Goal: Task Accomplishment & Management: Complete application form

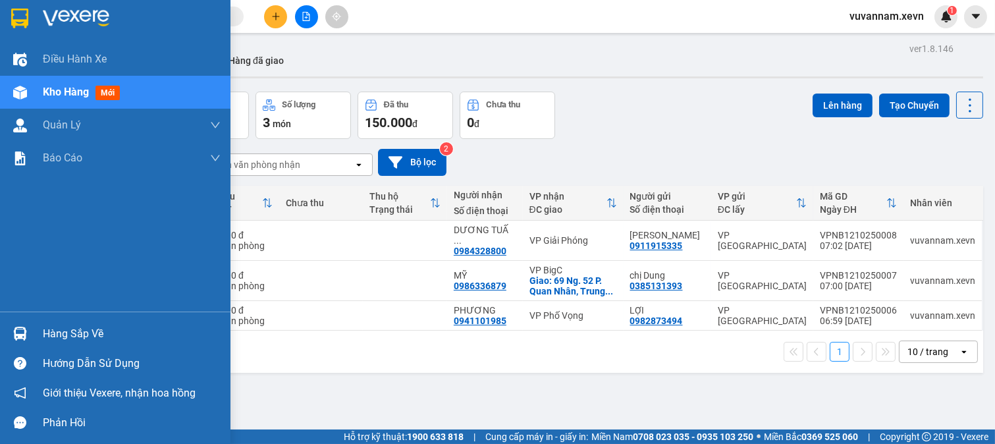
click at [22, 333] on img at bounding box center [20, 334] width 14 height 14
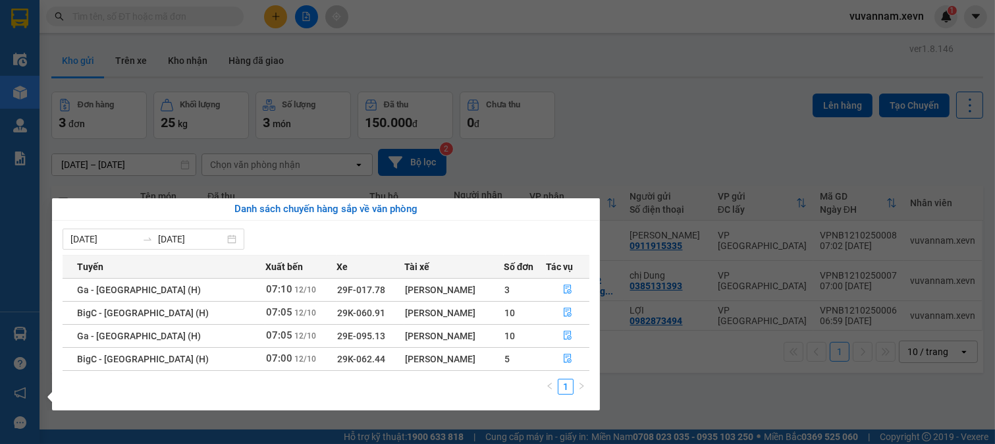
drag, startPoint x: 635, startPoint y: 146, endPoint x: 484, endPoint y: 90, distance: 161.1
click at [635, 146] on section "Kết quả tìm kiếm ( 0 ) Bộ lọc No Data vuvannam.xevn 1 Điều hành xe Kho hàng mới…" at bounding box center [497, 222] width 995 height 444
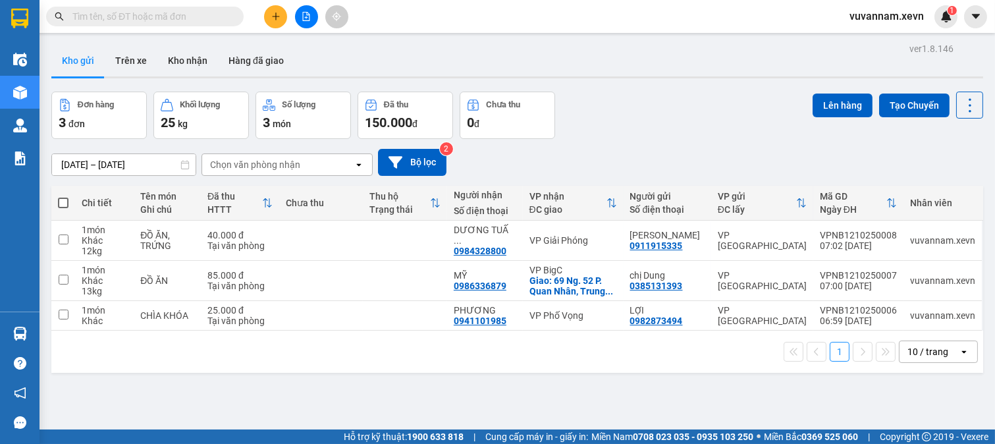
click at [275, 20] on icon "plus" at bounding box center [275, 16] width 1 height 7
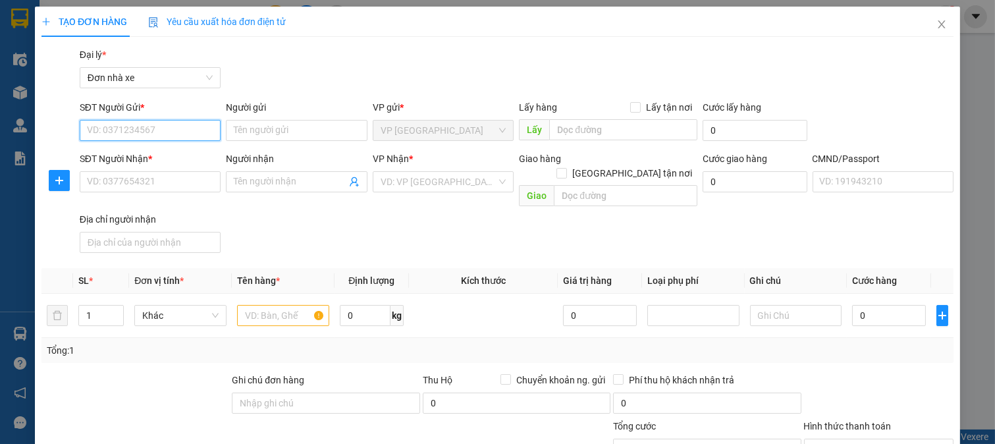
click at [179, 126] on input "SĐT Người Gửi *" at bounding box center [151, 130] width 142 height 21
click at [174, 150] on div "0839916969 - TRANG" at bounding box center [148, 157] width 124 height 14
type input "0839916969"
type input "TRANG"
type input "0985909665"
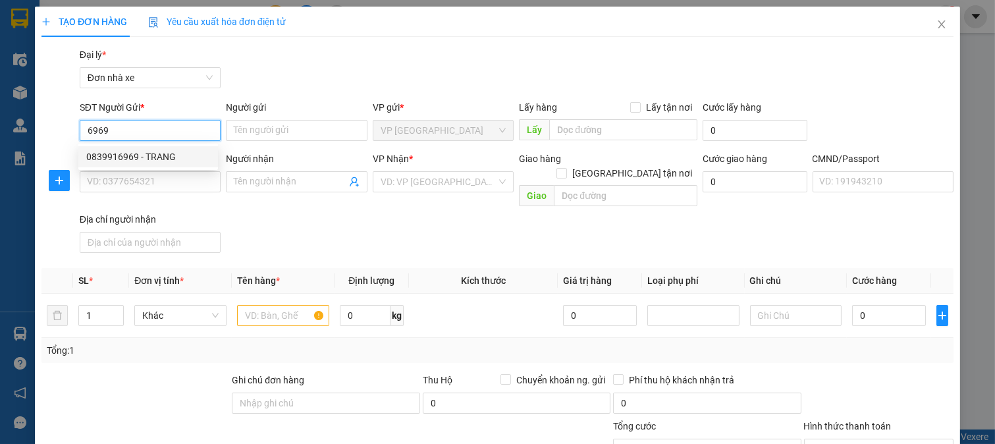
type input "VƯƠNG VĂN THẮNG"
type input "CHÚ THẮNG GỌI"
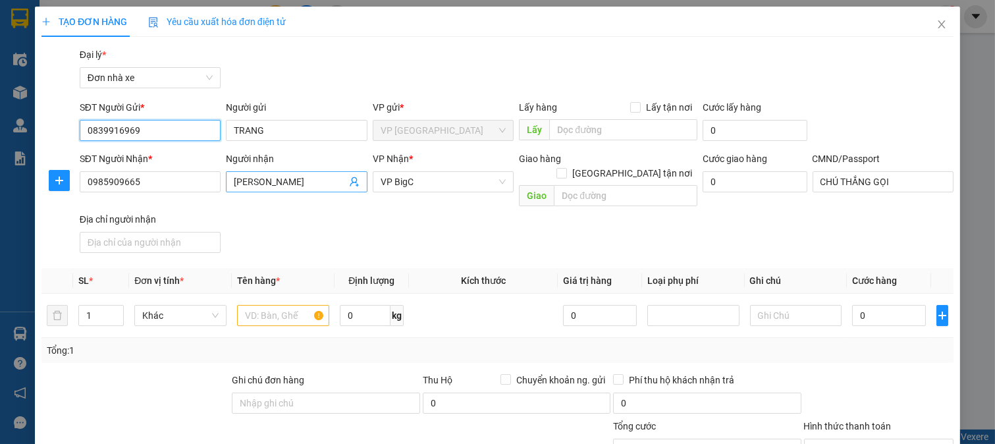
type input "0839916969"
click at [357, 179] on span "VƯƠNG VĂN THẮNG" at bounding box center [297, 181] width 142 height 21
click at [350, 180] on icon "user-add" at bounding box center [354, 182] width 11 height 11
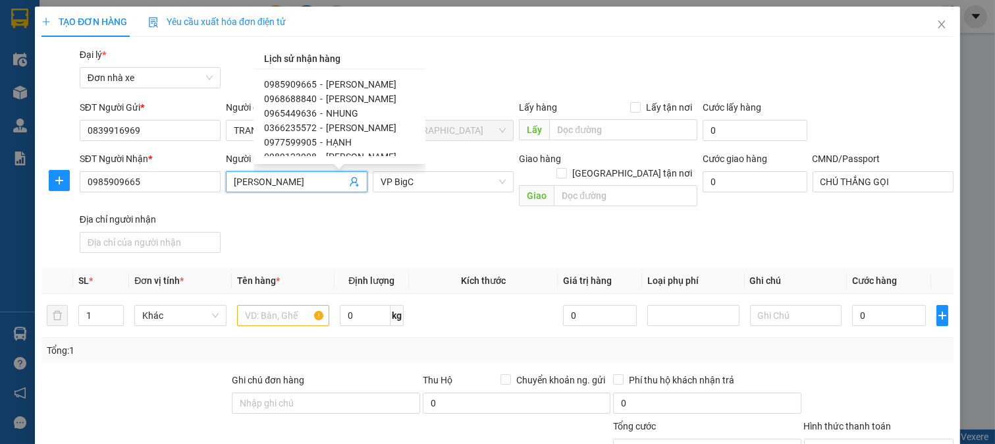
click at [339, 125] on span "KIM ANH" at bounding box center [361, 128] width 70 height 11
type input "0366235572"
type input "KIM ANH"
type input "1"
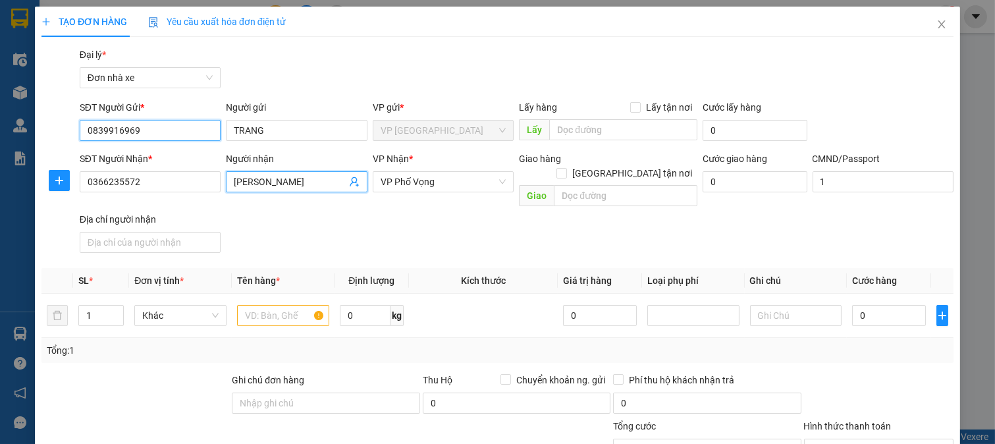
click at [165, 128] on input "0839916969" at bounding box center [151, 130] width 142 height 21
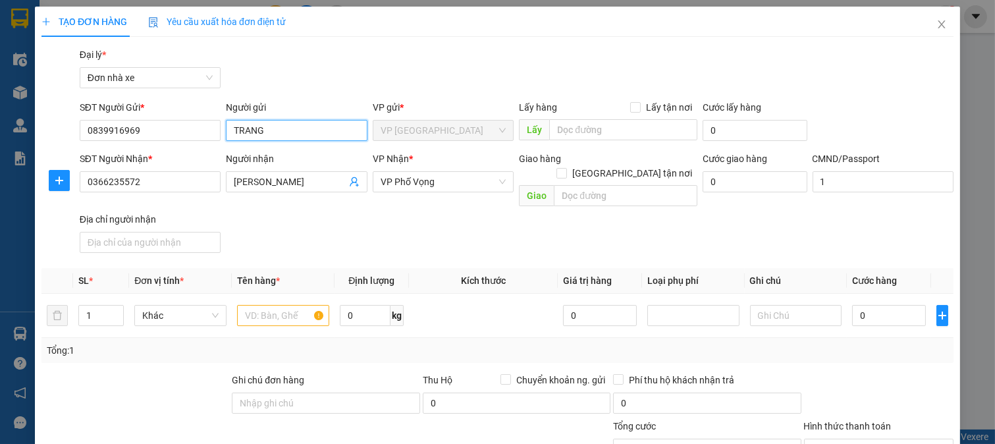
click at [229, 127] on input "TRANG" at bounding box center [297, 130] width 142 height 21
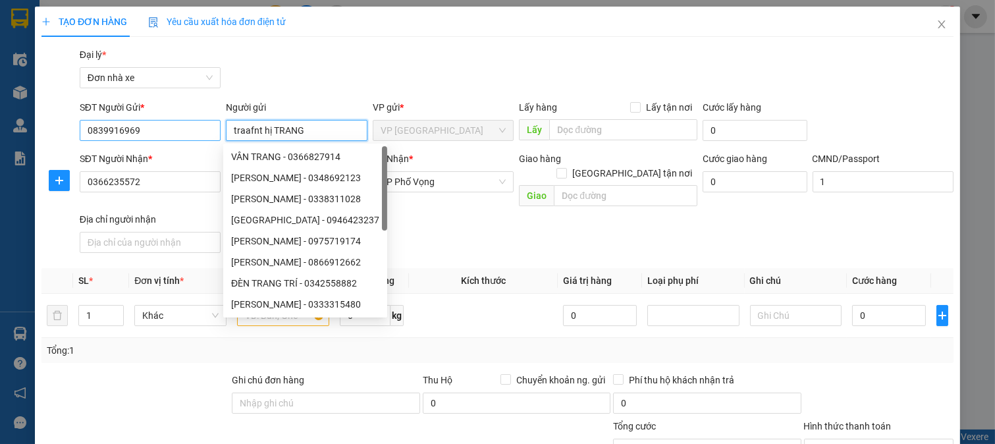
drag, startPoint x: 268, startPoint y: 129, endPoint x: 169, endPoint y: 127, distance: 99.5
click at [169, 127] on div "SĐT Người Gửi * 0839916969 Người gửi traafnt hị TRANG VP gửi * VP Ninh Bình Lấy…" at bounding box center [516, 123] width 879 height 46
type input "TRẦN THỊ TRANG"
drag, startPoint x: 290, startPoint y: 43, endPoint x: 318, endPoint y: 148, distance: 108.3
click at [292, 44] on div "TẠO ĐƠN HÀNG Yêu cầu xuất hóa đơn điện tử Transit Pickup Surcharge Ids Transit …" at bounding box center [497, 311] width 912 height 609
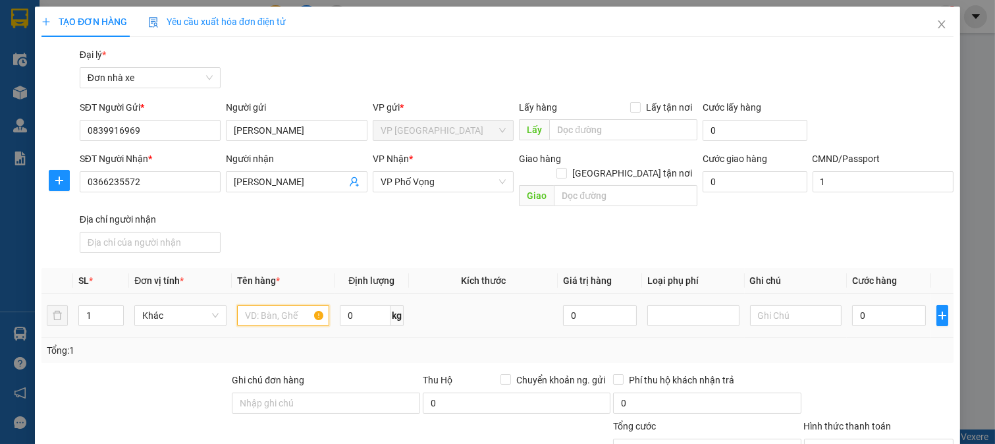
click at [290, 306] on input "text" at bounding box center [283, 315] width 92 height 21
type input "QUẦN ÁO"
click at [350, 306] on input "0" at bounding box center [365, 315] width 51 height 21
type input "29"
click at [877, 305] on input "0" at bounding box center [888, 315] width 73 height 21
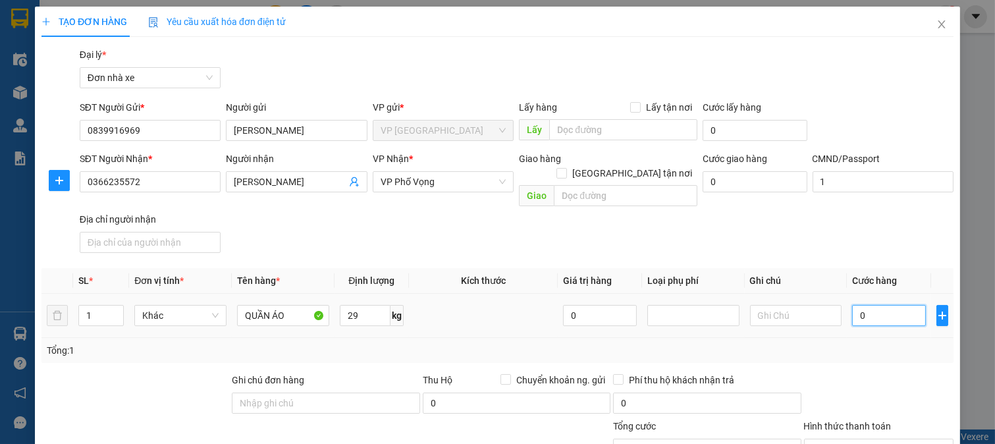
type input "4"
type input "45"
type input "45.000"
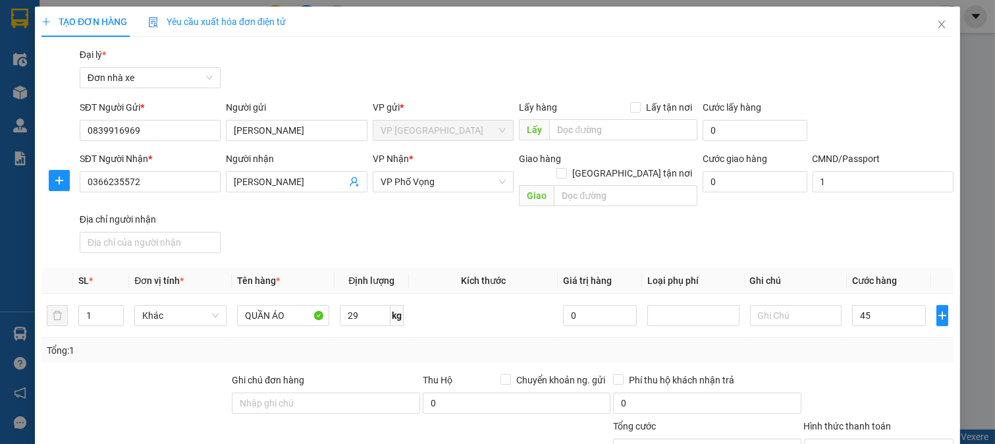
type input "45.000"
click at [861, 343] on div "Tổng: 1" at bounding box center [498, 350] width 902 height 14
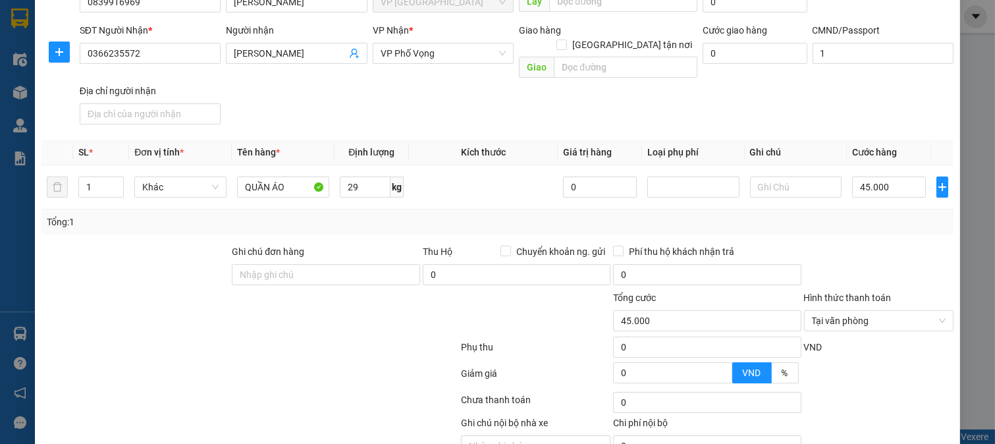
scroll to position [182, 0]
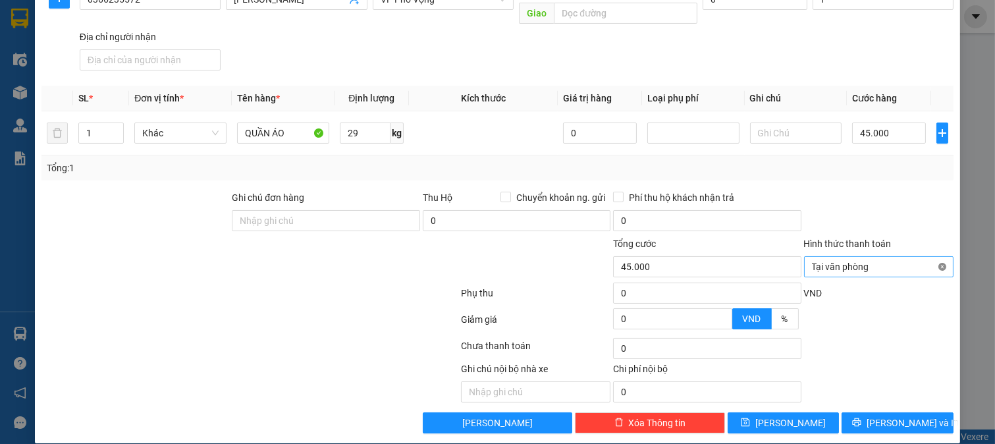
type input "45.000"
drag, startPoint x: 883, startPoint y: 398, endPoint x: 881, endPoint y: 406, distance: 8.7
click at [881, 412] on button "[PERSON_NAME] và In" at bounding box center [898, 422] width 112 height 21
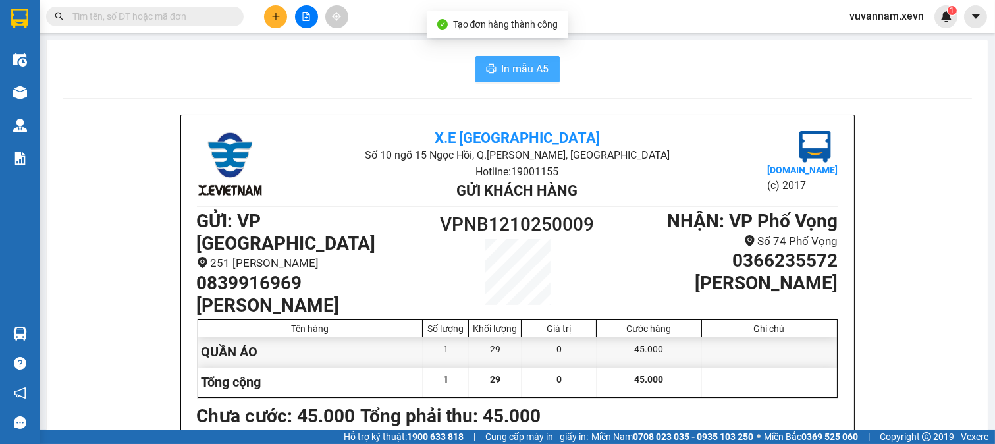
click at [529, 69] on span "In mẫu A5" at bounding box center [525, 69] width 47 height 16
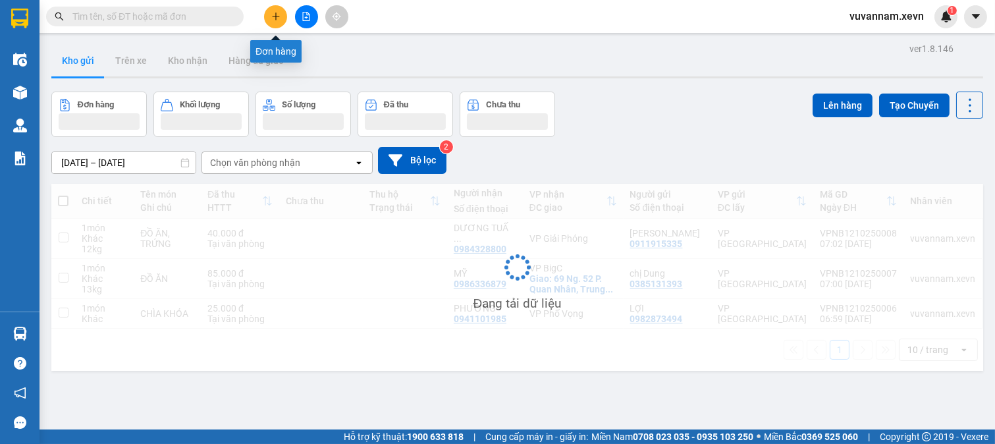
click at [286, 18] on button at bounding box center [275, 16] width 23 height 23
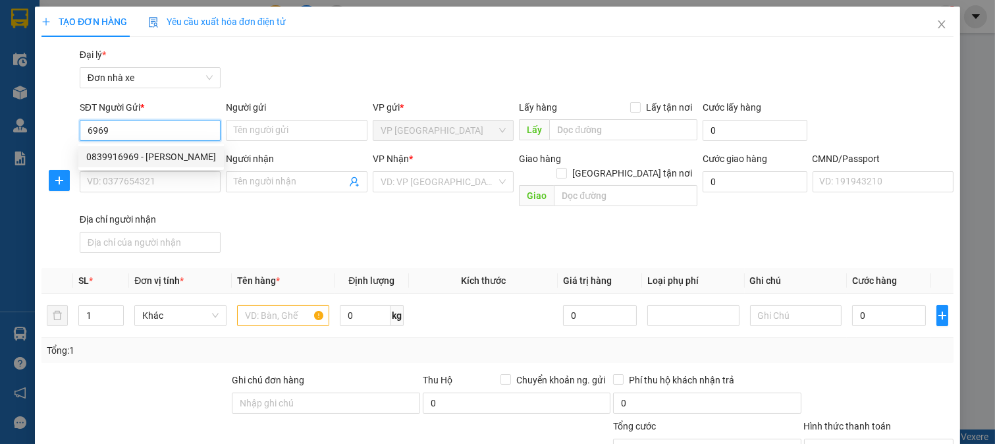
click at [150, 159] on div "0839916969 - TRẦN THỊ TRANG" at bounding box center [151, 157] width 130 height 14
type input "0839916969"
type input "TRẦN THỊ TRANG"
type input "0366235572"
type input "KIM ANH"
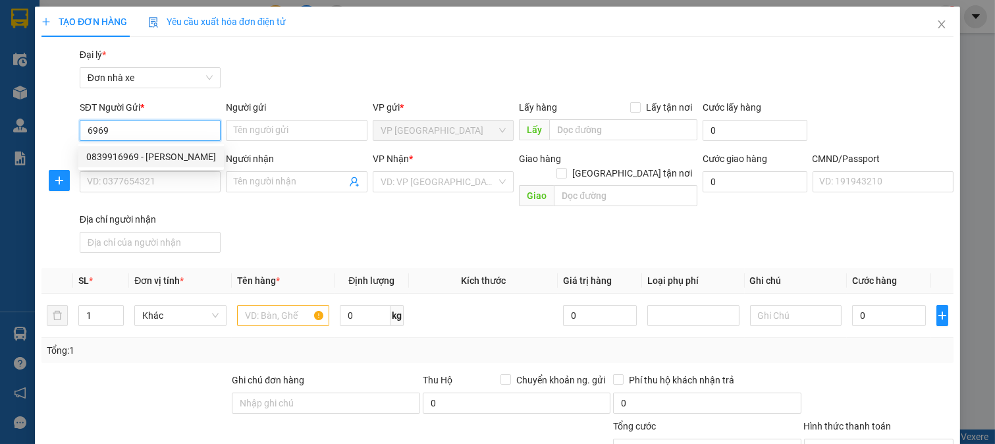
type input "1"
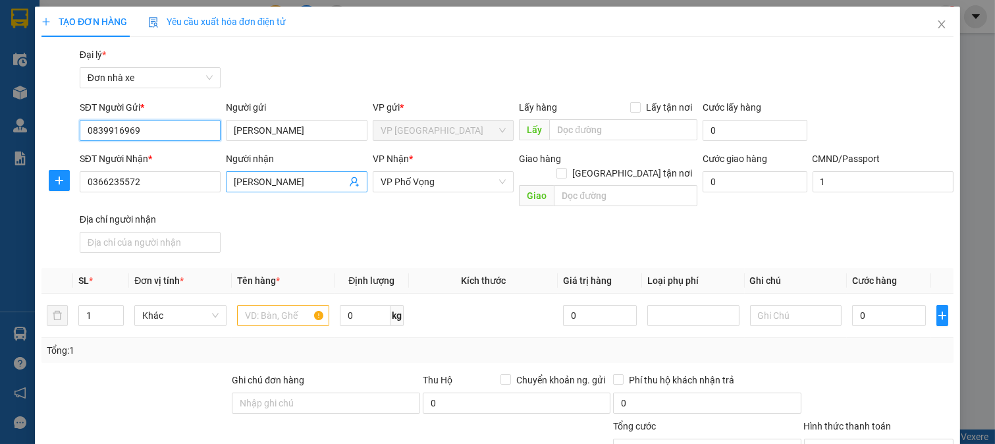
type input "0839916969"
click at [350, 183] on icon "user-add" at bounding box center [354, 182] width 11 height 11
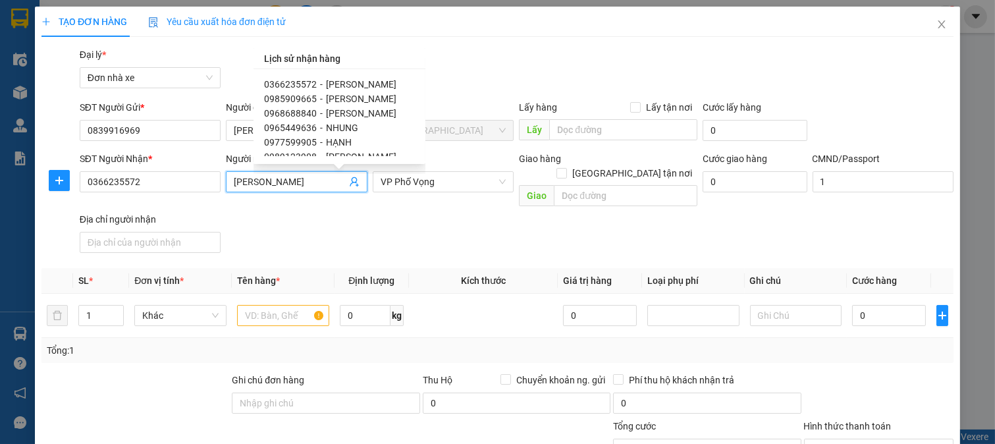
click at [326, 111] on span "Vân Anh" at bounding box center [361, 113] width 70 height 11
type input "0968688840"
type input "Vân Anh"
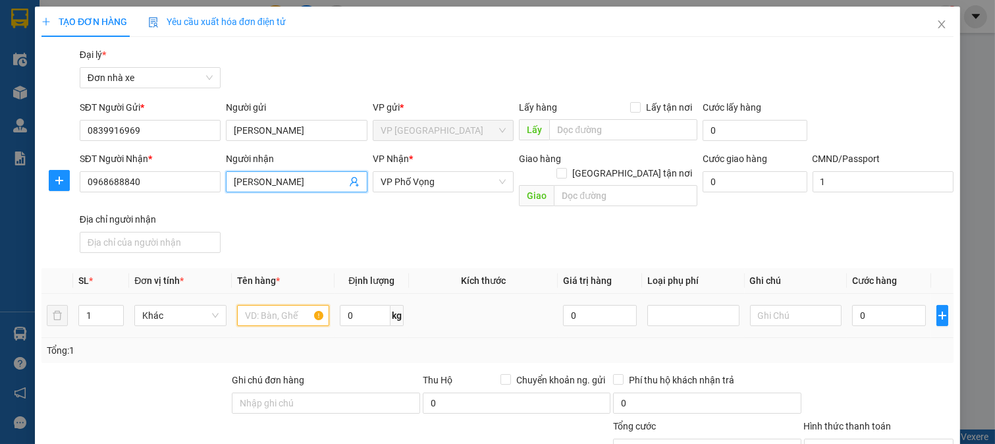
click at [275, 305] on input "text" at bounding box center [283, 315] width 92 height 21
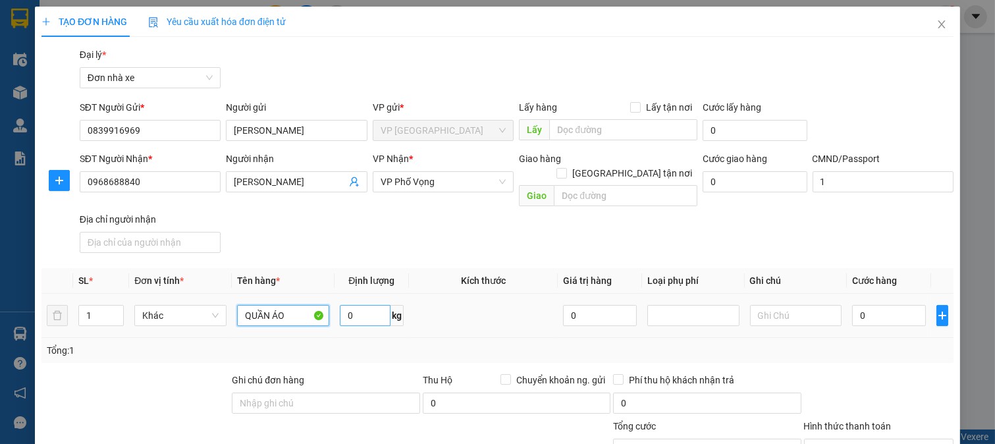
type input "QUẦN ÁO"
click at [376, 305] on input "0" at bounding box center [365, 315] width 51 height 21
type input "21"
click at [877, 306] on input "0" at bounding box center [888, 315] width 73 height 21
type input "4"
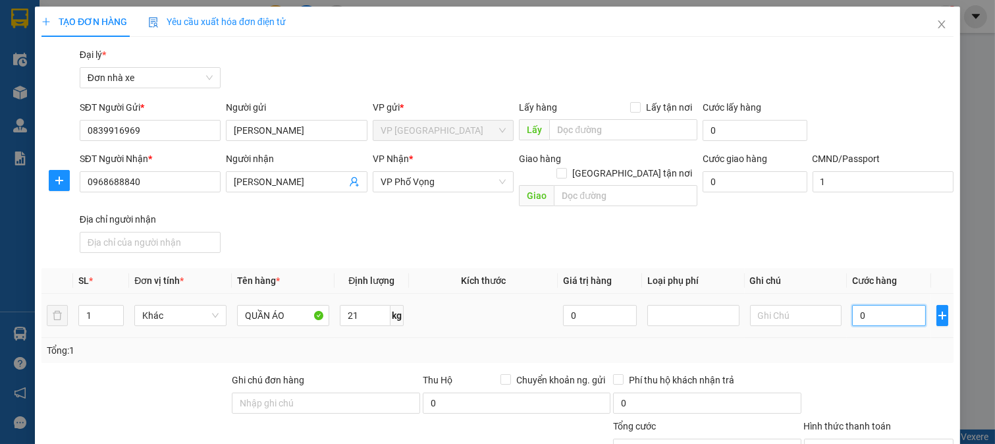
type input "4"
type input "45"
type input "45.000"
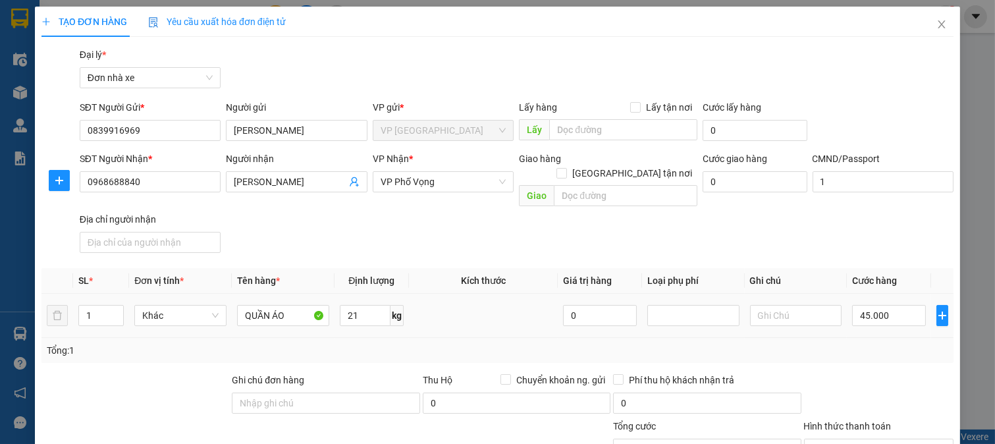
click at [874, 343] on div "Tổng: 1" at bounding box center [498, 350] width 902 height 14
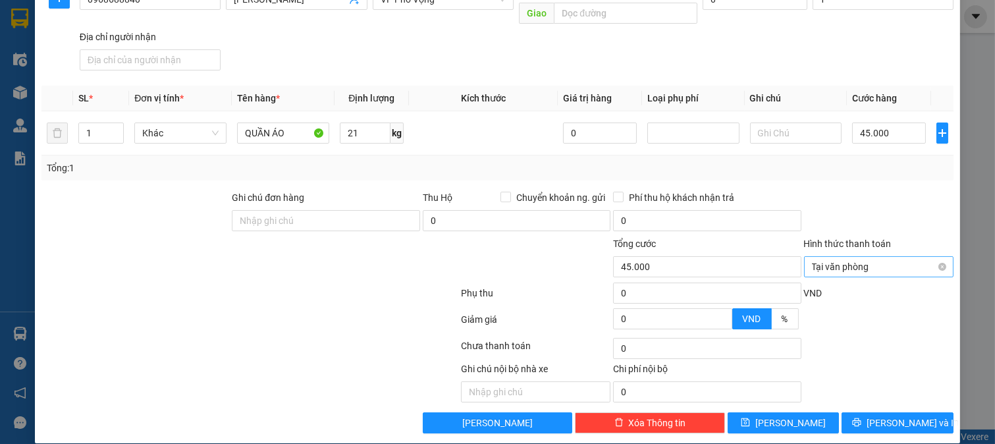
type input "45.000"
drag, startPoint x: 933, startPoint y: 250, endPoint x: 923, endPoint y: 260, distance: 14.0
click at [883, 416] on span "[PERSON_NAME] và In" at bounding box center [913, 423] width 92 height 14
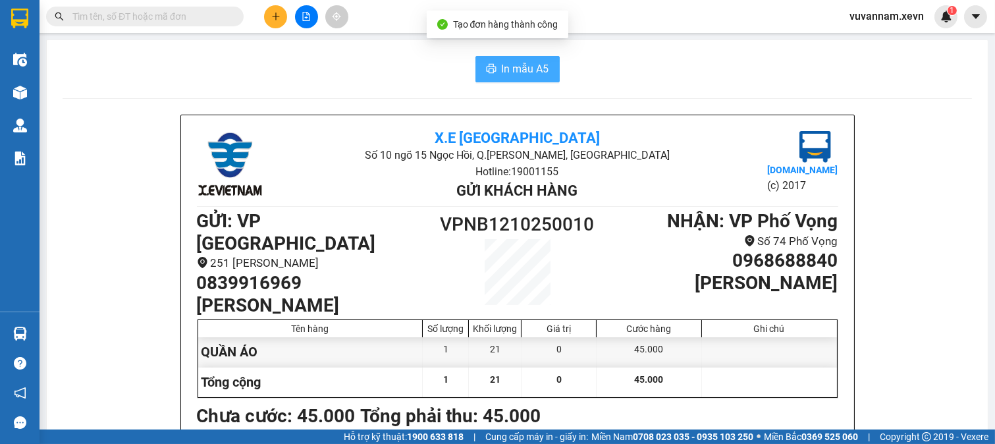
click at [504, 69] on span "In mẫu A5" at bounding box center [525, 69] width 47 height 16
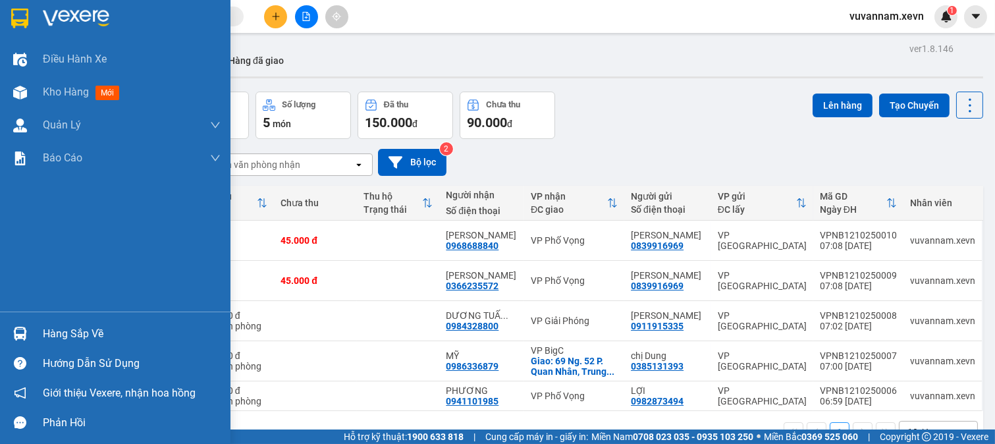
click at [14, 333] on img at bounding box center [20, 334] width 14 height 14
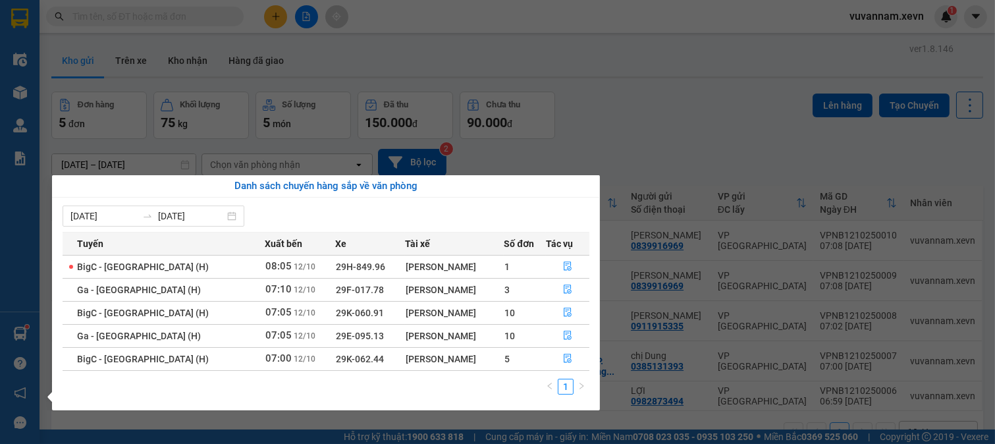
click at [876, 14] on section "Kết quả tìm kiếm ( 0 ) Bộ lọc No Data vuvannam.xevn 1 Điều hành xe Kho hàng mới…" at bounding box center [497, 222] width 995 height 444
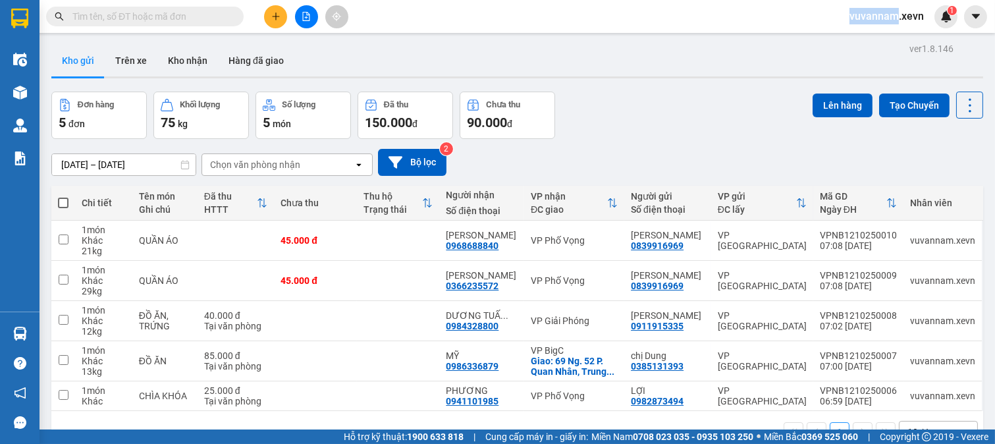
click at [877, 14] on span "vuvannam.xevn" at bounding box center [887, 16] width 96 height 16
click at [880, 41] on span "Đăng xuất" at bounding box center [894, 41] width 66 height 14
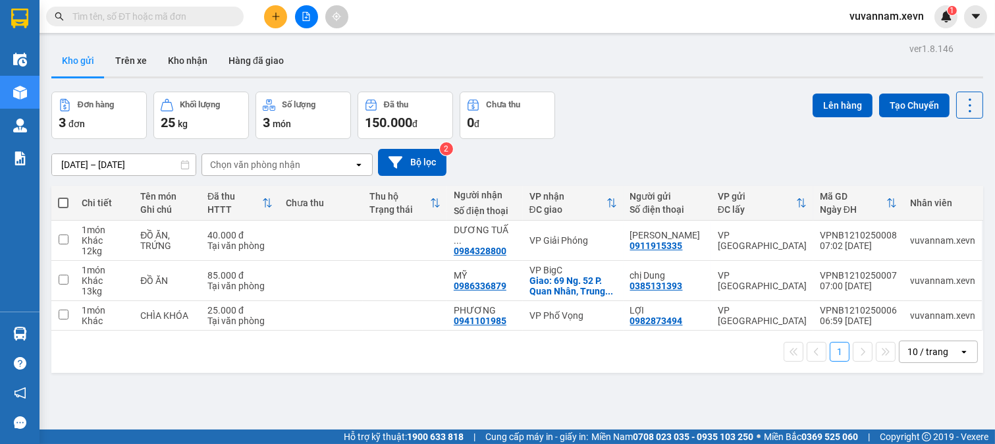
click at [155, 20] on input "text" at bounding box center [149, 16] width 155 height 14
paste input "0839916969"
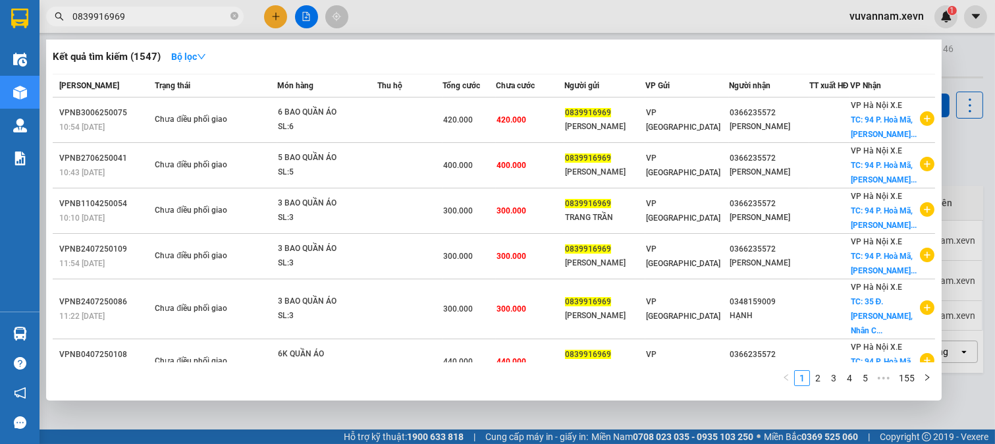
type input "0839916969"
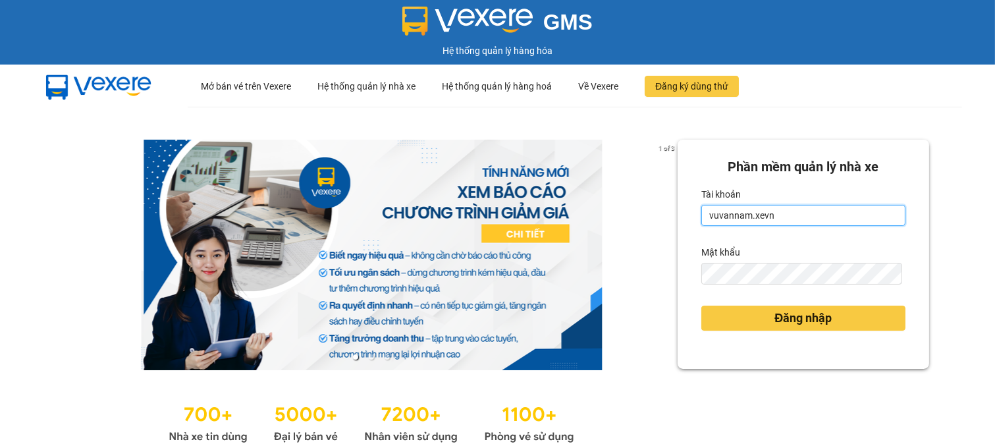
click at [763, 217] on input "vuvannam.xevn" at bounding box center [803, 215] width 204 height 21
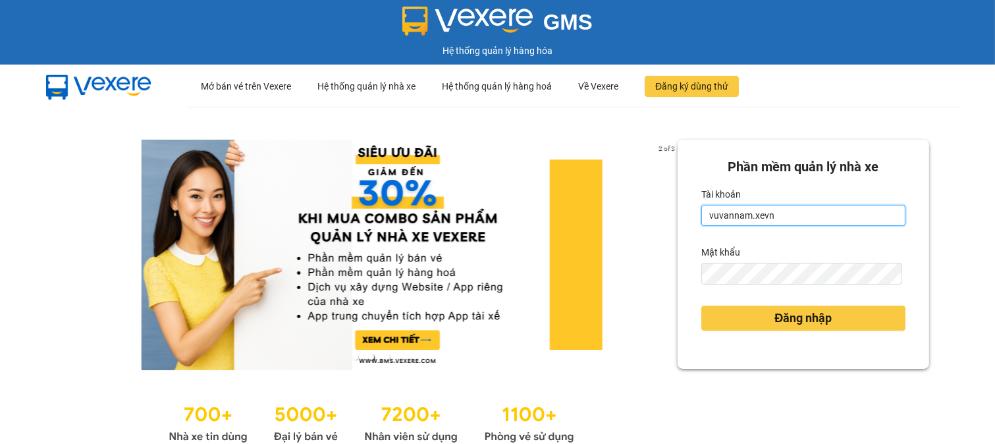
type input "truongquangminh.xevn"
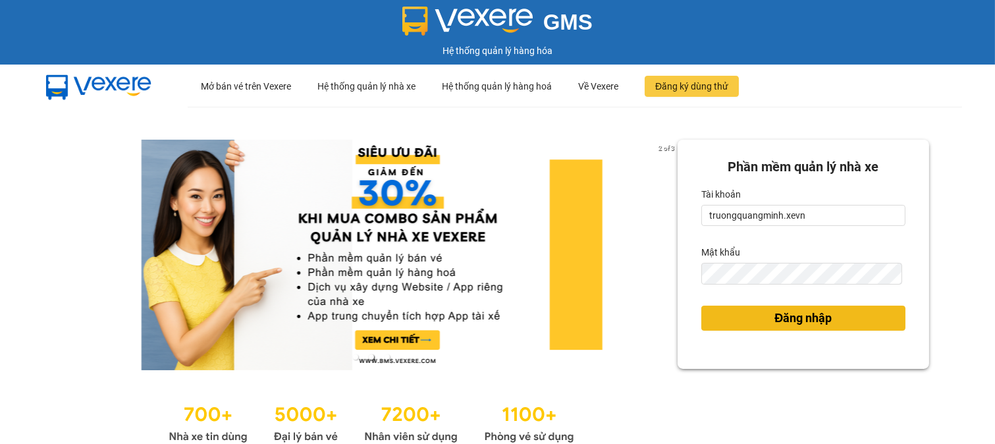
click at [799, 317] on span "Đăng nhập" at bounding box center [803, 318] width 57 height 18
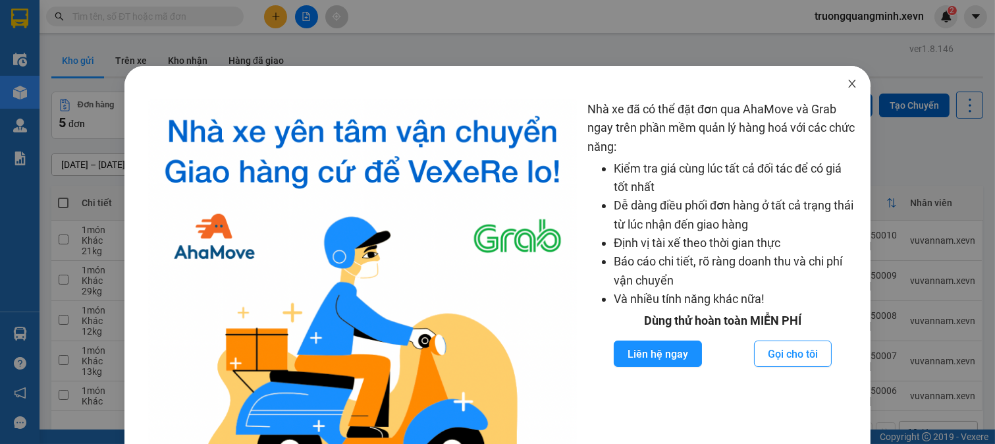
drag, startPoint x: 850, startPoint y: 80, endPoint x: 844, endPoint y: 84, distance: 7.4
click at [848, 81] on span "Close" at bounding box center [852, 84] width 37 height 37
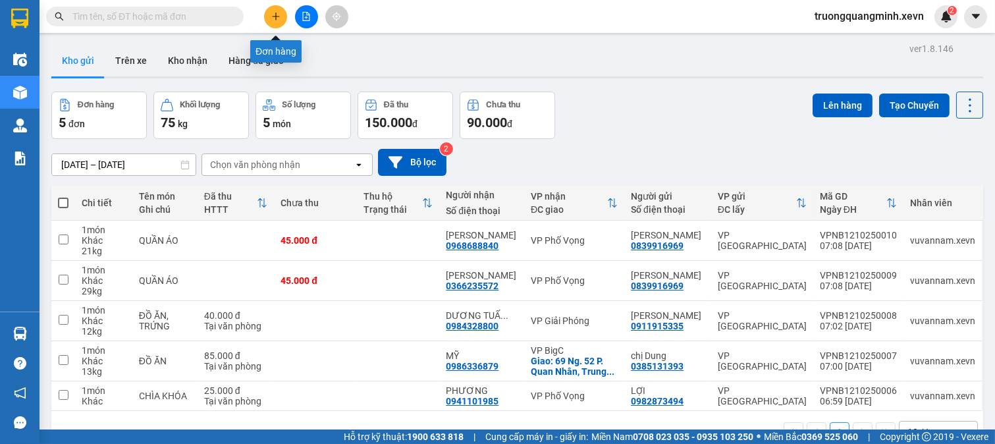
click at [285, 18] on button at bounding box center [275, 16] width 23 height 23
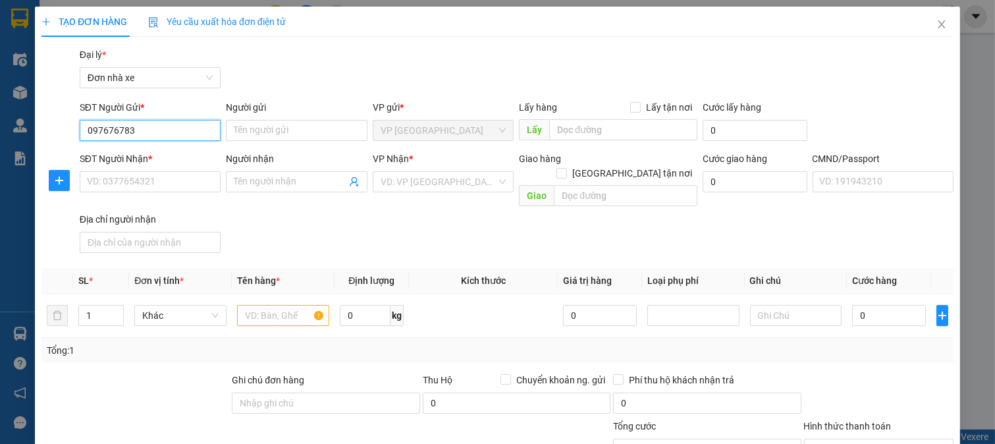
type input "0976767832"
click at [150, 150] on div "0976767832 - ĐỖ VĂN HIỆU" at bounding box center [151, 157] width 130 height 14
type input "ĐỖ VĂN HIỆU"
type input "0916498496"
type input "MAI THỊ THÙY LINH"
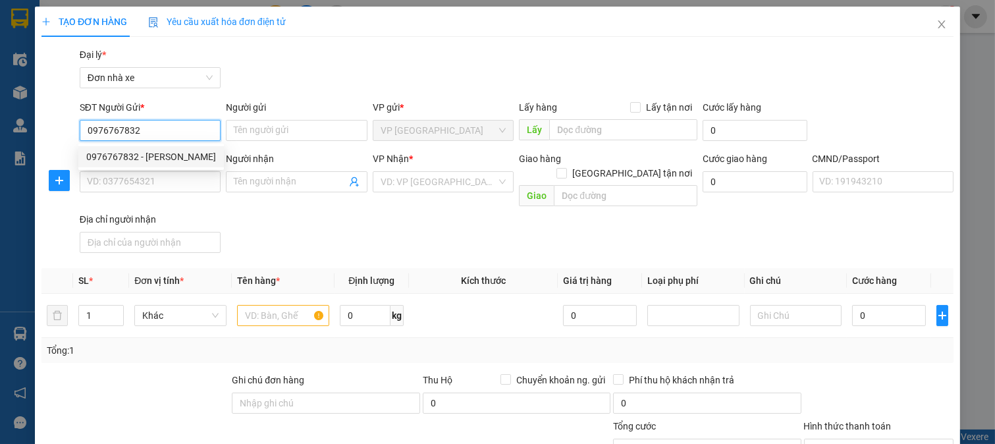
checkbox input "true"
type input "378 P. Minh Khai, Vĩnh Tuy, Hai Bà Trưng, Hà Nội 100000, Việt Nam"
type input "53465"
type input "40.000"
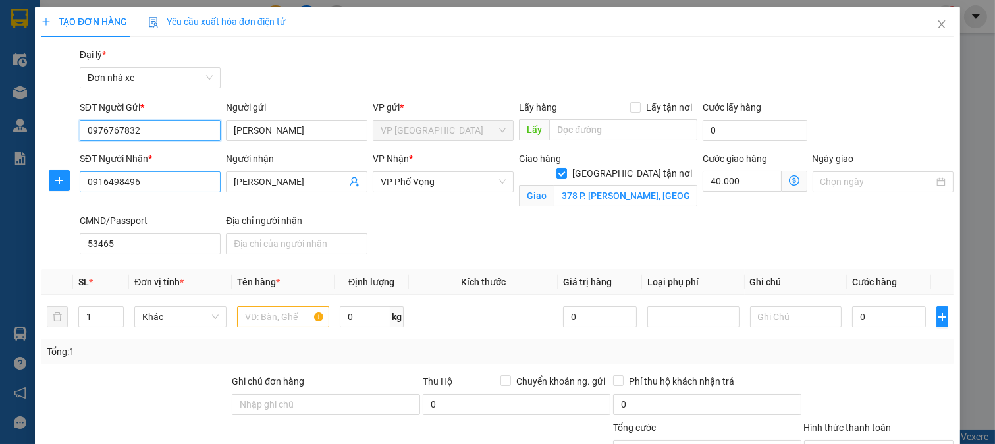
type input "0976767832"
click at [186, 175] on input "0916498496" at bounding box center [151, 181] width 142 height 21
click at [185, 175] on input "0916498496" at bounding box center [151, 181] width 142 height 21
type input "0945568682"
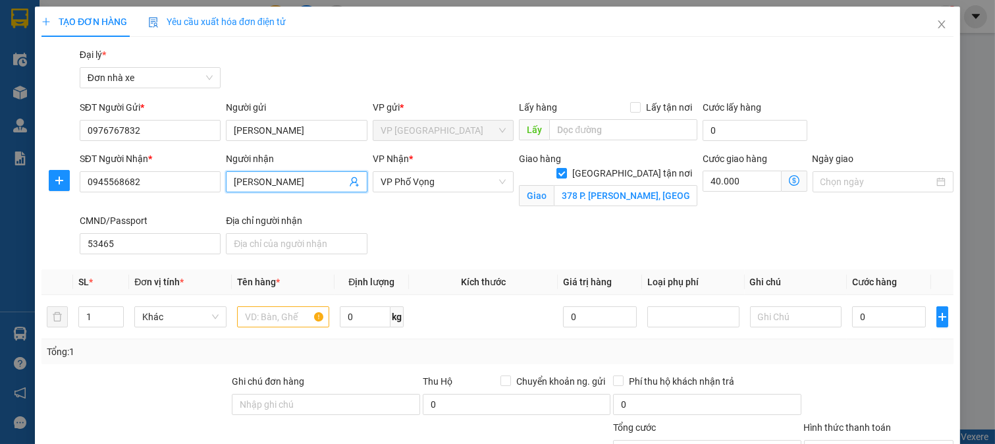
click at [295, 188] on input "MAI THỊ THÙY LINH" at bounding box center [290, 182] width 113 height 14
type input "MỸ DUNG"
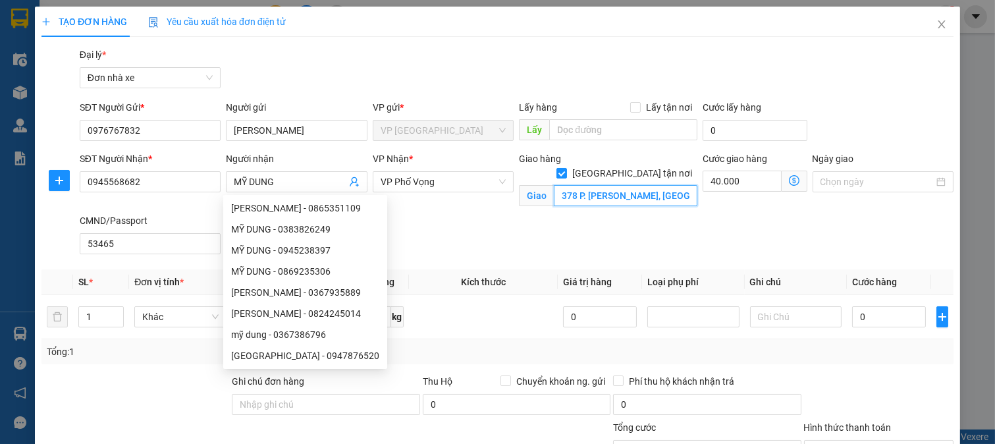
click at [602, 185] on input "378 P. Minh Khai, Vĩnh Tuy, Hai Bà Trưng, Hà Nội 100000, Việt Nam" at bounding box center [625, 195] width 143 height 21
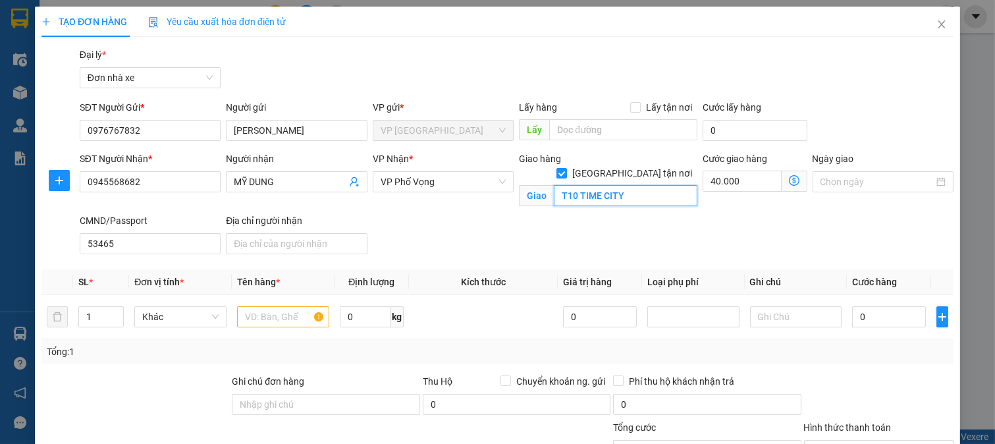
click at [590, 188] on input "T10 TIME CITY" at bounding box center [625, 195] width 143 height 21
paste input "imes City T10, Khu đô thị Times City, Vĩnh Tuy, Hai Bà Trưng, Hà Nội, Việt Nam"
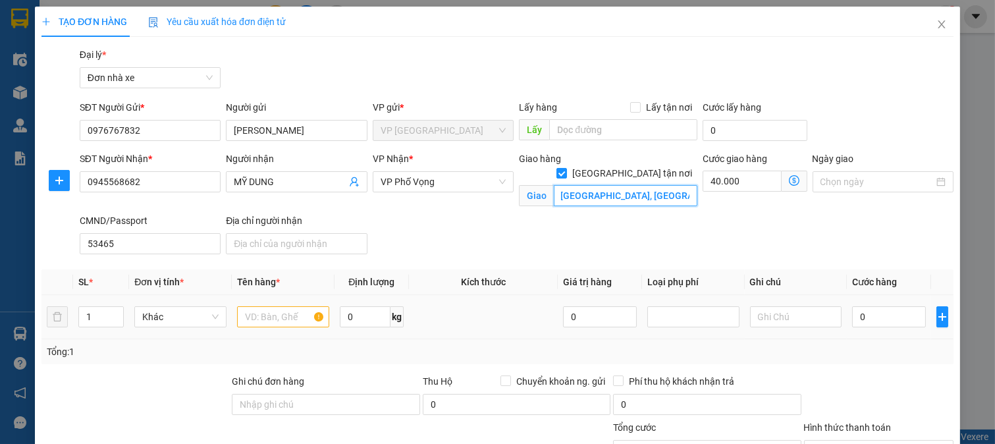
type input "Times City T10, Khu đô thị Times City, Vĩnh Tuy, Hai Bà Trưng, Hà Nội, Việt Nam"
click at [256, 314] on input "text" at bounding box center [283, 316] width 92 height 21
type input "D"
type input "ĐỒ ĂN"
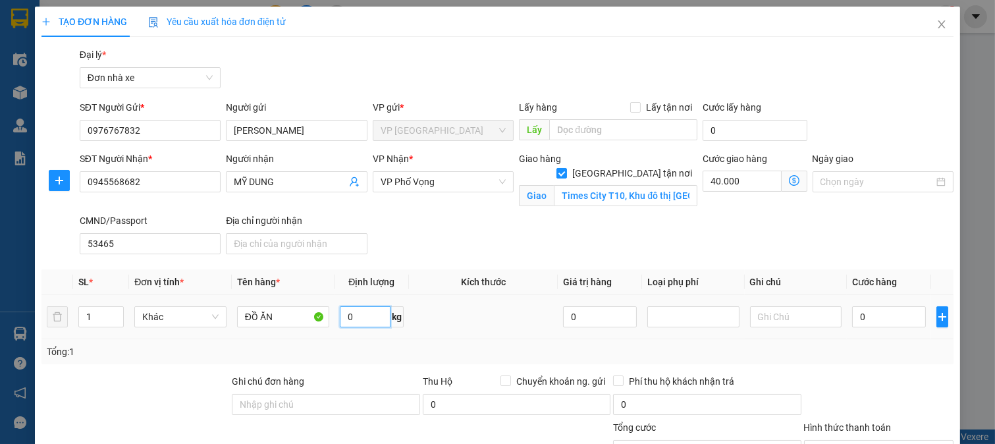
click at [380, 316] on input "0" at bounding box center [365, 316] width 51 height 21
type input "8"
click at [789, 178] on icon "dollar-circle" at bounding box center [794, 180] width 11 height 11
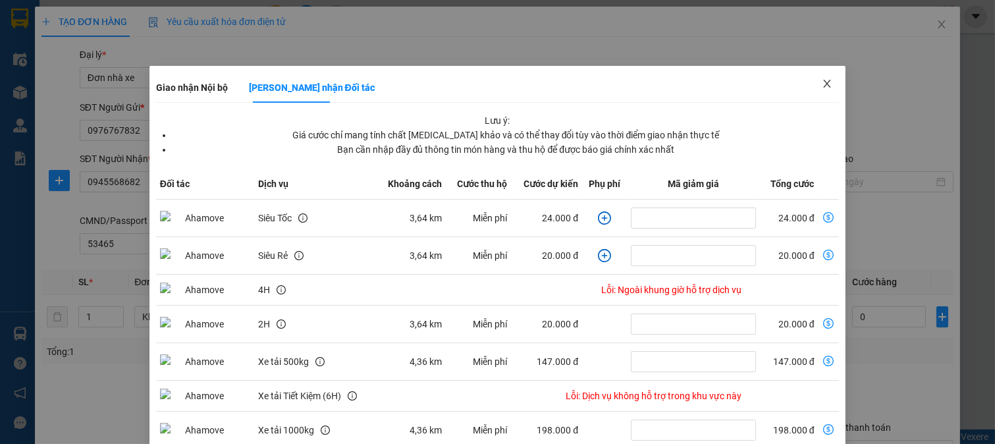
click at [828, 89] on span "Close" at bounding box center [827, 84] width 37 height 37
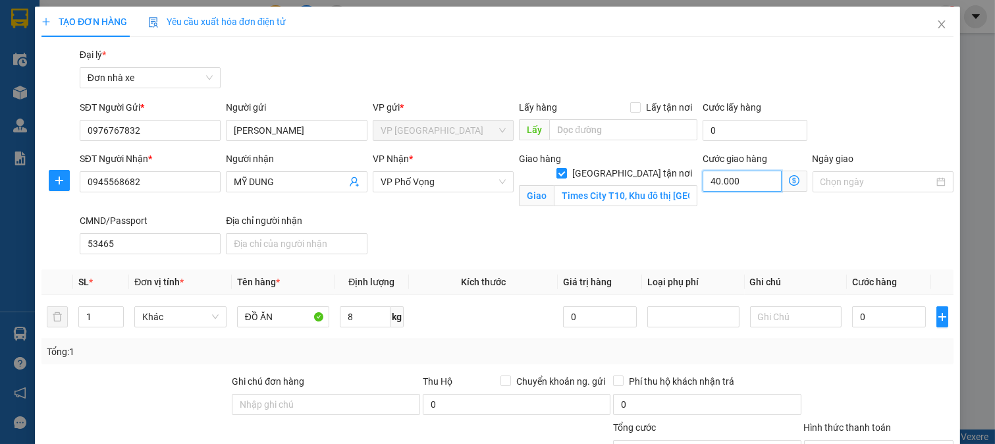
click at [735, 175] on input "40.000" at bounding box center [742, 181] width 79 height 21
type input "5"
type input "50"
type input "50.000"
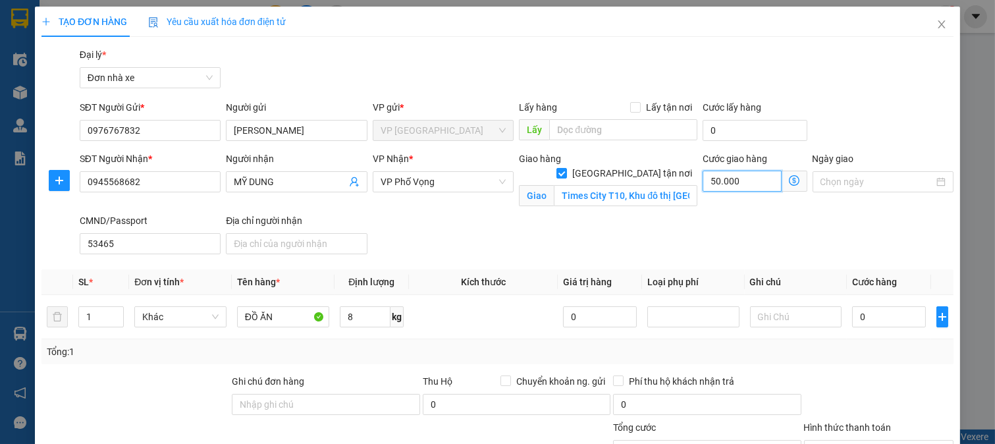
type input "50.000"
click at [871, 321] on input "0" at bounding box center [888, 316] width 73 height 21
type input "3"
type input "50.003"
type input "30"
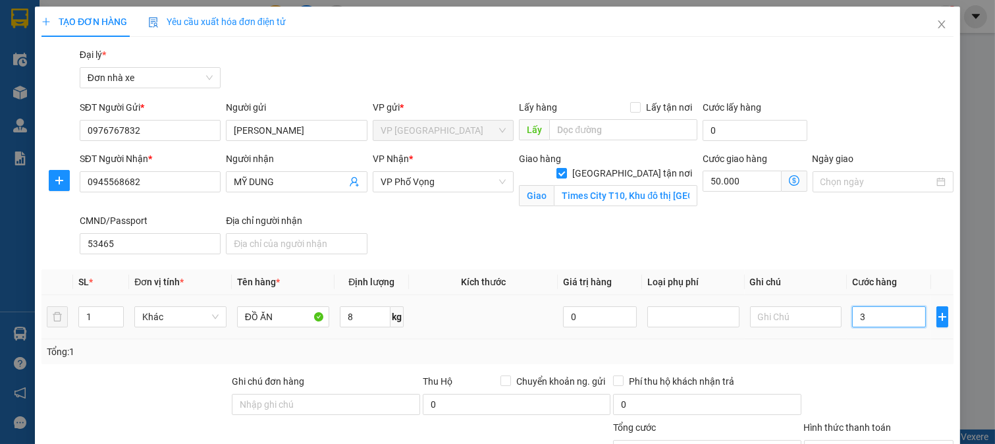
type input "50.030"
type input "30.000"
type input "80.000"
click at [877, 358] on div "Tổng: 1" at bounding box center [498, 351] width 902 height 14
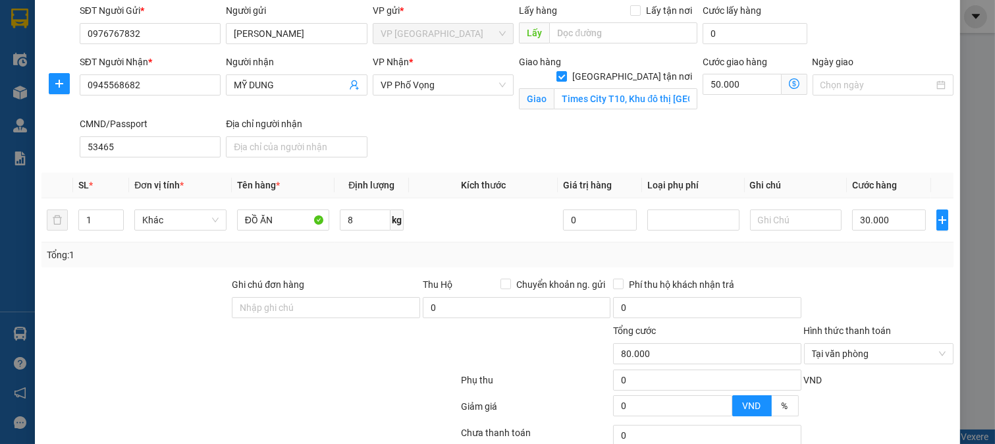
scroll to position [199, 0]
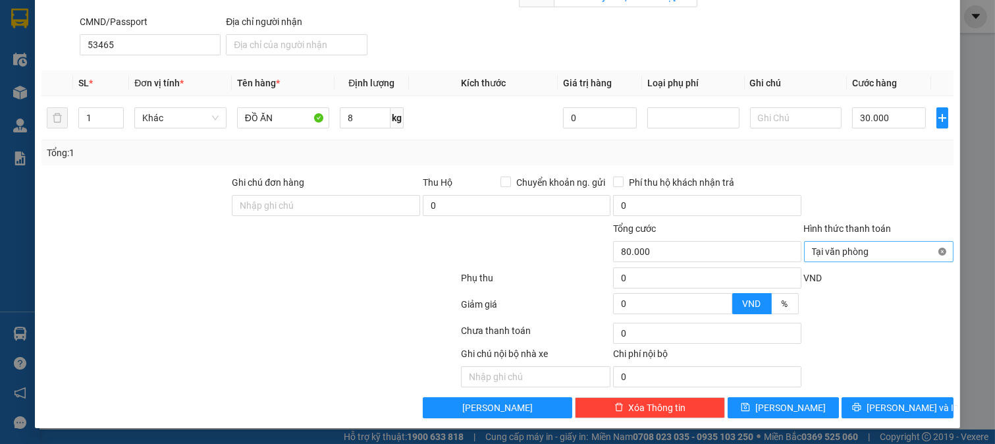
type input "80.000"
click at [884, 404] on span "[PERSON_NAME] và In" at bounding box center [913, 407] width 92 height 14
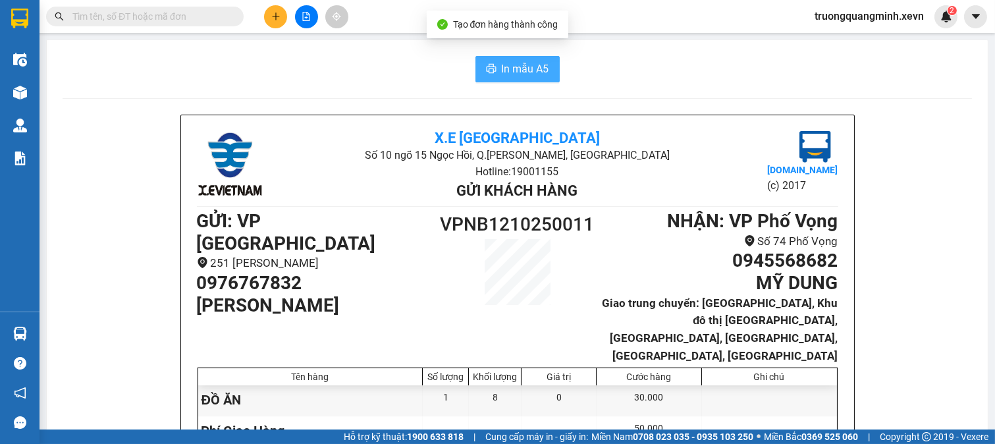
click at [502, 67] on span "In mẫu A5" at bounding box center [525, 69] width 47 height 16
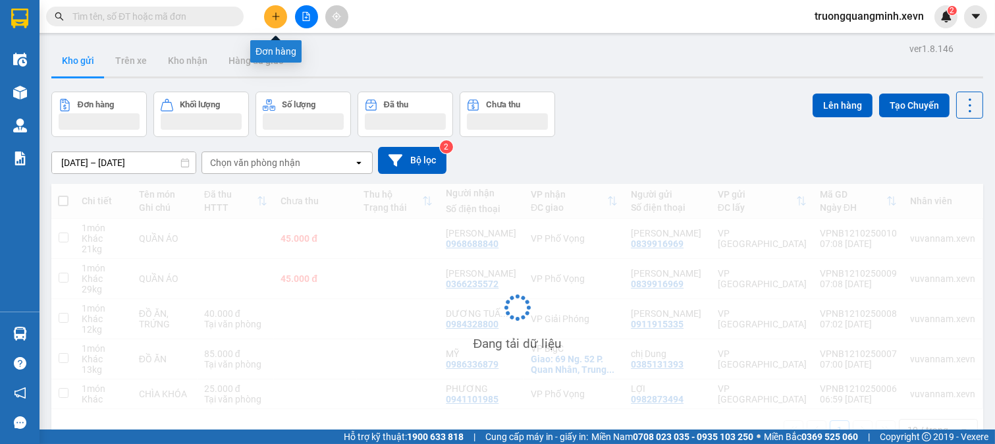
click at [277, 14] on icon "plus" at bounding box center [275, 16] width 9 height 9
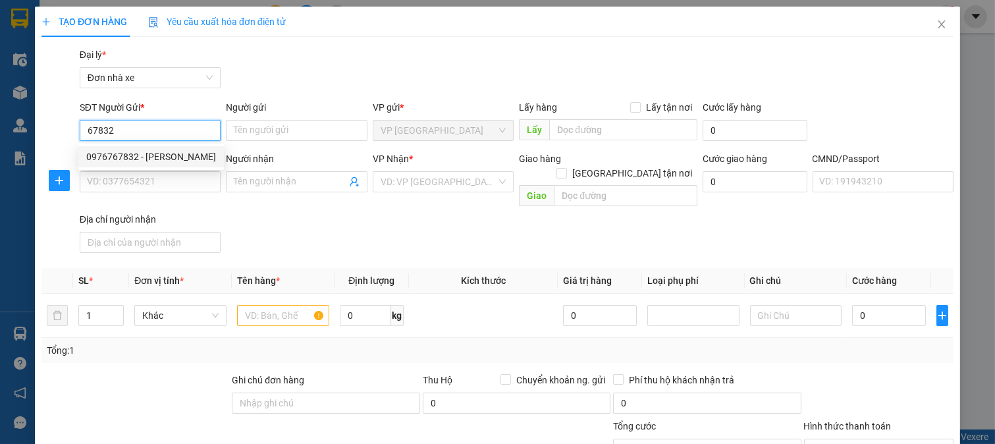
click at [179, 157] on div "0976767832 - ĐỖ VĂN HIỆU" at bounding box center [151, 157] width 130 height 14
type input "0976767832"
type input "ĐỖ VĂN HIỆU"
type input "0945568682"
type input "MỸ DUNG"
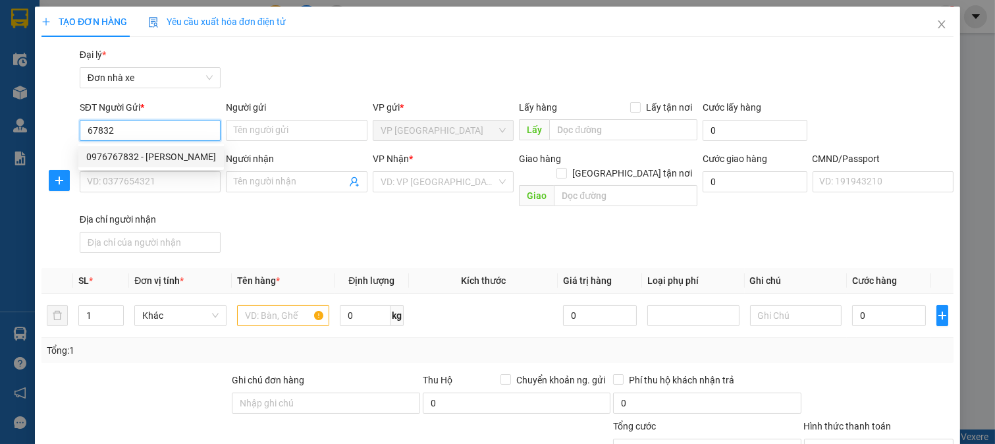
checkbox input "true"
type input "Times City T10, Khu đô thị Times City, Vĩnh Tuy, Hai Bà Trưng, Hà Nội, Việt Nam"
type input "53465"
type input "50.000"
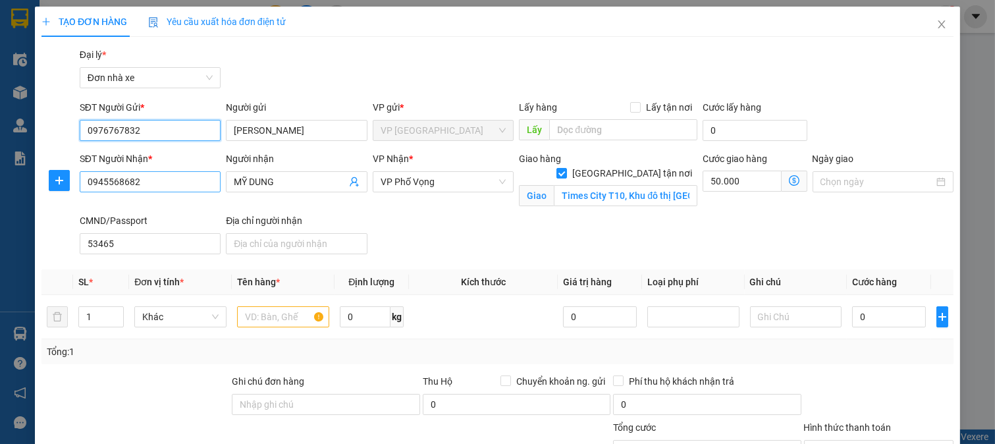
type input "0976767832"
click at [177, 185] on input "0945568682" at bounding box center [151, 181] width 142 height 21
type input "0904217795"
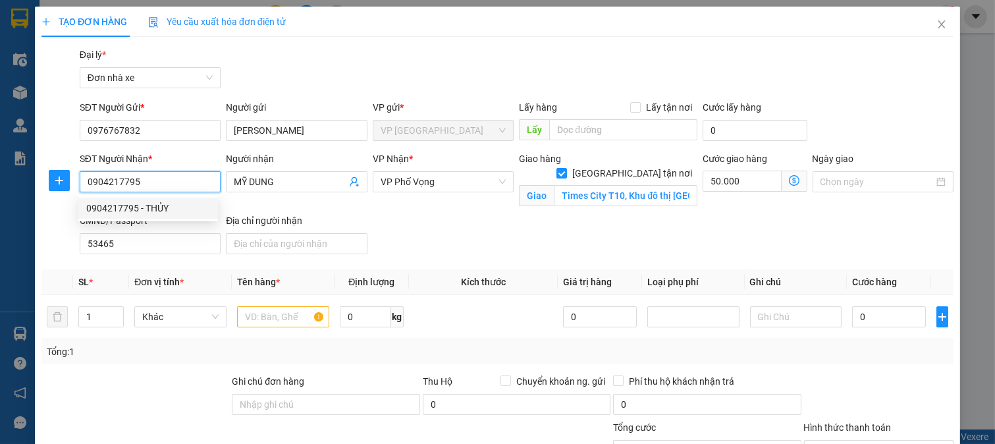
click at [167, 204] on div "0904217795 - THỦY" at bounding box center [148, 208] width 124 height 14
type input "THỦY"
type input "Tòa nhà HH2 Bắc Hà số 15 Tố Hữu Thanh Xuân Hà Nội, 15 P. Tố Hữu, Trung Văn, Nam…"
type input "022095003418 hà"
type input "90.000"
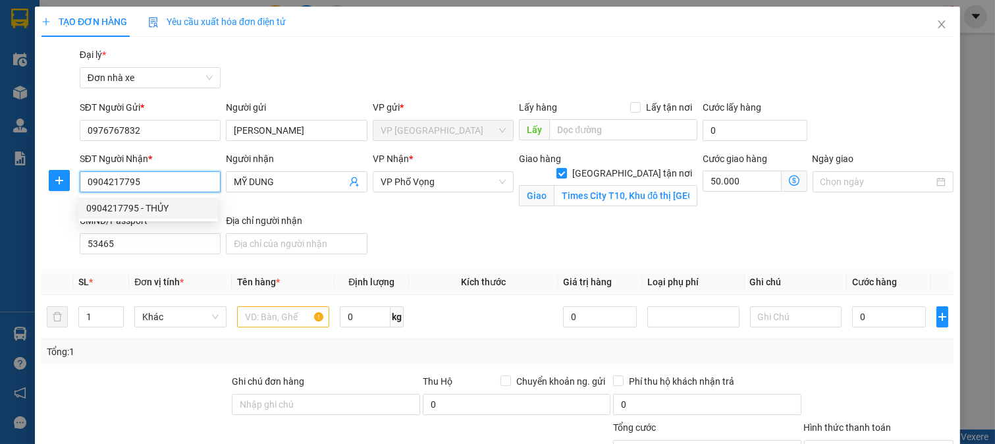
type input "90.000"
type input "0904217795"
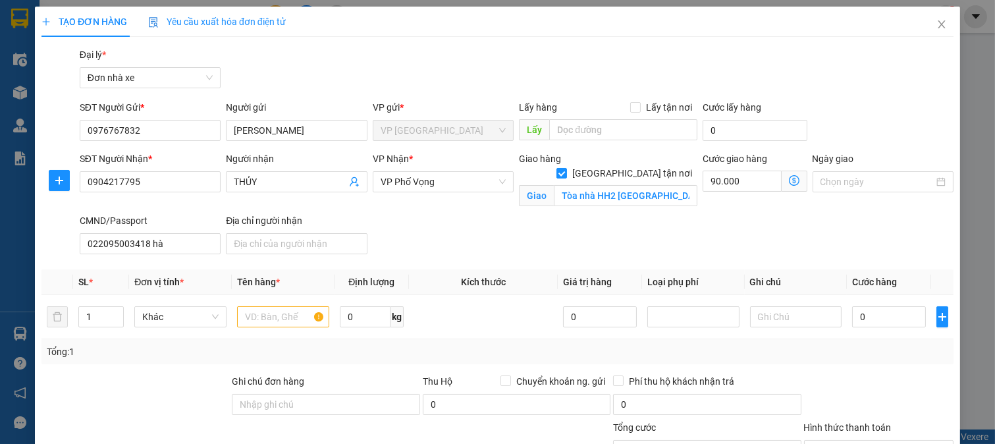
click at [789, 180] on icon "dollar-circle" at bounding box center [794, 180] width 11 height 11
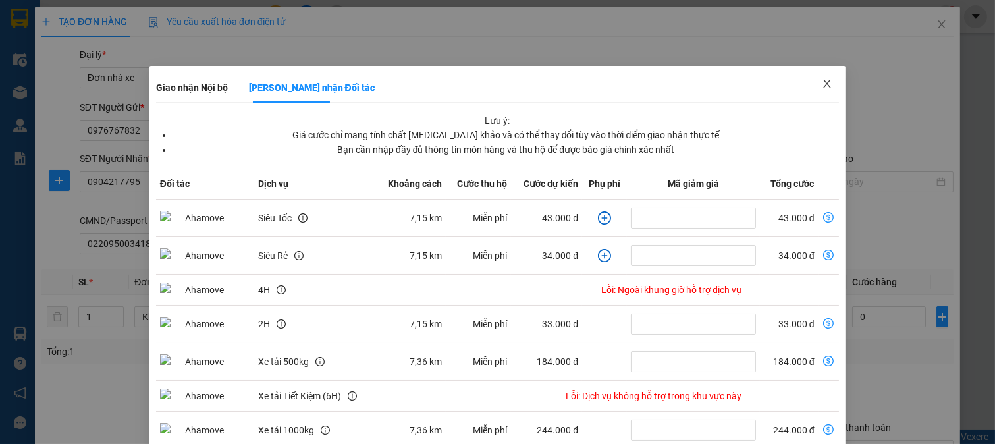
click at [826, 81] on span "Close" at bounding box center [827, 84] width 37 height 37
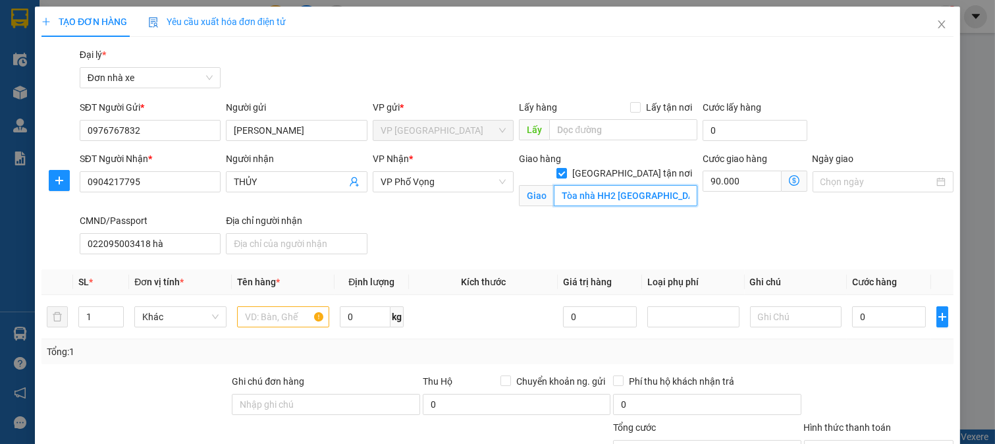
click at [575, 185] on input "Tòa nhà HH2 Bắc Hà số 15 Tố Hữu Thanh Xuân Hà Nội, 15 P. Tố Hữu, Trung Văn, Nam…" at bounding box center [625, 195] width 143 height 21
paste input ", 15 P. Tố Hữu, Trung Văn, Thanh Xuân, Hà Nội, Việt N"
click at [446, 179] on span "VP Phố Vọng" at bounding box center [444, 182] width 126 height 20
type input "Tòa nhà HH2 Bắc Hà, 15 P. Tố Hữu, Trung Văn, Thanh Xuân, Hà Nội, Việt Nam"
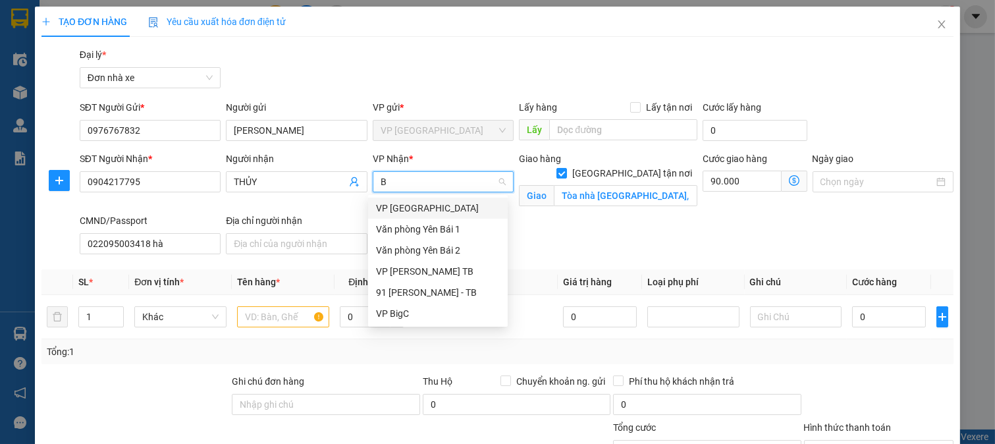
scroll to position [0, 0]
type input "BI"
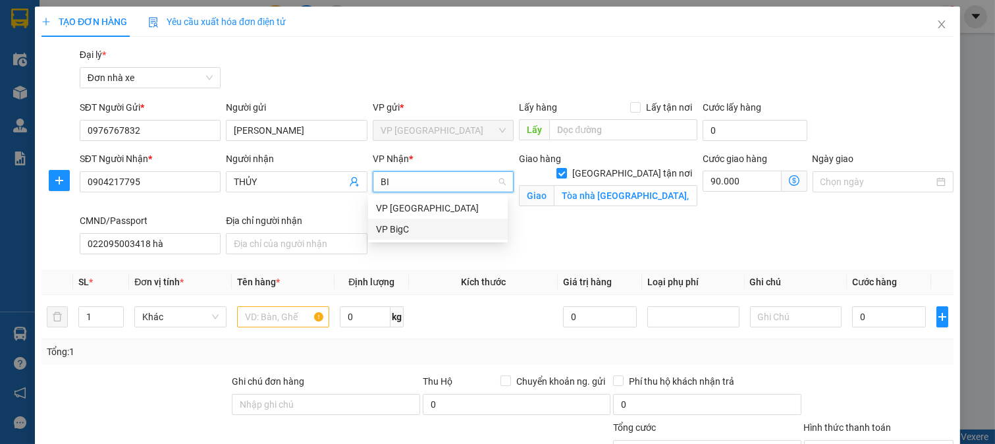
click at [411, 229] on div "VP BigC" at bounding box center [438, 229] width 124 height 14
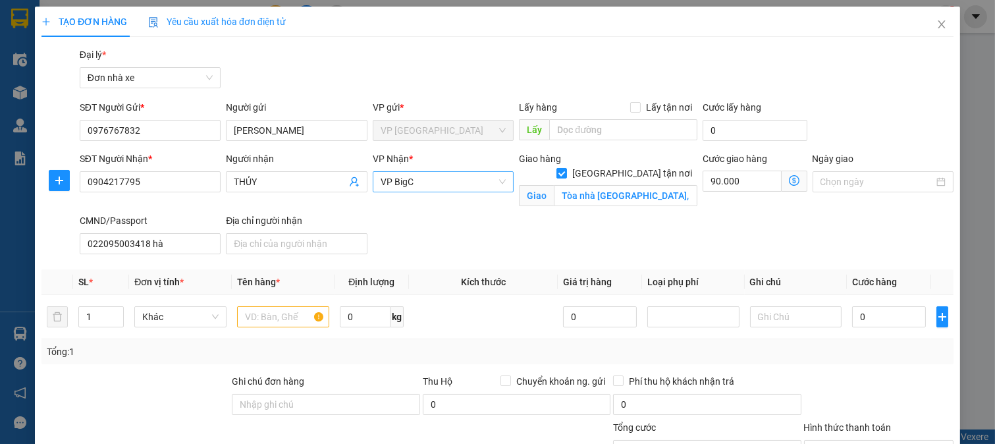
click at [789, 179] on icon "dollar-circle" at bounding box center [794, 180] width 11 height 11
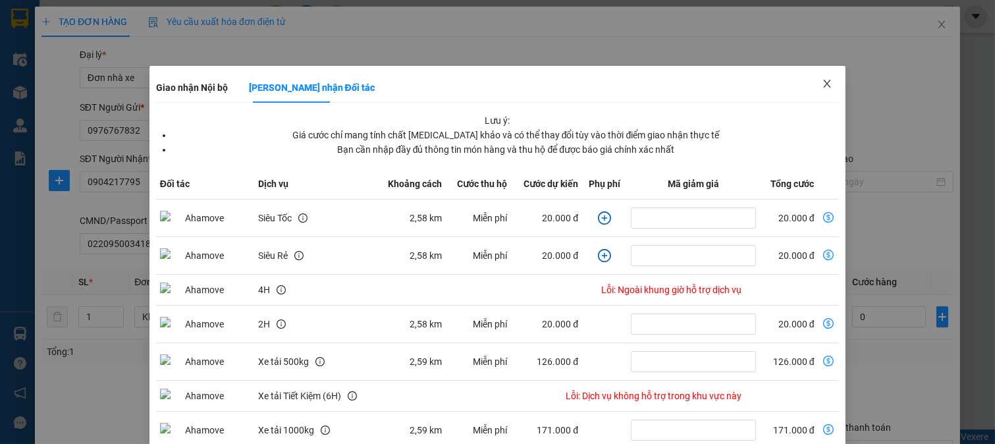
click at [827, 78] on span "Close" at bounding box center [827, 84] width 37 height 37
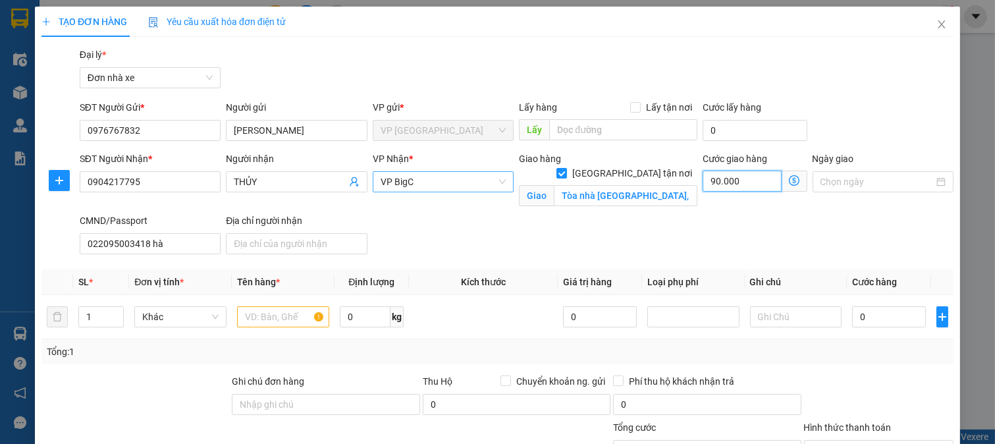
click at [738, 178] on input "90.000" at bounding box center [742, 181] width 79 height 21
type input "4"
type input "40"
type input "40.000"
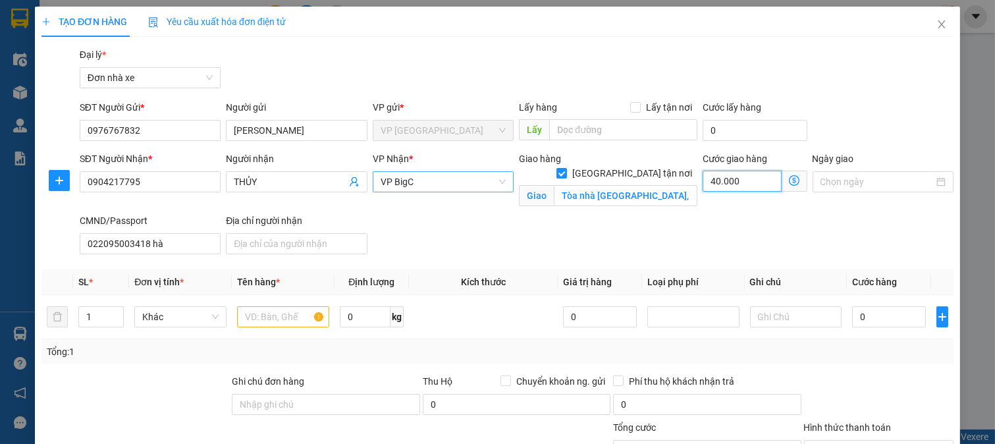
type input "40.000"
click at [285, 323] on input "text" at bounding box center [283, 316] width 92 height 21
type input "D"
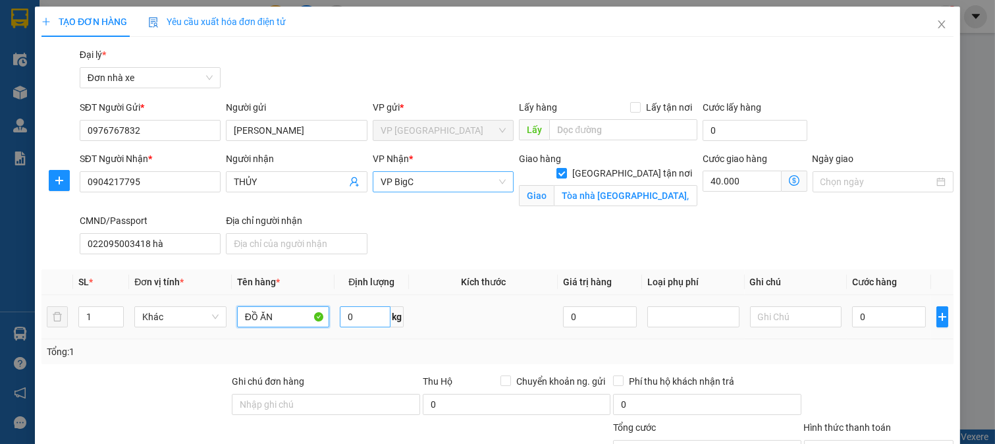
type input "ĐỒ ĂN"
click at [370, 319] on input "0" at bounding box center [365, 316] width 51 height 21
type input "3"
click at [889, 319] on input "0" at bounding box center [888, 316] width 73 height 21
type input "3"
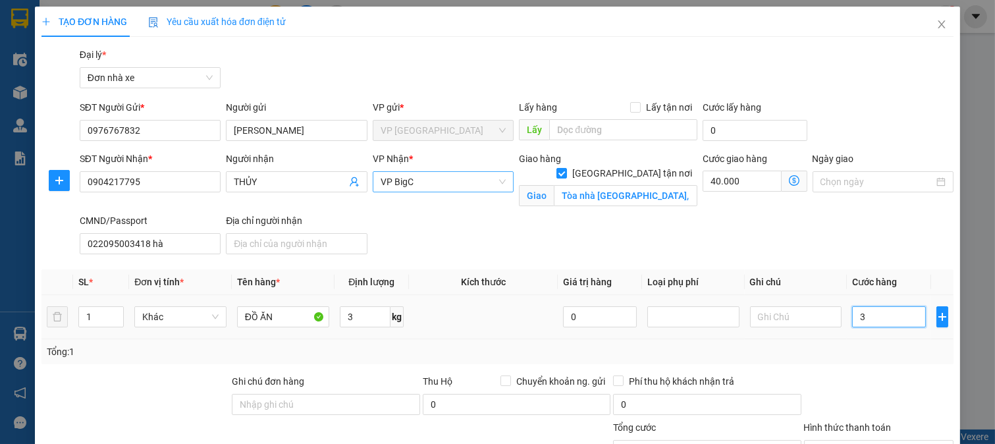
type input "40.003"
type input "30"
type input "40.030"
type input "30.000"
type input "70.000"
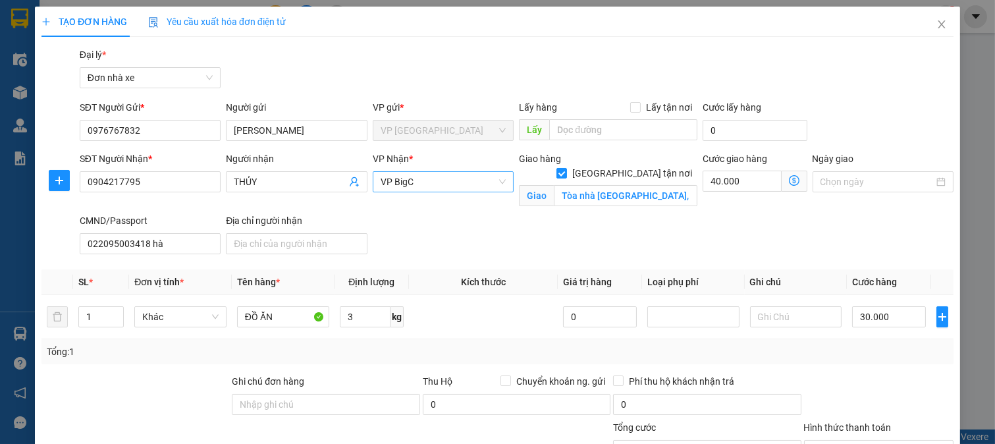
click at [855, 361] on div "Tổng: 1" at bounding box center [497, 351] width 912 height 25
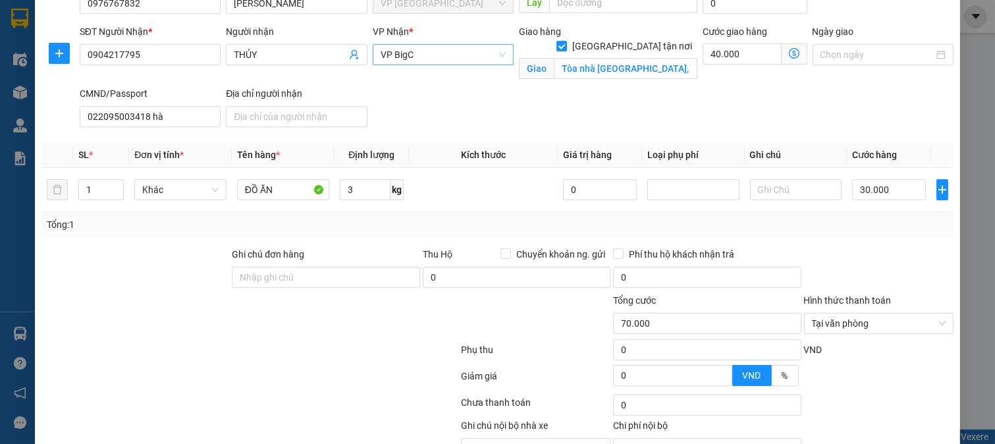
scroll to position [199, 0]
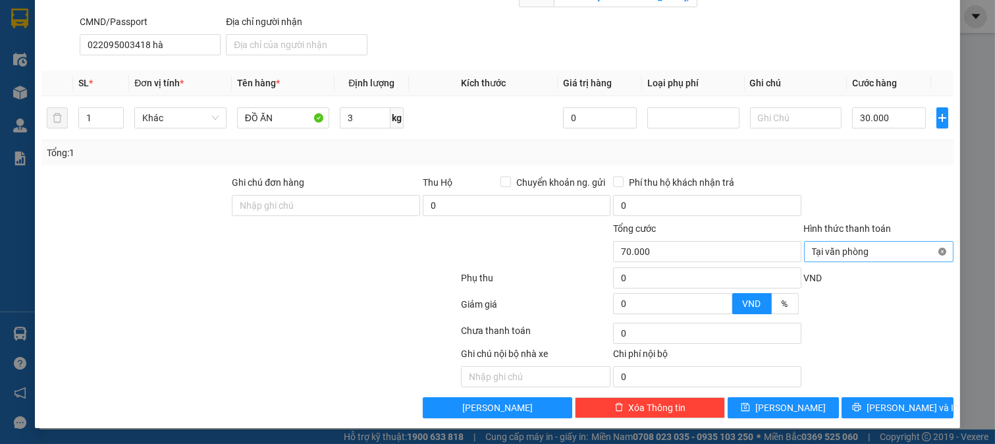
click at [930, 248] on div "Tại văn phòng" at bounding box center [879, 251] width 150 height 21
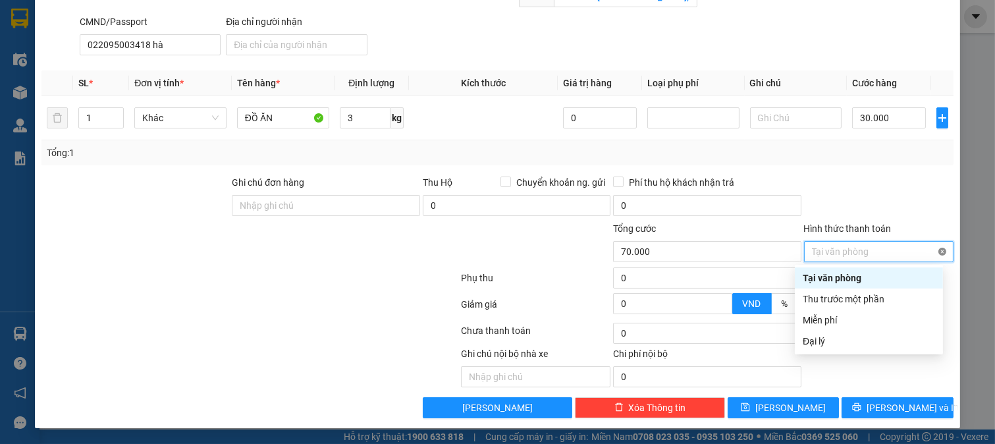
type input "70.000"
click at [925, 213] on div at bounding box center [879, 198] width 153 height 46
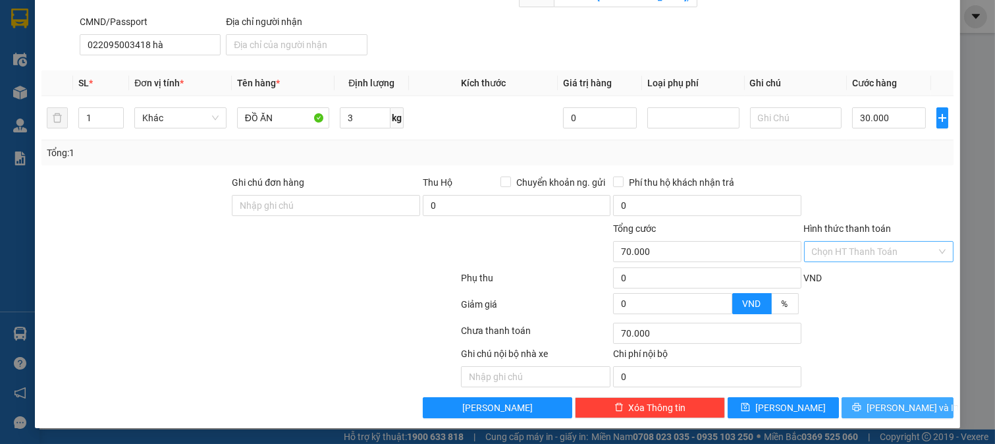
click at [887, 406] on span "[PERSON_NAME] và In" at bounding box center [913, 407] width 92 height 14
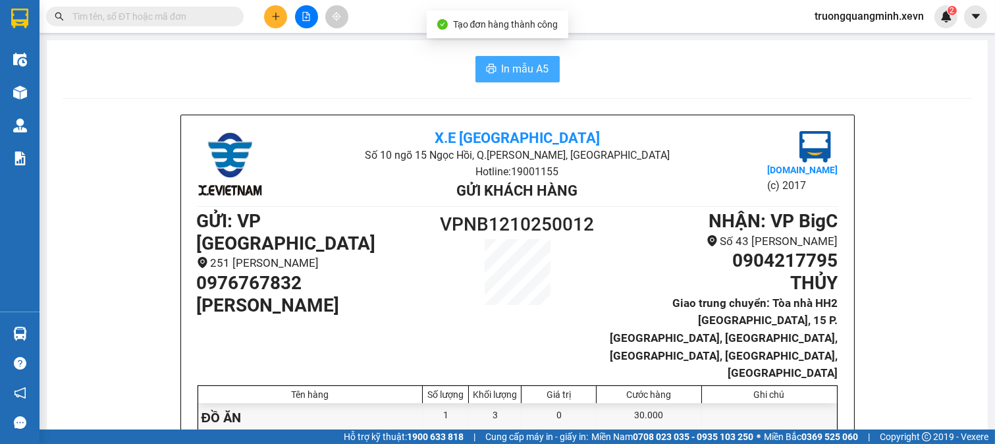
click at [508, 62] on span "In mẫu A5" at bounding box center [525, 69] width 47 height 16
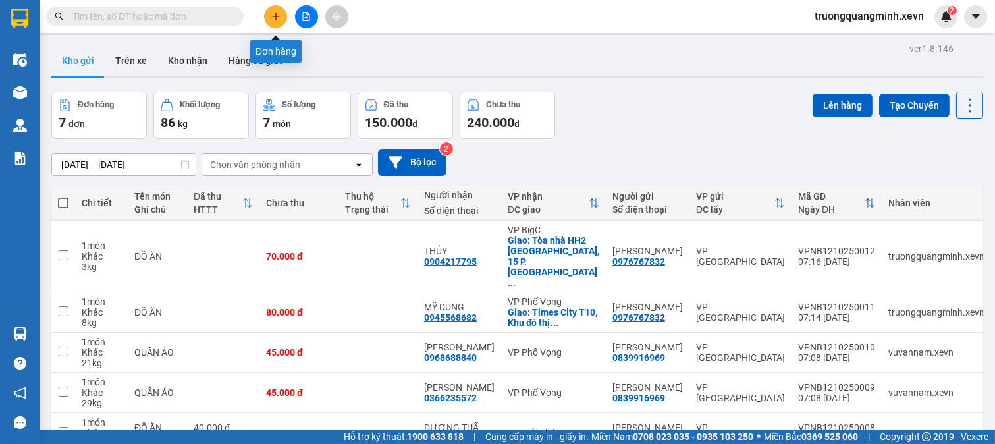
click at [273, 16] on icon "plus" at bounding box center [275, 16] width 7 height 1
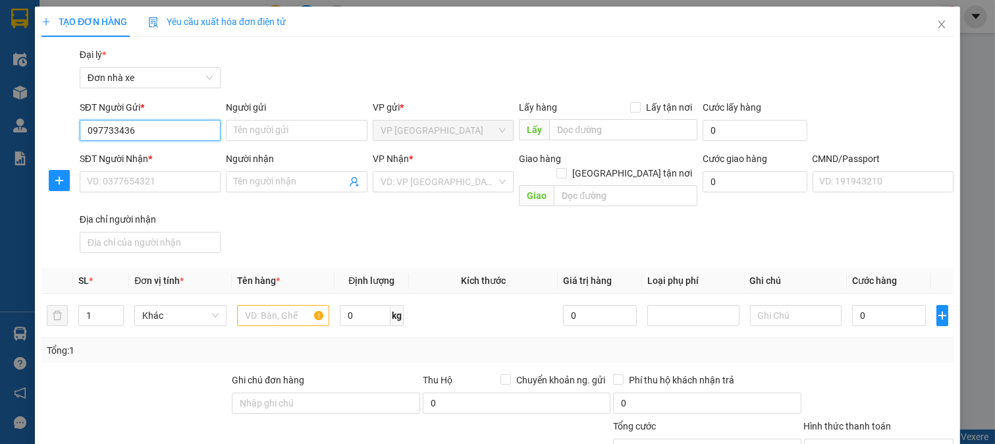
type input "0977334363"
click at [175, 156] on div "0977334363 - PHẠM THÀNH CÔNG" at bounding box center [151, 157] width 130 height 14
type input "PHẠM THÀNH CÔNG"
type input "0919275395"
type input "PHẠM VIỆT HƯNG"
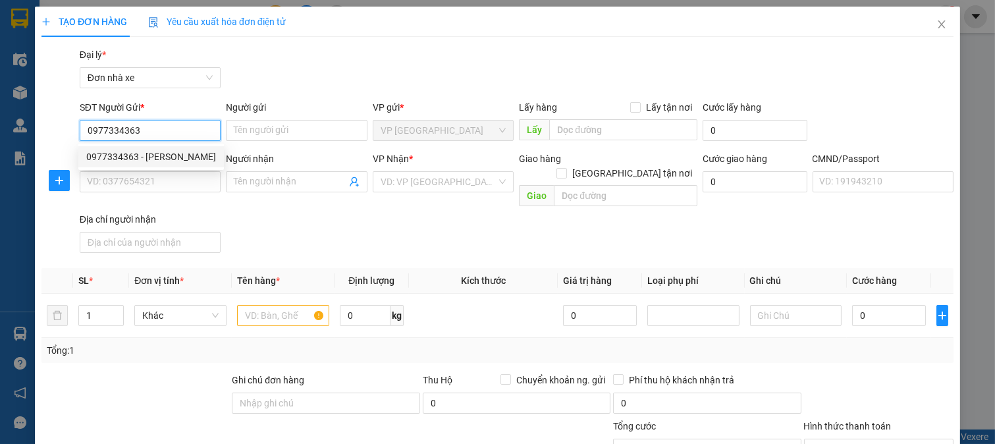
type input "037205001852 PHẠM VIỆT HƯNG"
click at [175, 156] on div "0977334363 - PHẠM THÀNH CÔNG" at bounding box center [151, 157] width 130 height 14
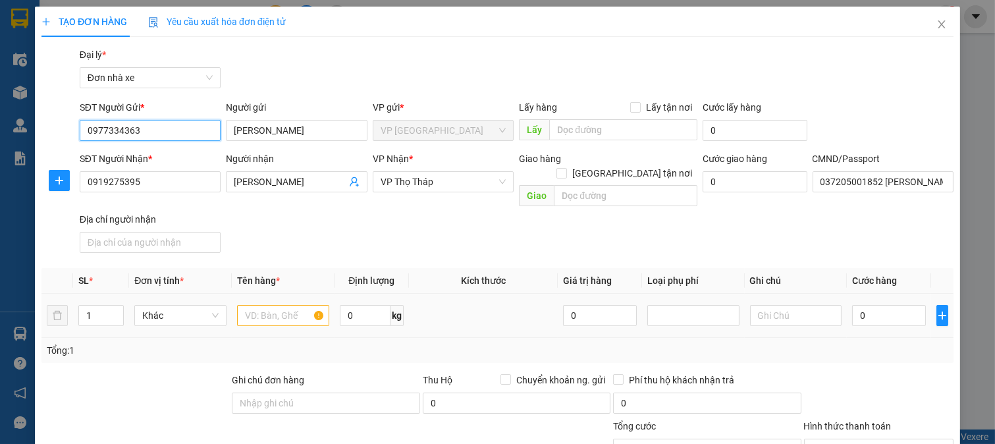
type input "0977334363"
click at [273, 305] on input "text" at bounding box center [283, 315] width 92 height 21
type input "D"
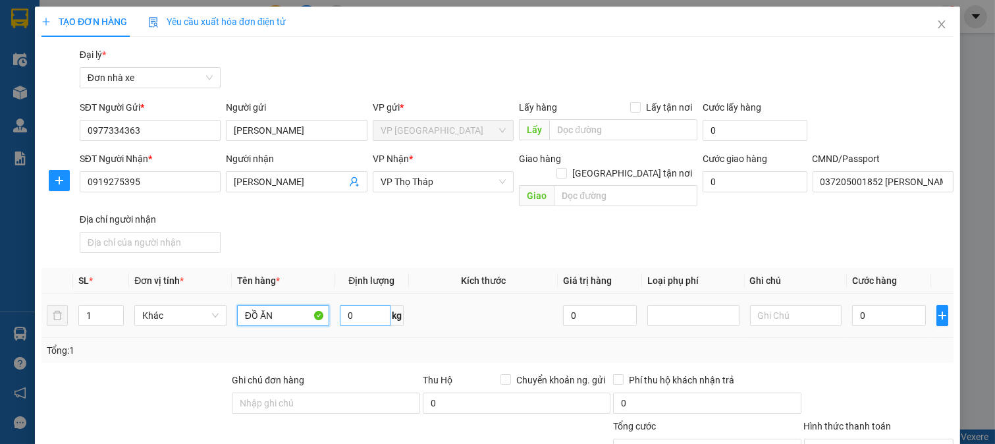
type input "ĐỒ ĂN"
click at [371, 305] on input "0" at bounding box center [365, 315] width 51 height 21
type input "10"
click at [871, 305] on input "0" at bounding box center [888, 315] width 73 height 21
type input "3"
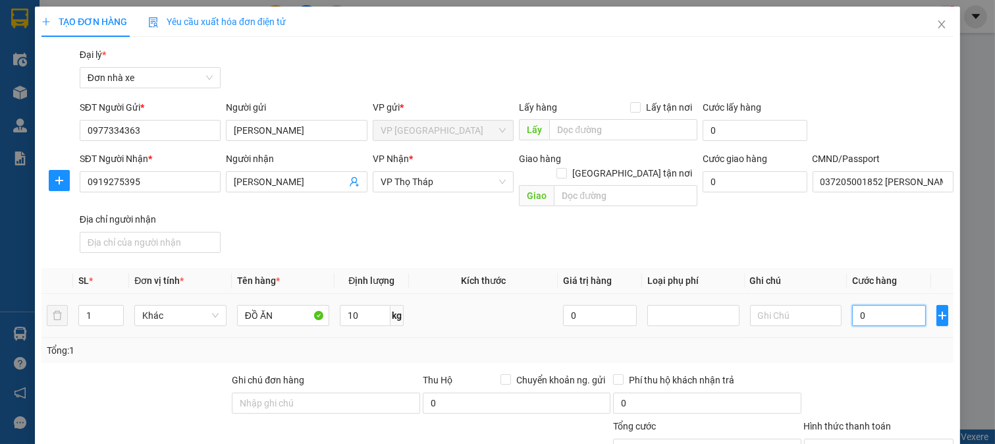
type input "3"
type input "35"
type input "35.000"
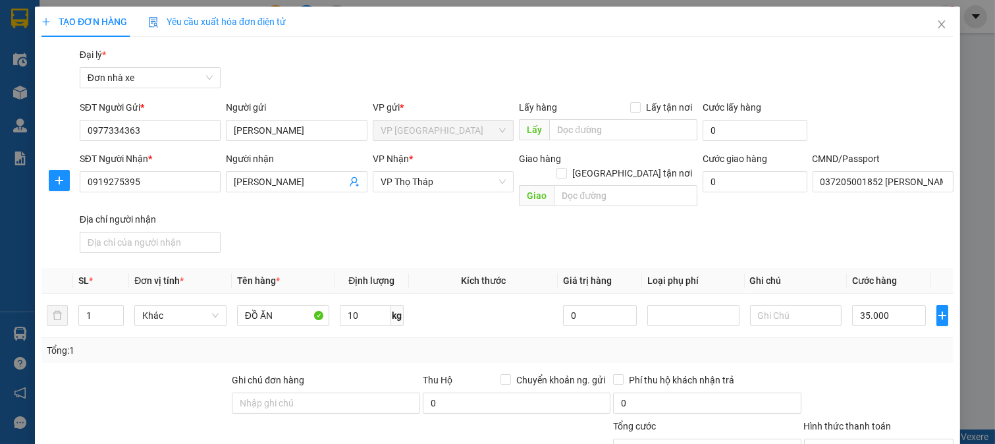
click at [877, 343] on div "Tổng: 1" at bounding box center [498, 350] width 902 height 14
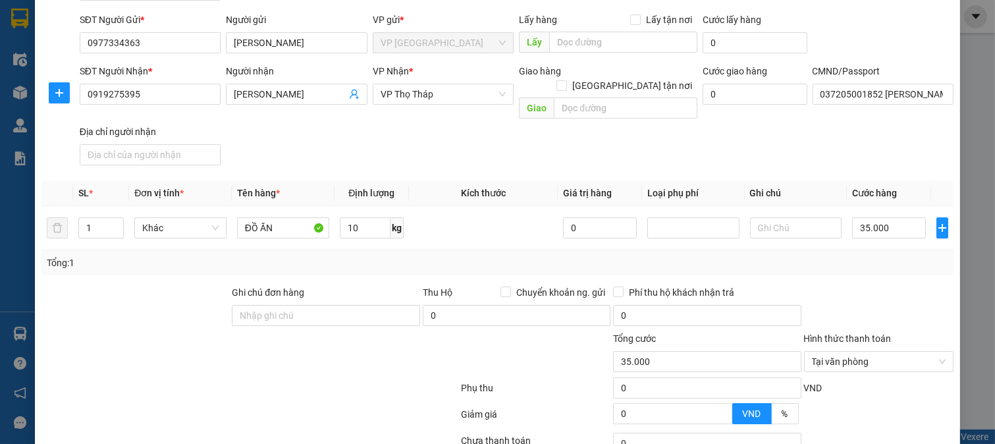
scroll to position [182, 0]
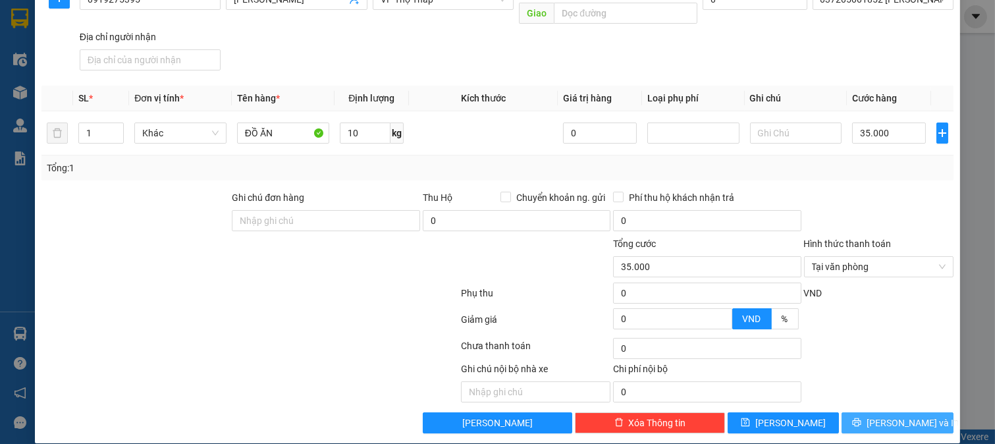
click at [884, 416] on span "[PERSON_NAME] và In" at bounding box center [913, 423] width 92 height 14
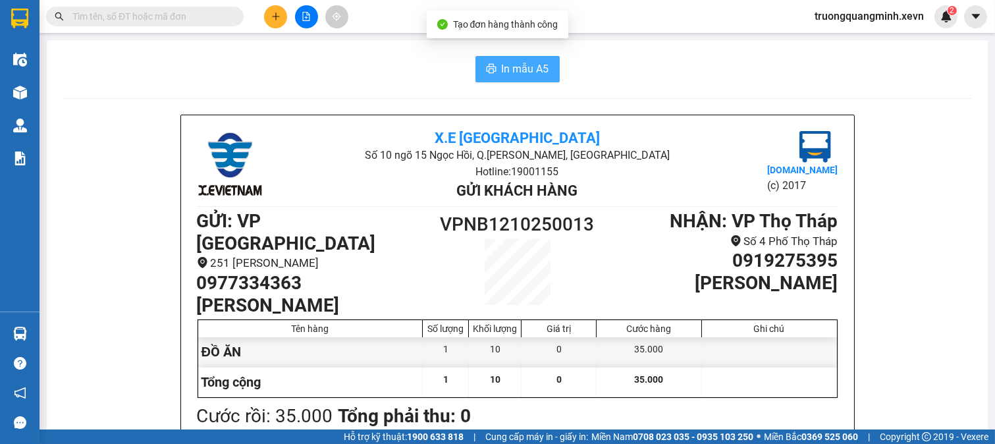
click at [502, 68] on span "In mẫu A5" at bounding box center [525, 69] width 47 height 16
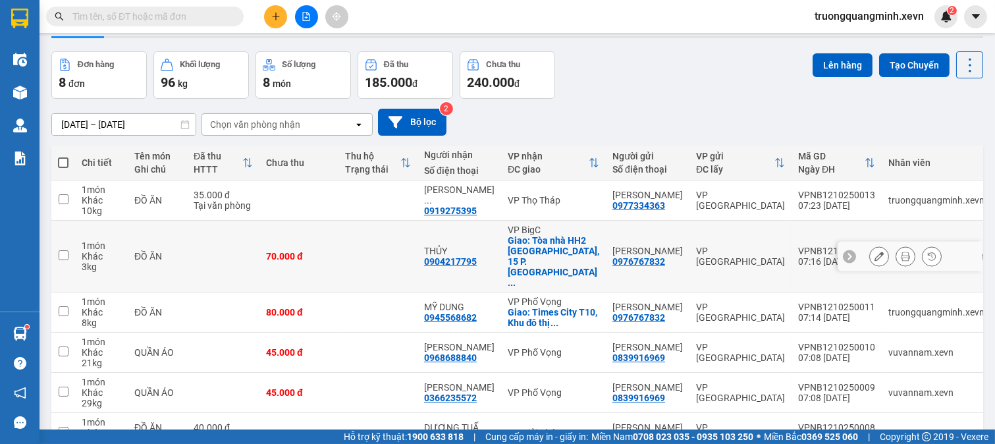
scroll to position [157, 0]
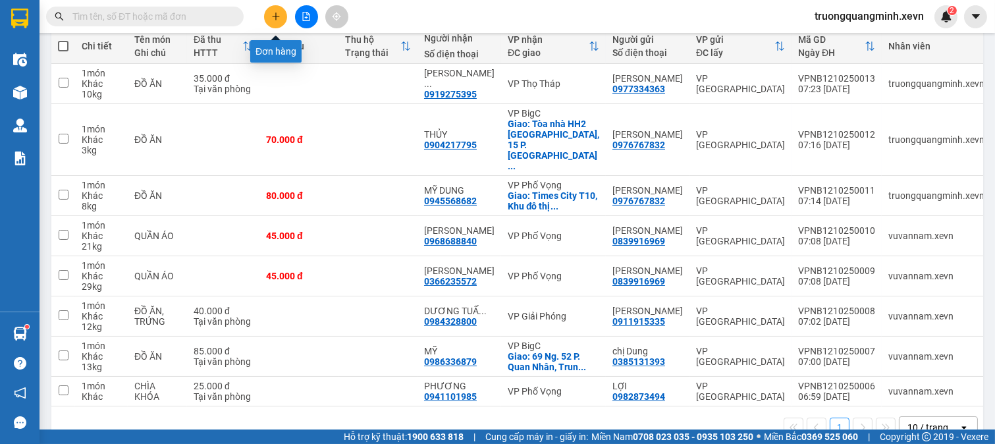
click at [280, 21] on button at bounding box center [275, 16] width 23 height 23
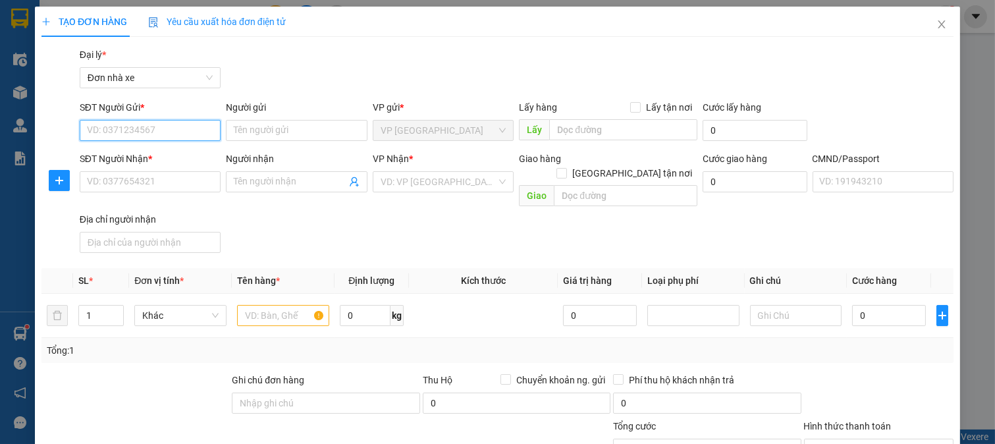
click at [135, 128] on input "SĐT Người Gửi *" at bounding box center [151, 130] width 142 height 21
type input "0969506160"
click at [169, 159] on div "0969506160 - BÙI THỊ HẰNG" at bounding box center [151, 157] width 130 height 14
type input "BÙI THỊ HẰNG"
type input "0348950135"
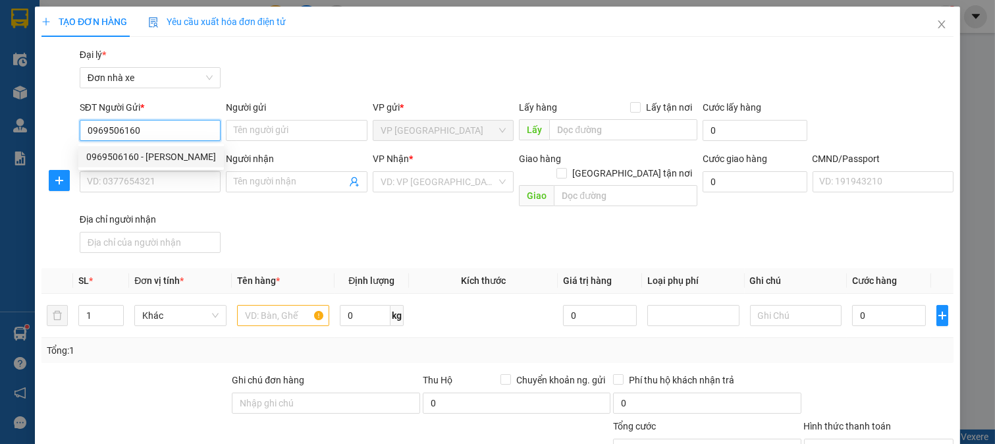
type input "ĐẶNG VĂN HẢI"
type input "037095000646 HẢI"
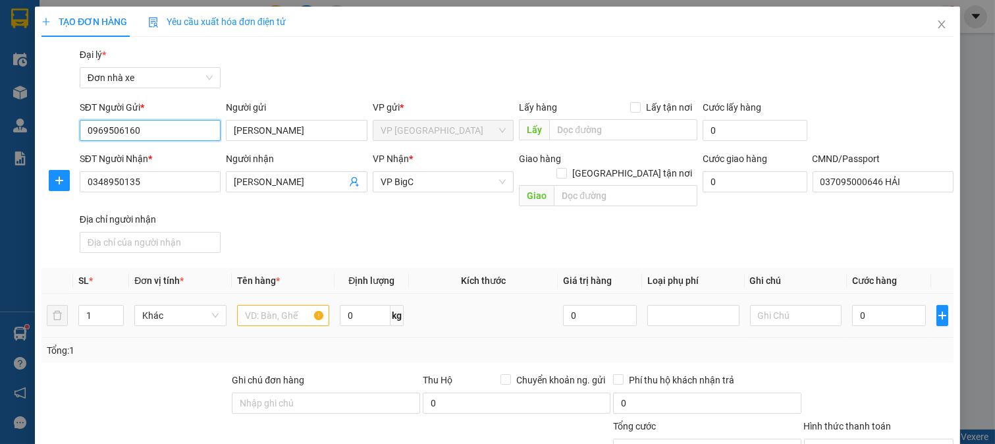
type input "0969506160"
click at [287, 305] on input "text" at bounding box center [283, 315] width 92 height 21
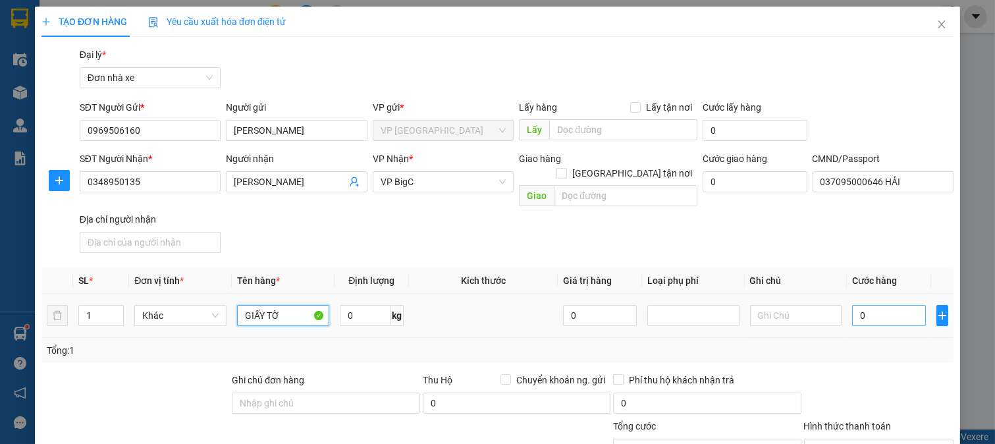
type input "GIẤY TỜ"
click at [892, 308] on input "0" at bounding box center [888, 315] width 73 height 21
type input "2"
type input "25"
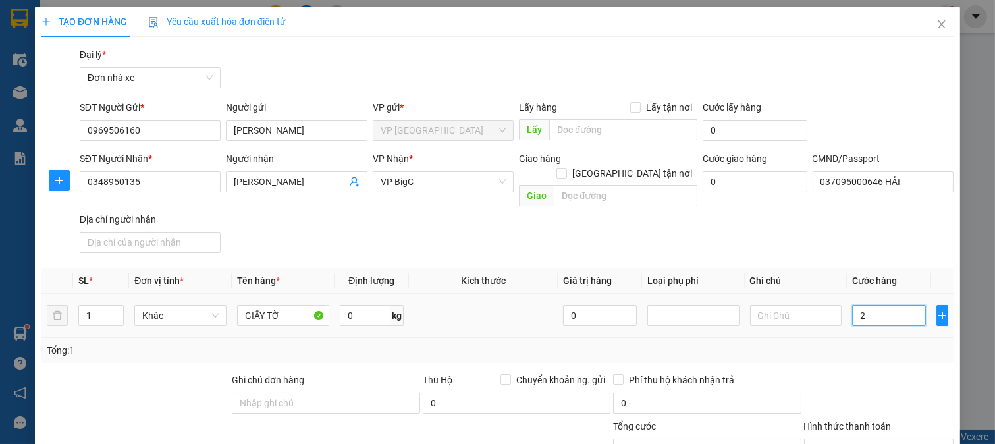
type input "25"
type input "25.000"
click at [865, 345] on div "Tổng: 1" at bounding box center [497, 350] width 912 height 25
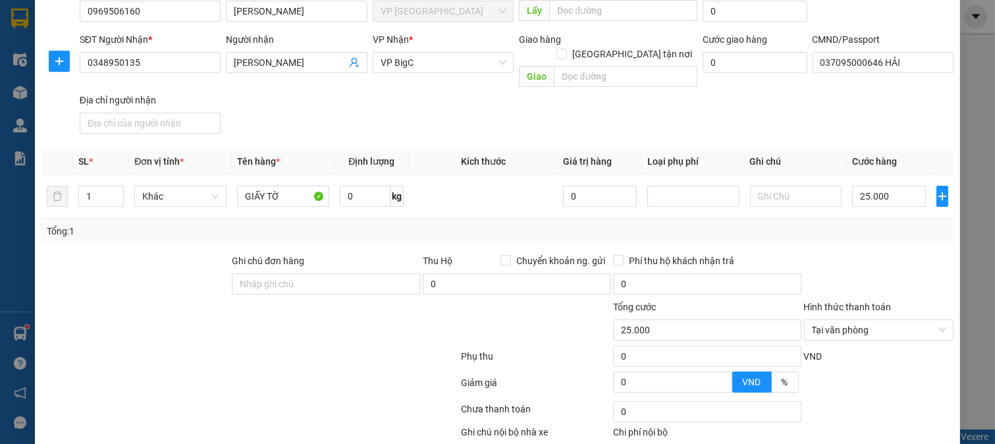
scroll to position [182, 0]
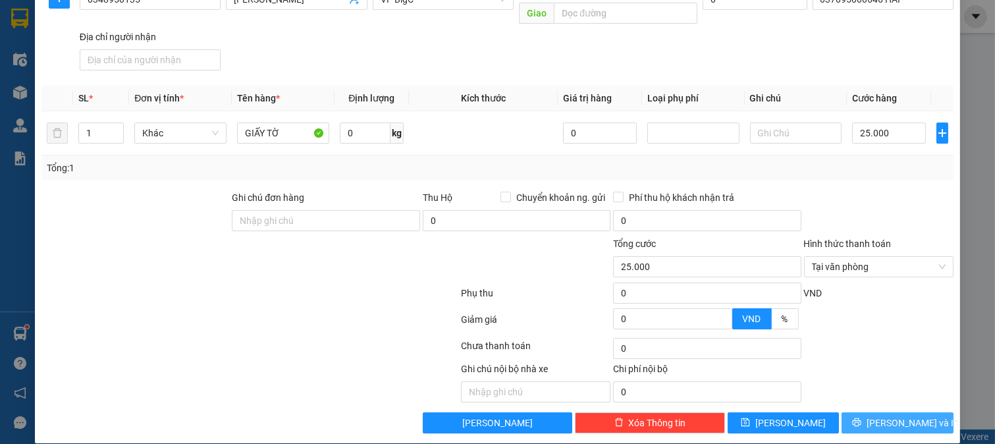
click at [855, 412] on button "[PERSON_NAME] và In" at bounding box center [898, 422] width 112 height 21
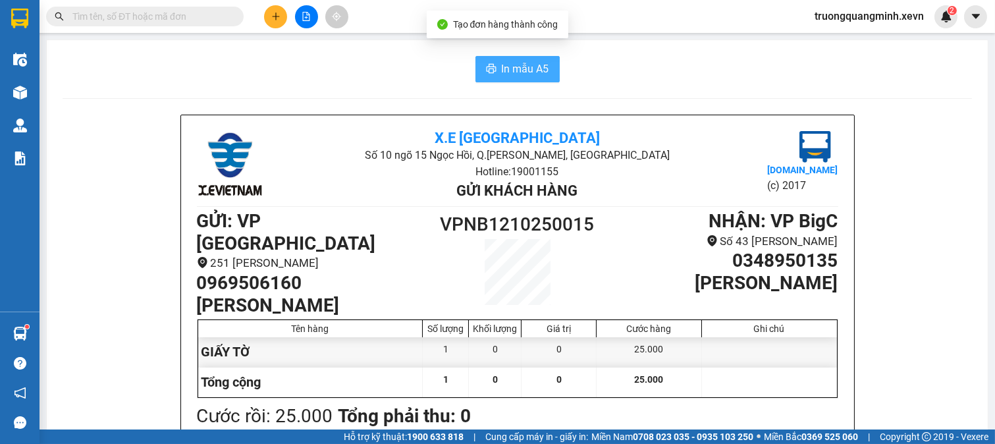
click at [502, 68] on span "In mẫu A5" at bounding box center [525, 69] width 47 height 16
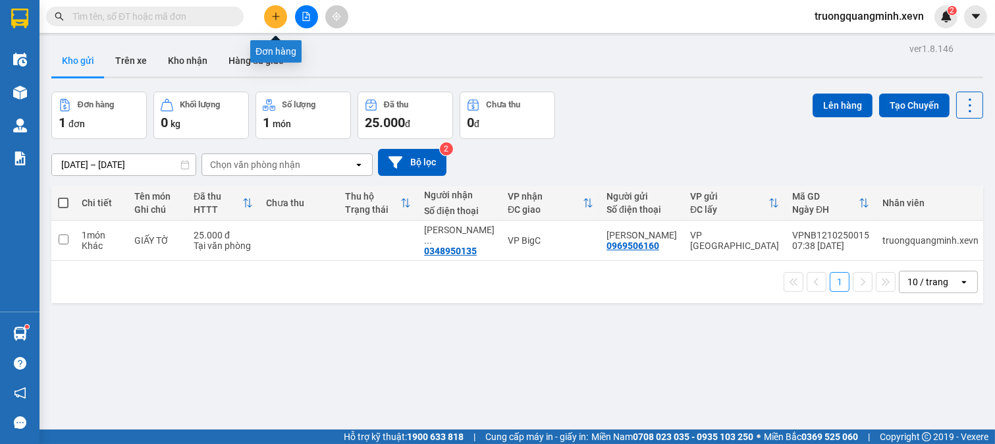
click at [275, 18] on icon "plus" at bounding box center [275, 16] width 9 height 9
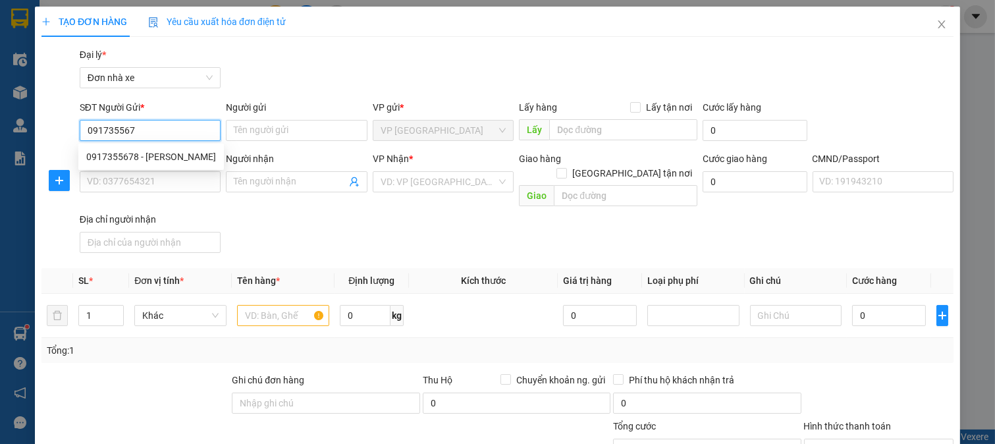
type input "0917355678"
click at [173, 152] on div "0917355678 - NGUYỄN THU HÀ" at bounding box center [151, 157] width 130 height 14
type input "NGUYỄN THU HÀ"
type input "0917512256"
type input "NGUYỄN HÀ PHƯƠNG"
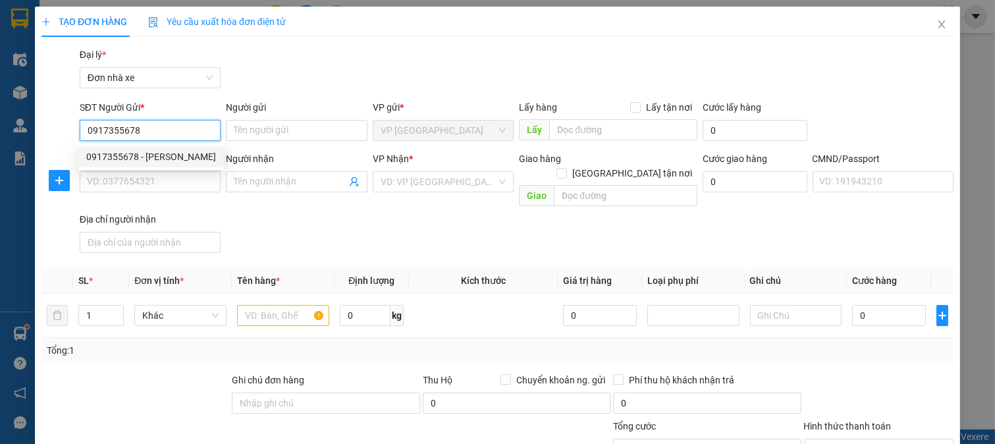
type input "022306005162 PHƯƠNG THẢO"
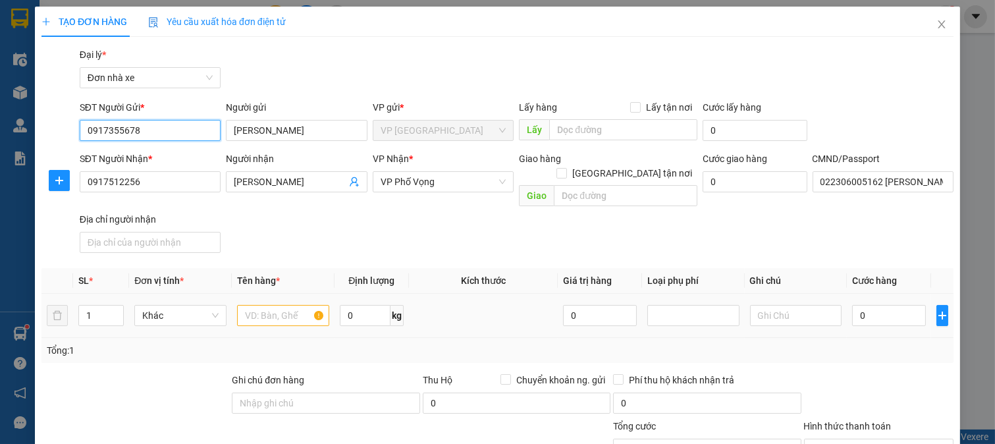
type input "0917355678"
click at [288, 306] on input "text" at bounding box center [283, 315] width 92 height 21
type input "D"
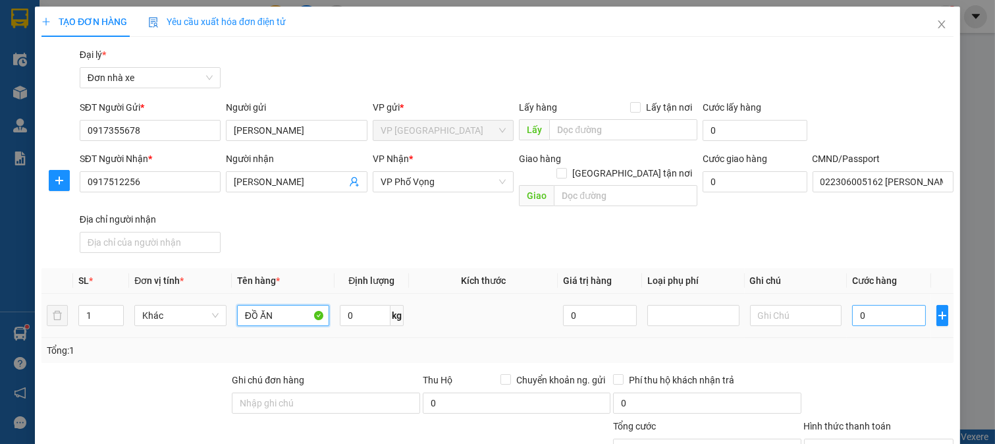
type input "ĐỒ ĂN"
click at [900, 305] on input "0" at bounding box center [888, 315] width 73 height 21
type input "2"
type input "25"
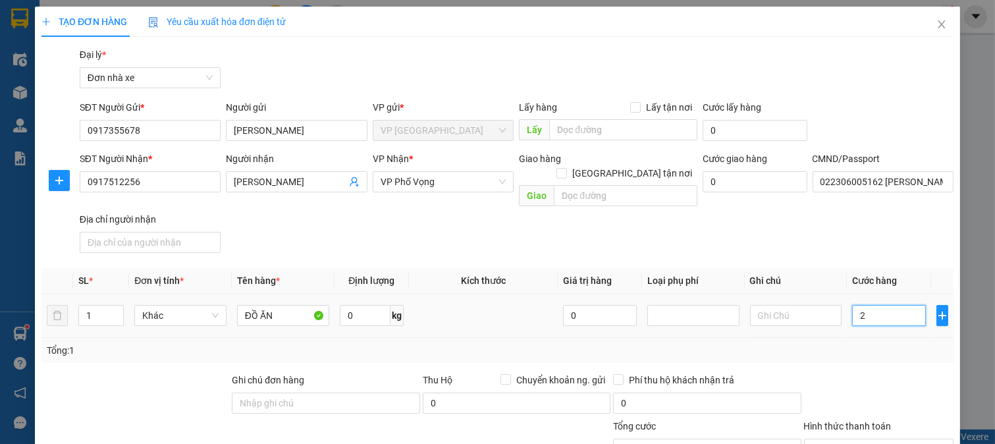
type input "25"
type input "25.000"
click at [855, 346] on div "Tổng: 1" at bounding box center [497, 350] width 912 height 25
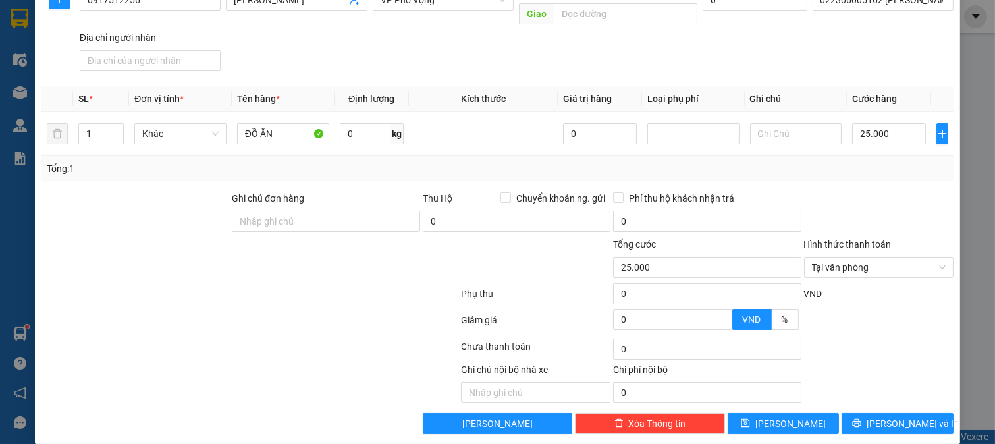
scroll to position [182, 0]
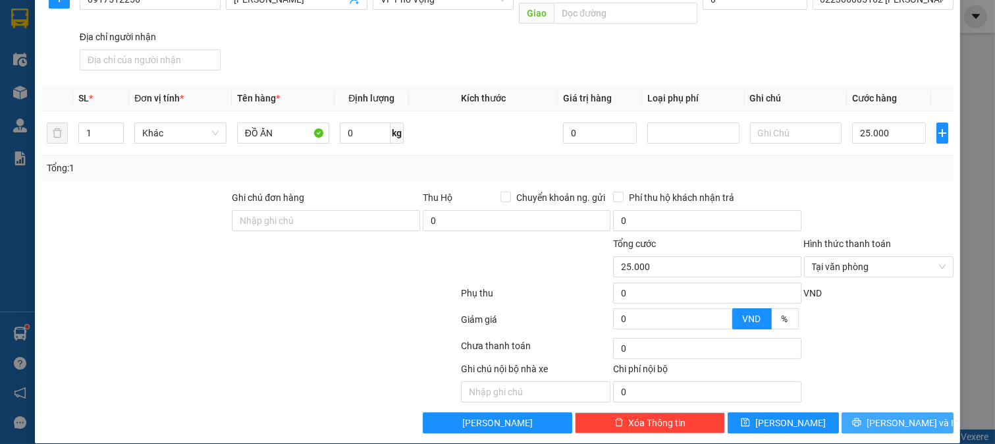
click at [881, 416] on span "[PERSON_NAME] và In" at bounding box center [913, 423] width 92 height 14
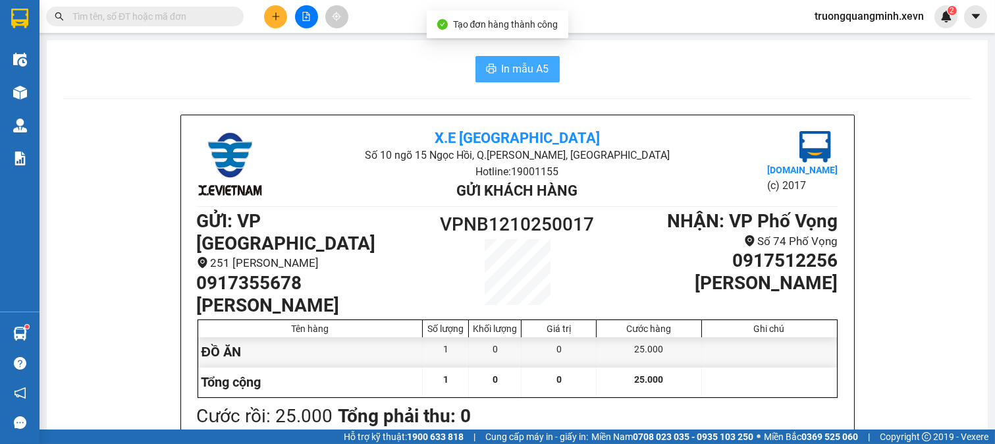
click at [504, 72] on span "In mẫu A5" at bounding box center [525, 69] width 47 height 16
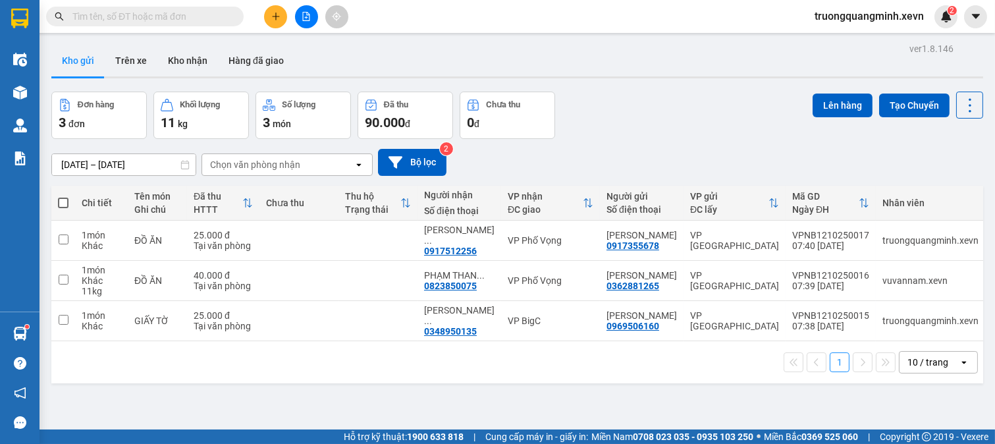
click at [167, 18] on input "text" at bounding box center [149, 16] width 155 height 14
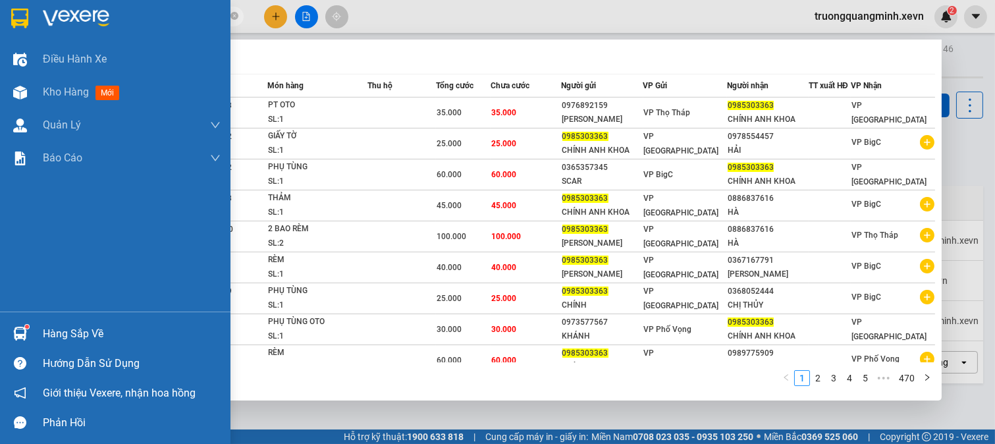
type input "0985303363"
click at [47, 333] on div "Hàng sắp về" at bounding box center [132, 334] width 178 height 20
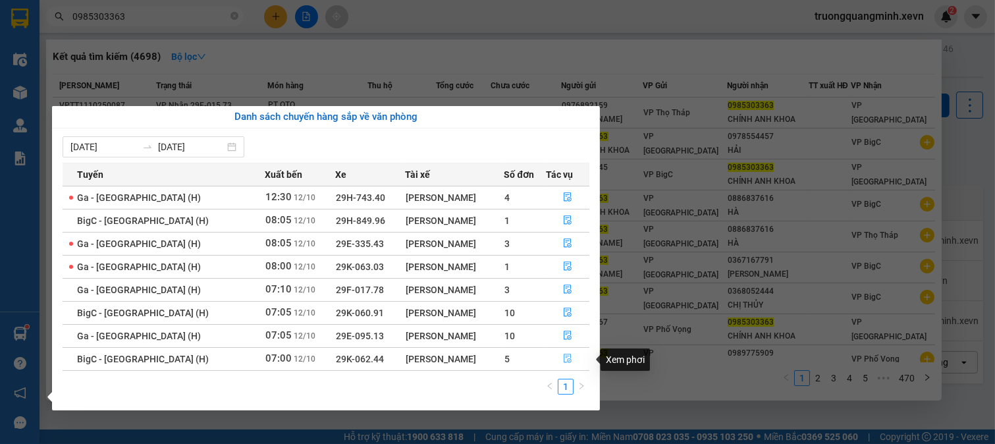
click at [553, 365] on button "button" at bounding box center [568, 358] width 42 height 21
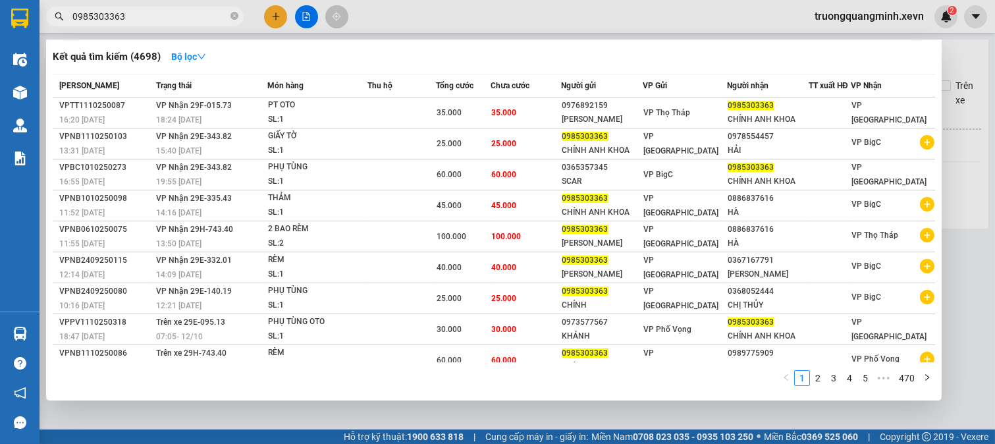
click at [962, 221] on div at bounding box center [497, 222] width 995 height 444
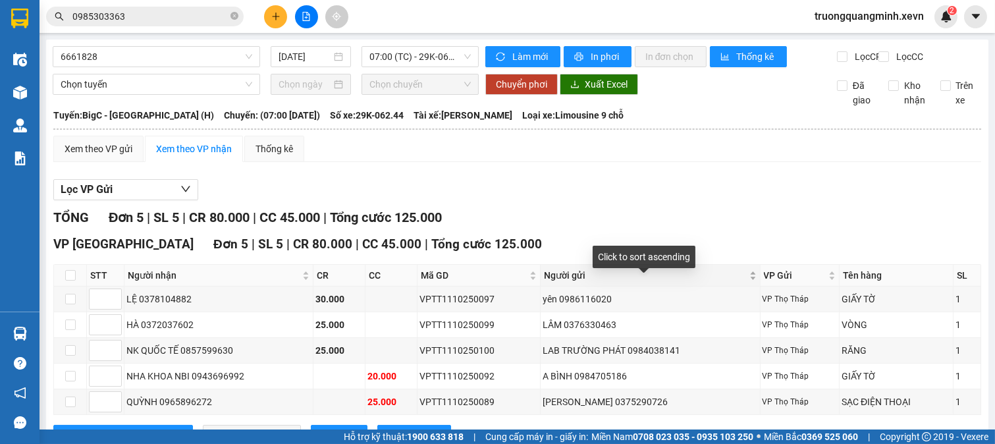
scroll to position [66, 0]
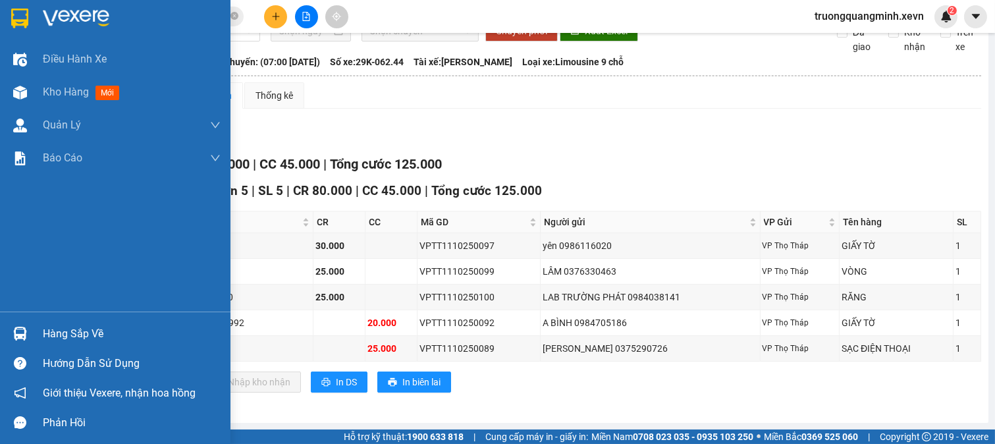
click at [24, 335] on img at bounding box center [20, 334] width 14 height 14
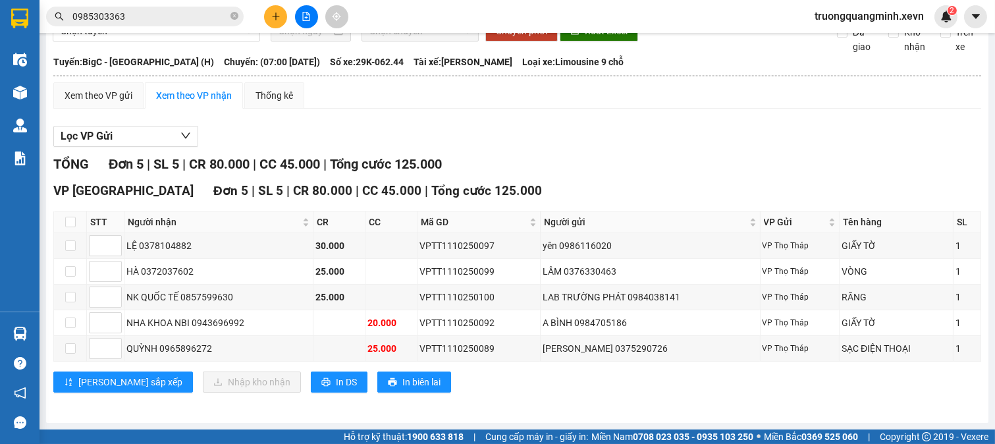
drag, startPoint x: 717, startPoint y: 121, endPoint x: 352, endPoint y: 81, distance: 366.4
click at [716, 121] on section "Kết quả tìm kiếm ( 4698 ) Bộ lọc Mã ĐH Trạng thái Món hàng Thu hộ Tổng cước Chư…" at bounding box center [497, 222] width 995 height 444
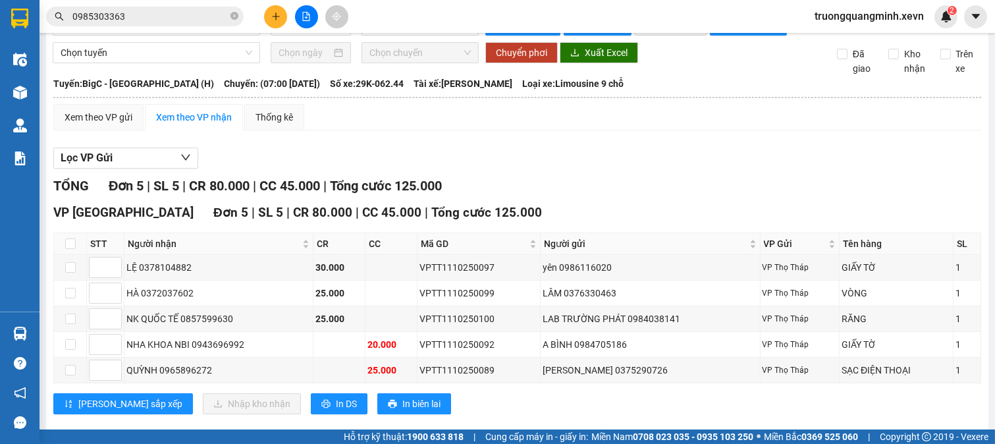
scroll to position [0, 0]
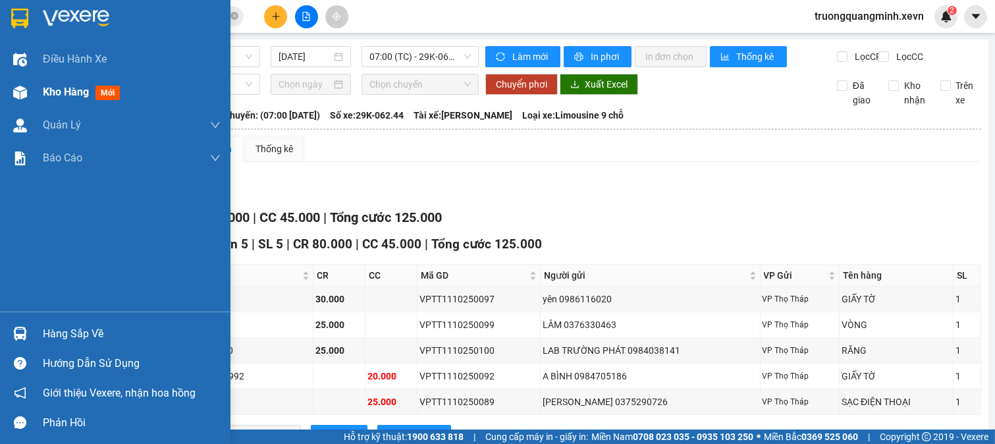
click at [40, 86] on div "Kho hàng mới" at bounding box center [115, 92] width 231 height 33
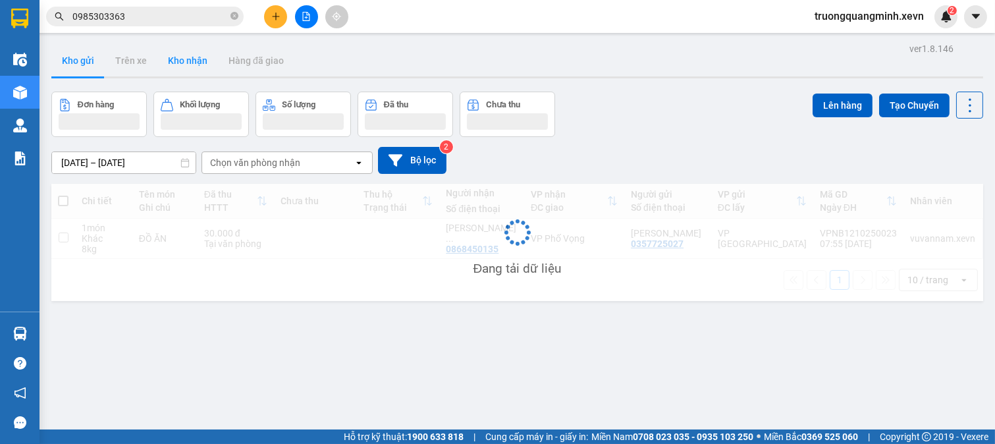
click at [187, 67] on button "Kho nhận" at bounding box center [187, 61] width 61 height 32
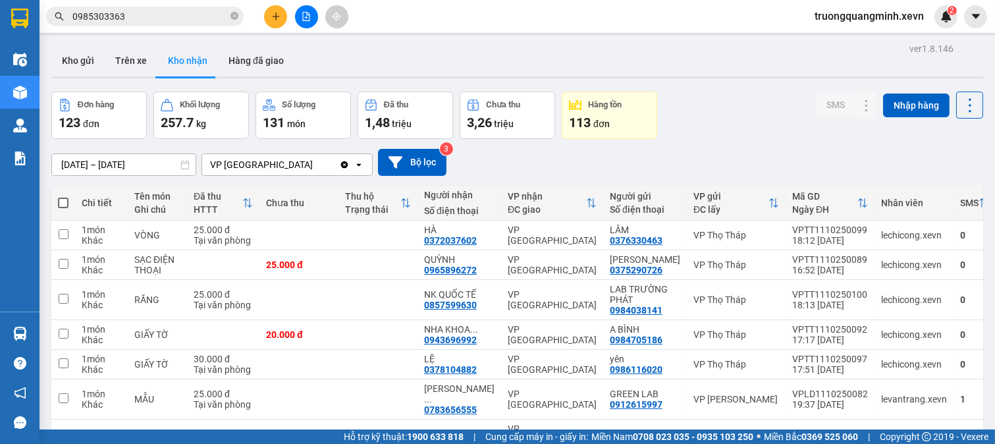
click at [277, 16] on icon "plus" at bounding box center [275, 16] width 7 height 1
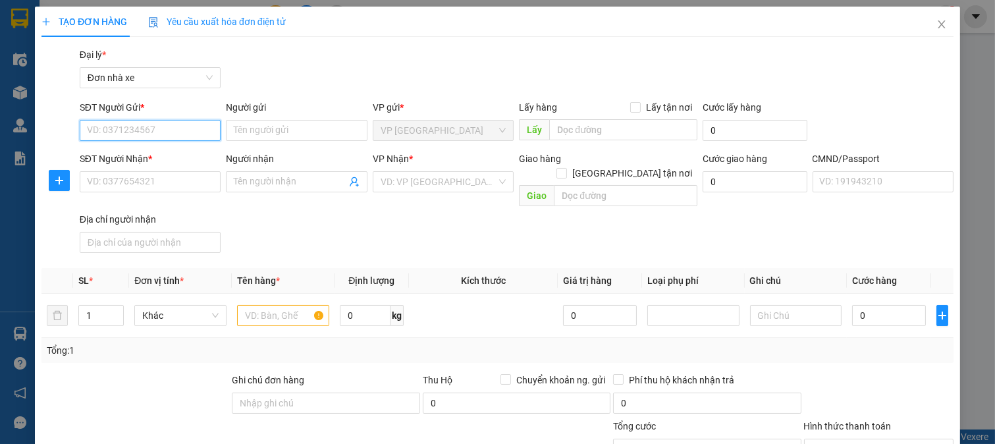
click at [166, 130] on input "SĐT Người Gửi *" at bounding box center [151, 130] width 142 height 21
type input "0988292323"
click at [176, 153] on div "0988292323 - A TẦN" at bounding box center [148, 157] width 124 height 14
type input "A TẦN"
type input "0962892004"
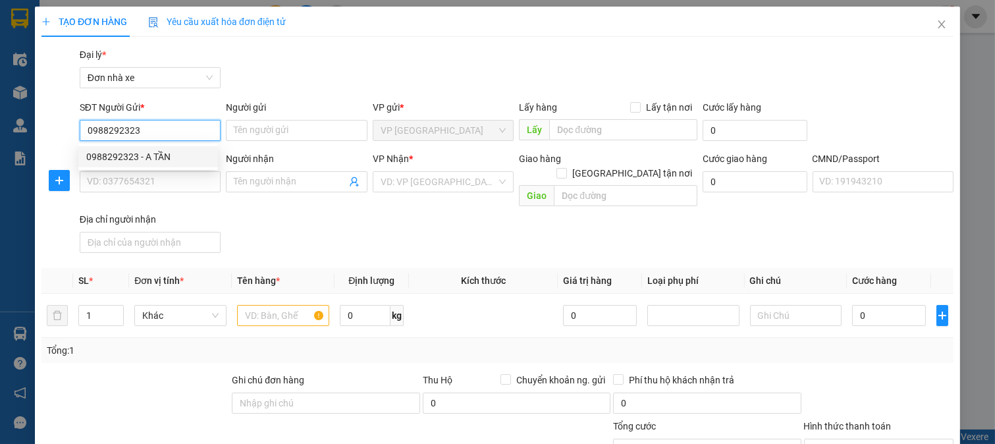
type input "THỦY ANH"
type input "037304002292 THUỲ ANH"
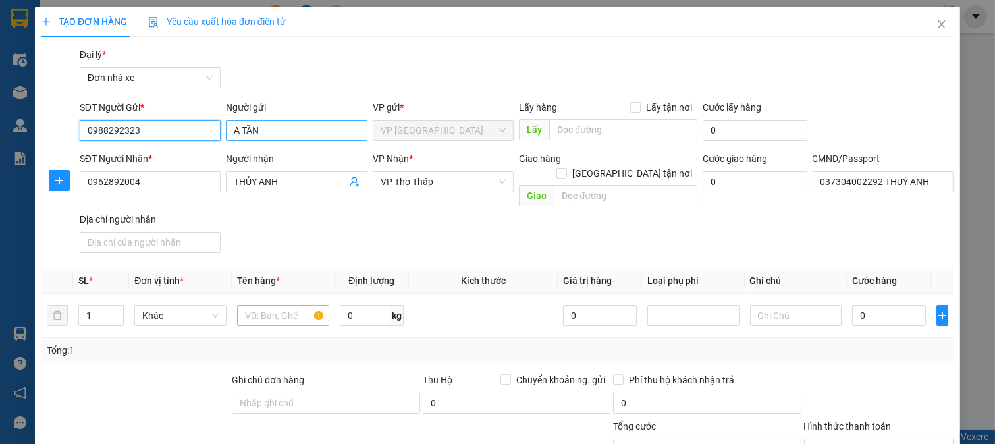
type input "0988292323"
click at [235, 132] on input "A TẦN" at bounding box center [297, 130] width 142 height 21
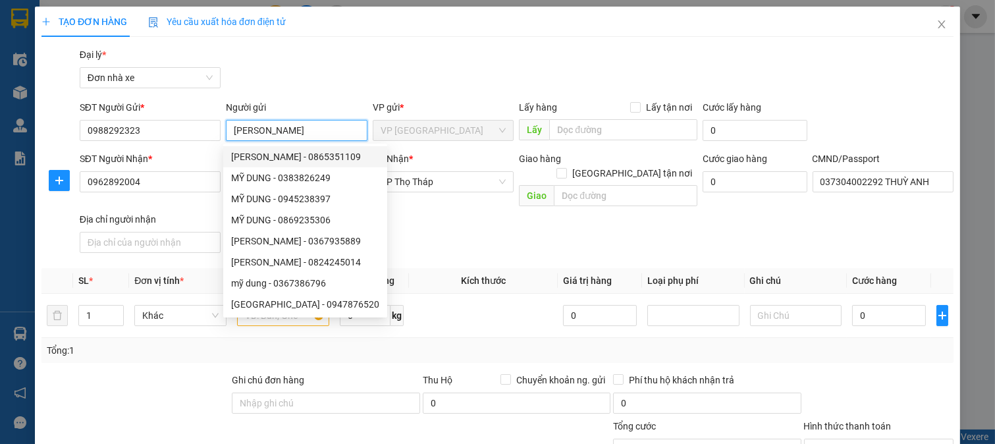
type input "BÙI MẠNH TẦN"
click at [337, 36] on div "TẠO ĐƠN HÀNG Yêu cầu xuất hóa đơn điện tử" at bounding box center [497, 22] width 912 height 30
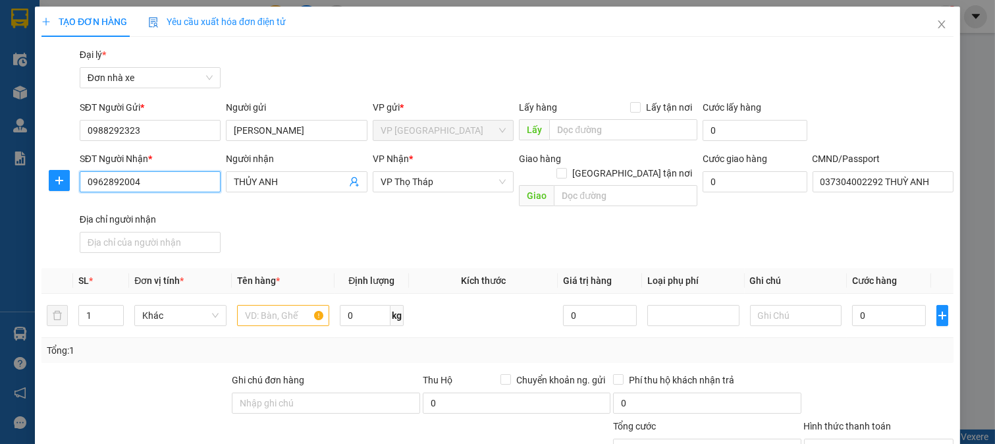
click at [179, 183] on input "0962892004" at bounding box center [151, 181] width 142 height 21
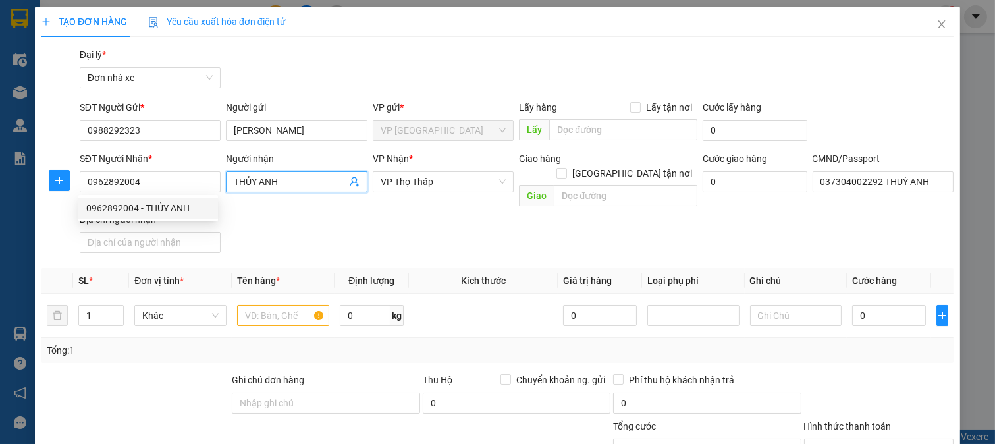
click at [242, 178] on input "THỦY ANH" at bounding box center [290, 182] width 113 height 14
type input "BÙI THỦY ANH"
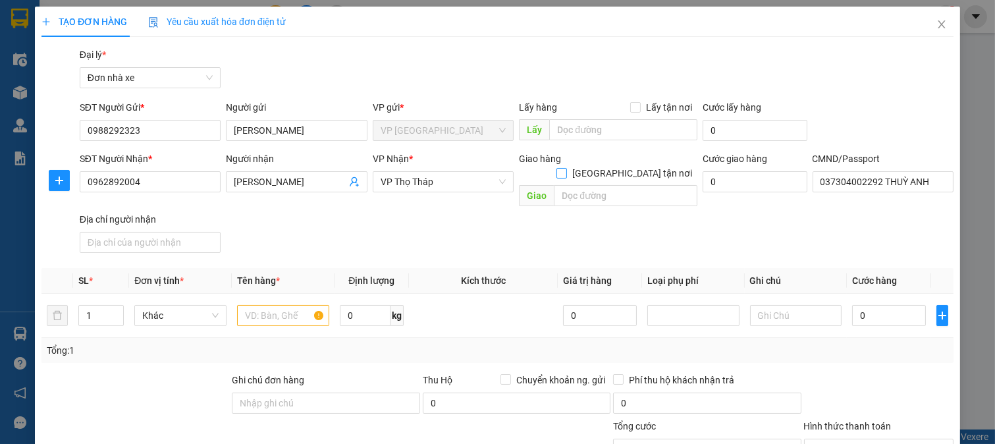
drag, startPoint x: 622, startPoint y: 159, endPoint x: 601, endPoint y: 184, distance: 33.2
click at [566, 168] on input "[GEOGRAPHIC_DATA] tận nơi" at bounding box center [561, 172] width 9 height 9
checkbox input "true"
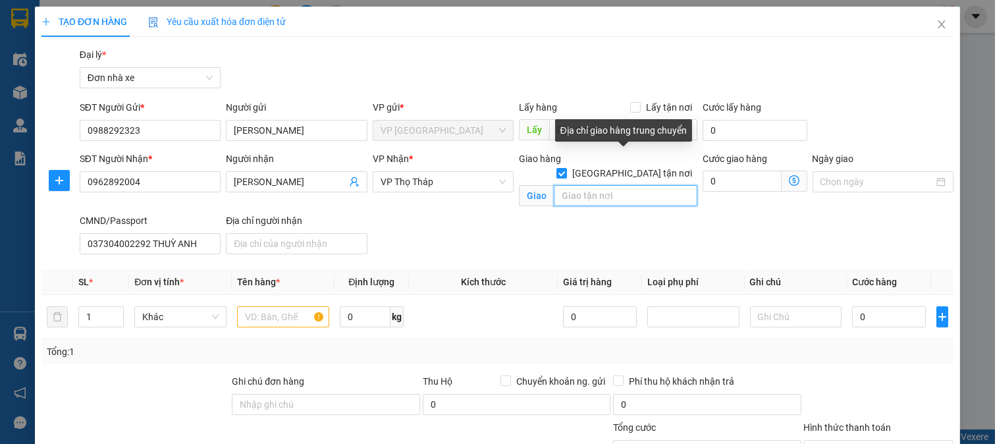
click at [601, 185] on input "text" at bounding box center [625, 195] width 143 height 21
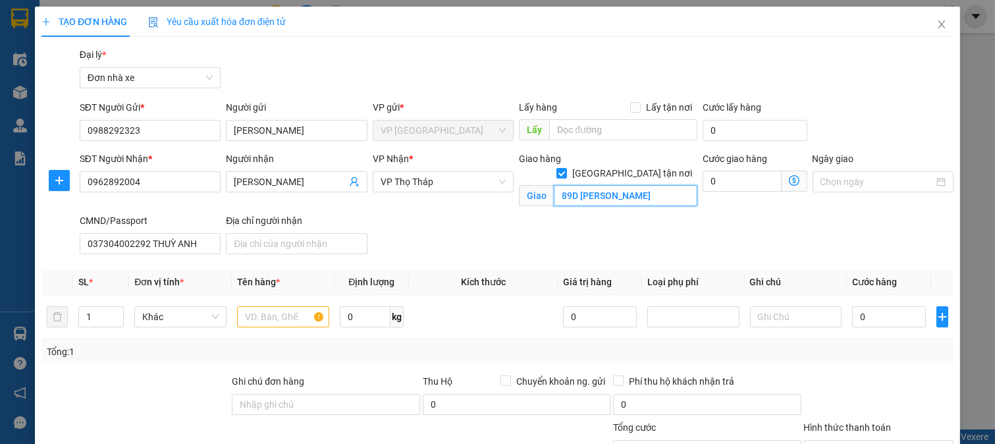
click at [597, 185] on input "89D NGUYỄN PHONG SẮC" at bounding box center [625, 195] width 143 height 21
paste input "Ng. 89 Đ. Nguyễn Phong Sắc, Dịch Vọng Hậu, Cầu Giấy, Hà Nội, Việt Nam"
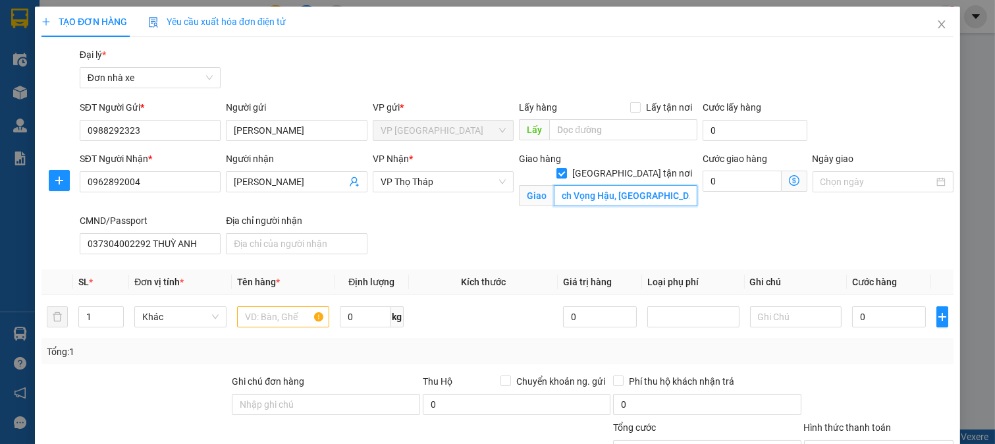
type input "Ng. 89 Đ. Nguyễn Phong Sắc, Dịch Vọng Hậu, Cầu Giấy, Hà Nội, Việt Nam"
click at [789, 180] on icon "dollar-circle" at bounding box center [794, 180] width 11 height 11
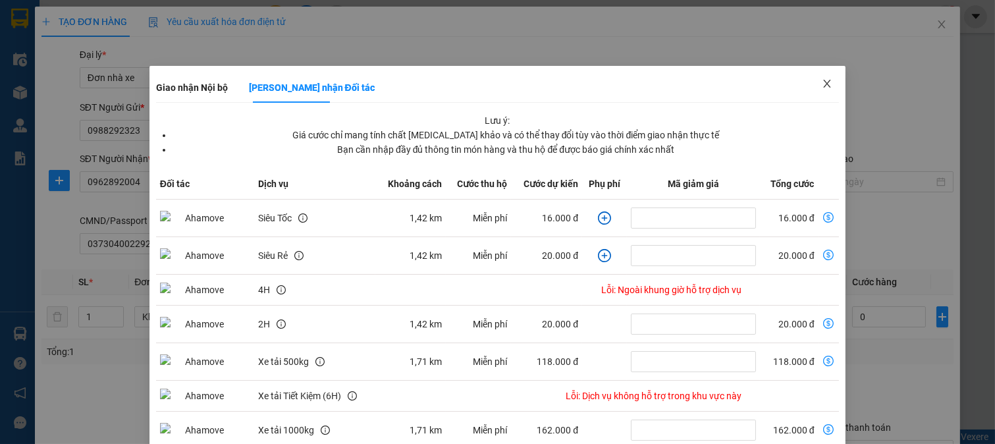
click at [827, 84] on span "Close" at bounding box center [827, 84] width 37 height 37
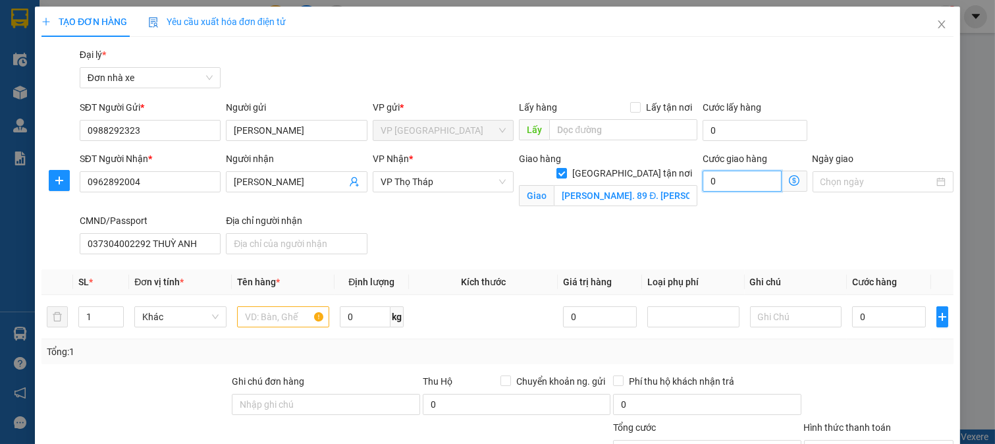
click at [740, 180] on input "0" at bounding box center [742, 181] width 79 height 21
type input "4"
type input "40"
type input "40.000"
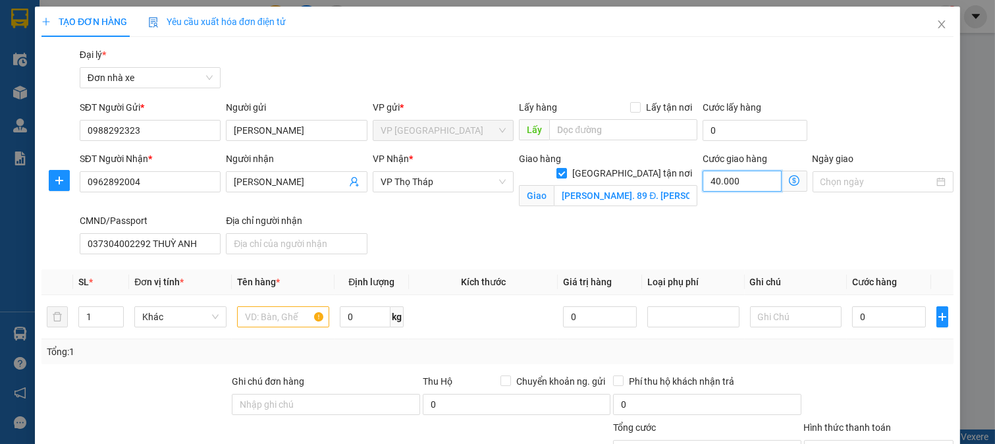
type input "40.000"
click at [296, 312] on input "text" at bounding box center [283, 316] width 92 height 21
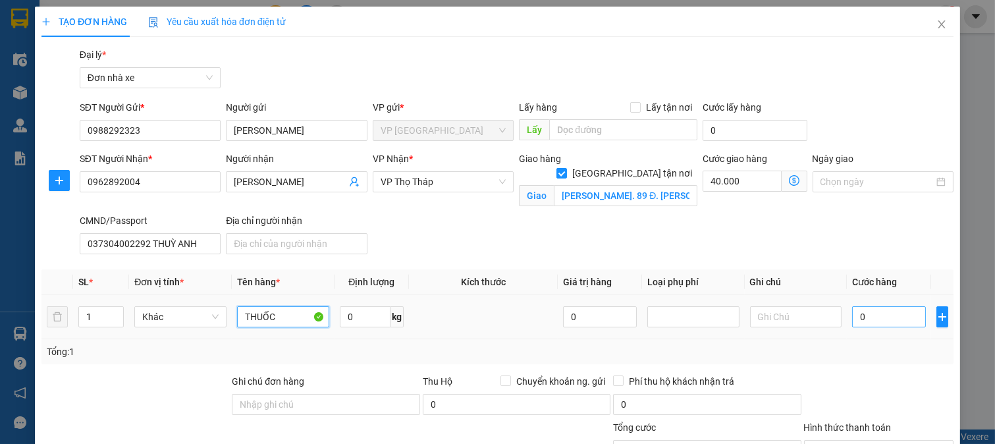
type input "THUỐC"
click at [894, 316] on input "0" at bounding box center [888, 316] width 73 height 21
type input "2"
type input "40.002"
type input "25"
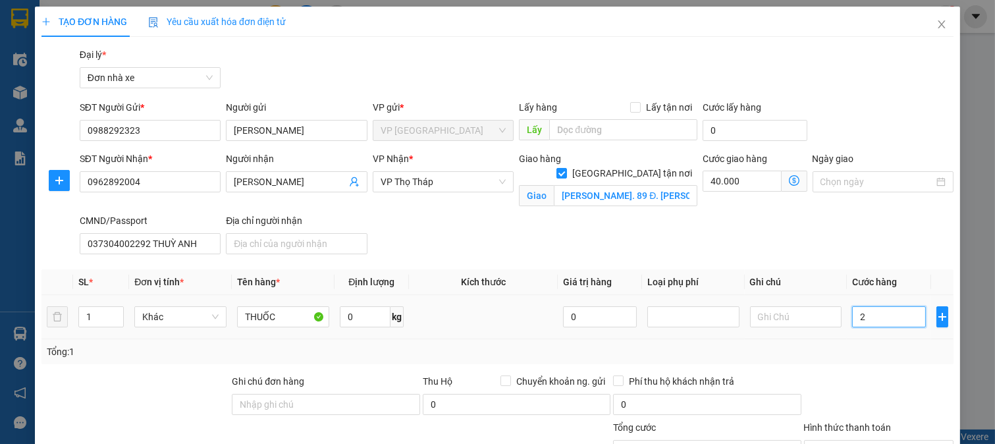
type input "40.025"
type input "25.000"
type input "65.000"
click at [888, 333] on td "25.000" at bounding box center [889, 317] width 84 height 44
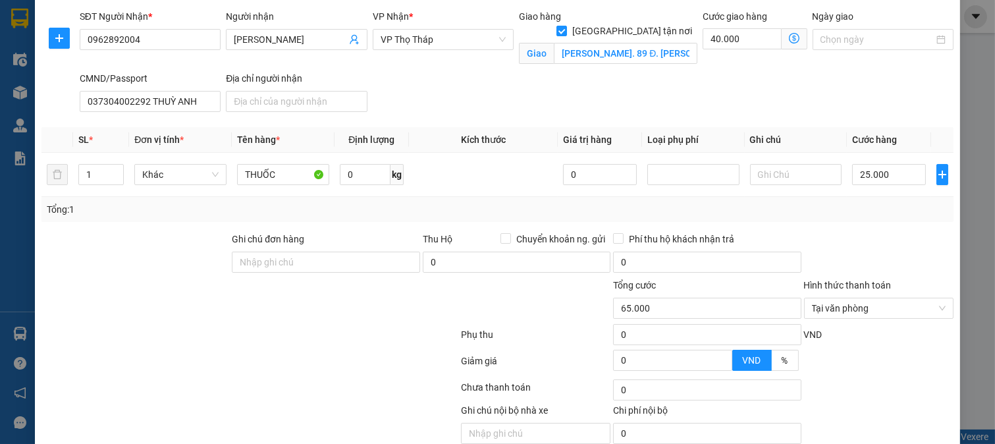
scroll to position [199, 0]
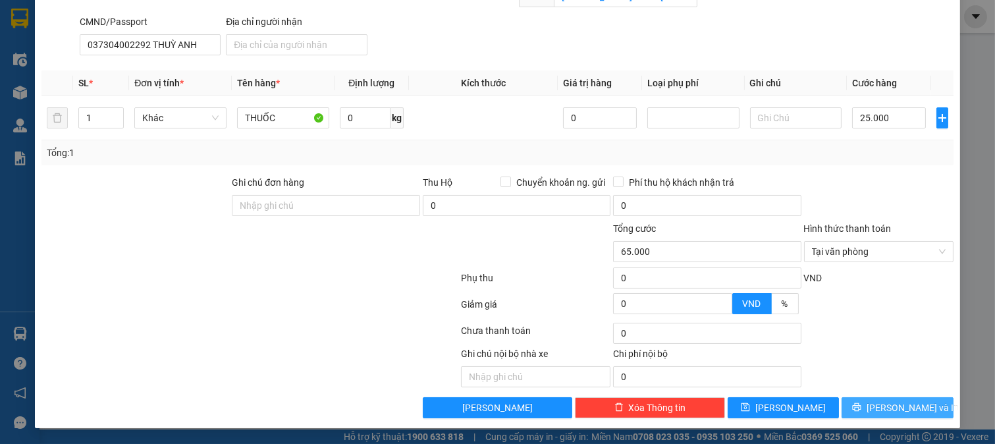
click at [877, 405] on span "[PERSON_NAME] và In" at bounding box center [913, 407] width 92 height 14
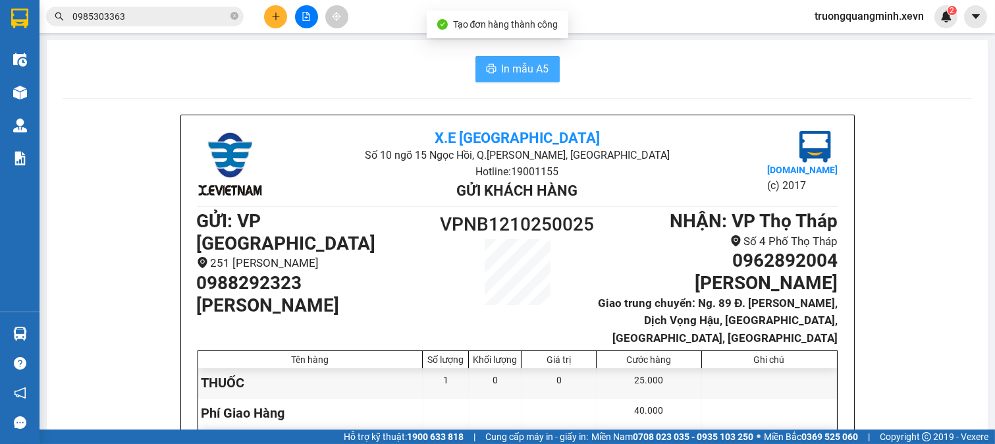
click at [519, 67] on span "In mẫu A5" at bounding box center [525, 69] width 47 height 16
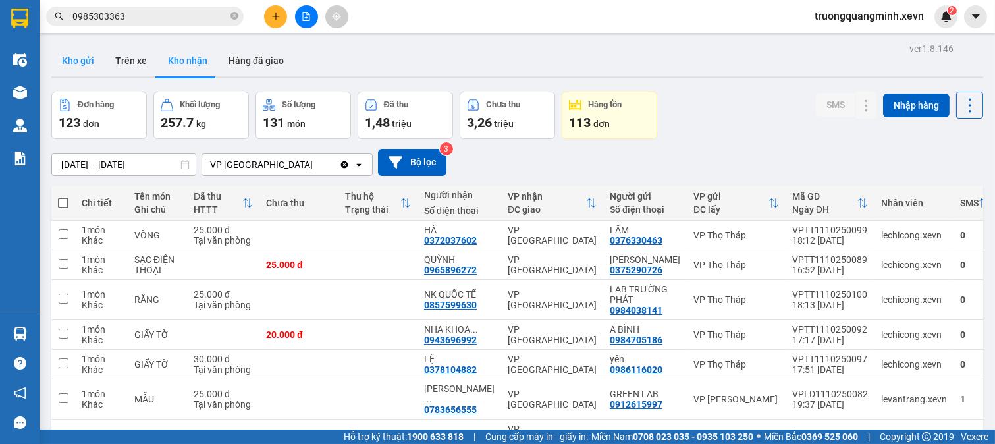
click at [74, 63] on button "Kho gửi" at bounding box center [77, 61] width 53 height 32
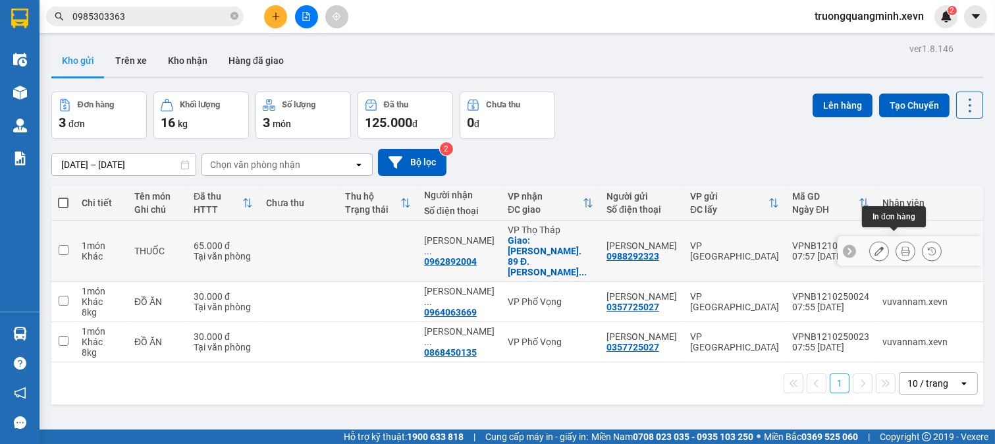
click at [875, 246] on icon at bounding box center [879, 250] width 9 height 9
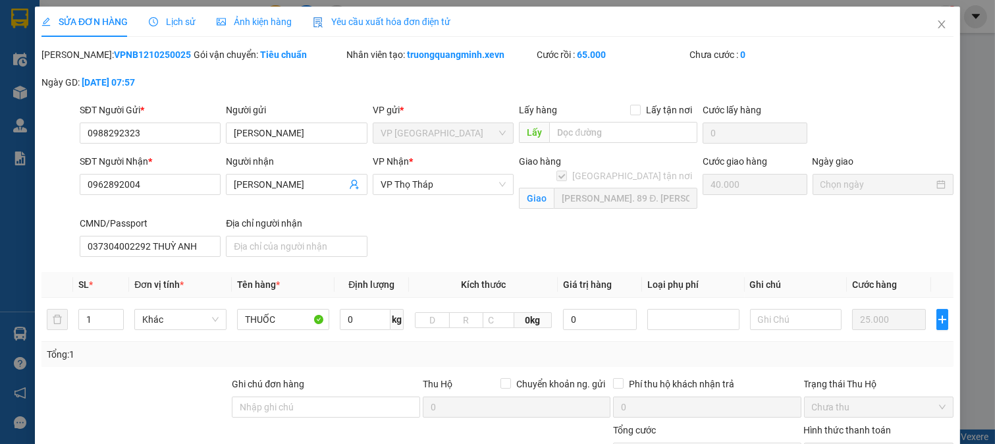
type input "0988292323"
type input "0962892004"
checkbox input "true"
type input "Ng. 89 Đ. Nguyễn Phong Sắc, Dịch Vọng Hậu, Cầu Giấy, Hà Nội, Việt Nam"
type input "037304002292 THUỲ ANH"
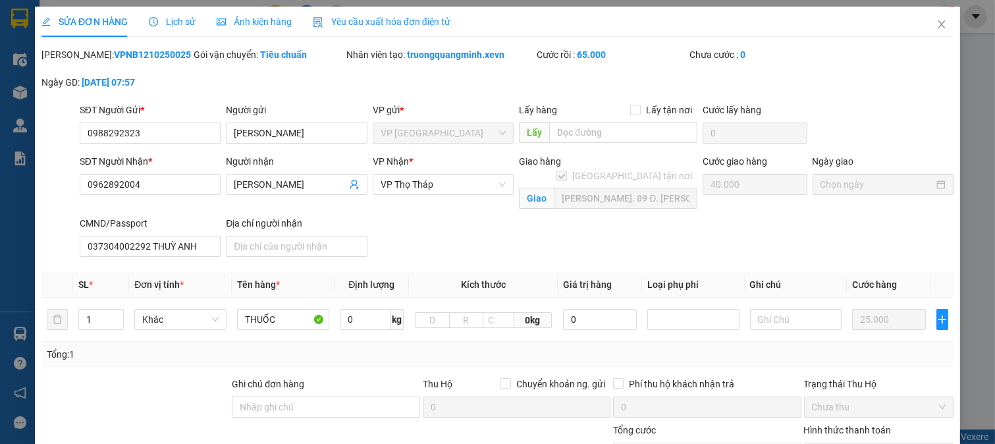
type input "0"
type input "65.000"
click at [781, 319] on input "text" at bounding box center [796, 319] width 92 height 21
click at [795, 318] on input "text" at bounding box center [796, 319] width 92 height 21
paste input "KTX Học viện Báo Chí"
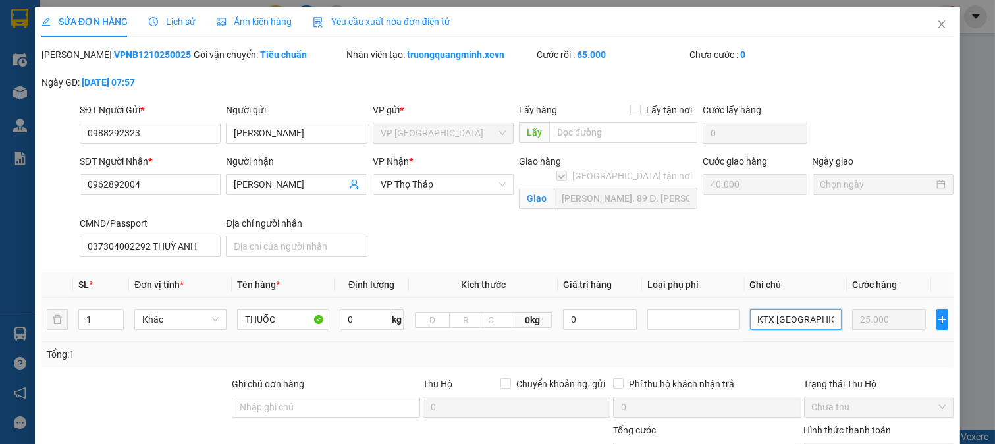
scroll to position [0, 12]
type input "KTX Học viện Báo Chí"
click at [753, 351] on div "Tổng: 1" at bounding box center [498, 354] width 902 height 14
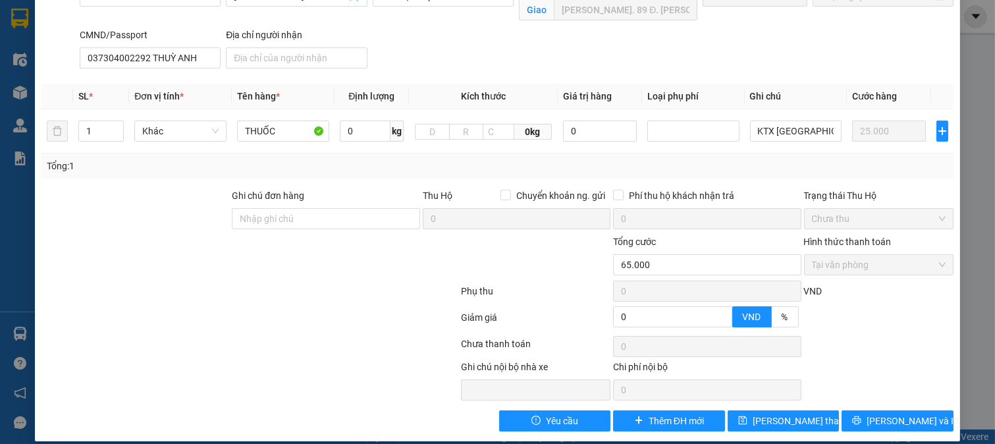
scroll to position [202, 0]
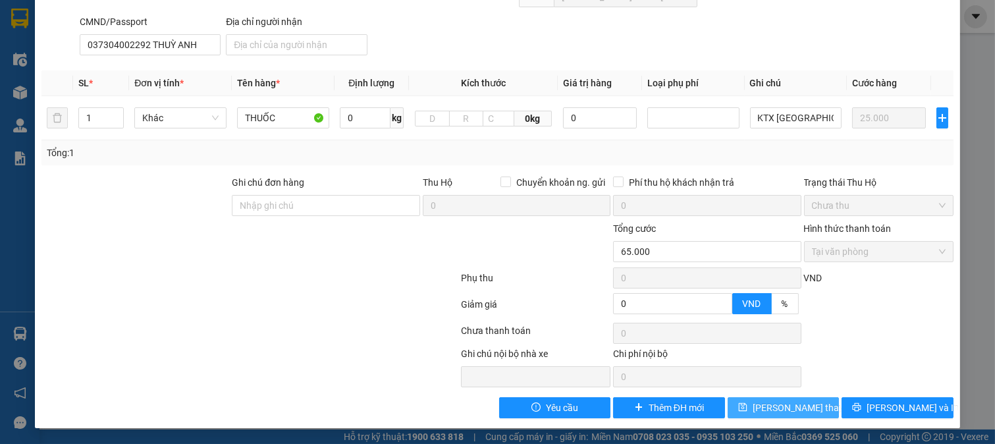
click at [792, 407] on span "[PERSON_NAME] thay đổi" at bounding box center [805, 407] width 105 height 14
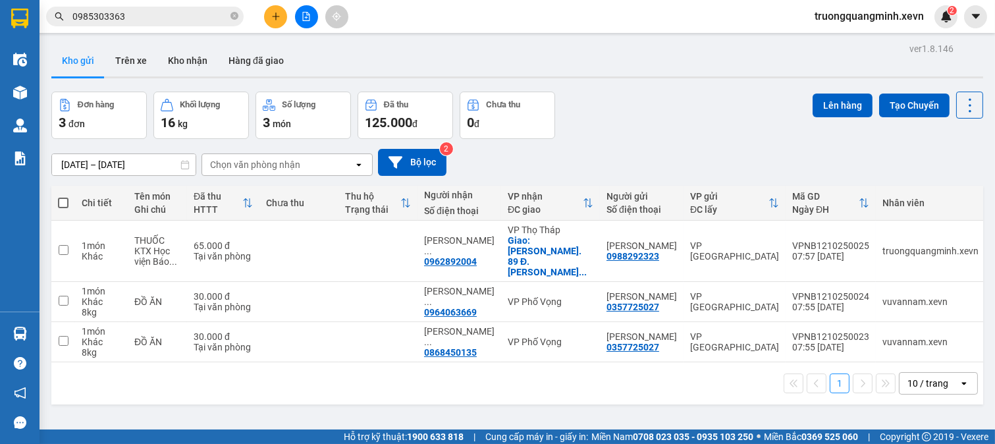
click at [180, 13] on input "0985303363" at bounding box center [149, 16] width 155 height 14
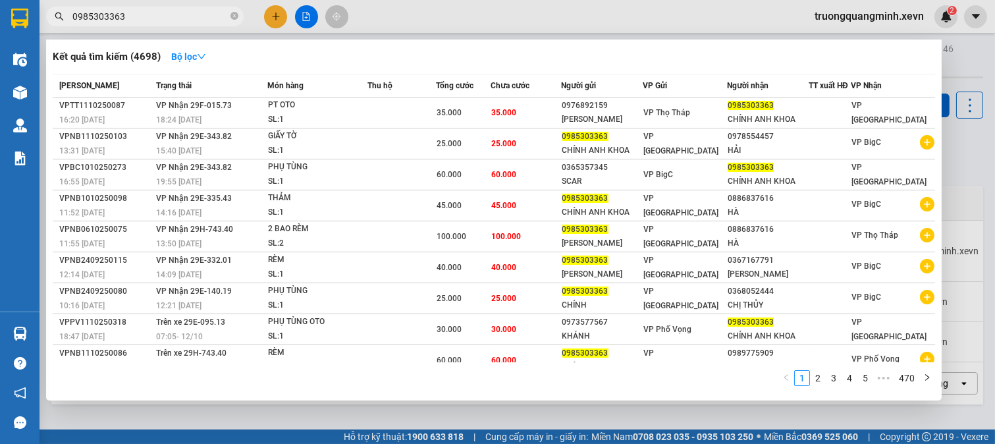
click at [180, 13] on input "0985303363" at bounding box center [149, 16] width 155 height 14
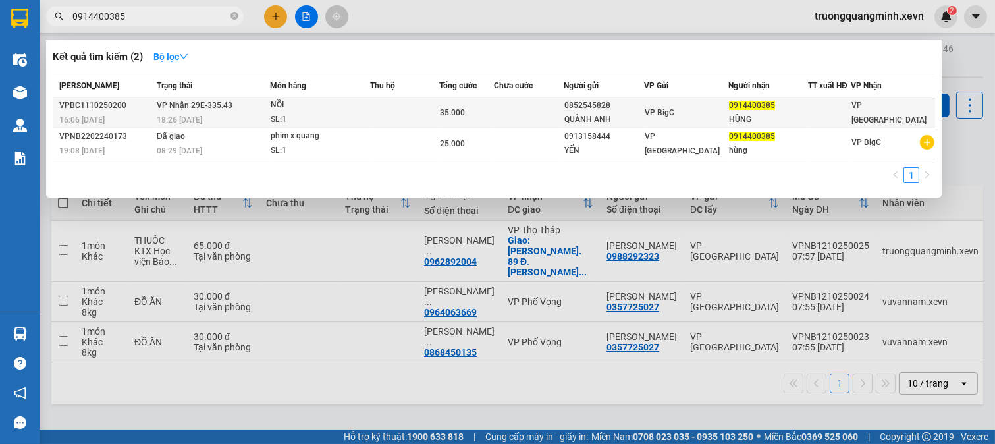
type input "0914400385"
click at [522, 111] on td at bounding box center [529, 112] width 70 height 31
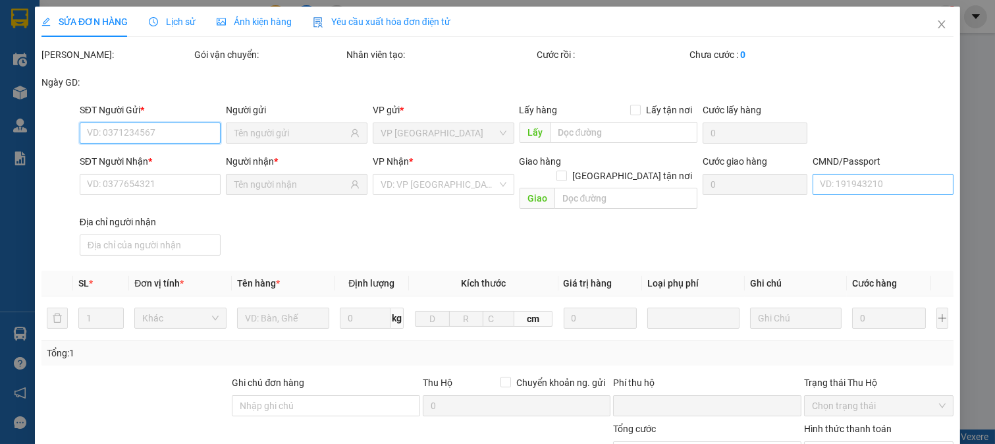
type input "0852545828"
type input "QUÀNH ANH"
type input "0914400385"
type input "HÙNG"
type input "0"
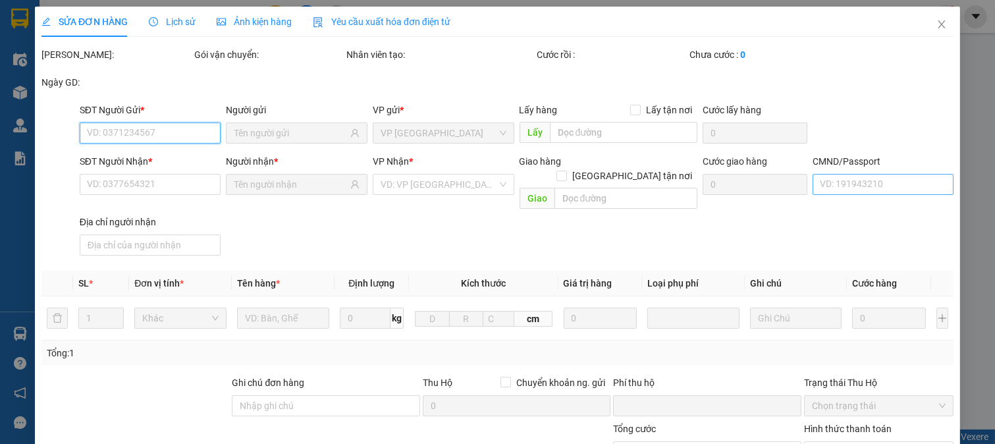
type input "35.000"
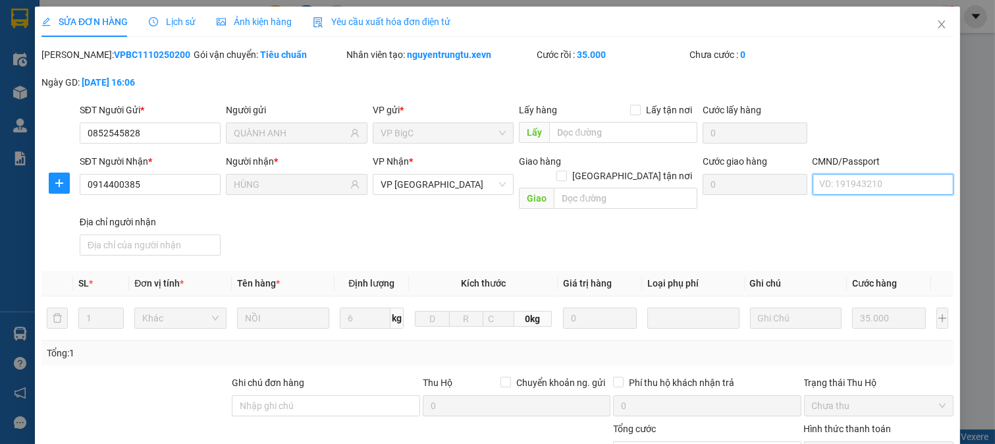
click at [873, 182] on input "CMND/Passport" at bounding box center [884, 184] width 142 height 21
type input "037054007510 NGUYỄN XUÂN HÙNG"
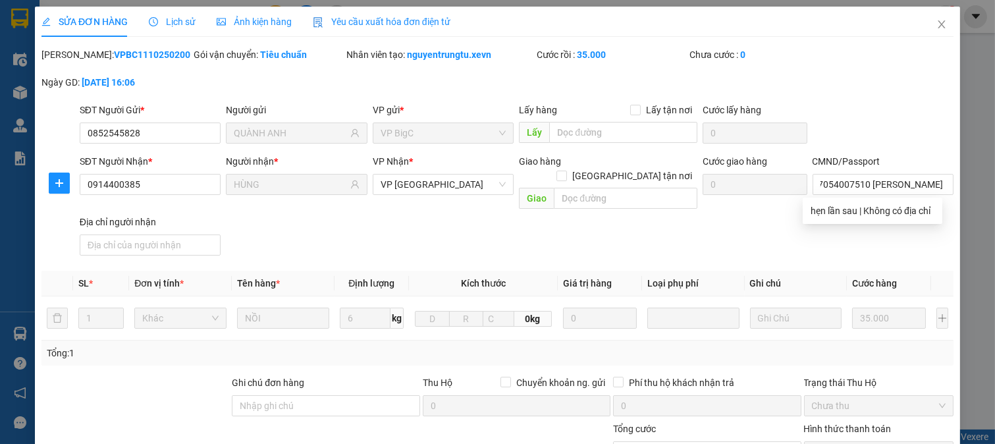
click at [613, 244] on div "SĐT Người Nhận * 0914400385 Người nhận * HÙNG VP Nhận * VP Ninh Bình Giao hàng …" at bounding box center [516, 207] width 879 height 107
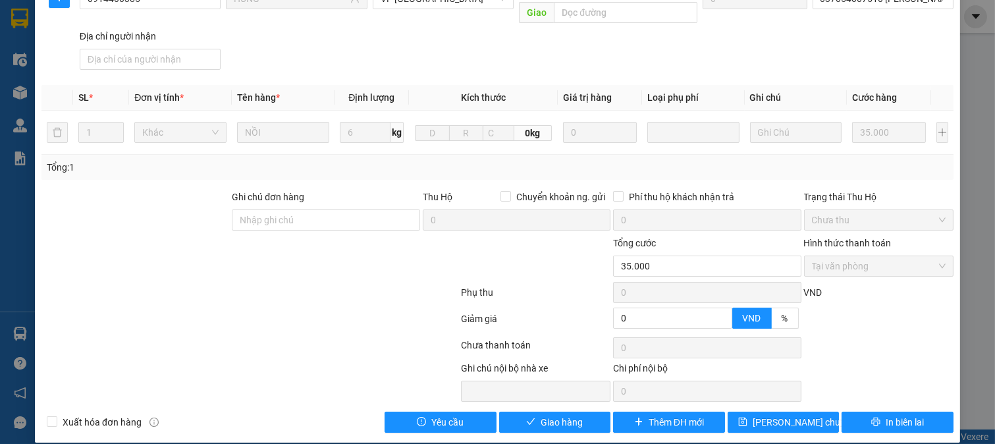
click at [530, 419] on div "SỬA ĐƠN HÀNG Lịch sử Ảnh kiện hàng Yêu cầu xuất hóa đơn điện tử Total Paid Fee …" at bounding box center [497, 132] width 925 height 622
click at [531, 412] on button "Giao hàng" at bounding box center [555, 422] width 112 height 21
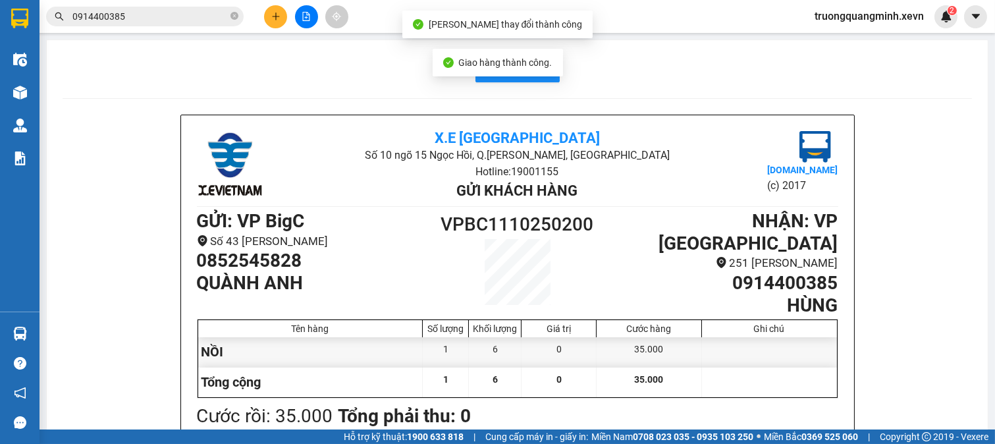
click at [140, 16] on input "0914400385" at bounding box center [149, 16] width 155 height 14
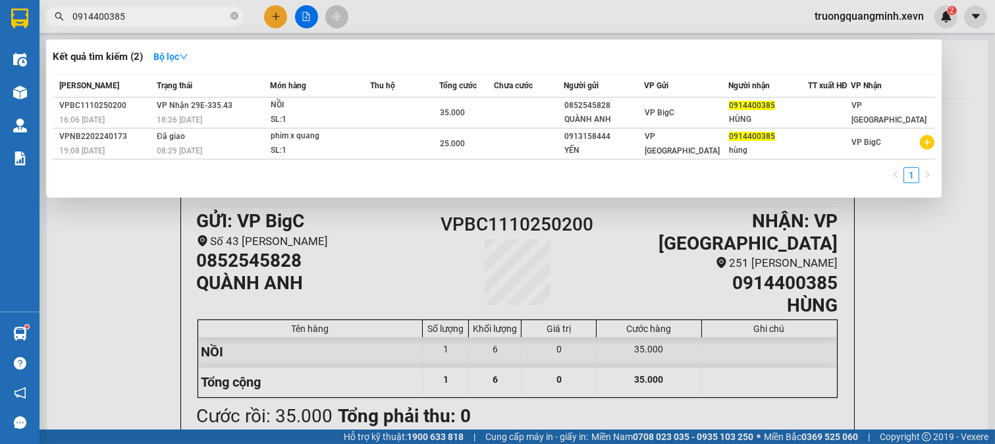
click at [165, 17] on input "0914400385" at bounding box center [149, 16] width 155 height 14
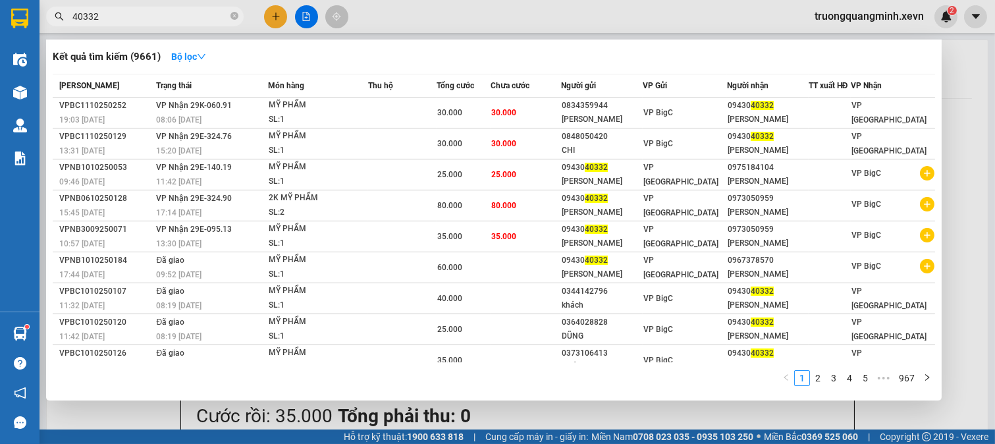
click at [182, 17] on input "40332" at bounding box center [149, 16] width 155 height 14
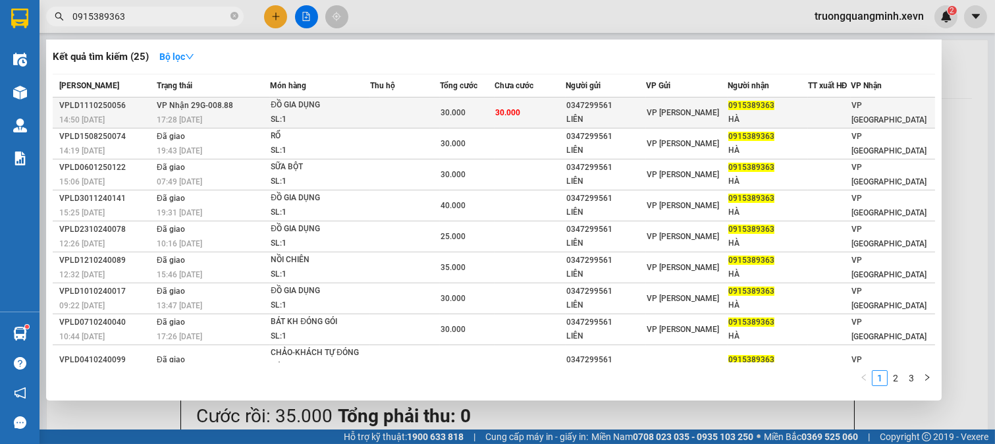
type input "0915389363"
click at [541, 114] on td "30.000" at bounding box center [530, 112] width 71 height 31
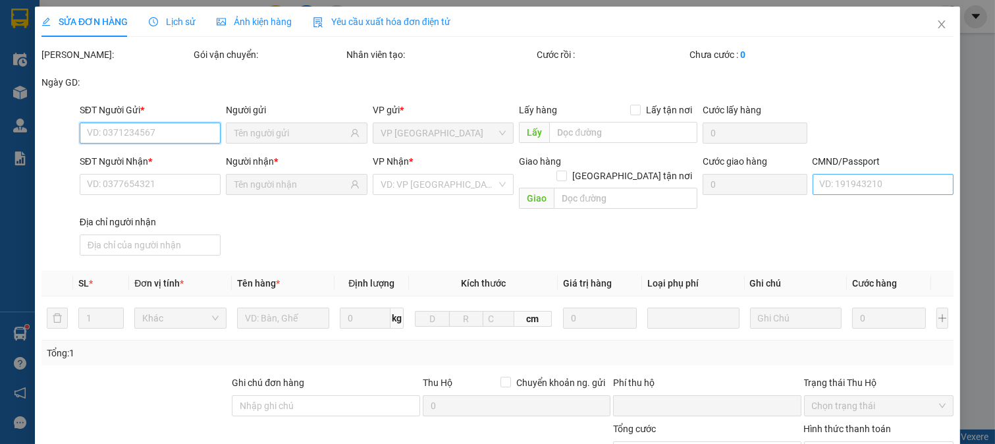
type input "0347299561"
type input "LIÊN"
type input "0915389363"
type input "HÀ"
type input "0"
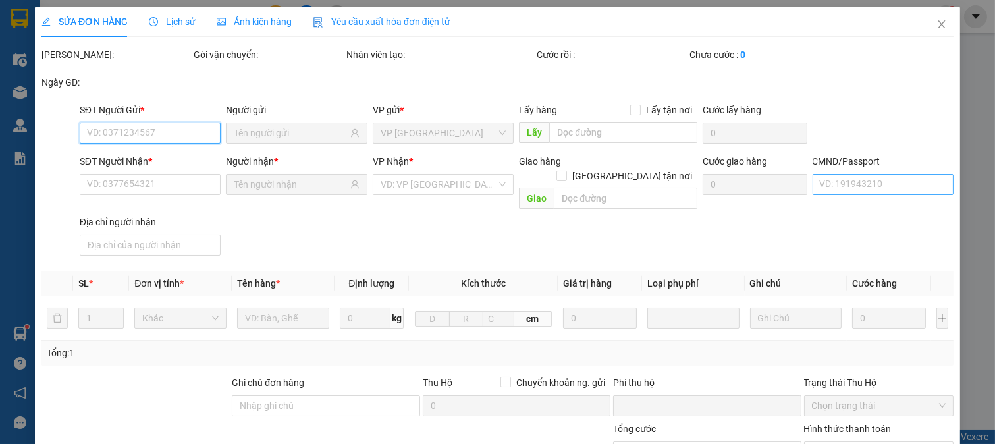
type input "30.000"
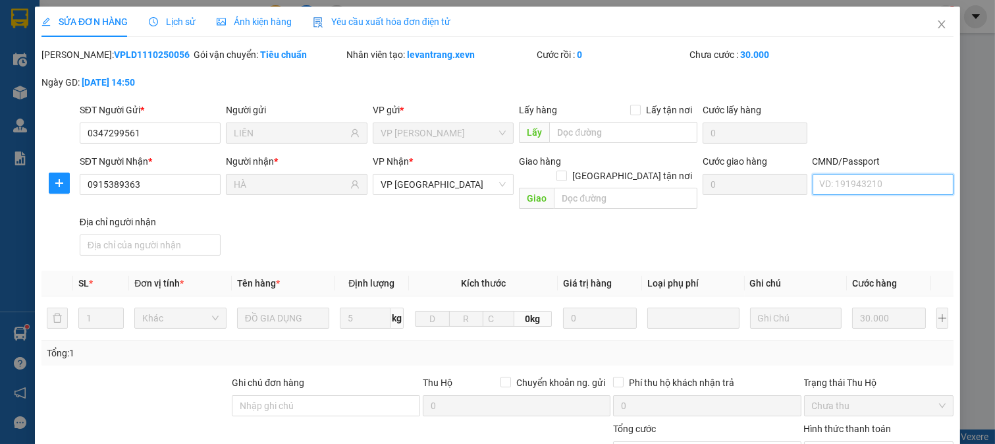
click at [871, 182] on input "CMND/Passport" at bounding box center [884, 184] width 142 height 21
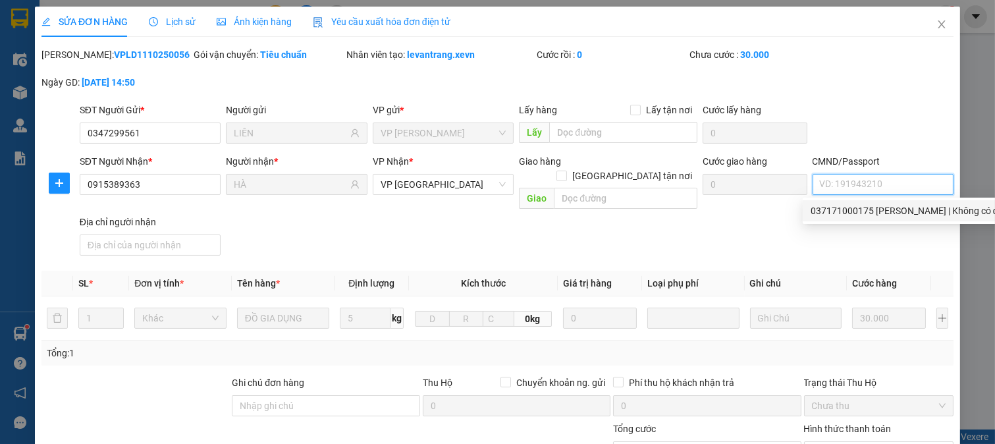
click at [868, 212] on div "037171000175 TRƯƠNG THỊ THU HÀ | Không có địa chỉ" at bounding box center [915, 211] width 209 height 14
type input "037171000175 TRƯƠNG THỊ THU HÀ"
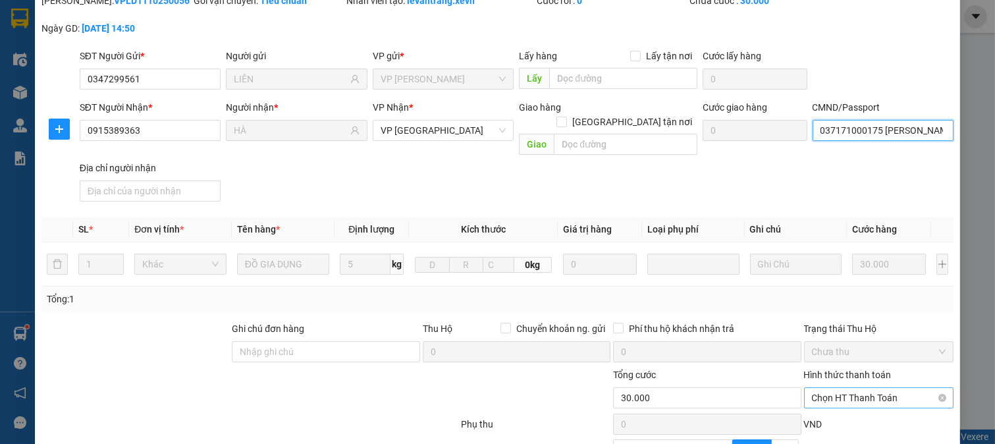
scroll to position [186, 0]
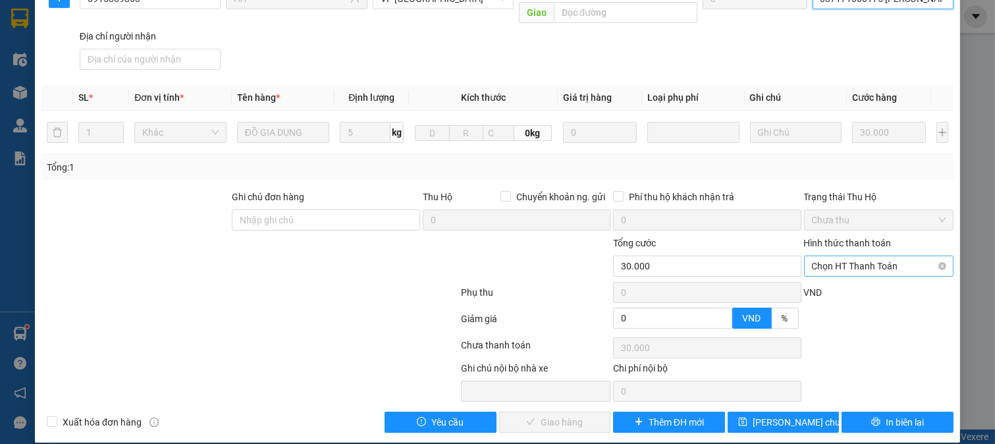
click at [846, 256] on span "Chọn HT Thanh Toán" at bounding box center [879, 266] width 134 height 20
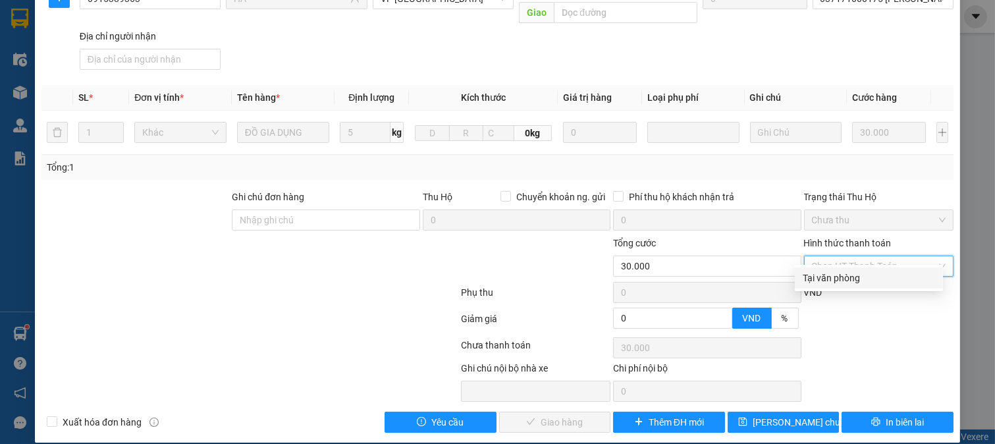
drag, startPoint x: 839, startPoint y: 278, endPoint x: 814, endPoint y: 279, distance: 25.0
click at [838, 278] on div "Tại văn phòng" at bounding box center [869, 278] width 132 height 14
type input "0"
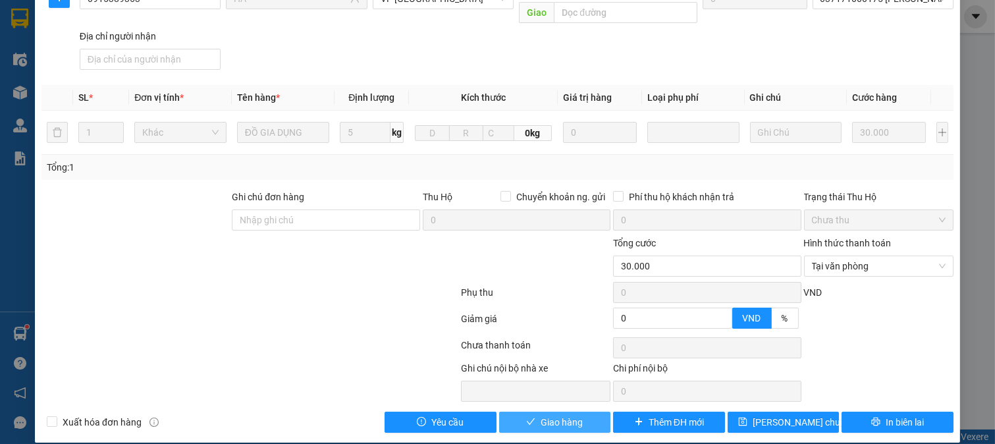
click at [534, 412] on button "Giao hàng" at bounding box center [555, 422] width 112 height 21
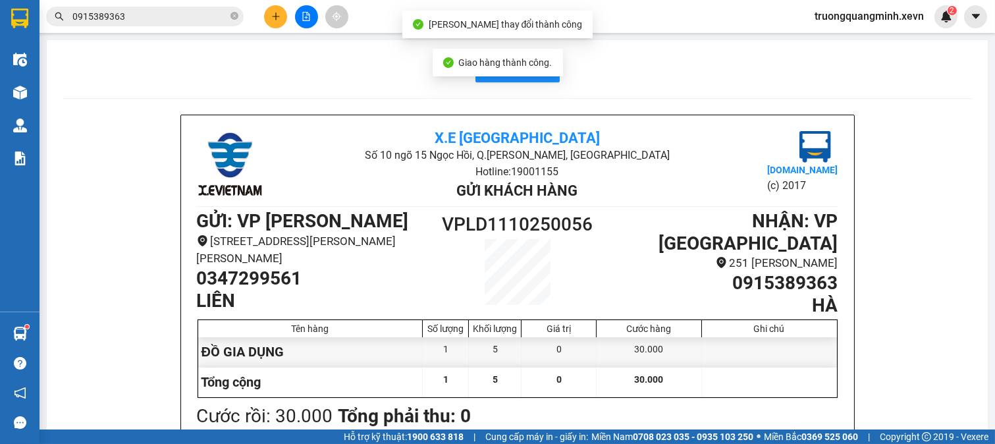
click at [158, 17] on input "0915389363" at bounding box center [149, 16] width 155 height 14
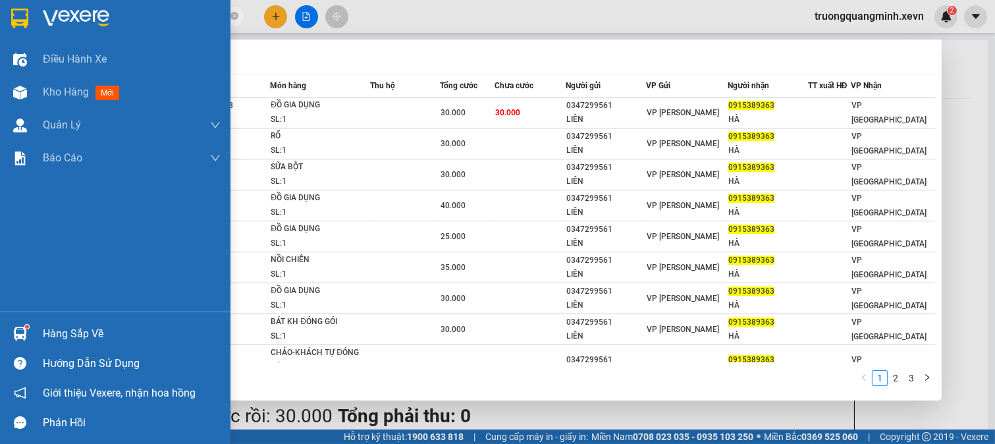
click at [37, 331] on div "Hàng sắp về" at bounding box center [115, 334] width 231 height 30
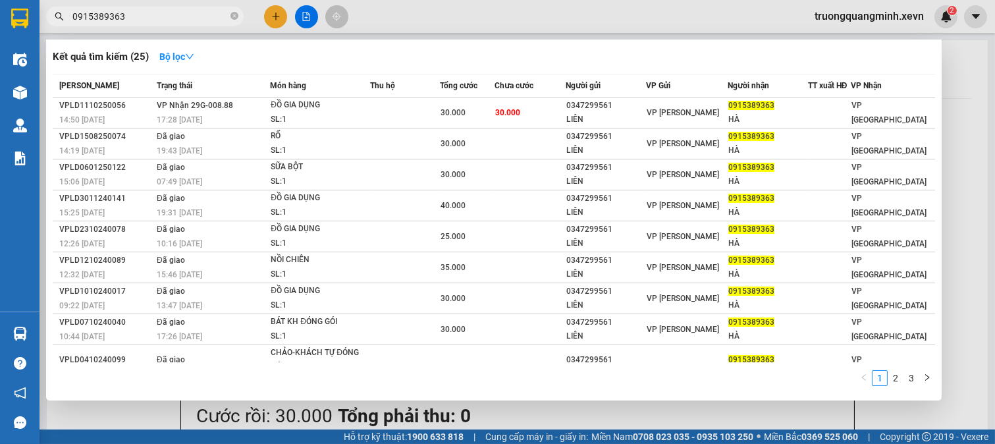
click at [275, 14] on section "Kết quả tìm kiếm ( 25 ) Bộ lọc Mã ĐH Trạng thái Món hàng Thu hộ Tổng cước Chưa …" at bounding box center [497, 222] width 995 height 444
click at [275, 11] on div at bounding box center [497, 222] width 995 height 444
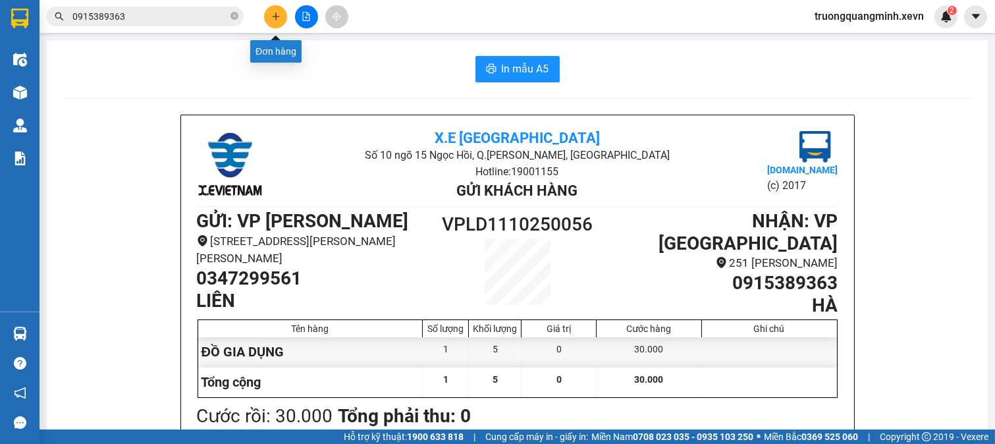
click at [277, 13] on icon "plus" at bounding box center [275, 16] width 9 height 9
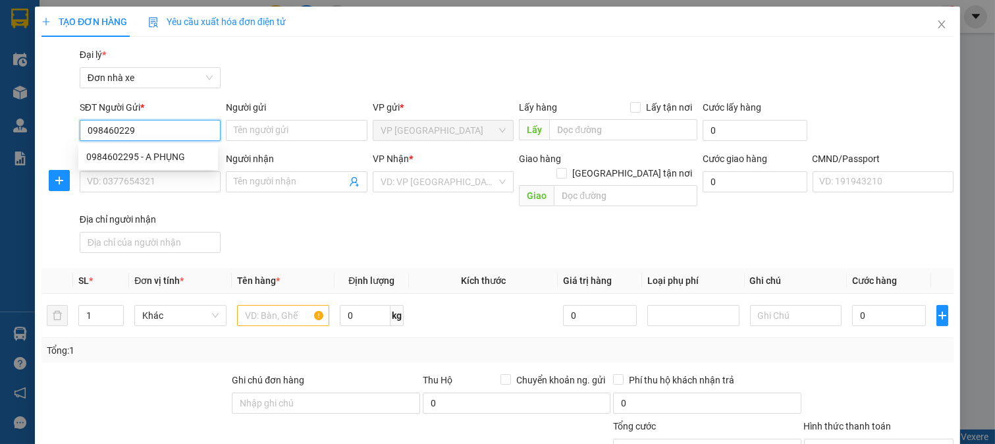
type input "0984602295"
click at [166, 155] on div "0984602295 - A PHỤNG" at bounding box center [148, 157] width 124 height 14
type input "A PHỤNG"
type input "0914523457"
type input "VŨ THỊ DUNG"
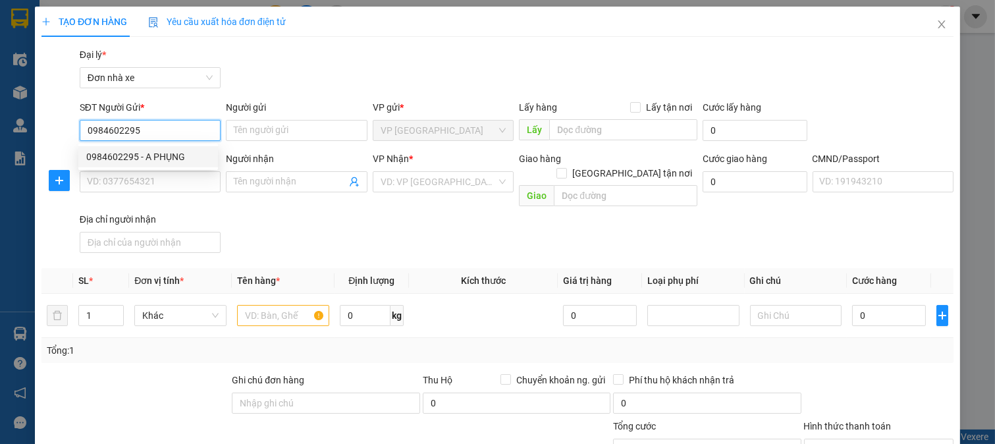
type input "037171003115 VŨ THỊ DUNG"
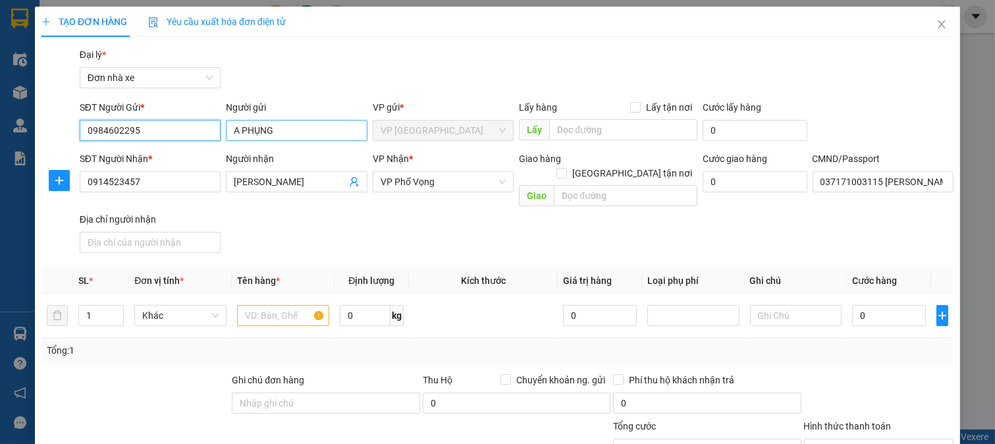
type input "0984602295"
click at [236, 127] on input "A PHỤNG" at bounding box center [297, 130] width 142 height 21
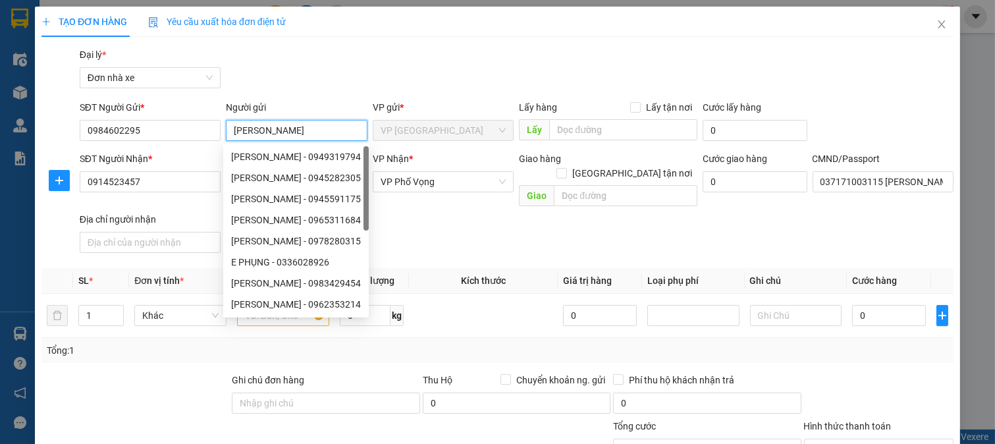
type input "ĐIỀN VĂN PHỤNG"
click at [321, 83] on div "Gói vận chuyển * Tiêu chuẩn Đại lý * Đơn nhà xe" at bounding box center [516, 70] width 879 height 46
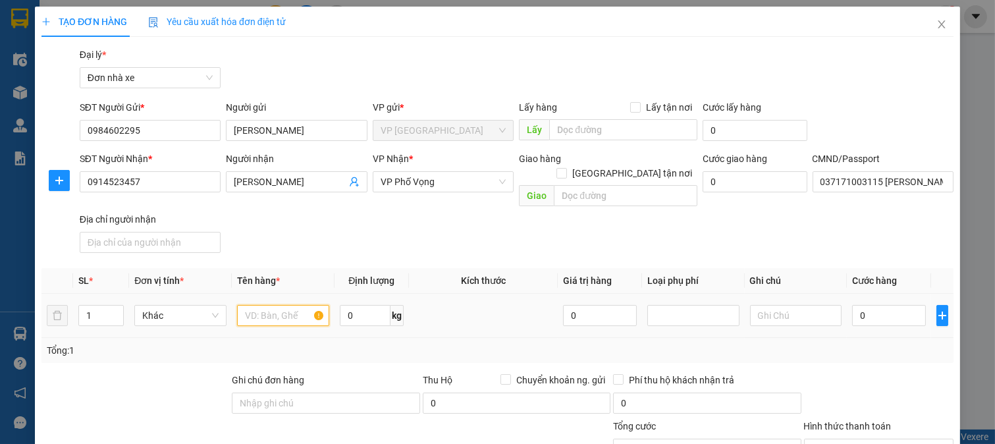
click at [270, 305] on input "text" at bounding box center [283, 315] width 92 height 21
type input "D"
type input "ĐỒ ĂN"
click at [361, 305] on input "0" at bounding box center [365, 315] width 51 height 21
type input "8"
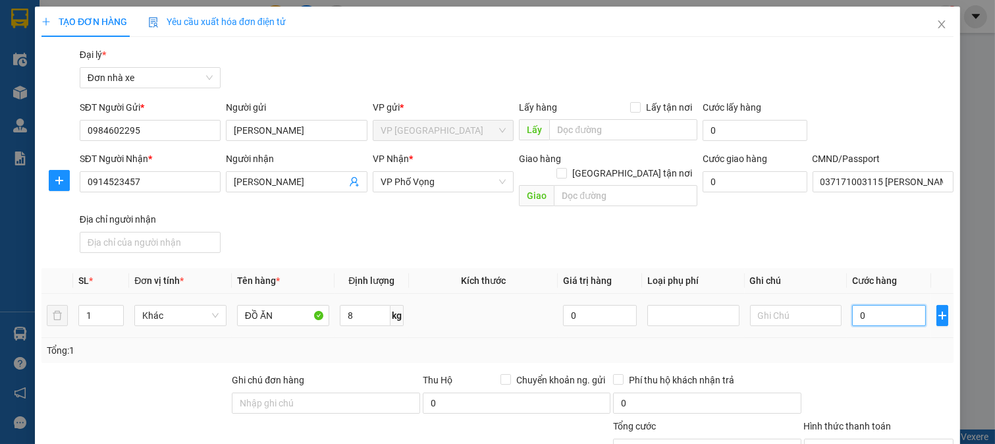
click at [899, 305] on input "0" at bounding box center [888, 315] width 73 height 21
type input "3"
type input "30"
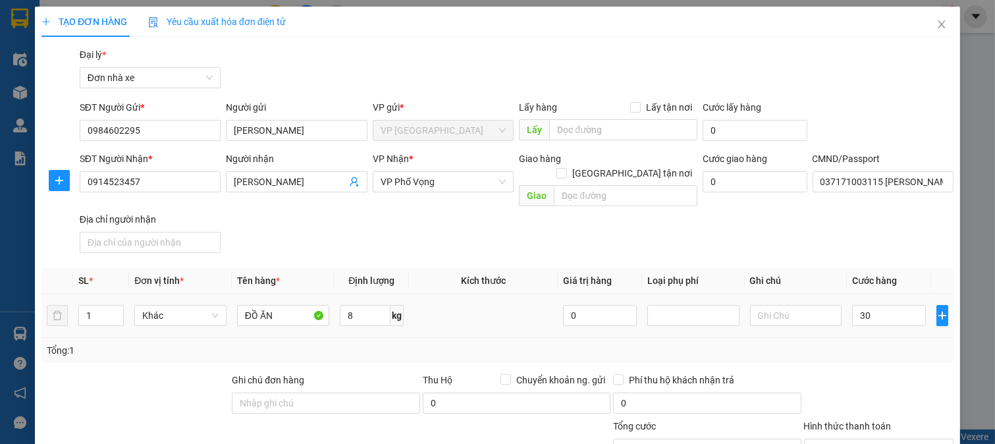
type input "30.000"
click at [893, 318] on td "30.000" at bounding box center [889, 316] width 84 height 44
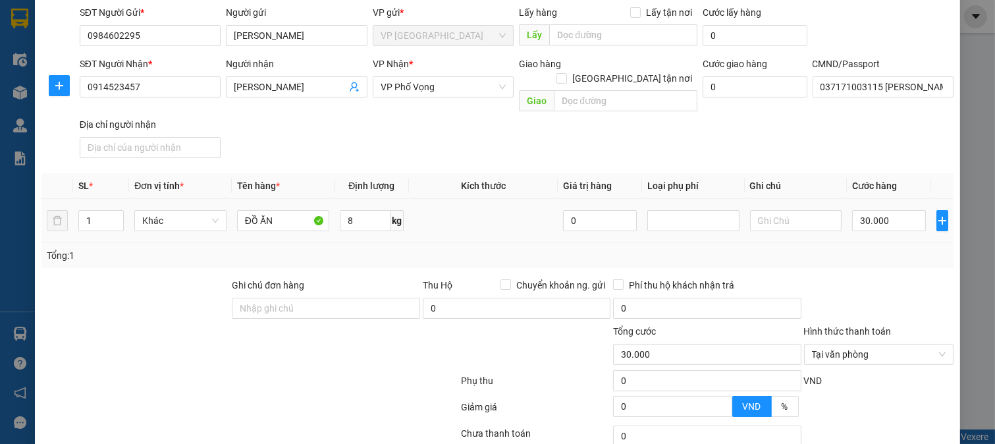
scroll to position [182, 0]
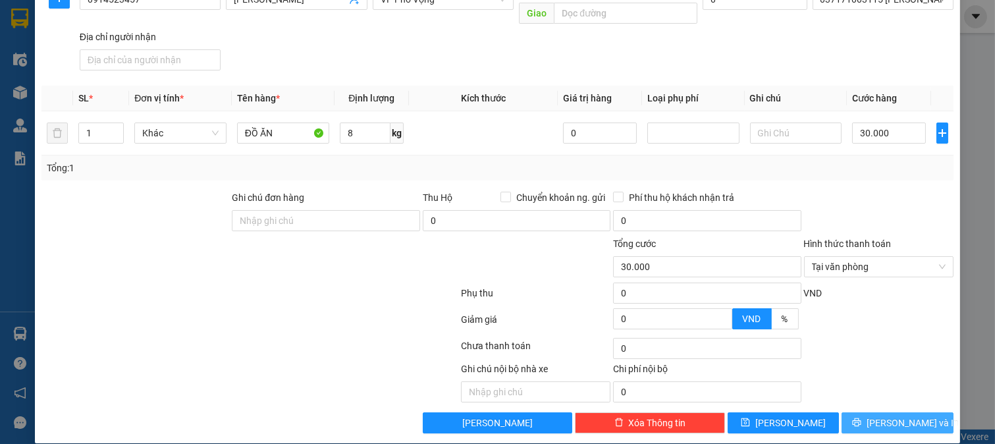
click at [887, 416] on span "[PERSON_NAME] và In" at bounding box center [913, 423] width 92 height 14
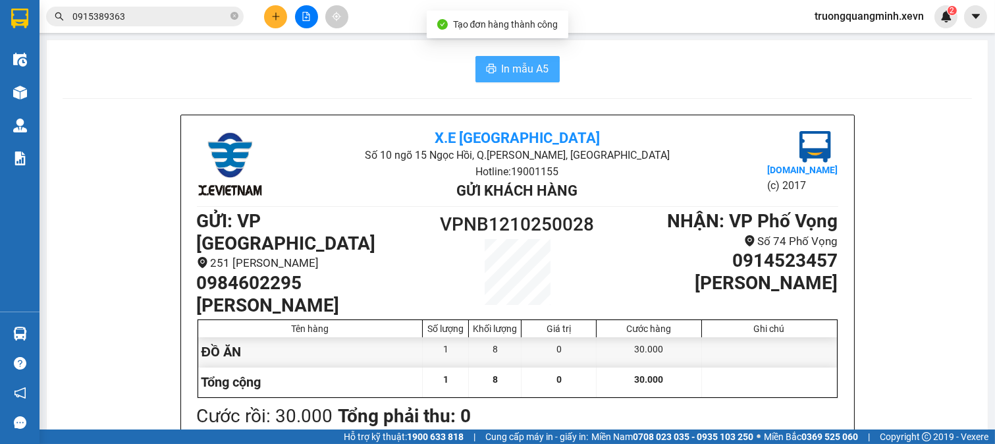
click at [523, 68] on span "In mẫu A5" at bounding box center [525, 69] width 47 height 16
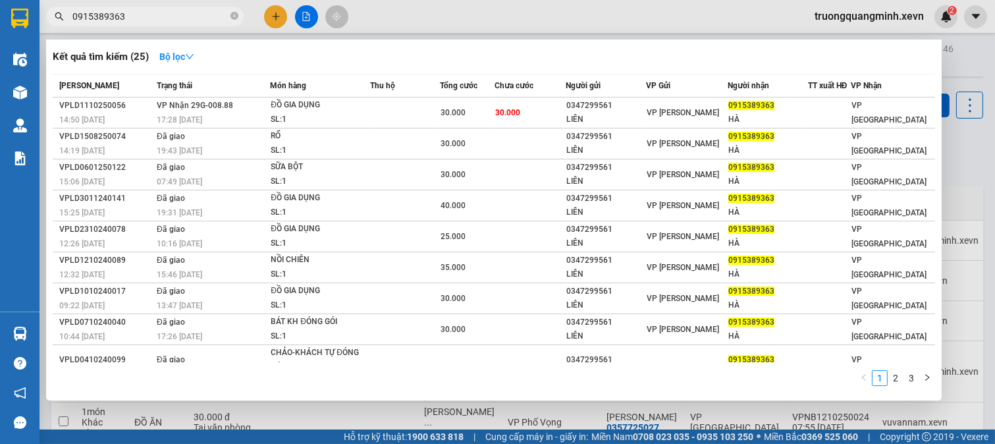
click at [179, 16] on input "0915389363" at bounding box center [149, 16] width 155 height 14
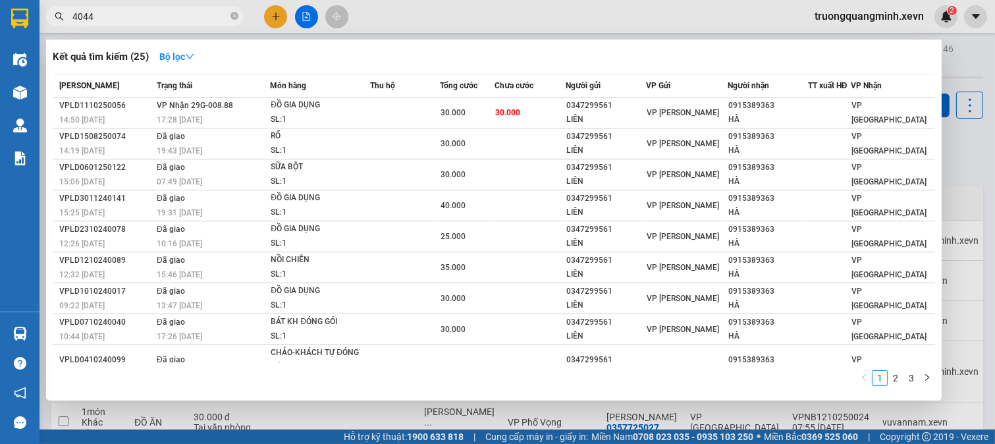
type input "40444"
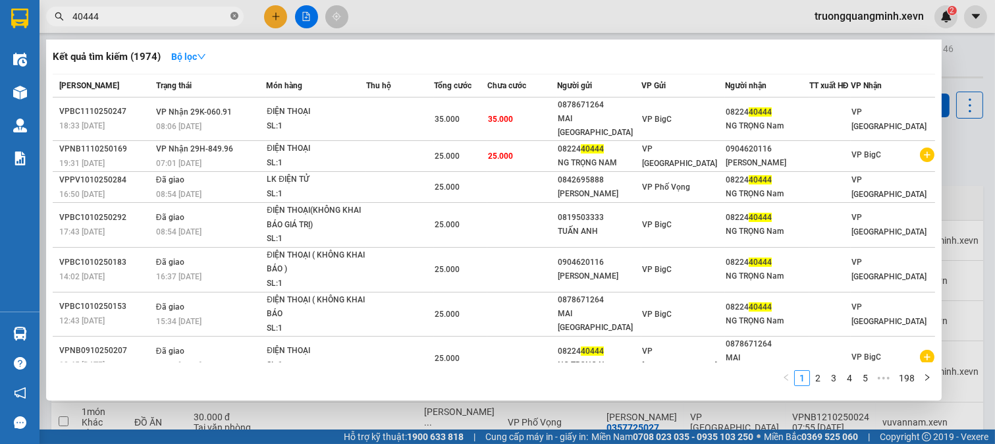
click at [233, 16] on icon "close-circle" at bounding box center [235, 16] width 8 height 8
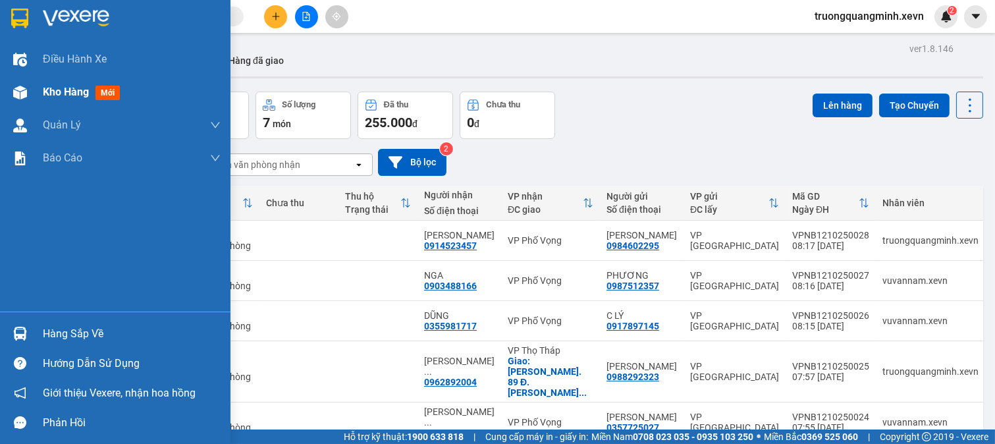
click at [32, 86] on div "Kho hàng mới" at bounding box center [115, 92] width 231 height 33
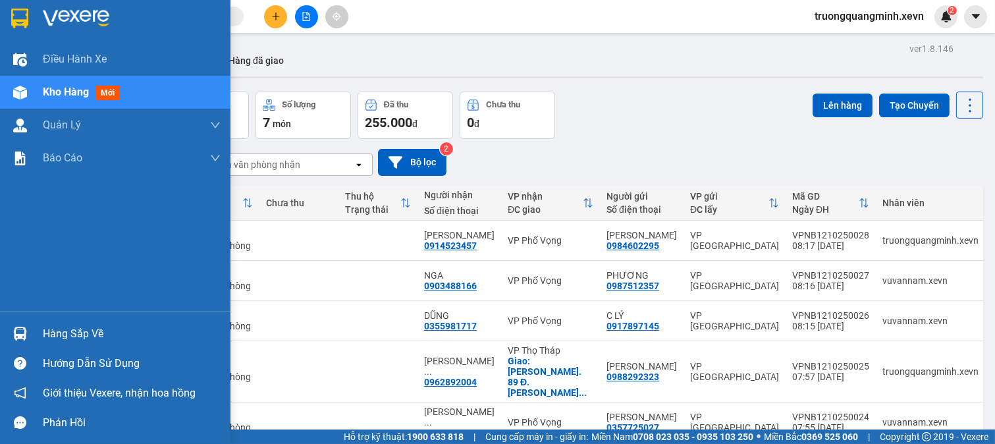
click at [24, 327] on img at bounding box center [20, 334] width 14 height 14
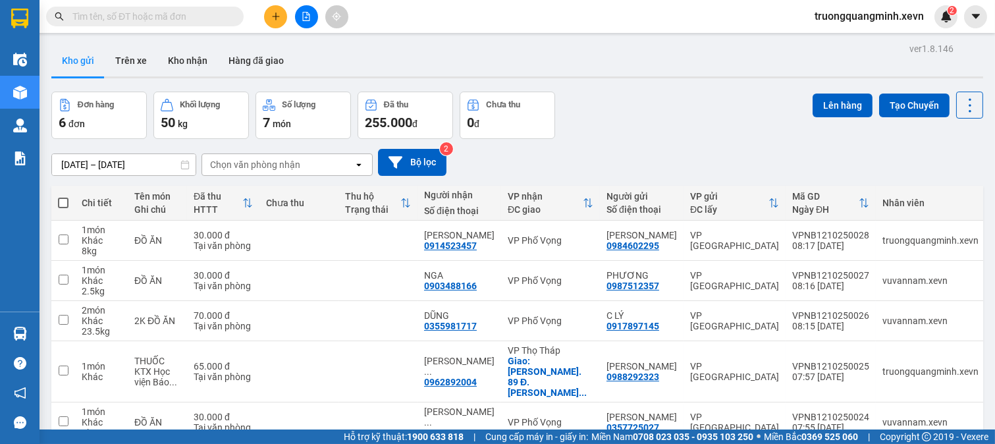
click at [482, 61] on section "Kết quả tìm kiếm ( 1974 ) Bộ lọc Mã ĐH Trạng thái Món hàng Thu hộ Tổng cước Chư…" at bounding box center [497, 222] width 995 height 444
click at [169, 21] on input "text" at bounding box center [149, 16] width 155 height 14
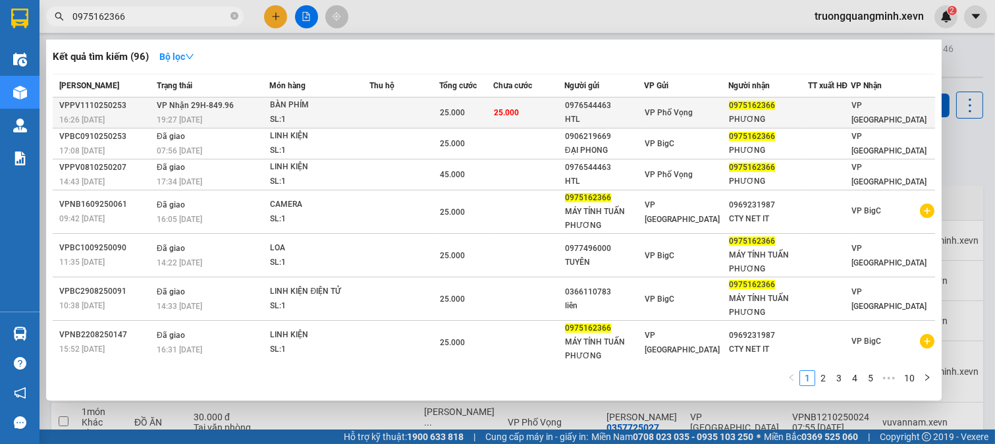
type input "0975162366"
click at [491, 117] on div "25.000" at bounding box center [466, 112] width 53 height 14
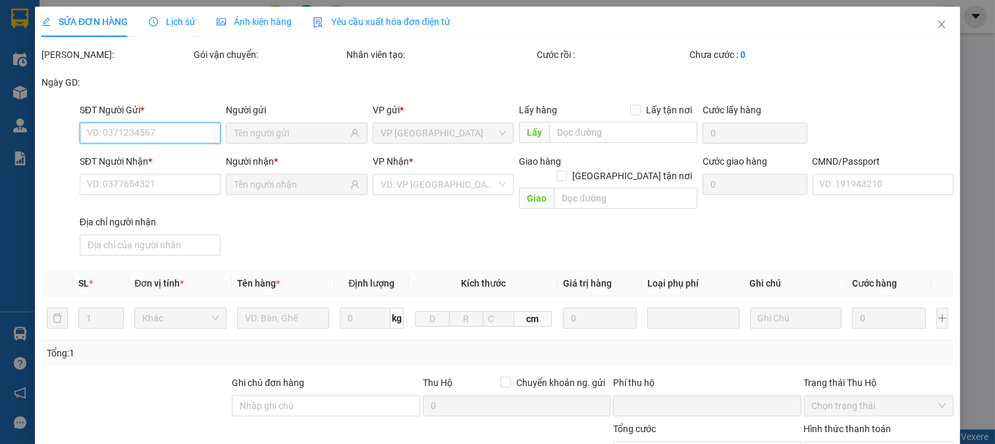
type input "0976544463"
type input "HTL"
type input "0975162366"
type input "PHƯƠNG"
type input "037091005282 PHẠM XUAN THÀNH"
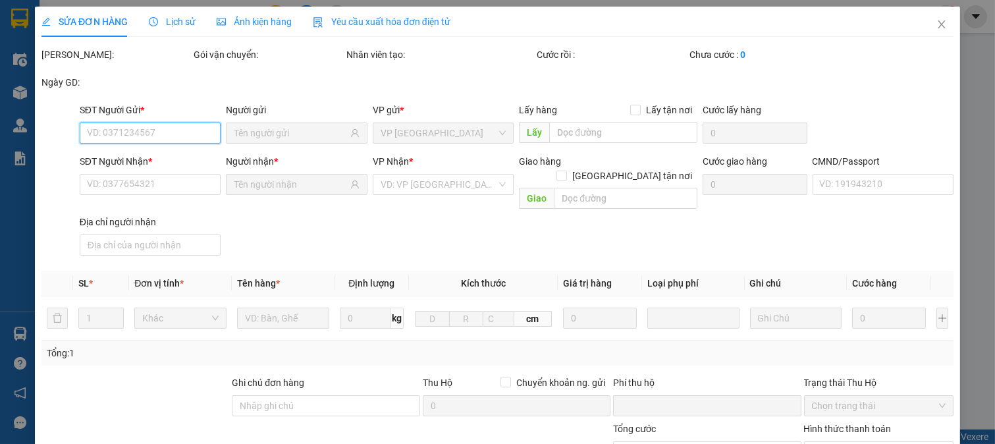
type input "123"
type input "0"
type input "25.000"
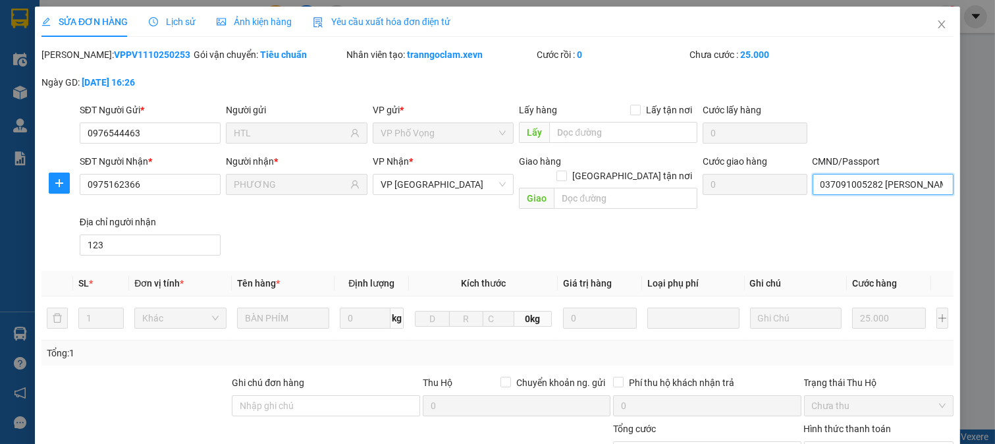
click at [859, 184] on input "037091005282 PHẠM XUAN THÀNH" at bounding box center [884, 184] width 142 height 21
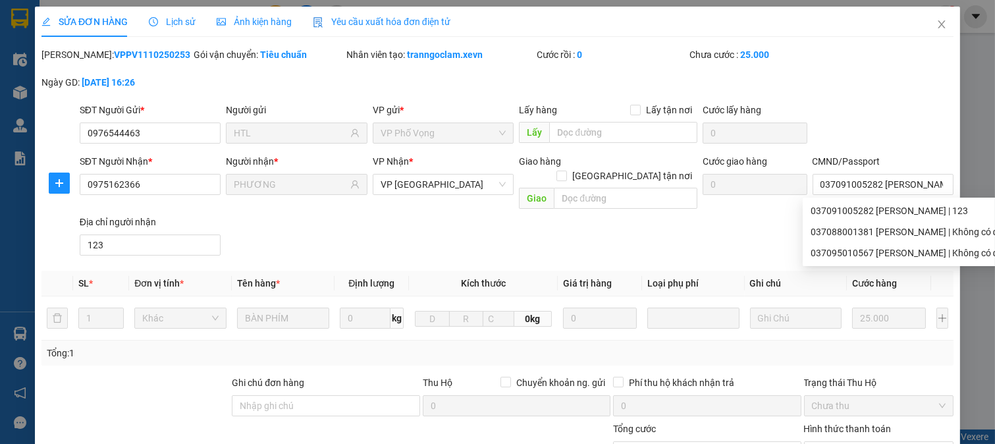
click at [732, 234] on div "SĐT Người Nhận * 0975162366 Người nhận * PHƯƠNG VP Nhận * VP Ninh Bình Giao hàn…" at bounding box center [516, 207] width 879 height 107
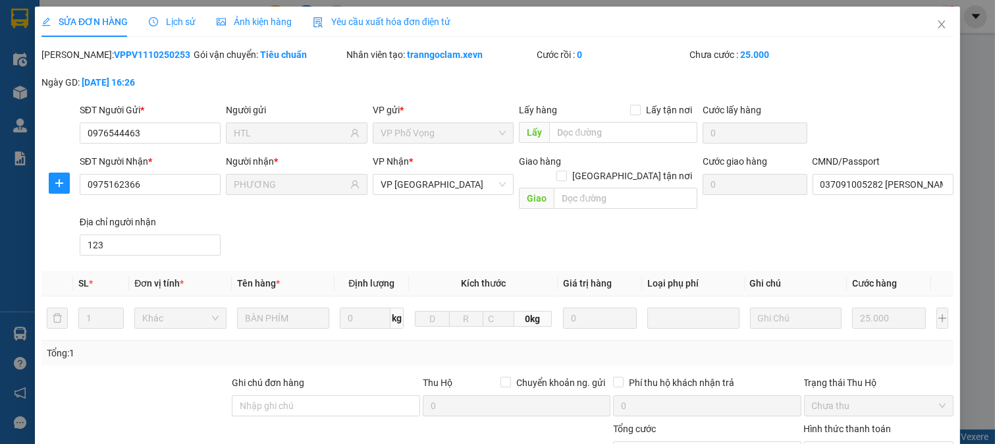
scroll to position [186, 0]
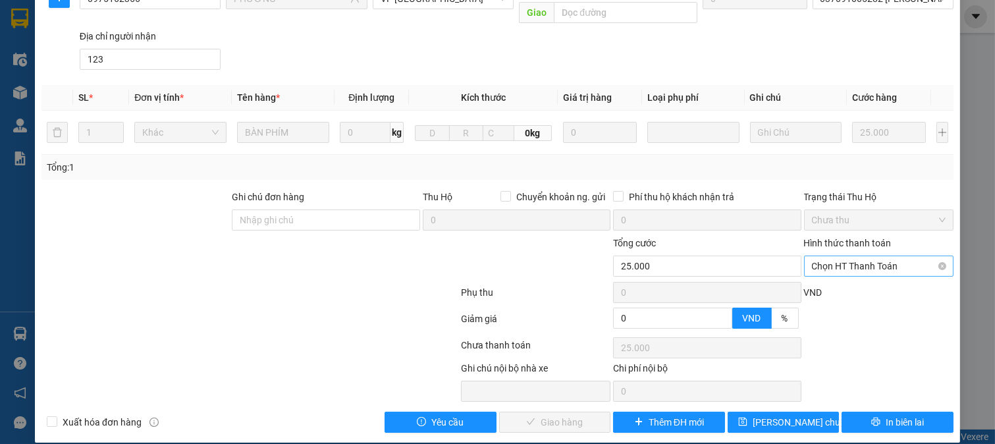
drag, startPoint x: 847, startPoint y: 254, endPoint x: 845, endPoint y: 260, distance: 6.9
click at [847, 256] on span "Chọn HT Thanh Toán" at bounding box center [879, 266] width 134 height 20
click at [835, 278] on div "Tại văn phòng" at bounding box center [869, 278] width 132 height 14
type input "0"
click at [568, 415] on span "Giao hàng" at bounding box center [562, 422] width 42 height 14
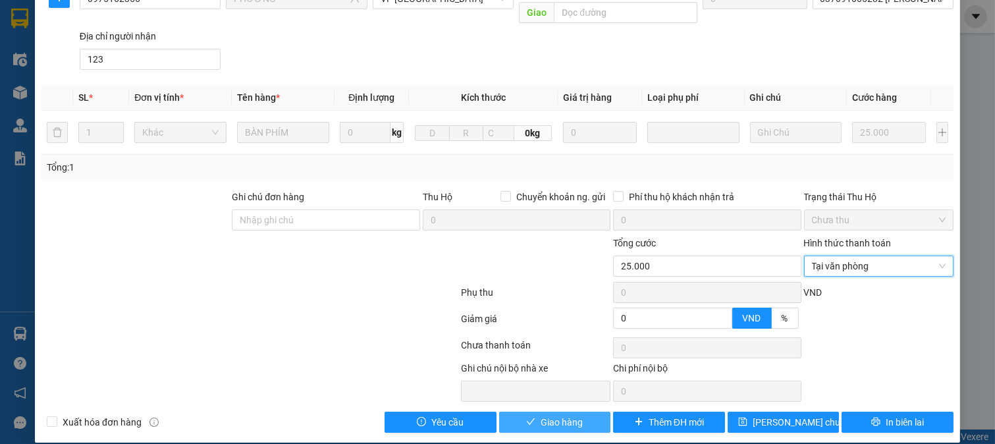
click at [568, 415] on span "Giao hàng" at bounding box center [562, 422] width 42 height 14
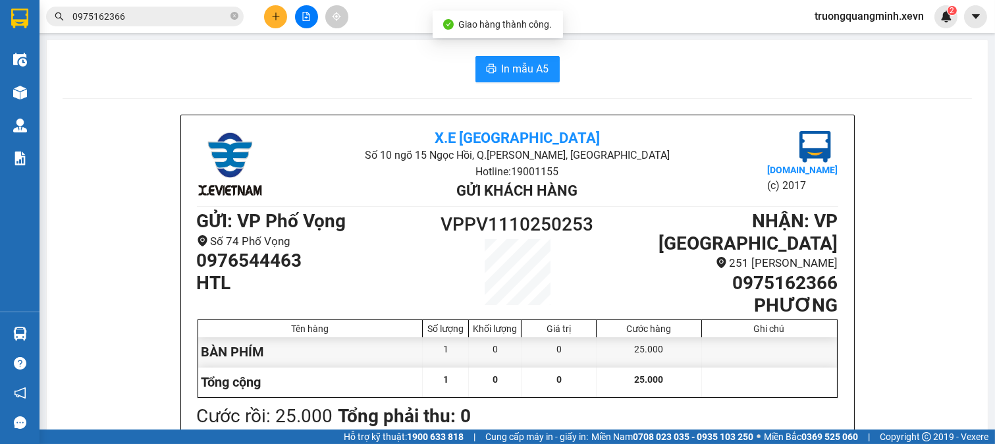
click at [178, 14] on input "0975162366" at bounding box center [149, 16] width 155 height 14
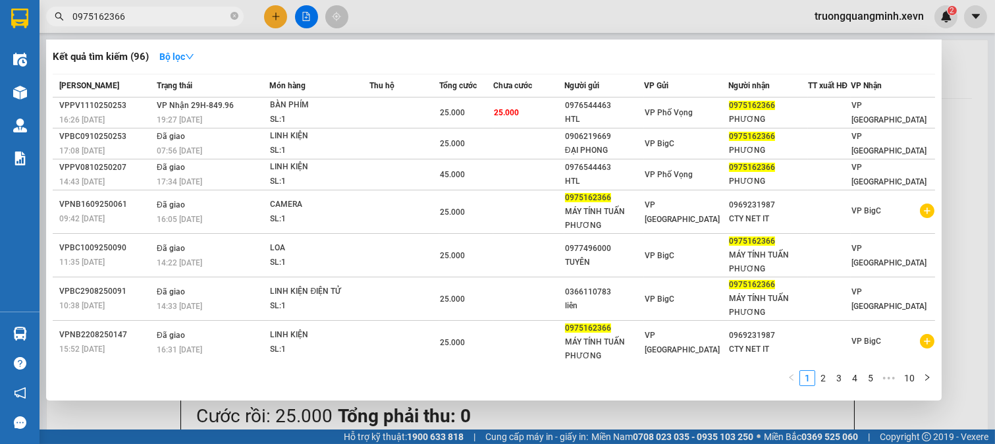
click at [273, 18] on div at bounding box center [497, 222] width 995 height 444
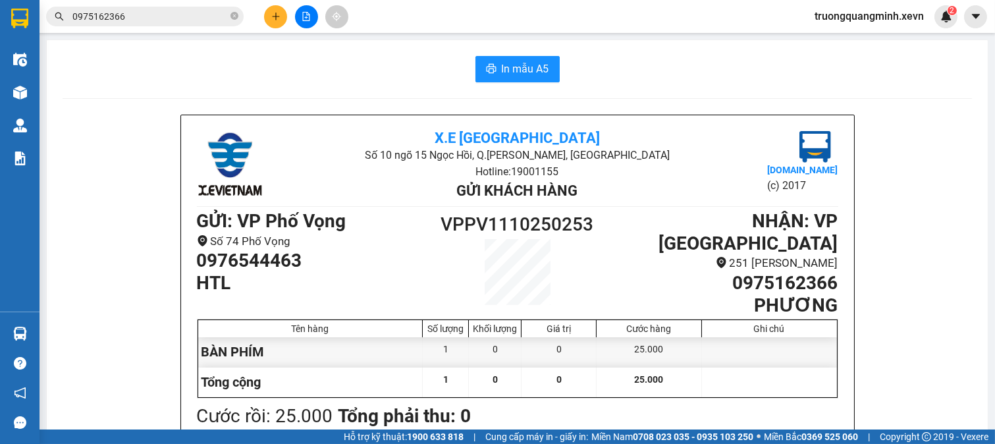
click at [273, 18] on icon "plus" at bounding box center [275, 16] width 9 height 9
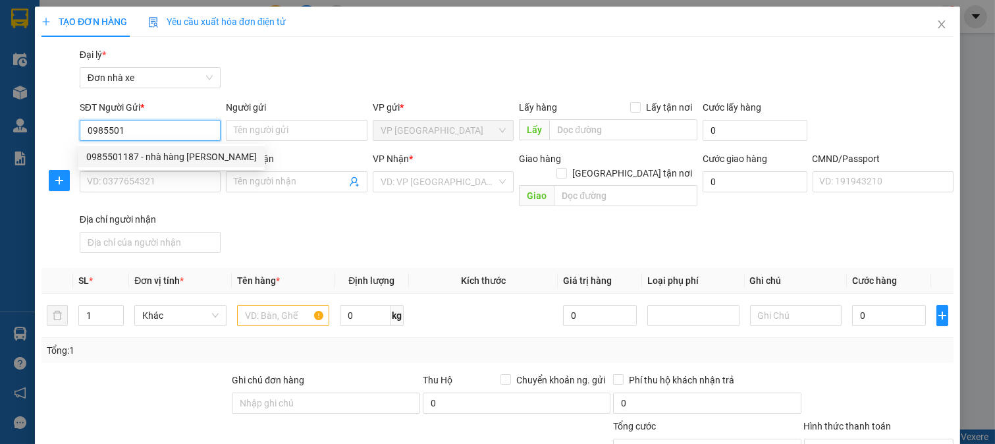
click at [182, 155] on div "0985501187 - nhà hàng Thanh Lợi" at bounding box center [171, 157] width 171 height 14
type input "0985501187"
type input "nhà hàng Thanh Lợi"
type input "0776336686"
type input "THU HUYỀN"
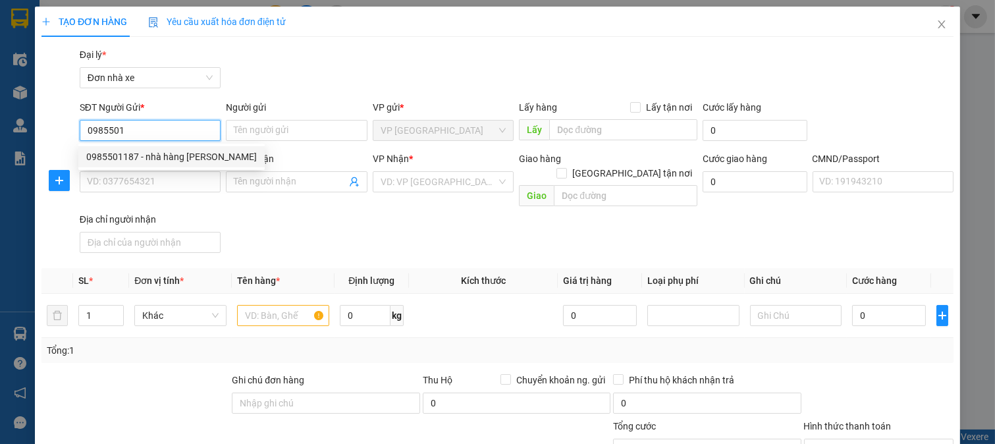
checkbox input "true"
type input "14 P. Tăng Bạt Hổ, Phạm Đình Hổ, Hai Bà Trưng, Hà Nội, Việt Nam"
type input "1"
type input "40.000"
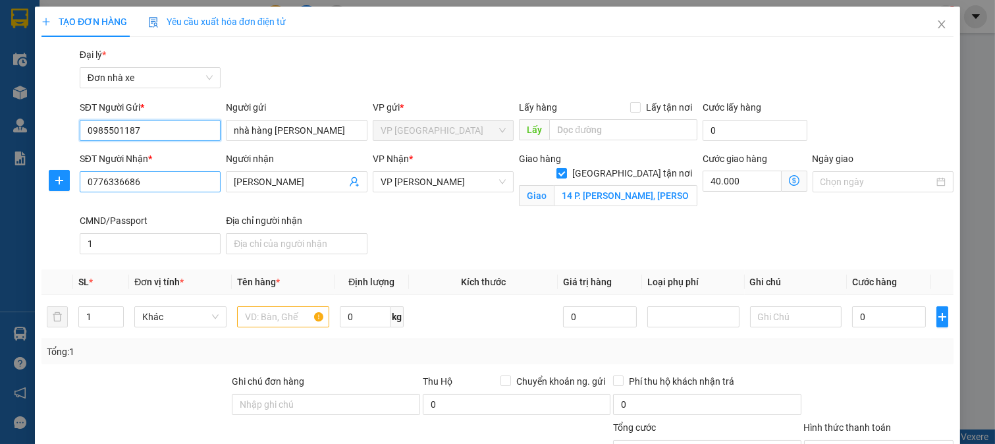
type input "0985501187"
click at [190, 181] on input "0776336686" at bounding box center [151, 181] width 142 height 21
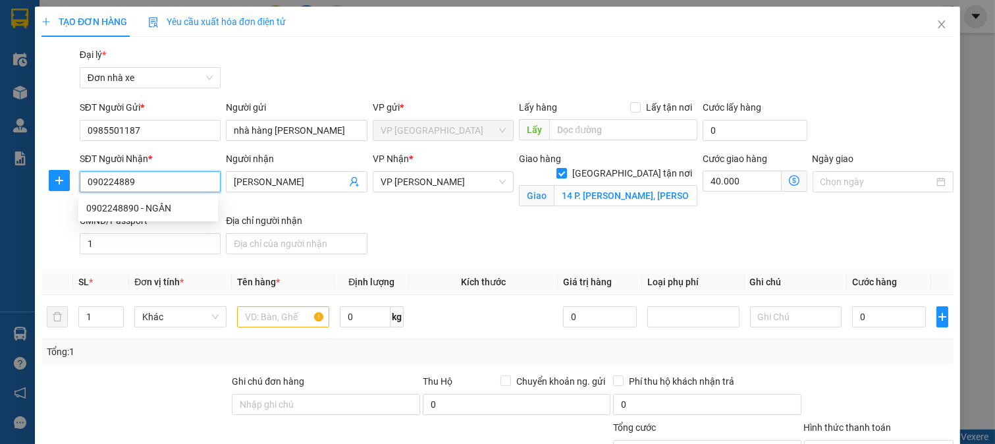
type input "0902248890"
click at [175, 209] on div "0902248890 - NGÂN" at bounding box center [148, 208] width 124 height 14
type input "NGÂN"
checkbox input "false"
type input "NGUYỄN THANH NGÂN"
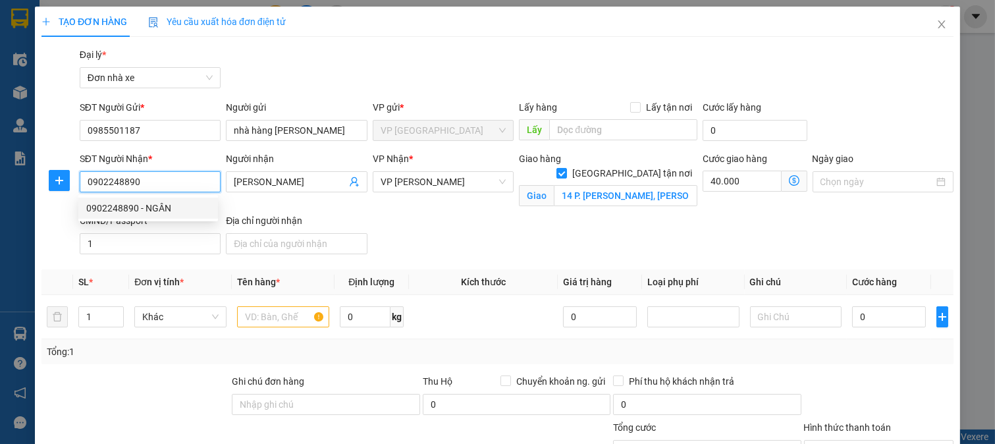
type input "0"
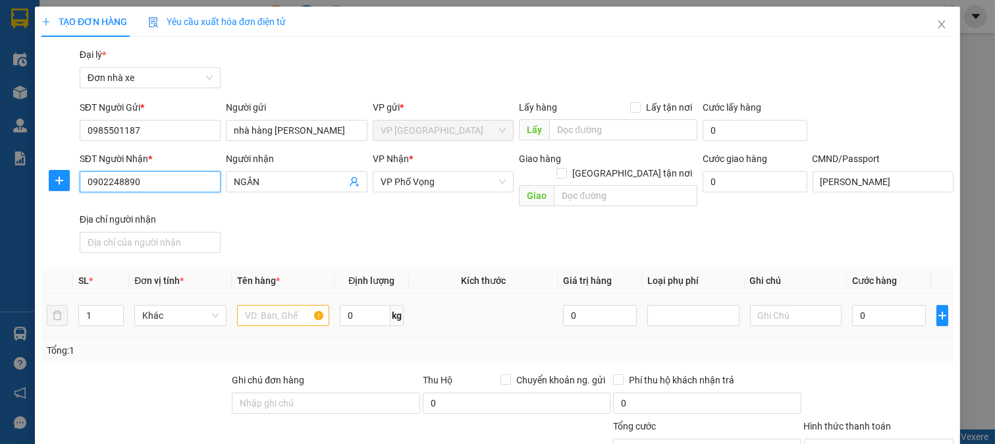
type input "0902248890"
click at [281, 305] on input "text" at bounding box center [283, 315] width 92 height 21
type input "D"
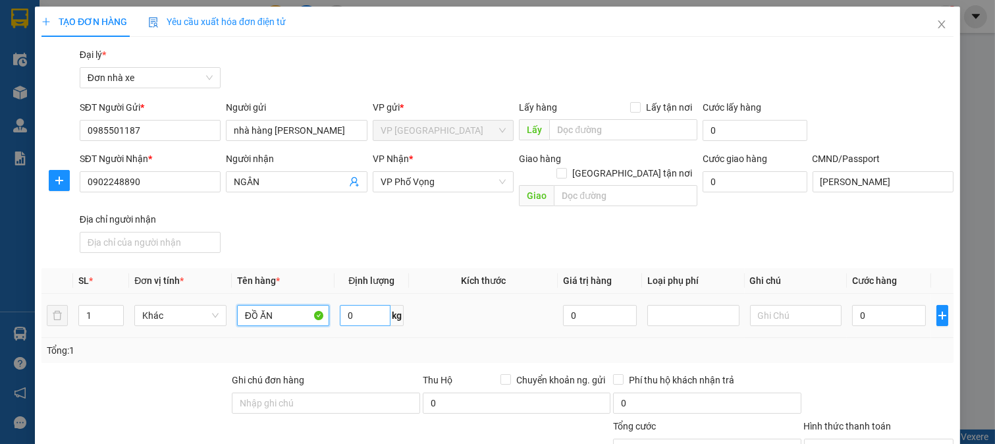
type input "ĐỒ ĂN"
click at [365, 305] on input "0" at bounding box center [365, 315] width 51 height 21
type input "6"
click at [863, 308] on input "0" at bounding box center [888, 315] width 73 height 21
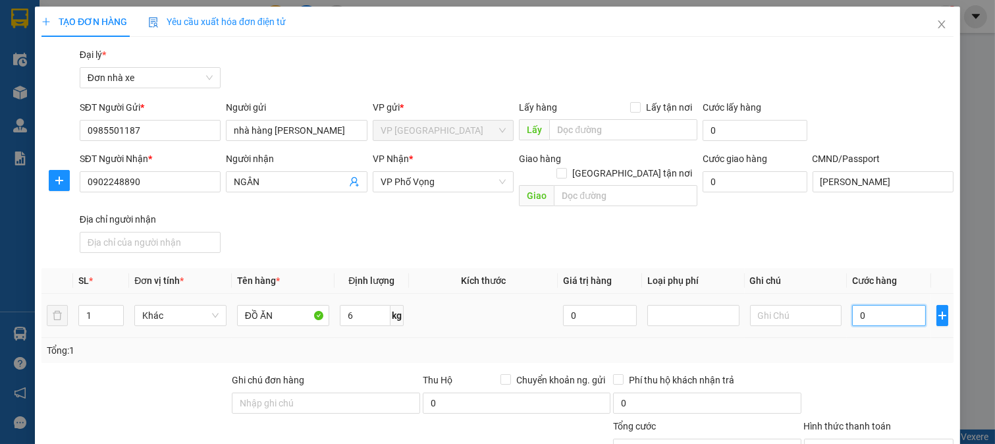
type input "3"
click at [175, 186] on input "0902248890" at bounding box center [151, 181] width 142 height 21
click at [871, 343] on div "Tổng: 1" at bounding box center [498, 350] width 902 height 14
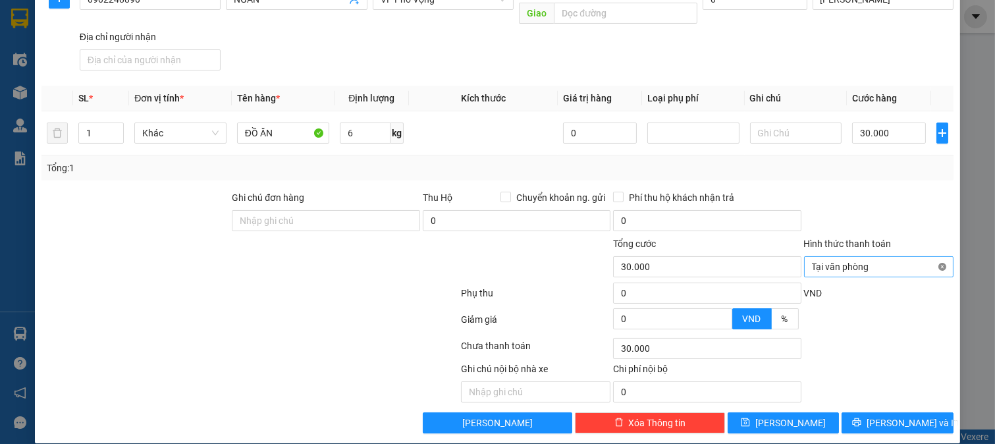
drag, startPoint x: 932, startPoint y: 249, endPoint x: 934, endPoint y: 337, distance: 87.6
click at [904, 416] on span "[PERSON_NAME] và In" at bounding box center [913, 423] width 92 height 14
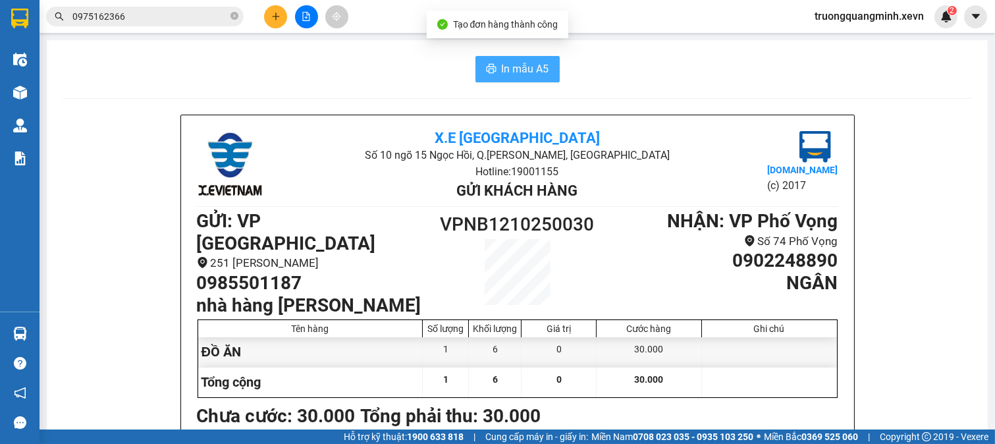
click at [514, 74] on span "In mẫu A5" at bounding box center [525, 69] width 47 height 16
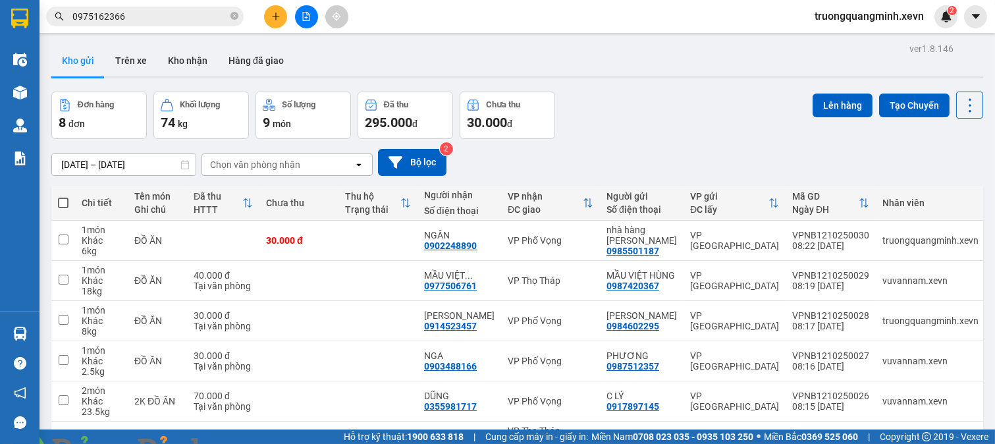
drag, startPoint x: 970, startPoint y: 32, endPoint x: 909, endPoint y: 32, distance: 61.3
click at [242, 443] on img at bounding box center [238, 452] width 8 height 8
click at [266, 17] on button at bounding box center [275, 16] width 23 height 23
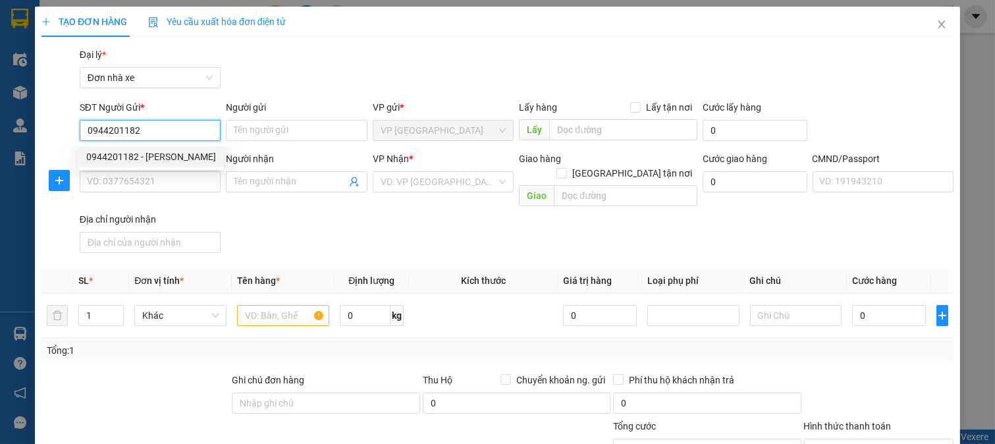
click at [172, 150] on div "0944201182 - NGUYỄN HẢI MY" at bounding box center [151, 157] width 130 height 14
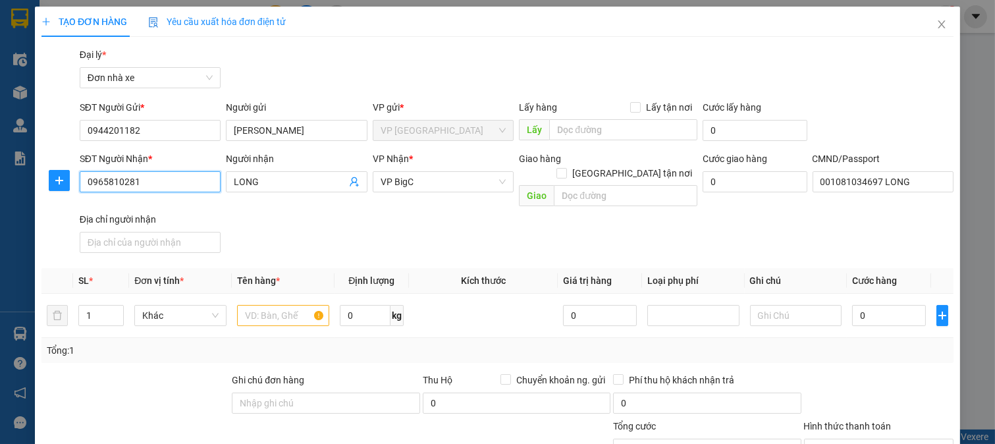
click at [167, 186] on input "0965810281" at bounding box center [151, 181] width 142 height 21
click at [167, 186] on input "09658102810989" at bounding box center [151, 181] width 142 height 21
click at [173, 207] on div "0989127880 - NGUYỄN THỊ HOÀNG MY" at bounding box center [151, 208] width 130 height 14
click at [296, 310] on div at bounding box center [283, 315] width 92 height 26
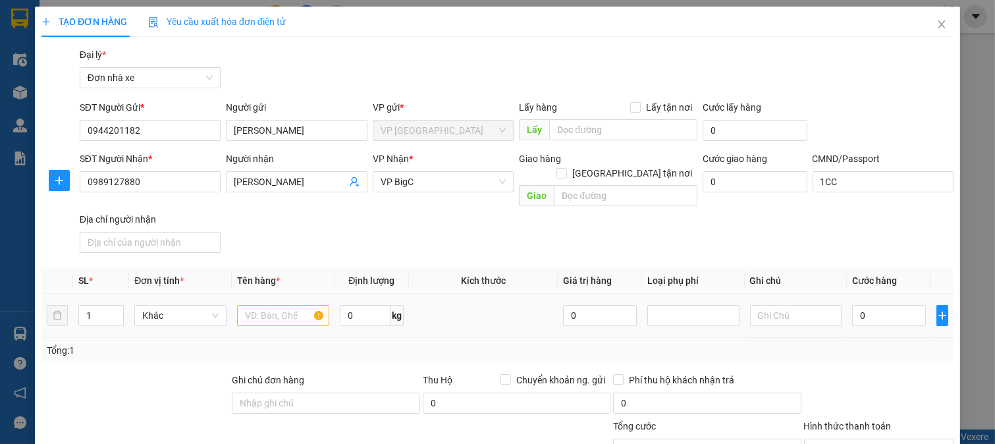
click at [291, 305] on input "text" at bounding box center [283, 315] width 92 height 21
click at [381, 305] on input "0" at bounding box center [365, 315] width 51 height 21
click at [864, 305] on input "0" at bounding box center [888, 315] width 73 height 21
click at [840, 346] on div "Tổng: 1" at bounding box center [497, 350] width 912 height 25
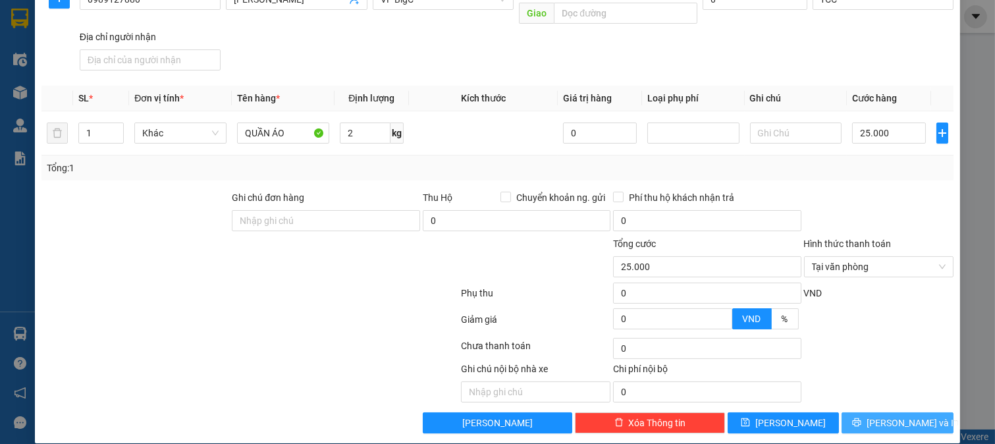
click at [873, 412] on button "[PERSON_NAME] và In" at bounding box center [898, 422] width 112 height 21
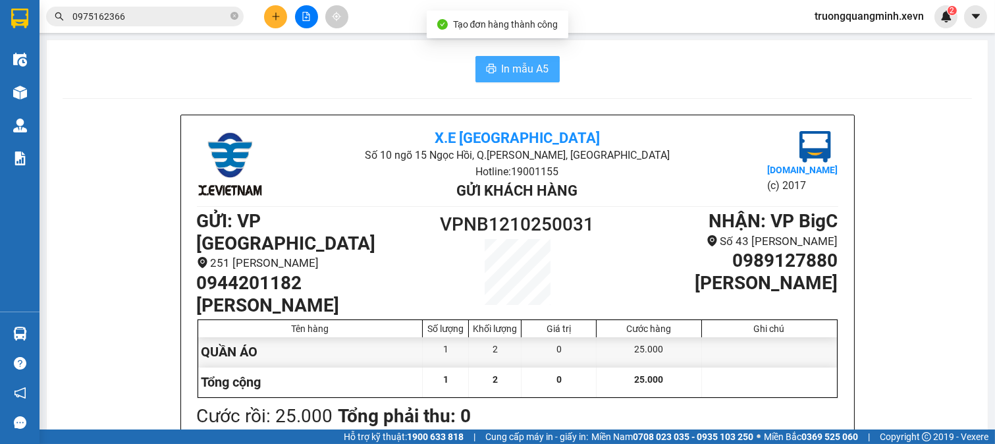
click at [476, 72] on button "In mẫu A5" at bounding box center [518, 69] width 84 height 26
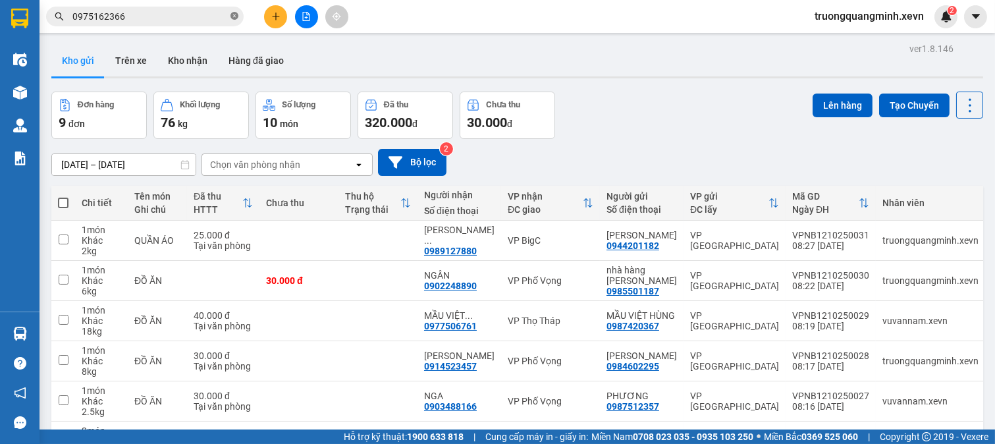
click at [236, 16] on icon "close-circle" at bounding box center [235, 16] width 8 height 8
click at [278, 17] on icon "plus" at bounding box center [275, 16] width 9 height 9
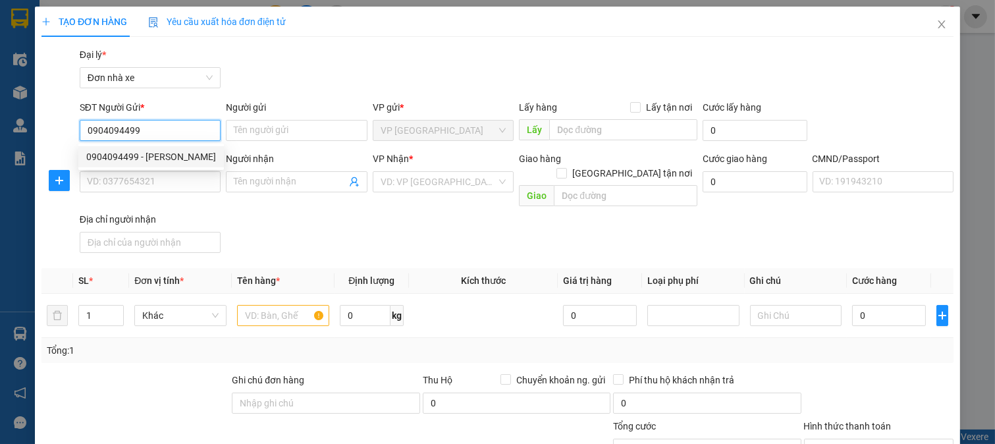
click at [180, 157] on div "0904094499 - ĐỖ THỊ KIM TUYẾN" at bounding box center [151, 157] width 130 height 14
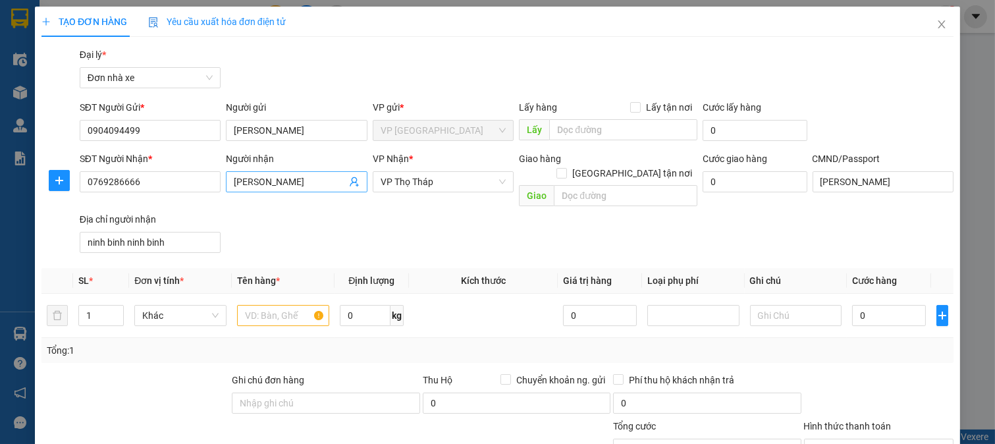
click at [352, 181] on icon "user-add" at bounding box center [354, 182] width 9 height 10
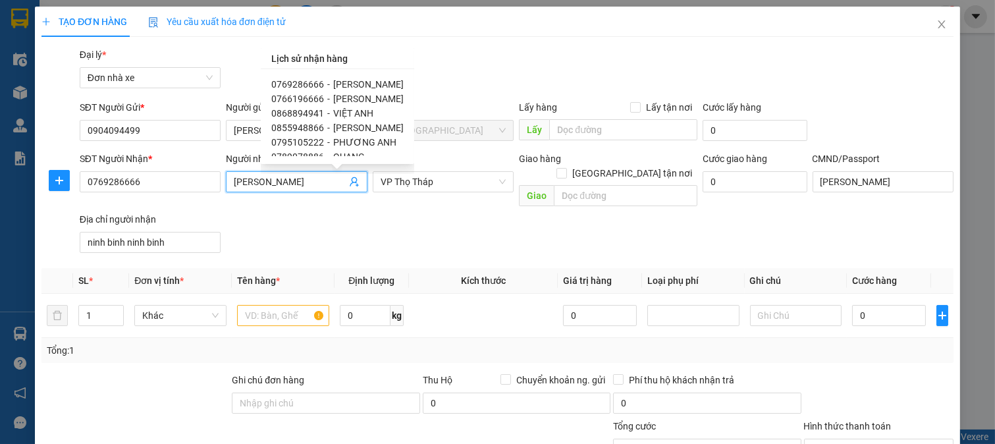
click at [402, 94] on span "NGUYỄN THU THỦY" at bounding box center [368, 99] width 70 height 11
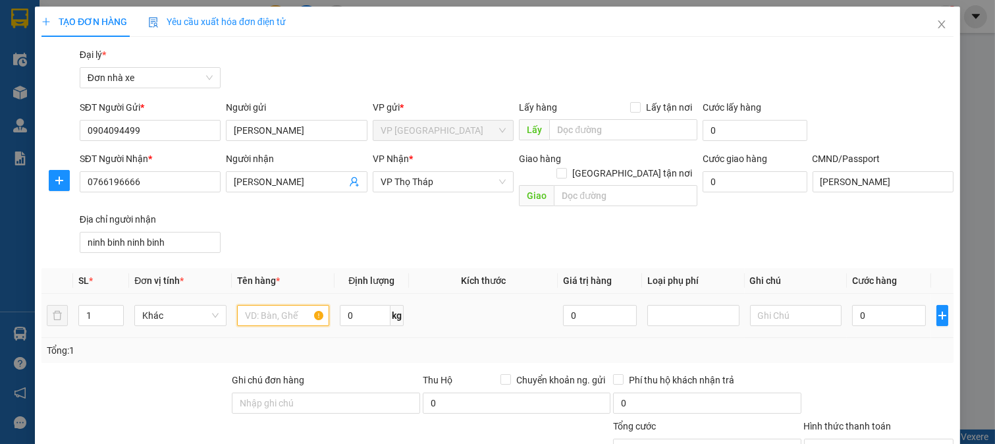
click at [272, 305] on input "text" at bounding box center [283, 315] width 92 height 21
click at [298, 305] on input "XE FUTURE 35N59545" at bounding box center [283, 315] width 92 height 21
click at [296, 305] on input "XE FUTURE 35N5-9545" at bounding box center [283, 315] width 92 height 21
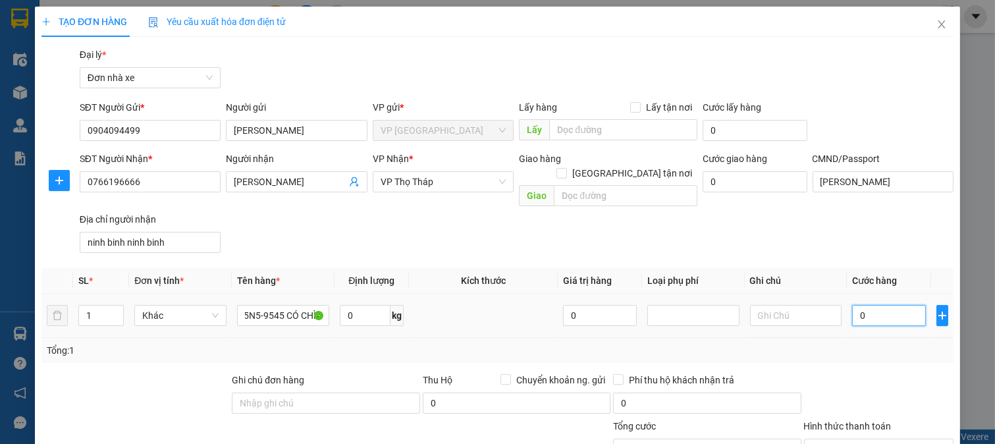
click at [875, 305] on input "0" at bounding box center [888, 315] width 73 height 21
click at [871, 321] on td "180.000" at bounding box center [889, 316] width 84 height 44
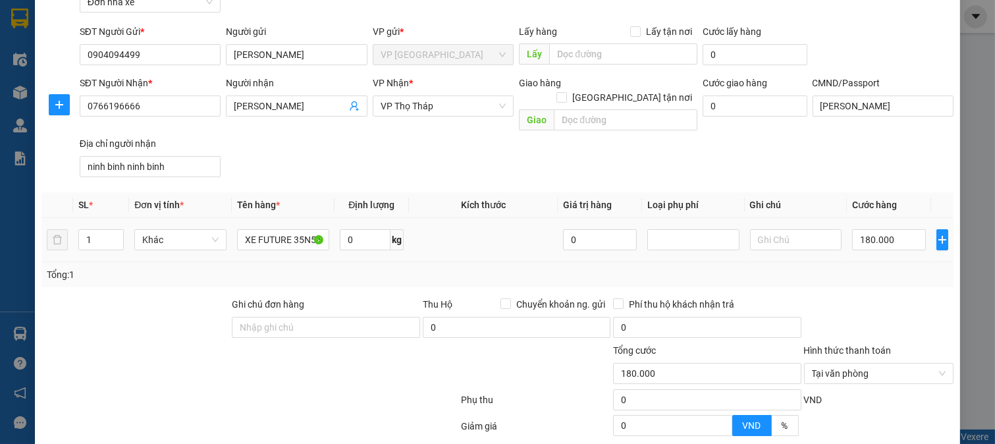
scroll to position [182, 0]
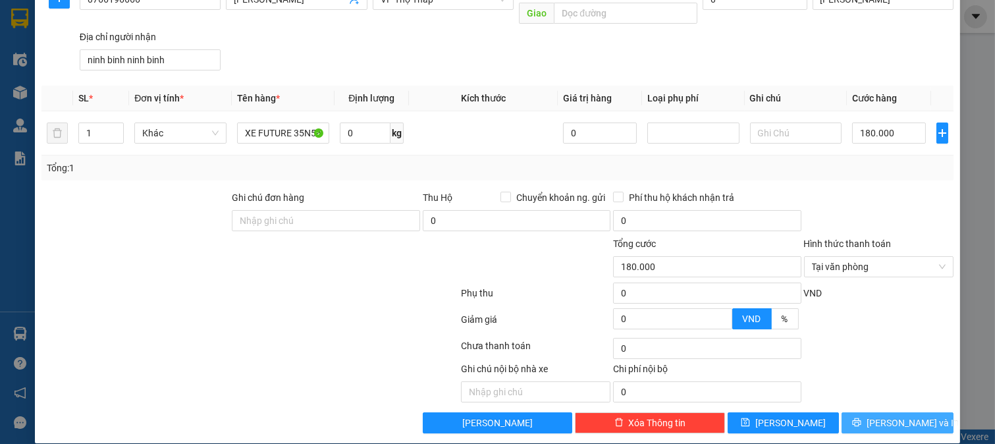
click at [883, 416] on span "[PERSON_NAME] và In" at bounding box center [913, 423] width 92 height 14
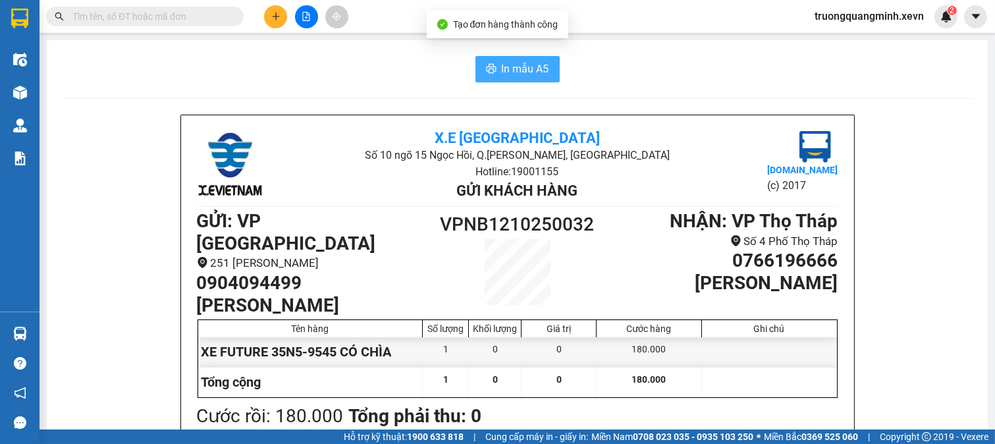
click at [510, 63] on span "In mẫu A5" at bounding box center [525, 69] width 47 height 16
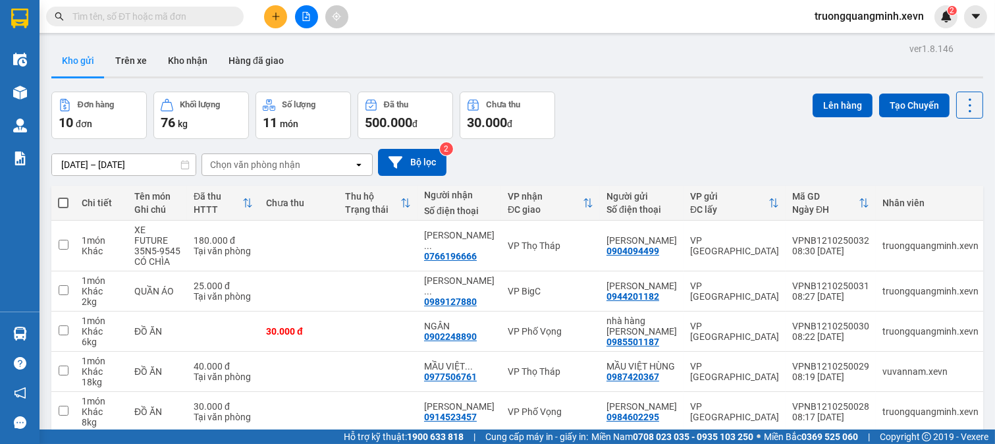
click at [132, 16] on input "text" at bounding box center [149, 16] width 155 height 14
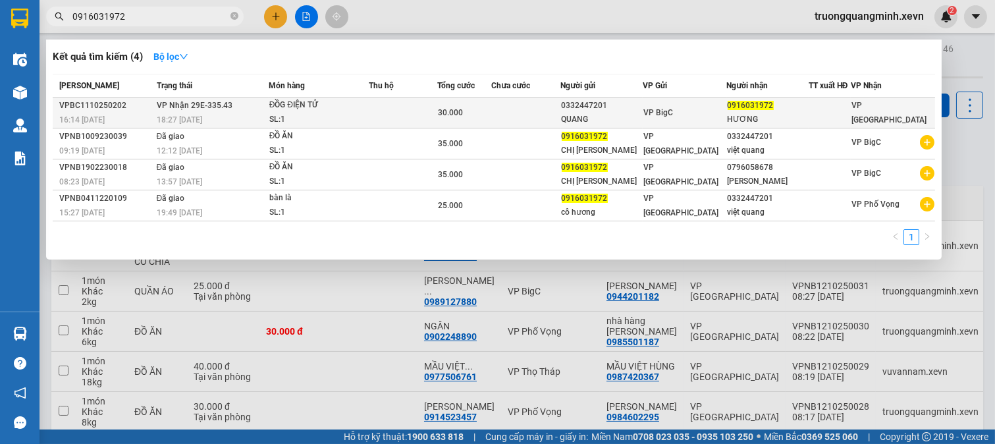
click at [547, 123] on td at bounding box center [526, 112] width 70 height 31
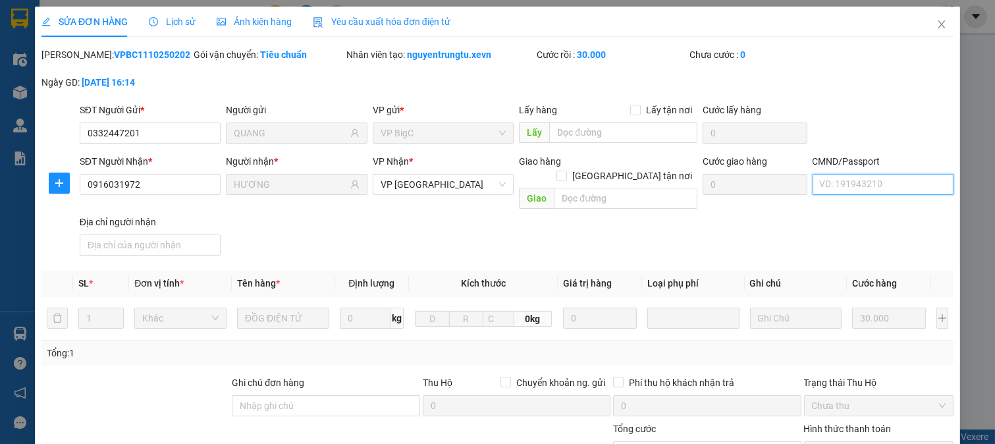
click at [870, 186] on input "CMND/Passport" at bounding box center [884, 184] width 142 height 21
drag, startPoint x: 703, startPoint y: 221, endPoint x: 694, endPoint y: 220, distance: 8.7
click at [696, 221] on div "SĐT Người Nhận * 0916031972 Người nhận * HƯƠNG VP Nhận * VP Ninh Bình Giao hàng…" at bounding box center [516, 207] width 879 height 107
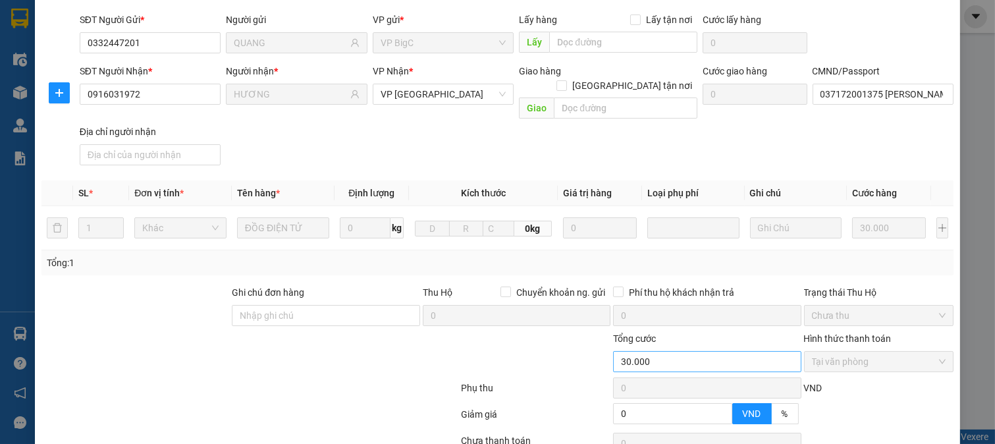
scroll to position [186, 0]
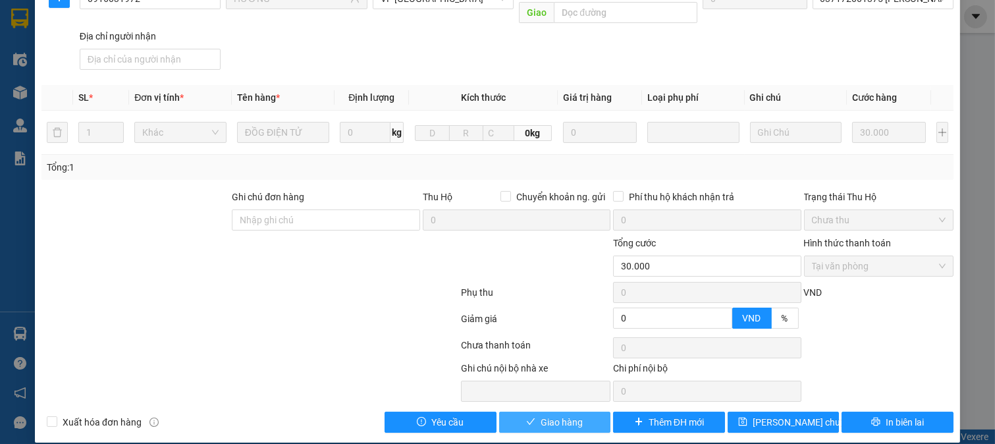
click at [559, 415] on span "Giao hàng" at bounding box center [562, 422] width 42 height 14
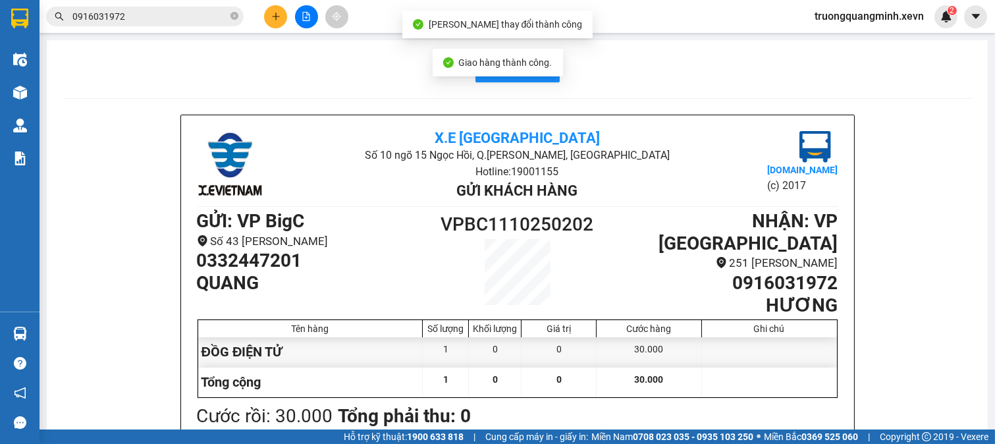
click at [187, 20] on input "0916031972" at bounding box center [149, 16] width 155 height 14
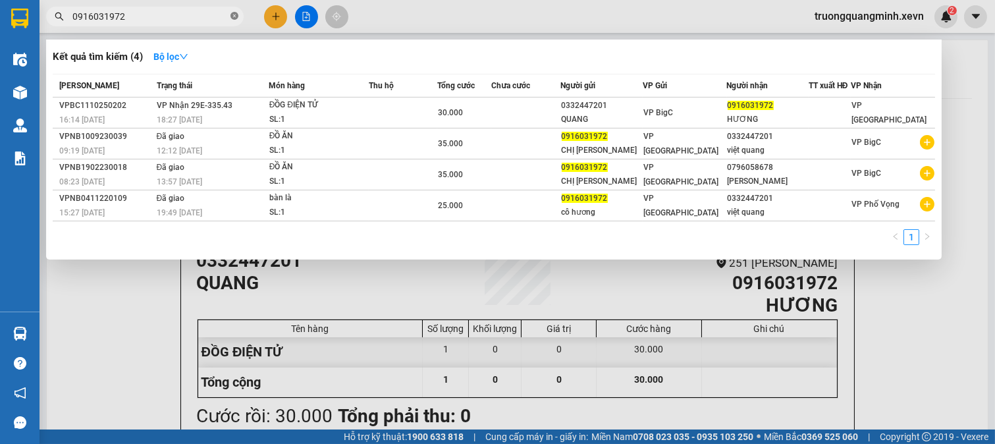
click at [234, 18] on icon "close-circle" at bounding box center [235, 16] width 8 height 8
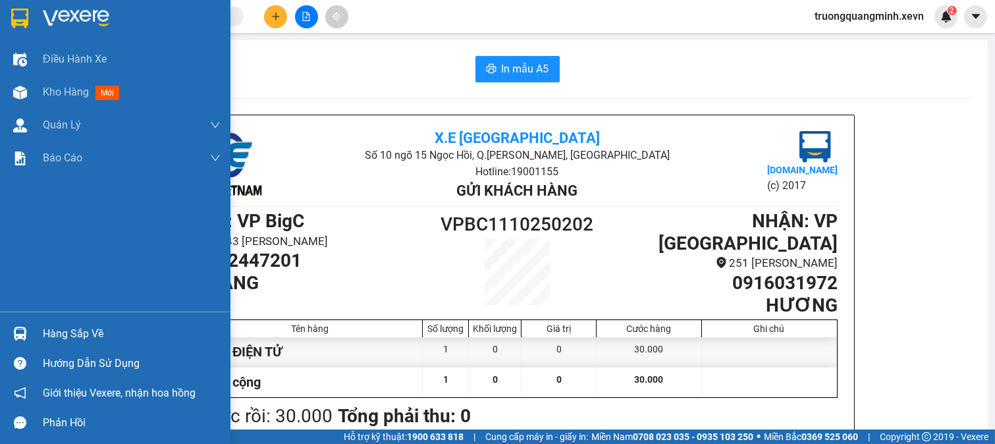
click at [25, 329] on img at bounding box center [20, 334] width 14 height 14
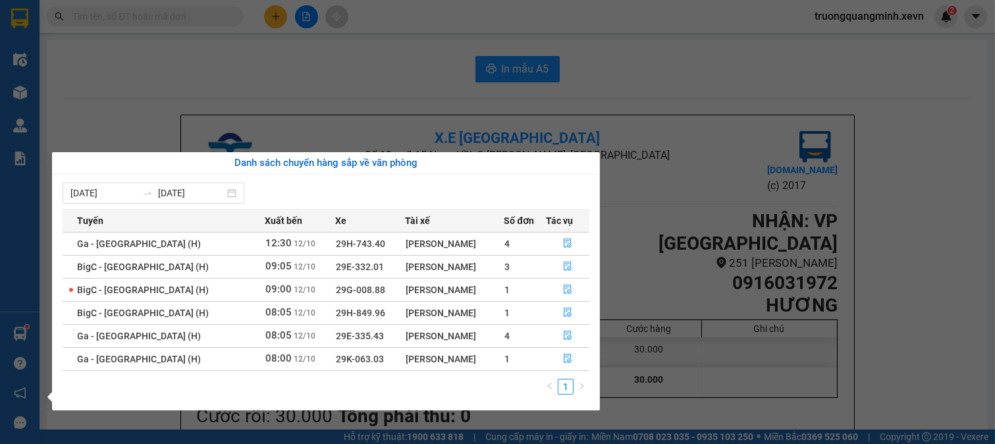
click at [140, 10] on section "Kết quả tìm kiếm ( 4 ) Bộ lọc Mã ĐH Trạng thái Món hàng Thu hộ Tổng cước Chưa c…" at bounding box center [497, 222] width 995 height 444
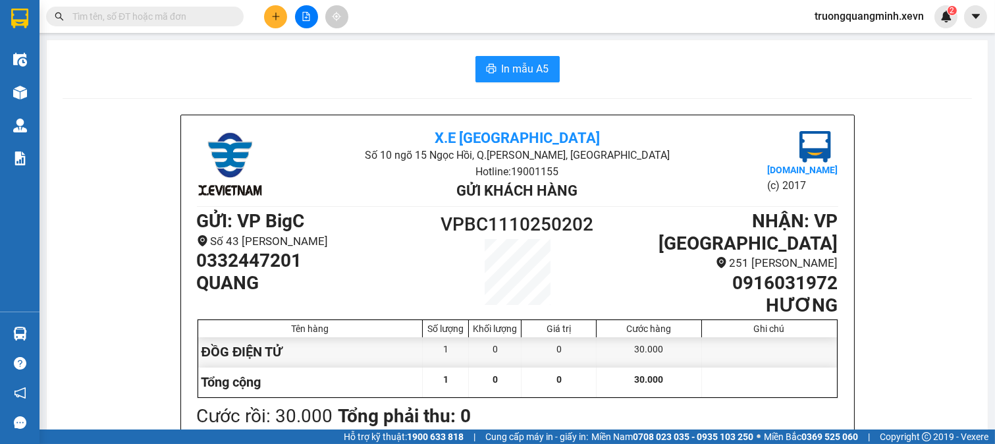
click at [140, 10] on input "text" at bounding box center [149, 16] width 155 height 14
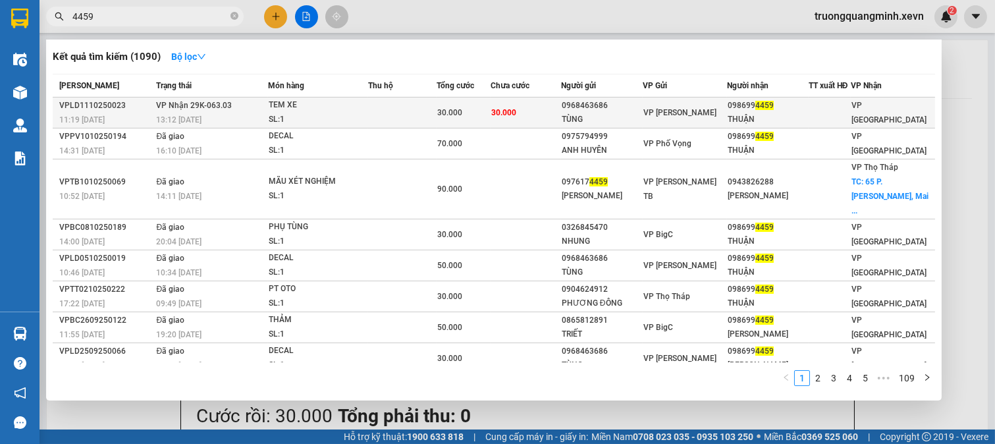
click at [431, 113] on td at bounding box center [402, 112] width 69 height 31
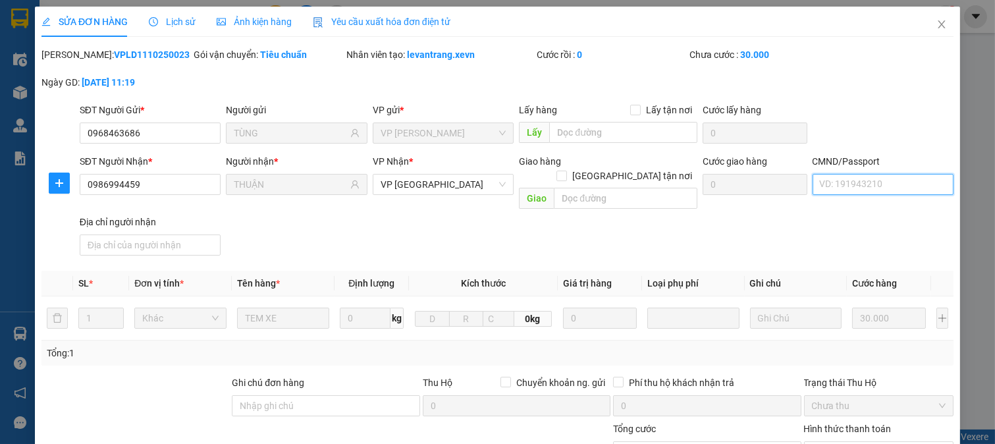
drag, startPoint x: 867, startPoint y: 179, endPoint x: 797, endPoint y: 209, distance: 76.1
click at [868, 179] on input "CMND/Passport" at bounding box center [884, 184] width 142 height 21
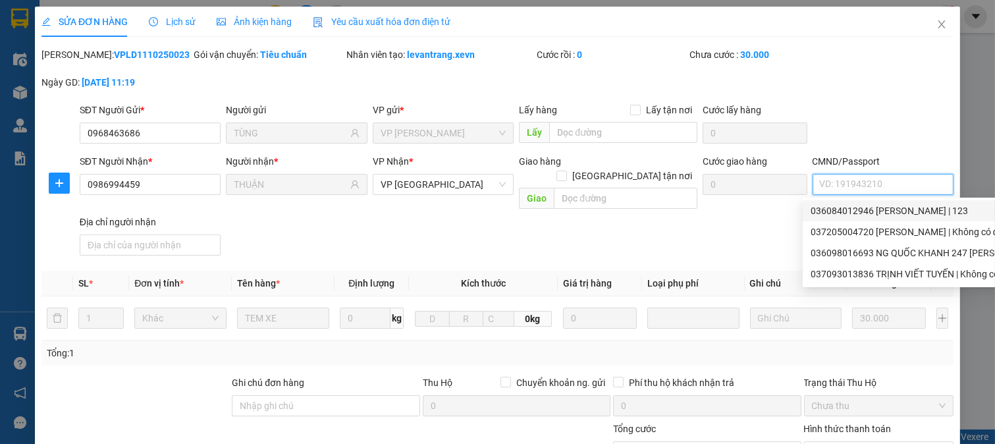
click at [865, 209] on div "036084012946 VŨ ĐỨC THUẬN | 123" at bounding box center [962, 211] width 302 height 14
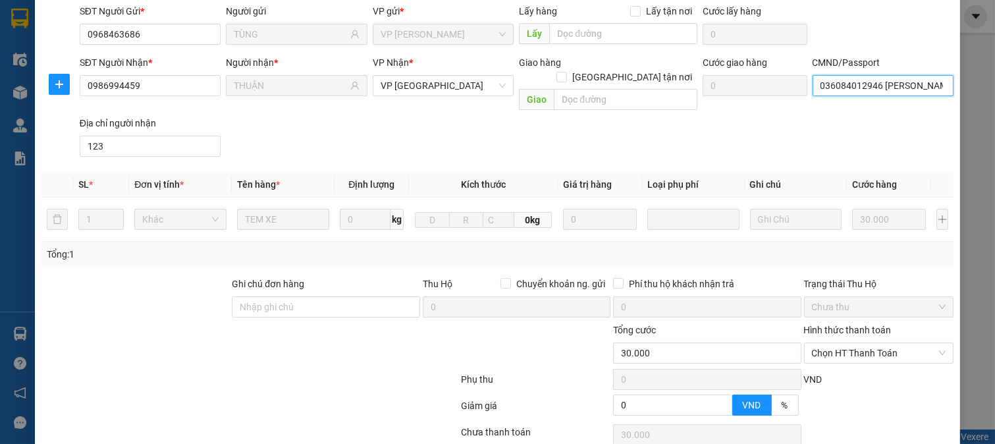
scroll to position [186, 0]
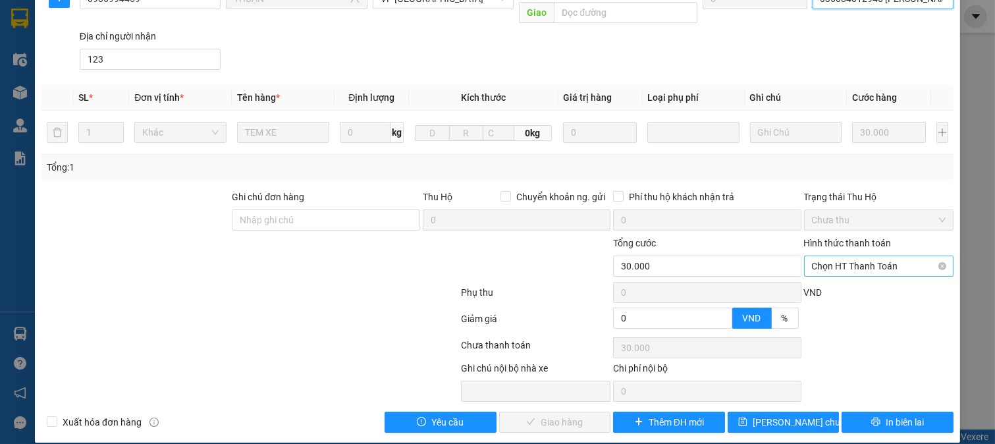
click at [846, 256] on span "Chọn HT Thanh Toán" at bounding box center [879, 266] width 134 height 20
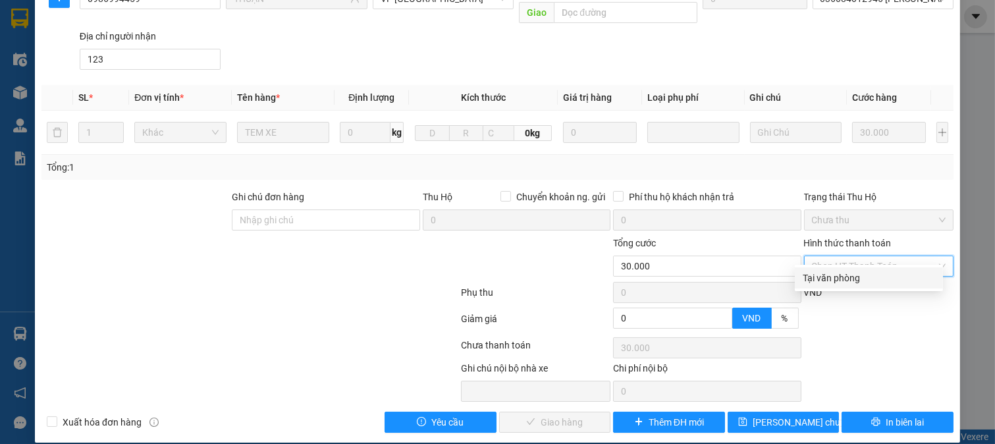
click at [826, 278] on div "Tại văn phòng" at bounding box center [869, 278] width 132 height 14
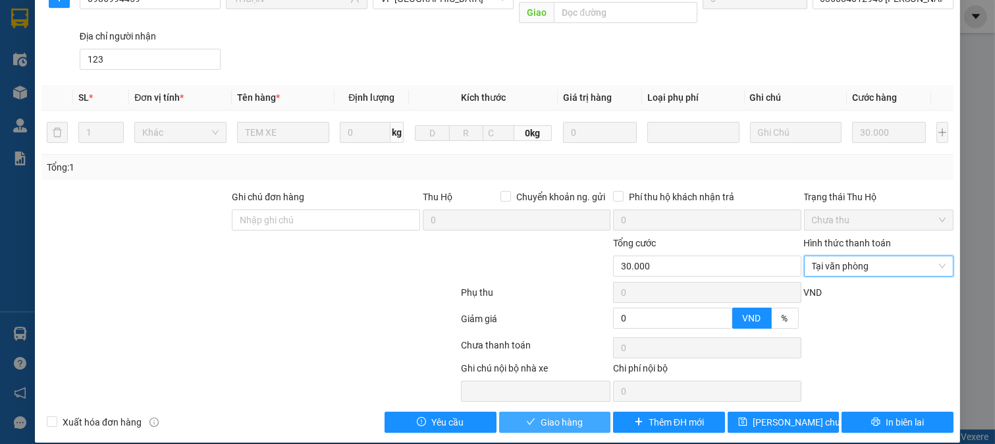
click at [541, 415] on span "Giao hàng" at bounding box center [562, 422] width 42 height 14
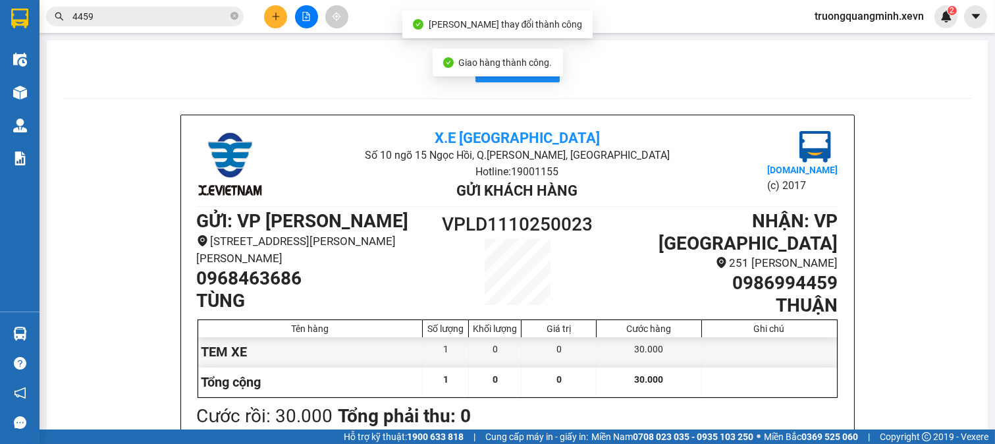
click at [166, 14] on input "4459" at bounding box center [149, 16] width 155 height 14
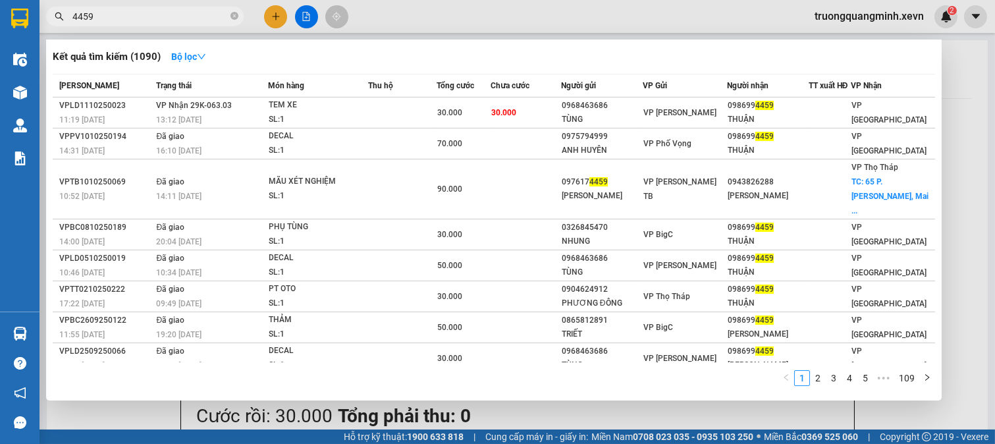
click at [284, 18] on div at bounding box center [497, 222] width 995 height 444
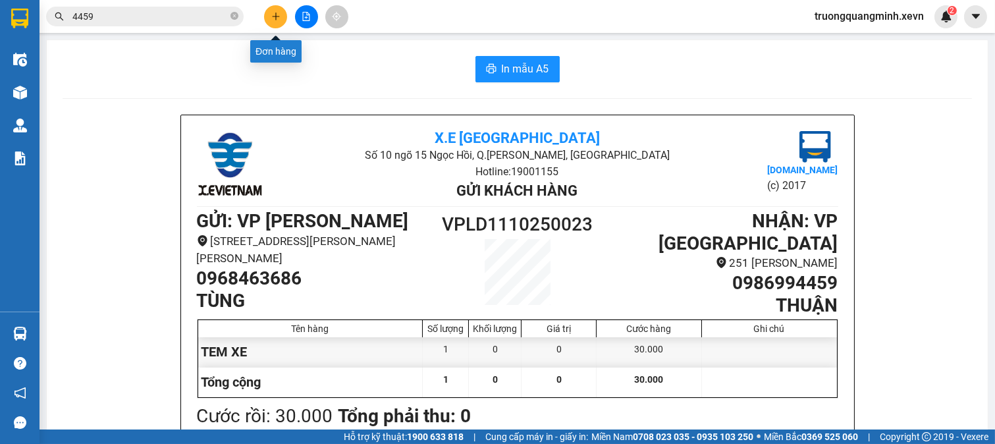
click at [281, 18] on button at bounding box center [275, 16] width 23 height 23
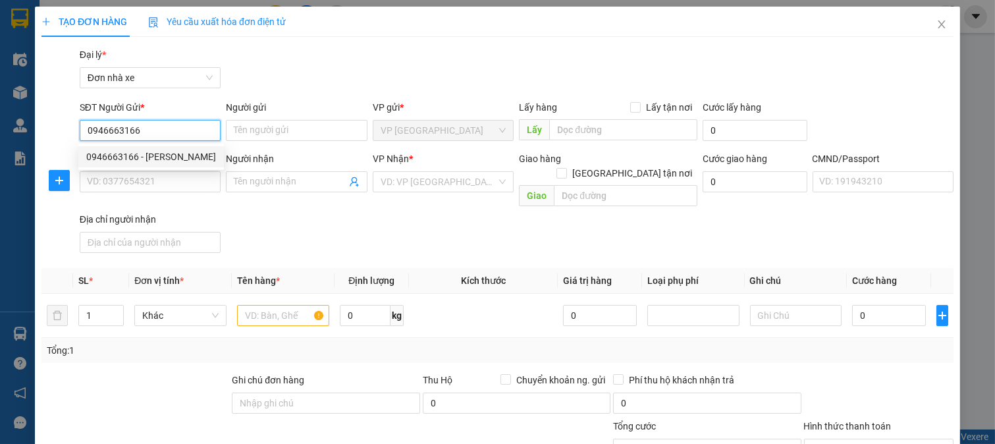
click at [165, 150] on div "0946663166 - TRỊNH NAM" at bounding box center [151, 157] width 130 height 14
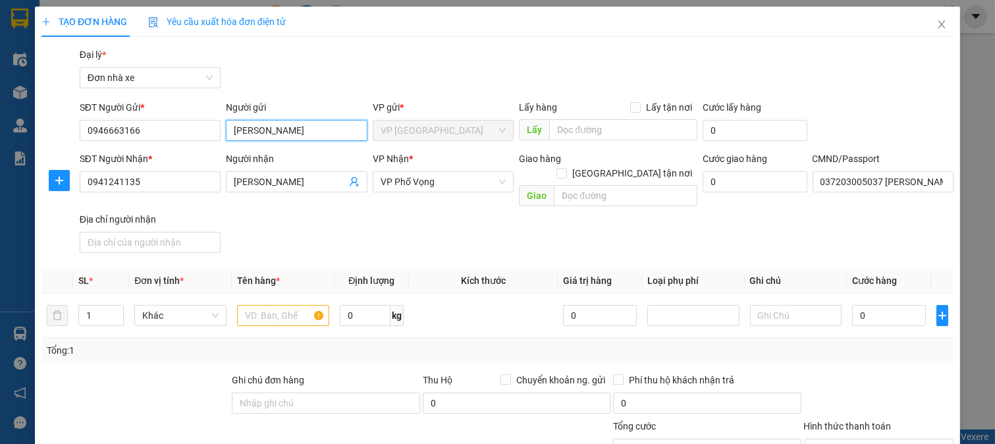
click at [258, 129] on input "TRỊNH NAM" at bounding box center [297, 130] width 142 height 21
click at [318, 70] on div "Gói vận chuyển * Tiêu chuẩn Đại lý * Đơn nhà xe" at bounding box center [516, 70] width 879 height 46
click at [292, 305] on input "text" at bounding box center [283, 315] width 92 height 21
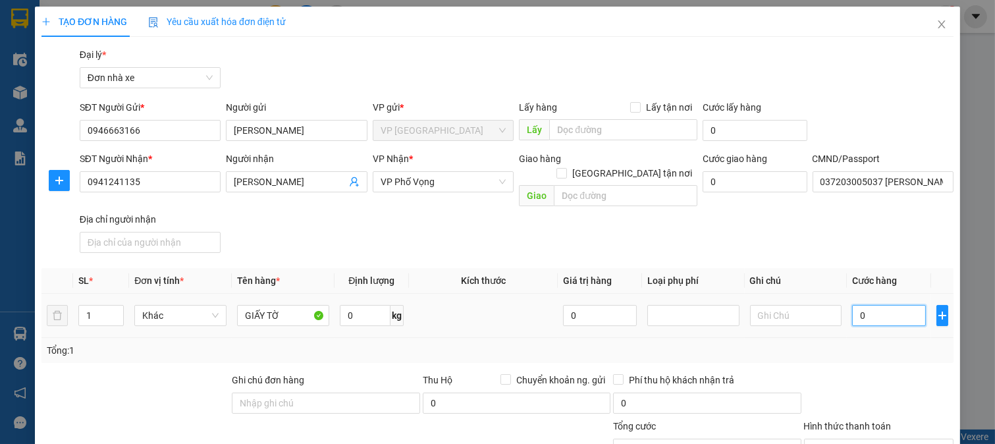
click at [879, 305] on input "0" at bounding box center [888, 315] width 73 height 21
click at [865, 373] on div at bounding box center [879, 396] width 153 height 46
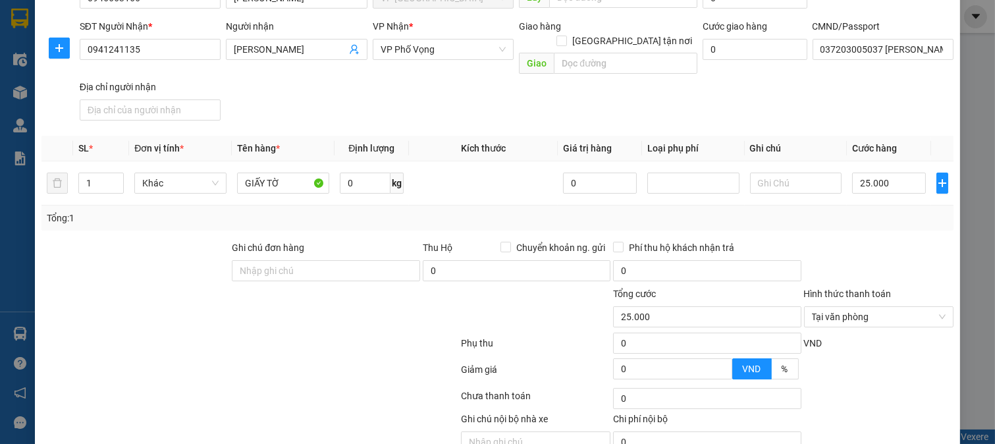
scroll to position [182, 0]
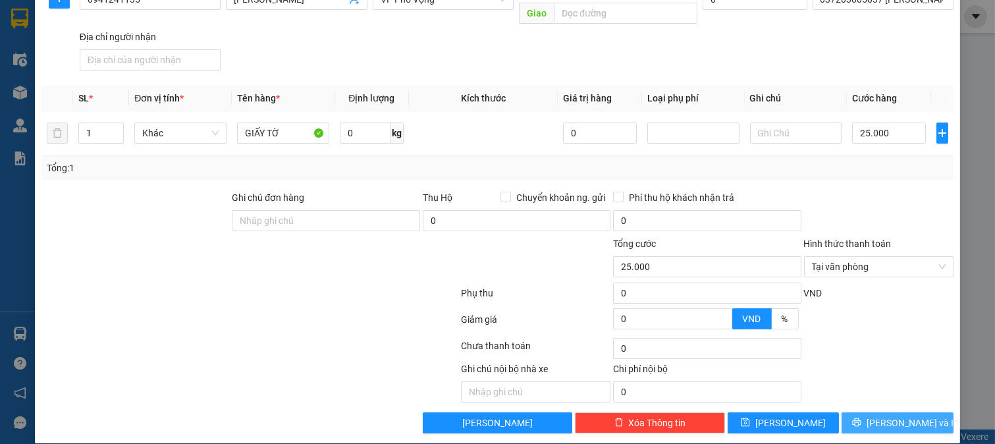
click at [879, 416] on span "[PERSON_NAME] và In" at bounding box center [913, 423] width 92 height 14
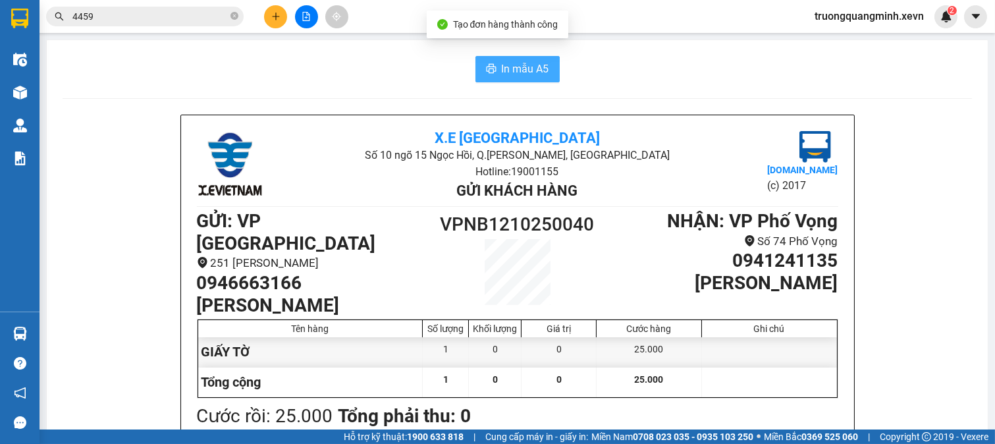
click at [502, 70] on span "In mẫu A5" at bounding box center [525, 69] width 47 height 16
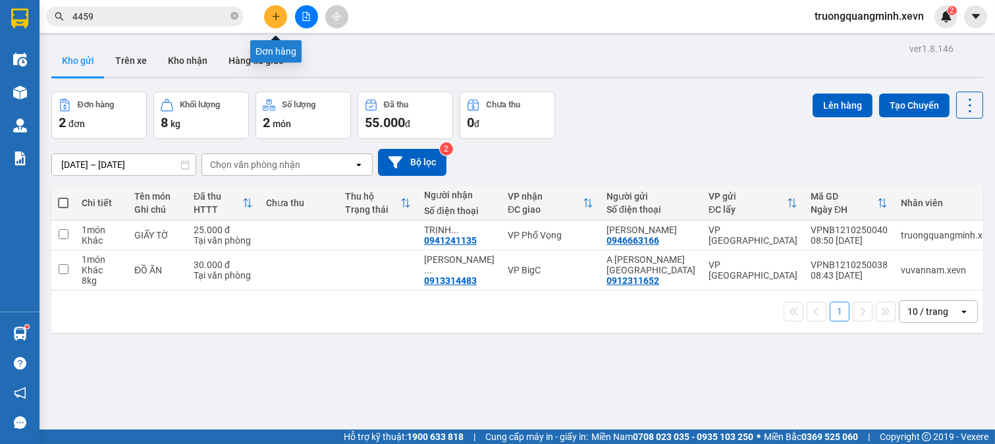
click at [275, 21] on button at bounding box center [275, 16] width 23 height 23
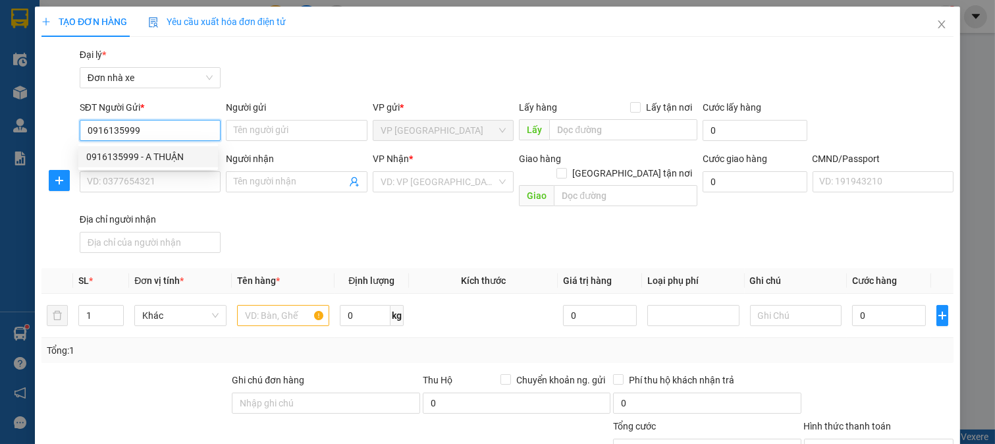
click at [169, 153] on div "0916135999 - A THUẬN" at bounding box center [148, 157] width 124 height 14
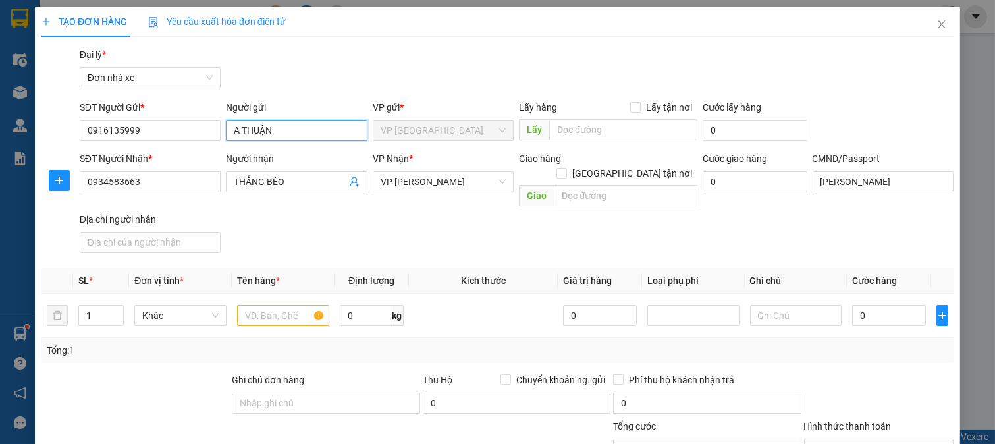
drag, startPoint x: 237, startPoint y: 130, endPoint x: 229, endPoint y: 130, distance: 8.6
click at [229, 130] on input "A THUẬN" at bounding box center [297, 130] width 142 height 21
click at [510, 74] on div "Gói vận chuyển * Tiêu chuẩn Đại lý * Đơn nhà xe" at bounding box center [516, 70] width 879 height 46
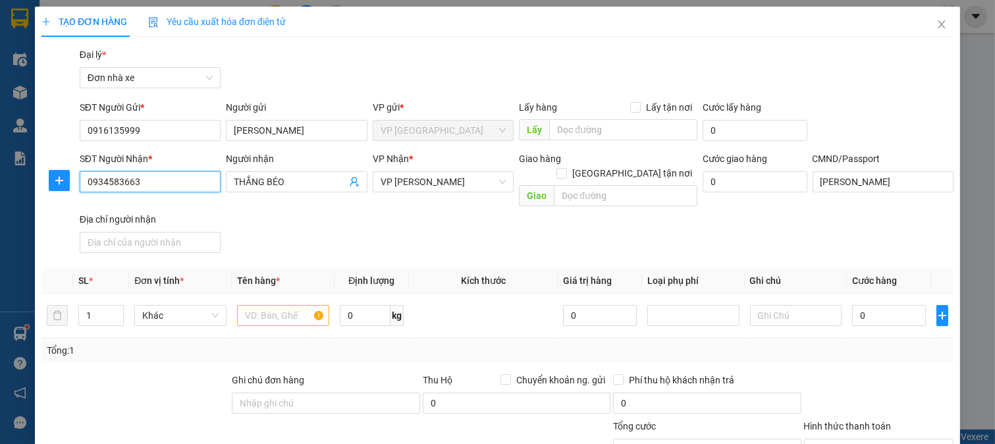
click at [155, 181] on input "0934583663" at bounding box center [151, 181] width 142 height 21
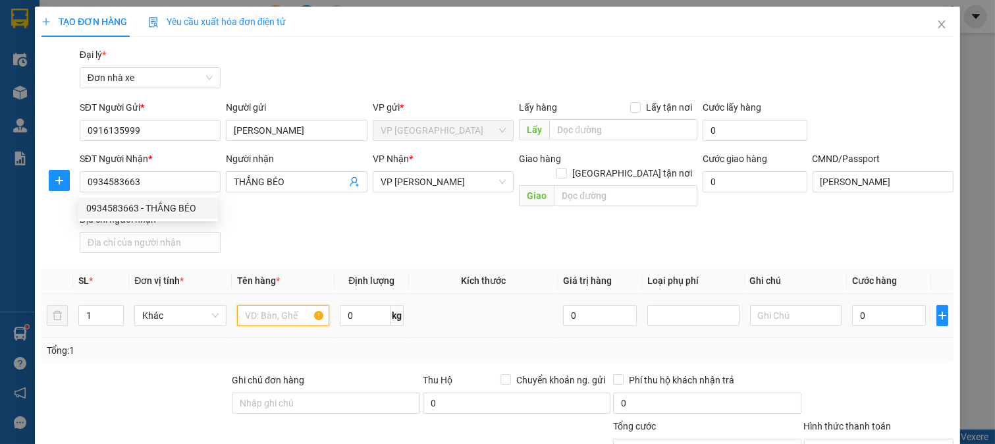
click at [284, 305] on input "text" at bounding box center [283, 315] width 92 height 21
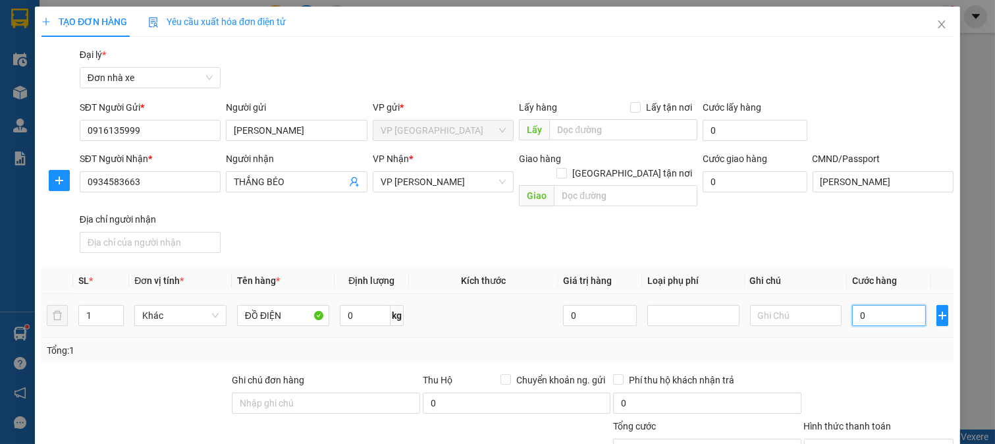
click at [869, 306] on input "0" at bounding box center [888, 315] width 73 height 21
click at [846, 343] on div "Tổng: 1" at bounding box center [498, 350] width 902 height 14
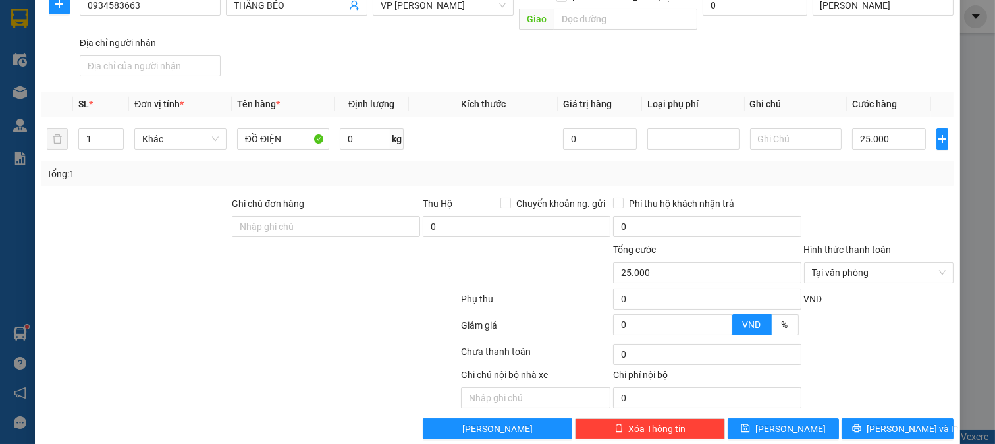
scroll to position [182, 0]
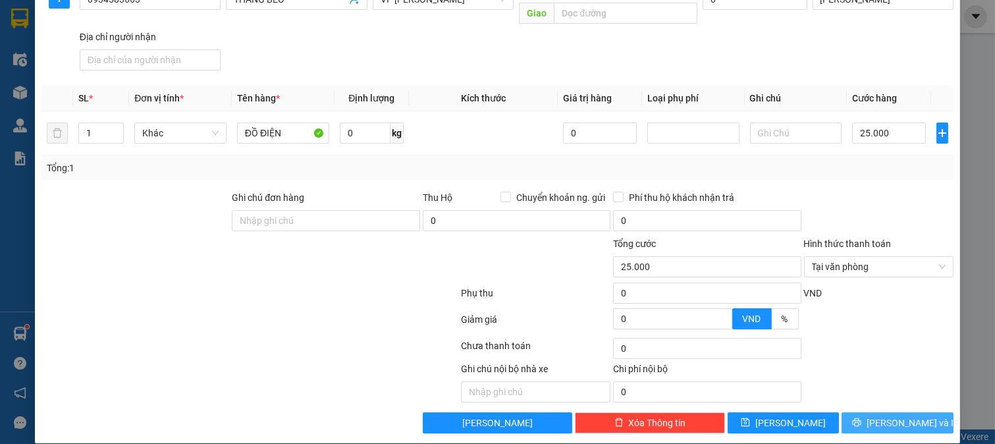
click at [886, 416] on span "[PERSON_NAME] và In" at bounding box center [913, 423] width 92 height 14
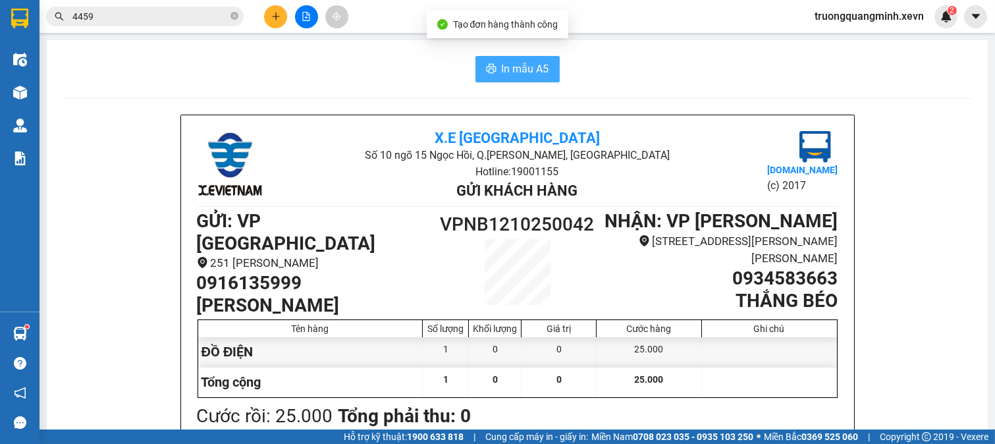
click at [504, 64] on span "In mẫu A5" at bounding box center [525, 69] width 47 height 16
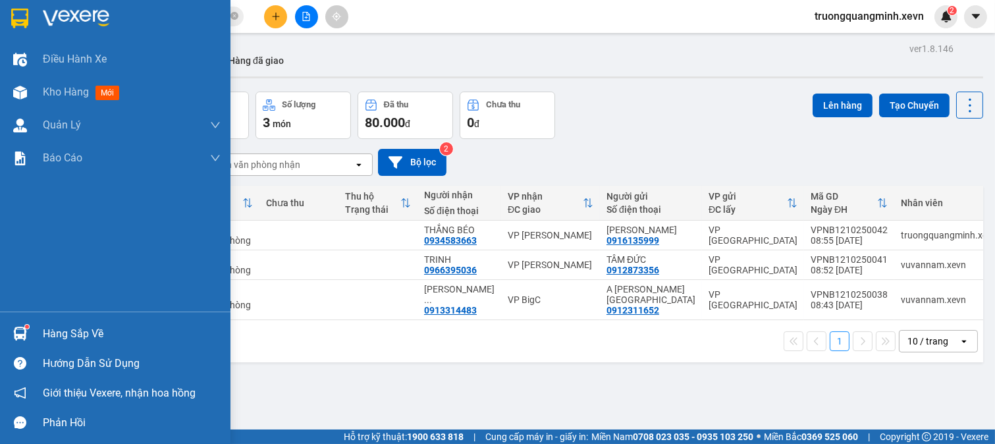
click at [14, 325] on div at bounding box center [20, 333] width 23 height 23
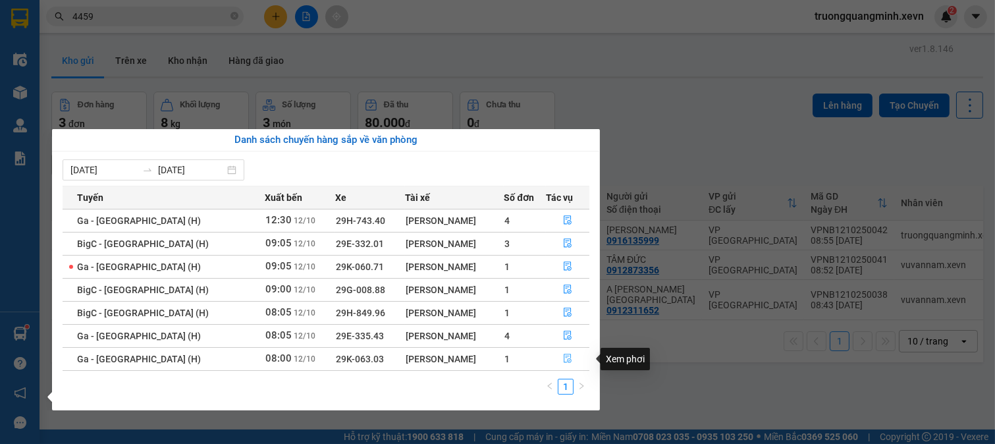
click at [563, 359] on icon "file-done" at bounding box center [567, 358] width 9 height 9
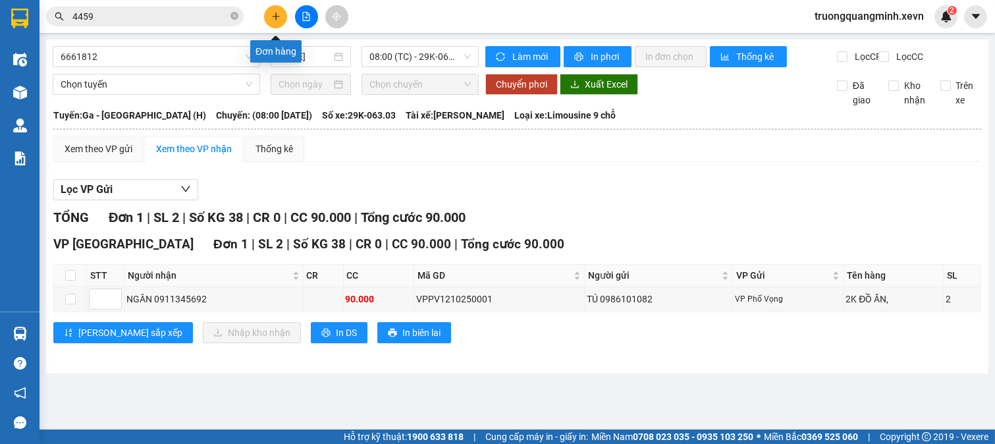
click at [273, 20] on icon "plus" at bounding box center [275, 16] width 9 height 9
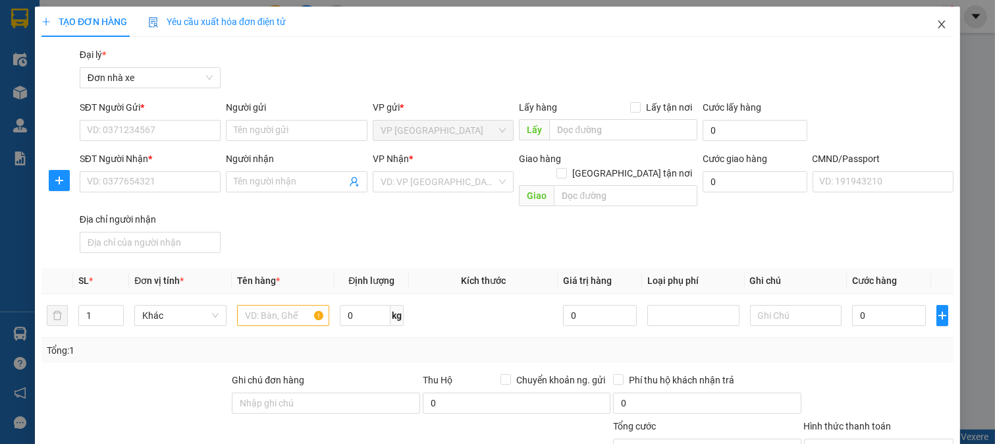
click at [937, 25] on span "Close" at bounding box center [941, 25] width 37 height 37
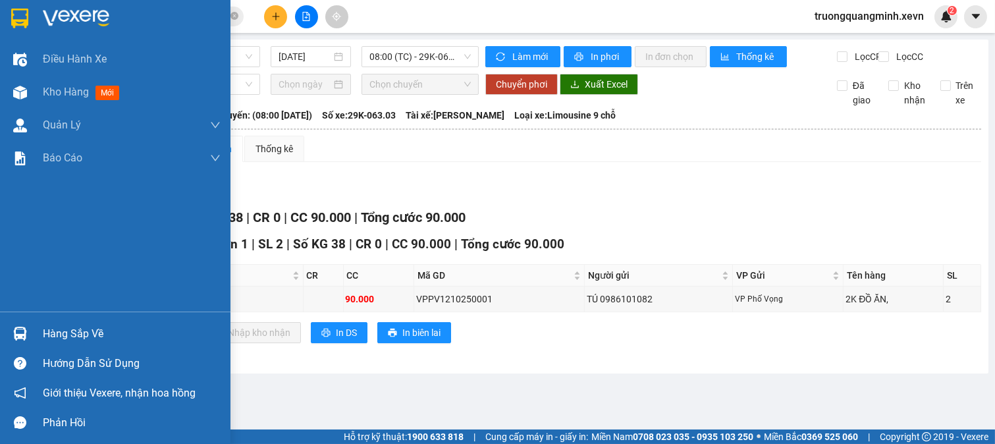
drag, startPoint x: 22, startPoint y: 333, endPoint x: 90, endPoint y: 325, distance: 67.6
click at [24, 333] on img at bounding box center [20, 334] width 14 height 14
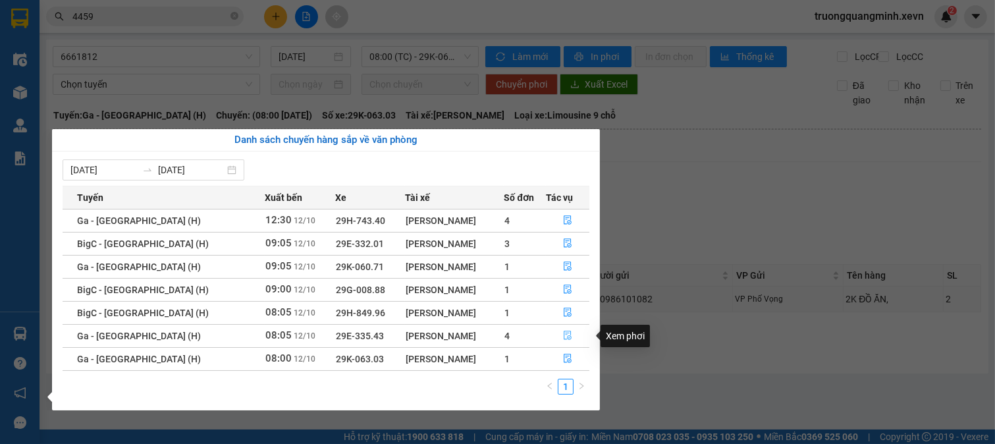
click at [558, 341] on button "button" at bounding box center [568, 335] width 42 height 21
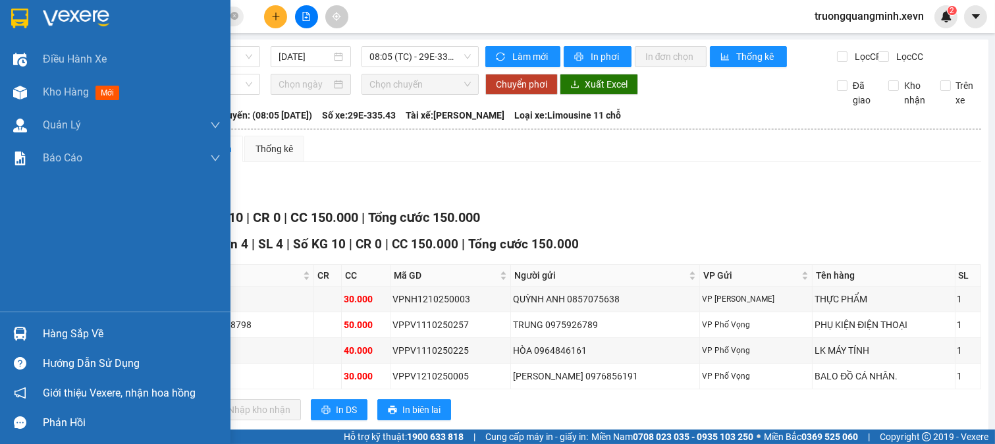
drag, startPoint x: 14, startPoint y: 333, endPoint x: 28, endPoint y: 331, distance: 14.0
click at [16, 333] on img at bounding box center [20, 334] width 14 height 14
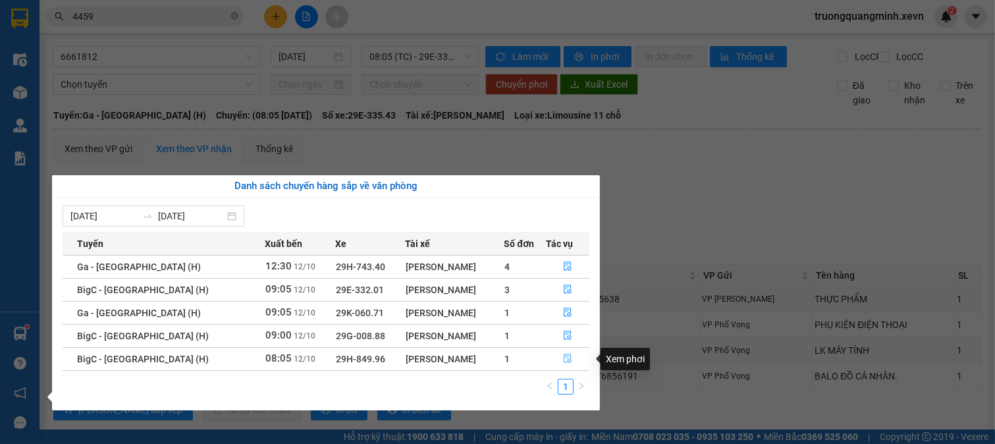
click at [563, 359] on icon "file-done" at bounding box center [567, 358] width 9 height 9
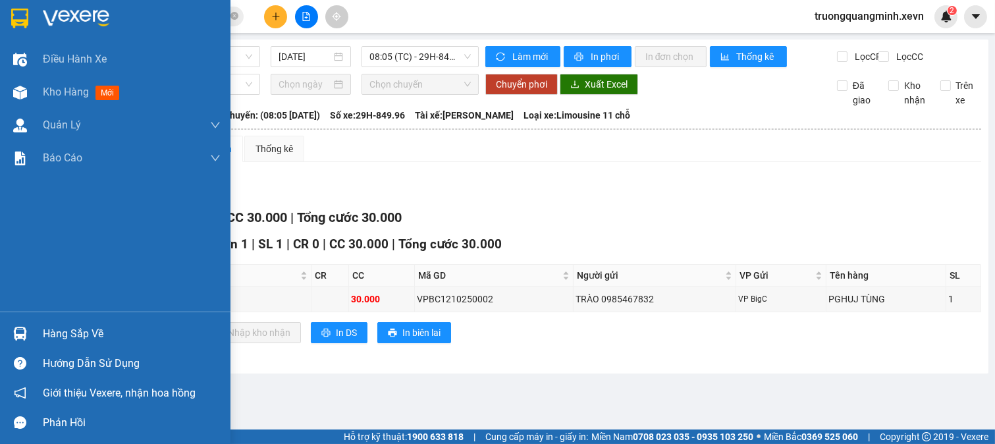
click at [32, 339] on div "Hàng sắp về" at bounding box center [115, 334] width 231 height 30
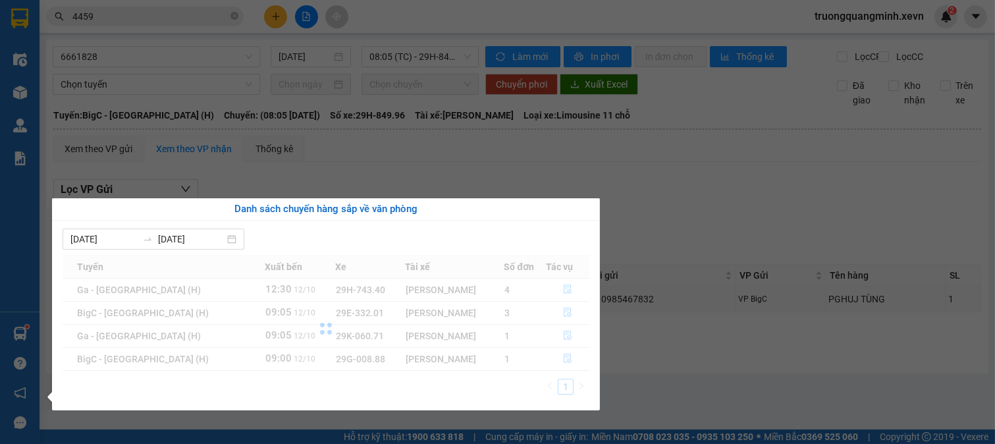
click at [138, 14] on section "Kết quả tìm kiếm ( 1090 ) Bộ lọc Mã ĐH Trạng thái Món hàng Thu hộ Tổng cước Chư…" at bounding box center [497, 222] width 995 height 444
click at [138, 14] on input "4459" at bounding box center [149, 16] width 155 height 14
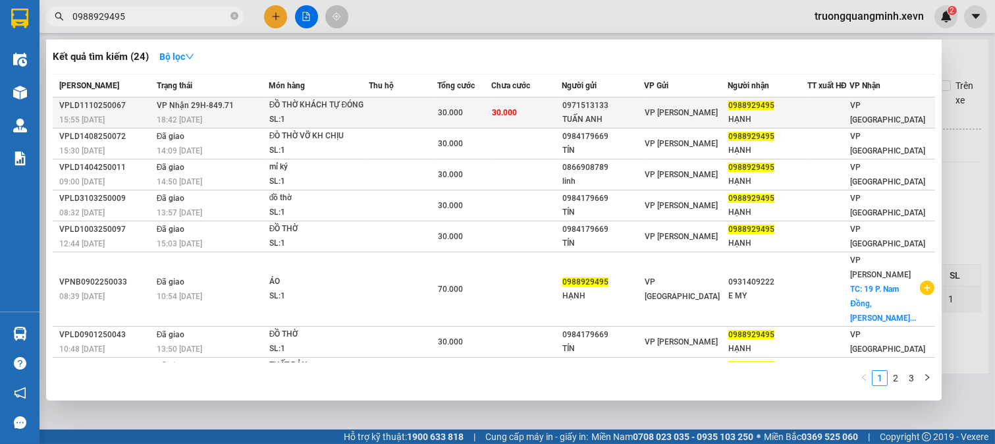
type input "0988929495"
click at [517, 112] on span "30.000" at bounding box center [504, 112] width 25 height 9
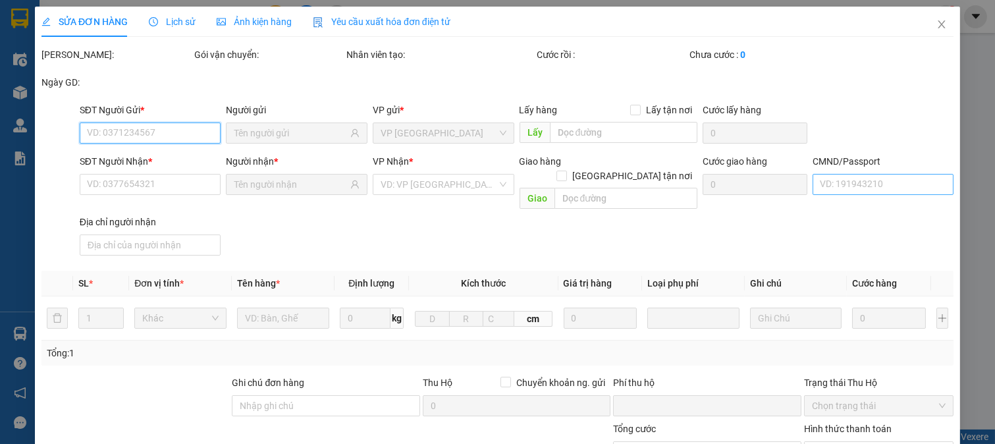
type input "0971513133"
type input "TUẤN ANH"
type input "0988929495"
type input "HẠNH"
type input "0"
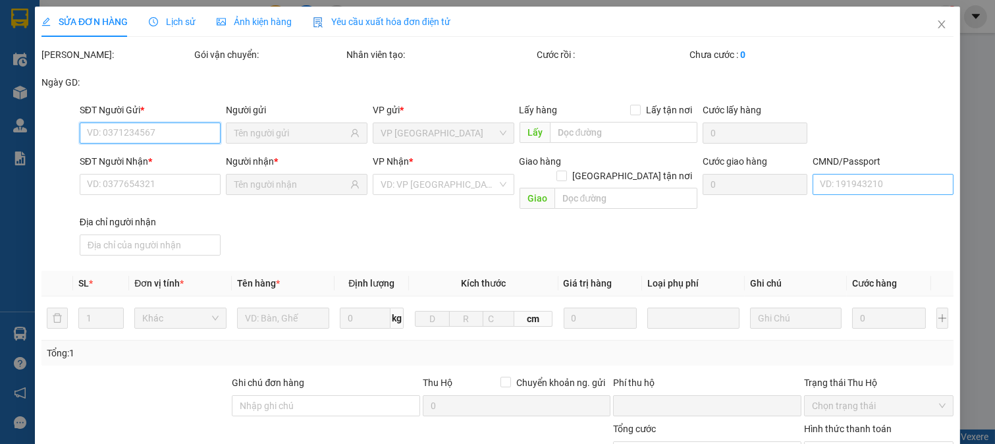
type input "30.000"
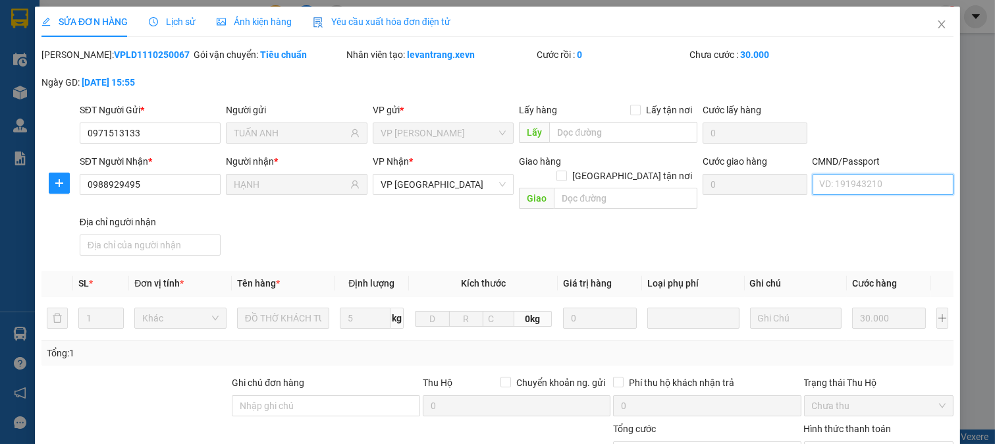
click at [846, 184] on input "CMND/Passport" at bounding box center [884, 184] width 142 height 21
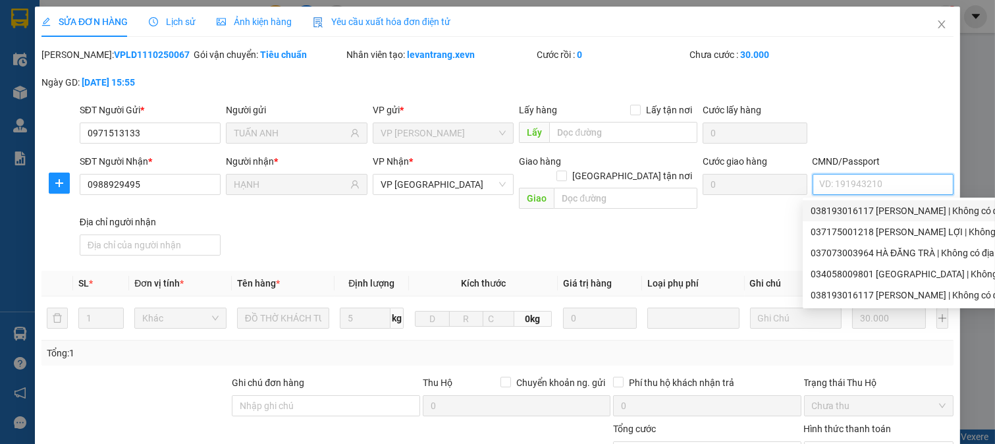
click at [851, 204] on div "038193016117 NGUYỄN THỊ HUYỀN TRANG | Không có địa chỉ" at bounding box center [924, 211] width 227 height 14
type input "038193016117 NGUYỄN THỊ HUYỀN TRANG"
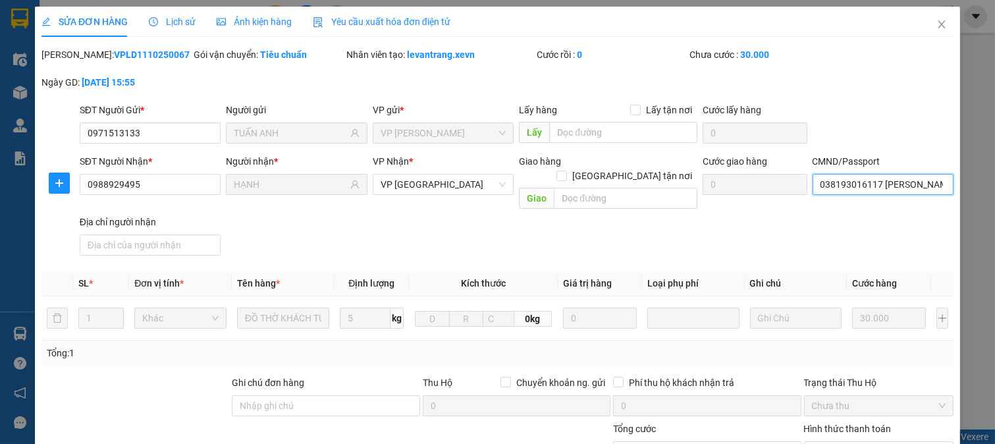
scroll to position [186, 0]
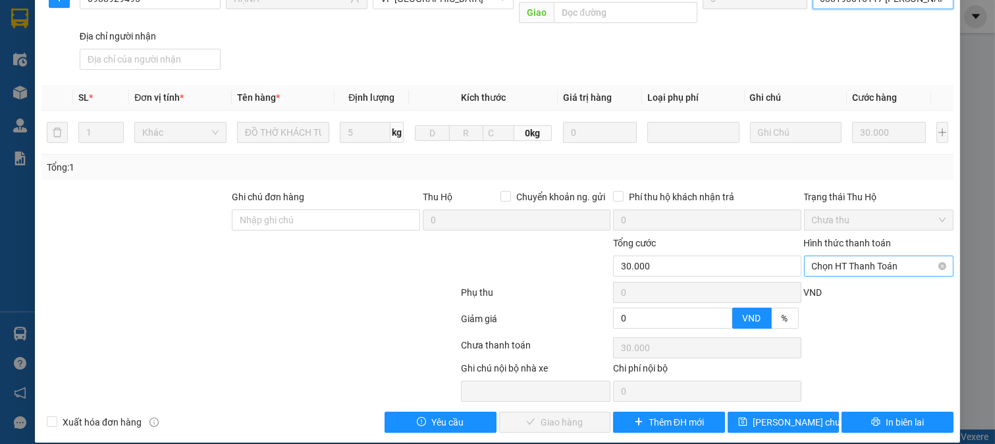
click at [853, 261] on div "Chọn HT Thanh Toán" at bounding box center [879, 266] width 150 height 21
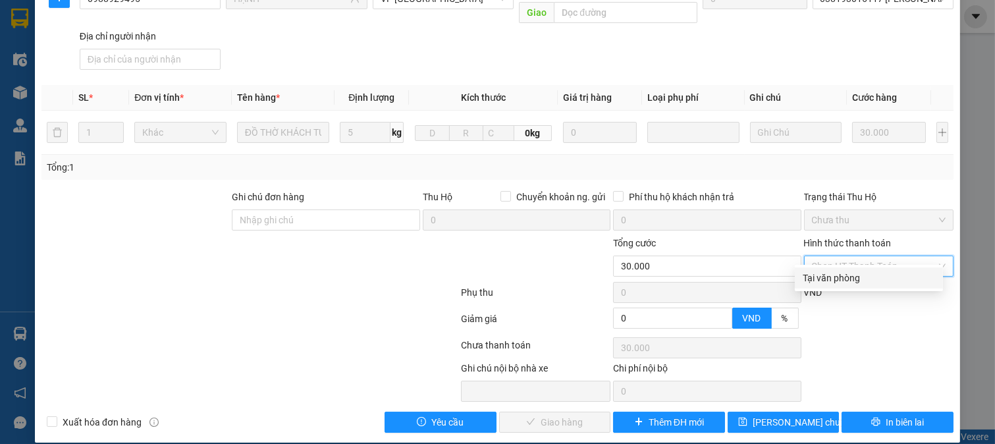
click at [870, 274] on div "Tại văn phòng" at bounding box center [869, 278] width 132 height 14
type input "0"
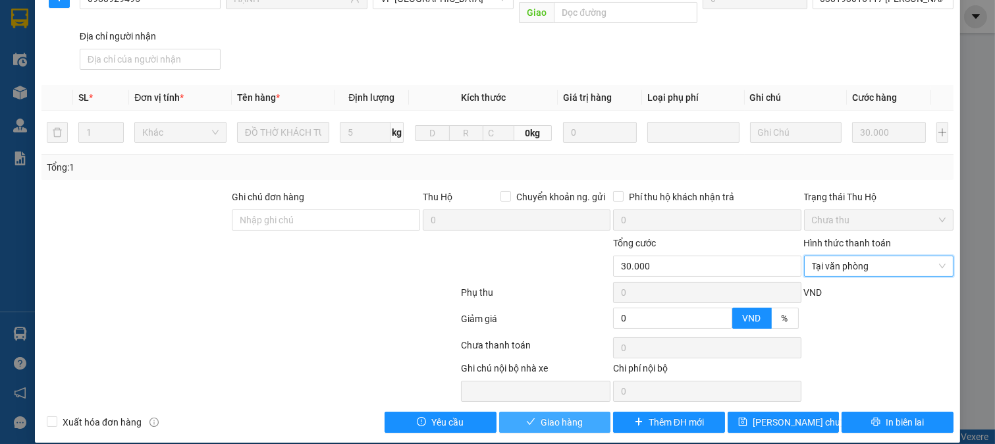
click at [557, 415] on span "Giao hàng" at bounding box center [562, 422] width 42 height 14
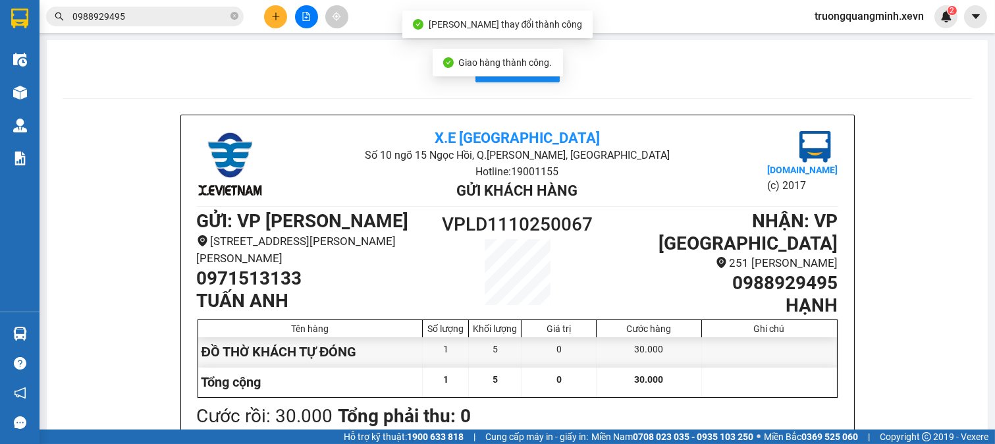
click at [174, 23] on input "0988929495" at bounding box center [149, 16] width 155 height 14
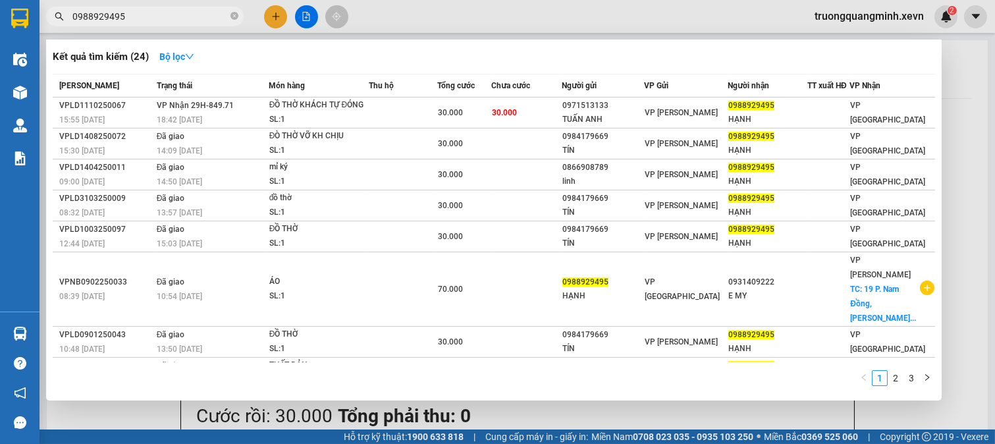
click at [174, 22] on input "0988929495" at bounding box center [149, 16] width 155 height 14
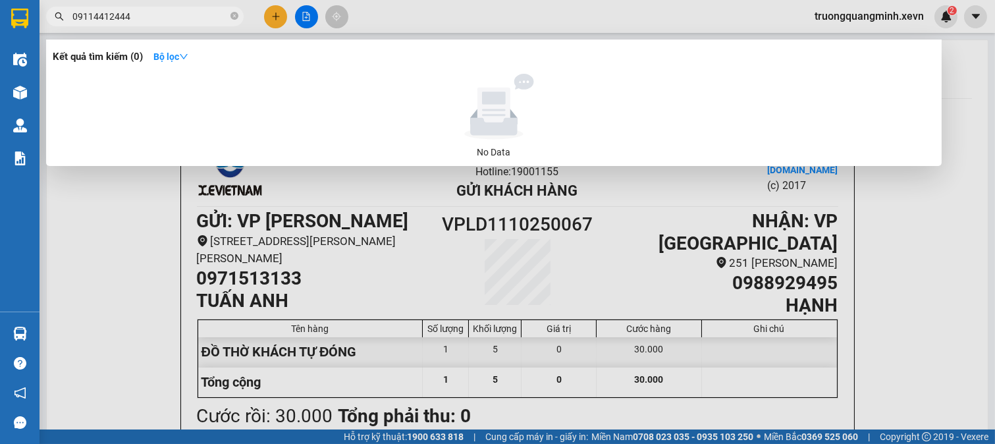
click at [99, 20] on input "09114412444" at bounding box center [149, 16] width 155 height 14
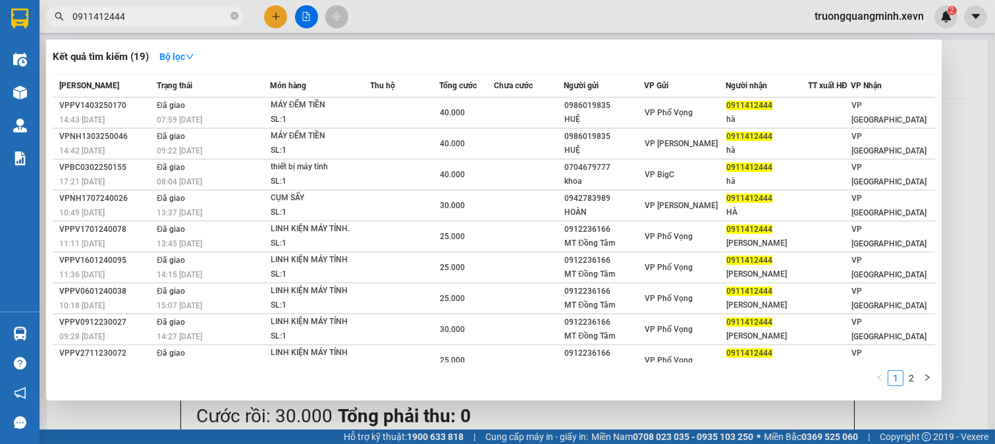
click at [134, 23] on input "0911412444" at bounding box center [149, 16] width 155 height 14
click at [132, 22] on input "0911412444" at bounding box center [149, 16] width 155 height 14
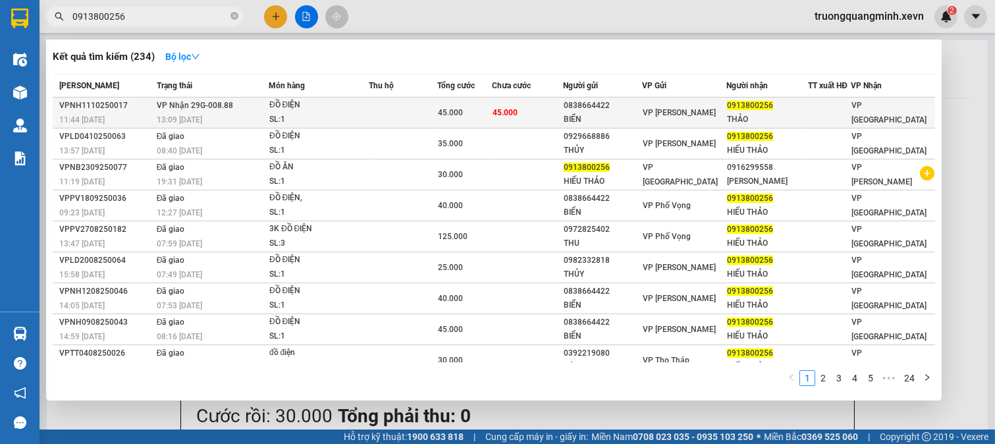
type input "0913800256"
click at [491, 110] on div "45.000" at bounding box center [464, 112] width 53 height 14
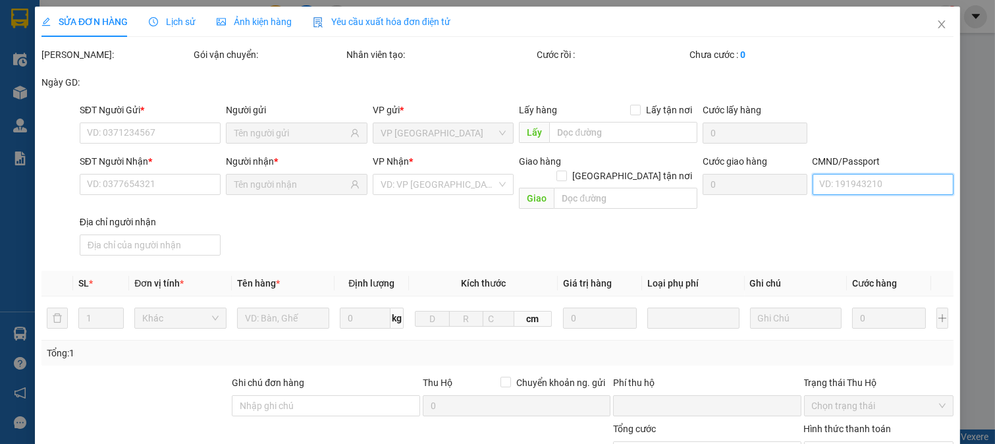
click at [874, 184] on input "CMND/Passport" at bounding box center [884, 184] width 142 height 21
type input "0838664422"
type input "BIỂN"
type input "0913800256"
type input "THẢO"
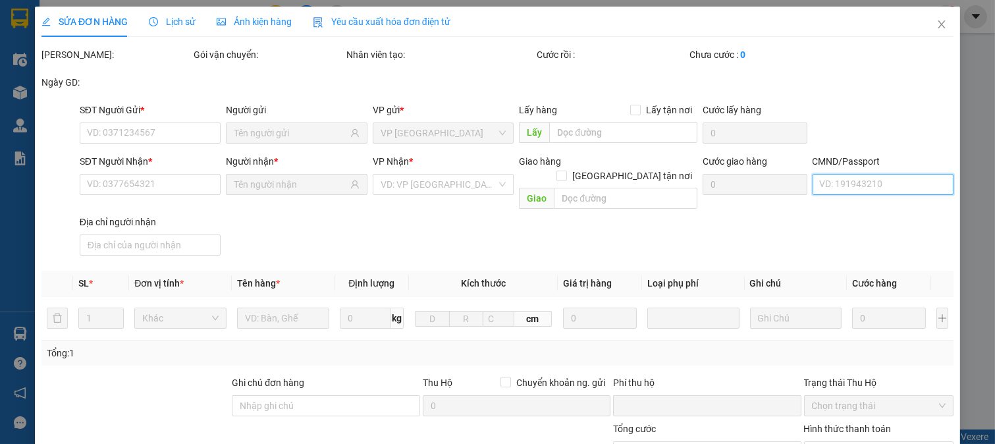
type input "0"
type input "45.000"
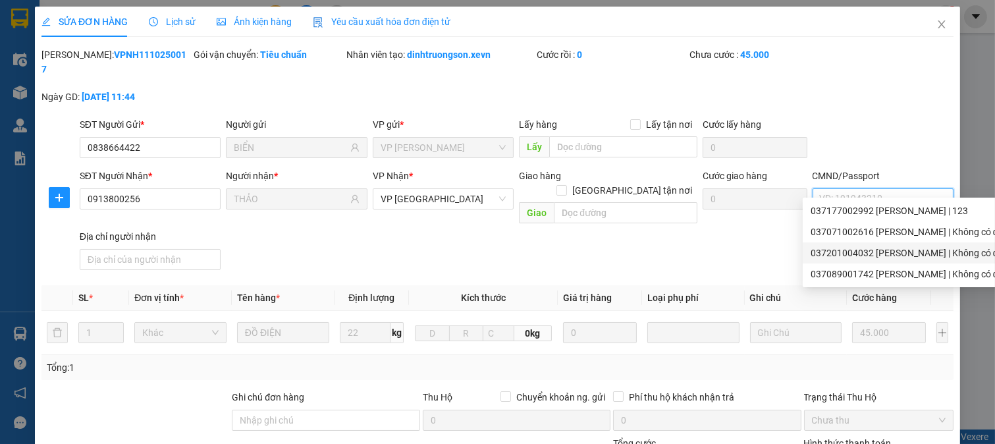
click at [844, 254] on div "037201004032 NGUYỄN DANH TRỌNG | Không có địa chỉ" at bounding box center [915, 253] width 209 height 14
type input "037201004032 NGUYỄN DANH TRỌNG"
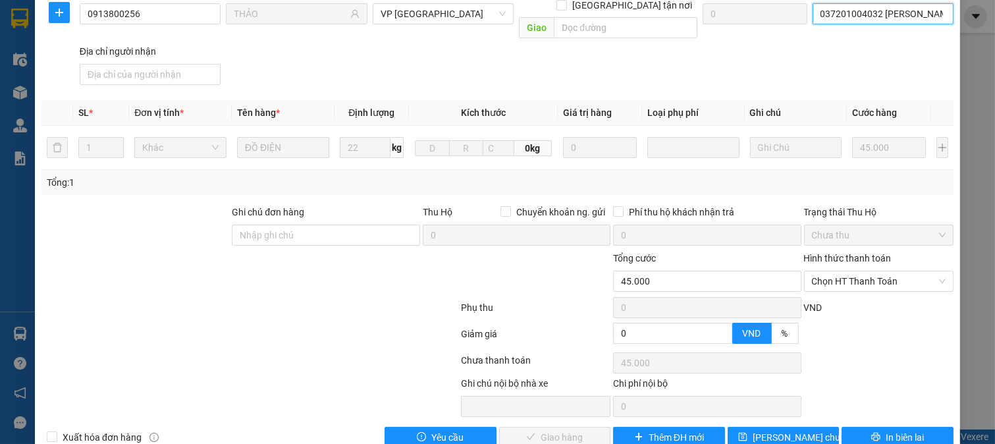
scroll to position [186, 0]
click at [848, 271] on span "Chọn HT Thanh Toán" at bounding box center [879, 281] width 134 height 20
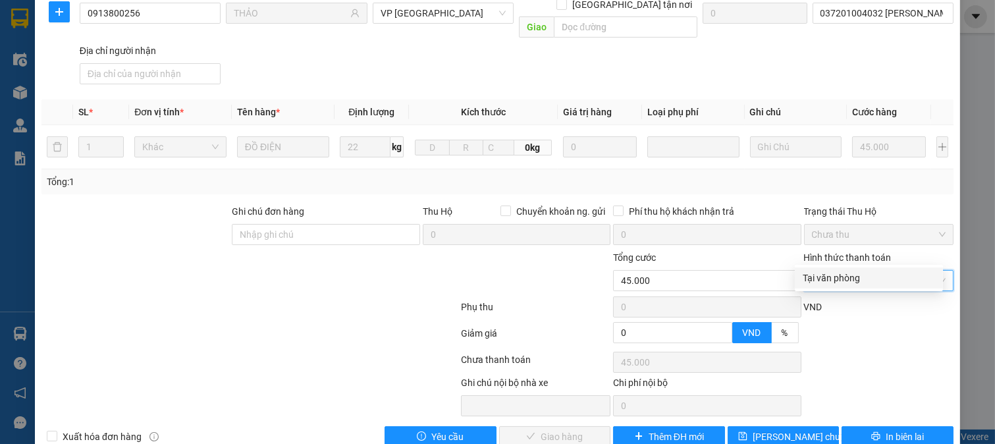
drag, startPoint x: 833, startPoint y: 277, endPoint x: 675, endPoint y: 343, distance: 171.3
click at [833, 277] on div "Tại văn phòng" at bounding box center [869, 278] width 132 height 14
type input "0"
click at [541, 429] on span "Giao hàng" at bounding box center [562, 436] width 42 height 14
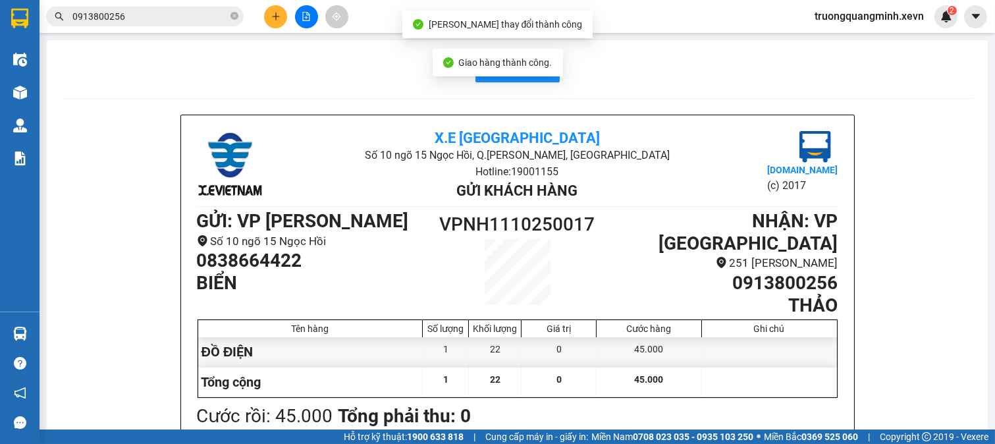
click at [175, 14] on input "0913800256" at bounding box center [149, 16] width 155 height 14
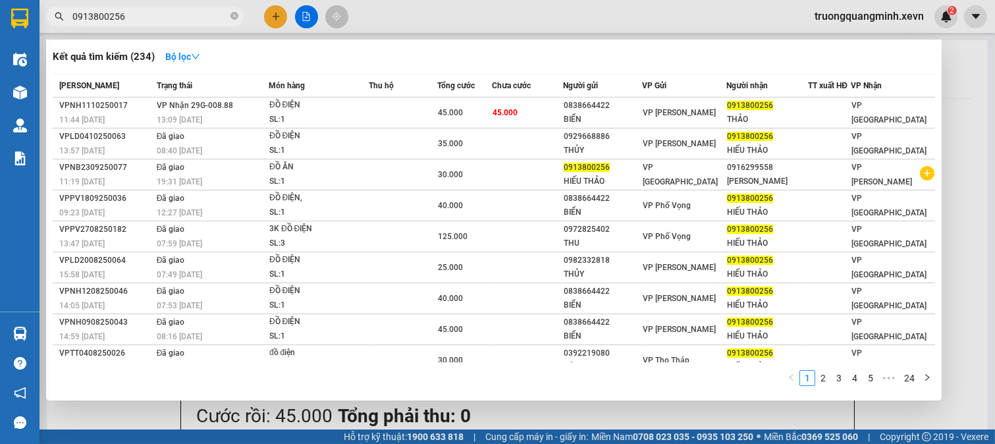
click at [275, 20] on div at bounding box center [497, 222] width 995 height 444
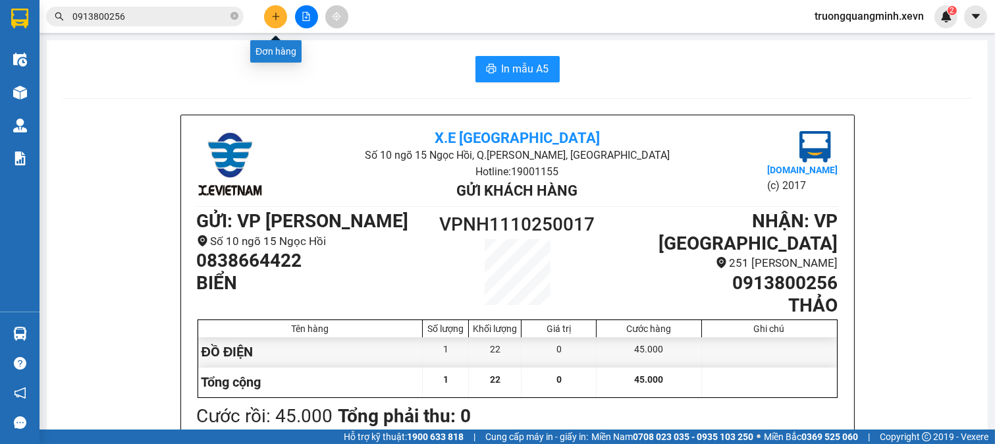
click at [275, 20] on icon "plus" at bounding box center [275, 16] width 9 height 9
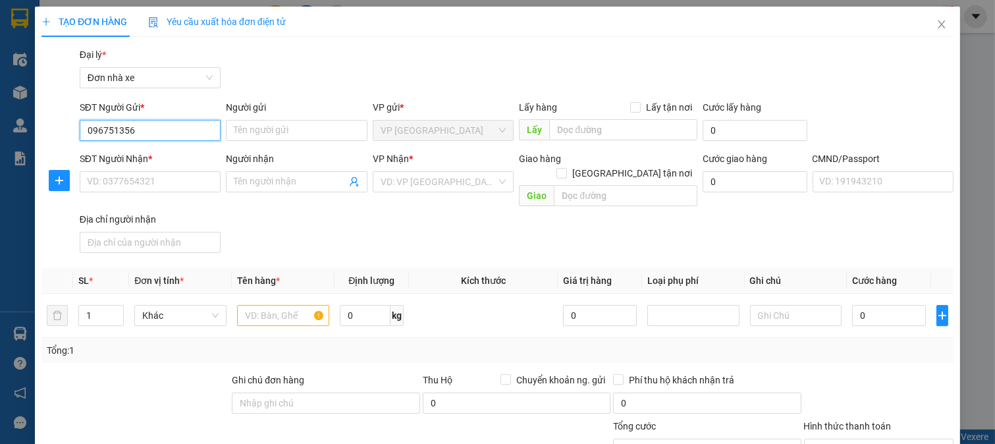
type input "0967513567"
click at [180, 159] on div "0967513567 - PHAN THỊ NGỌC LAN" at bounding box center [151, 157] width 130 height 14
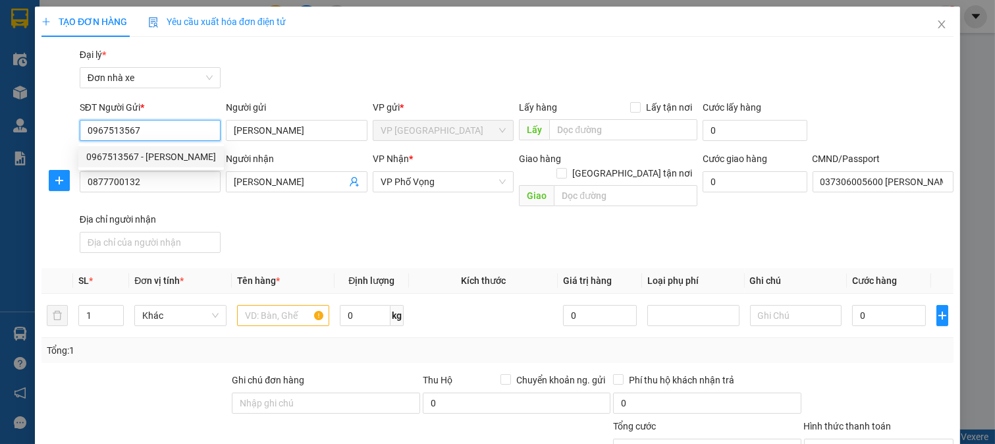
type input "PHAN THỊ NGỌC LAN"
type input "0877700132"
type input "TRẦN THỊ MINH HẰNG"
type input "037306005600 TRẦN THỊ MINH HẰNG 2006"
type input "0967513567"
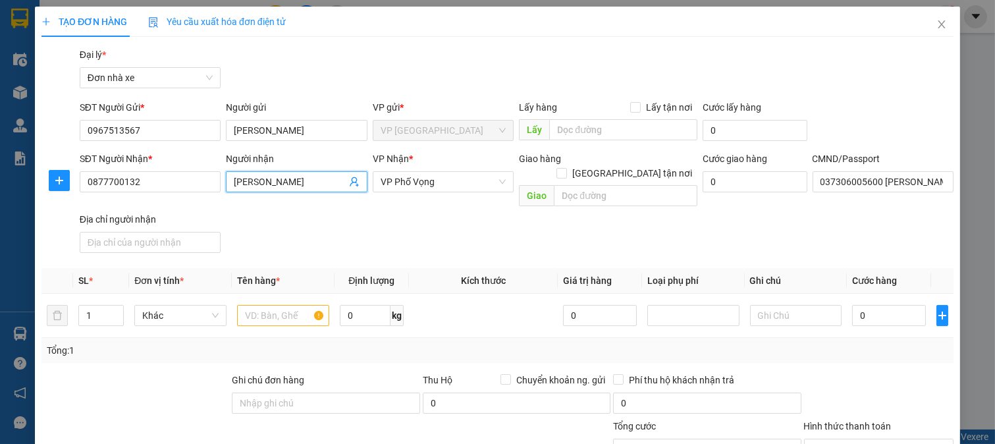
click at [350, 182] on icon "user-add" at bounding box center [354, 182] width 9 height 10
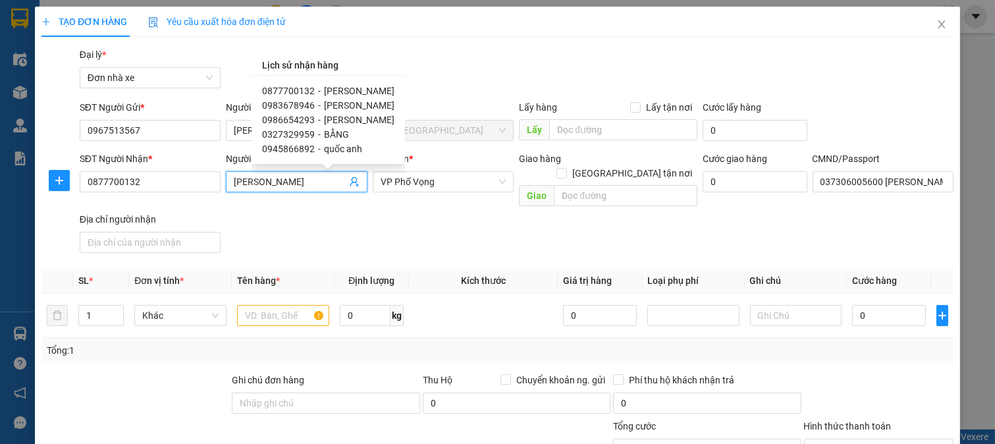
click at [389, 101] on span "TRẦN THỊ THANH HUYỀN" at bounding box center [359, 105] width 70 height 11
type input "0983678946"
type input "TRẦN THỊ THANH HUYỀN"
type input "037195000130 TRẦN THỊ THANH HUYỀN 1995"
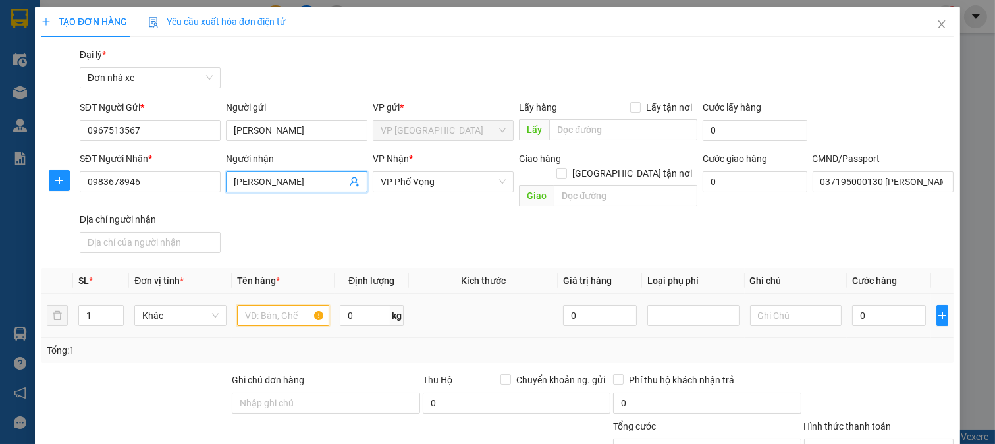
click at [277, 306] on input "text" at bounding box center [283, 315] width 92 height 21
type input "D"
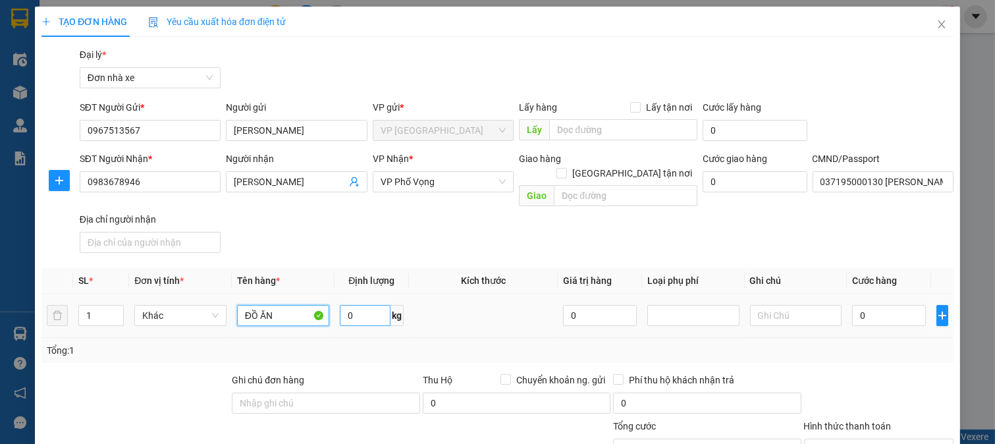
type input "ĐỒ ĂN"
click at [377, 305] on input "0" at bounding box center [365, 315] width 51 height 21
type input "9"
click at [899, 305] on input "0" at bounding box center [888, 315] width 73 height 21
type input "3"
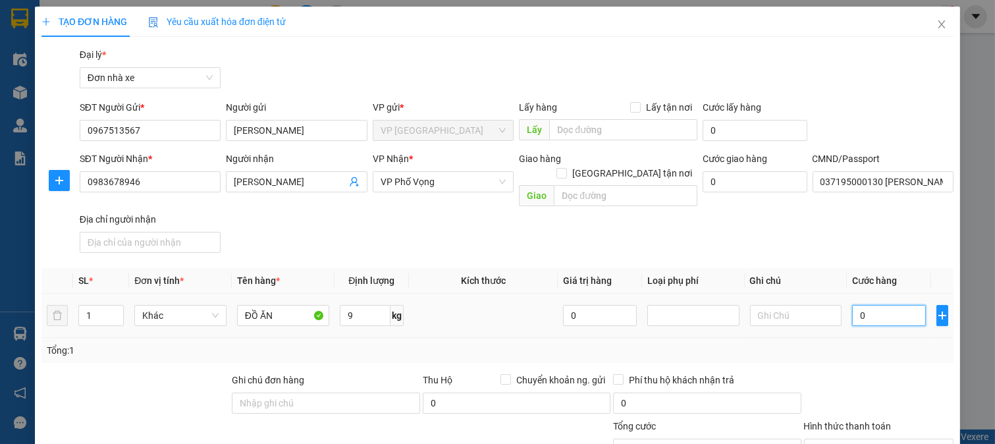
type input "3"
type input "30"
type input "30.000"
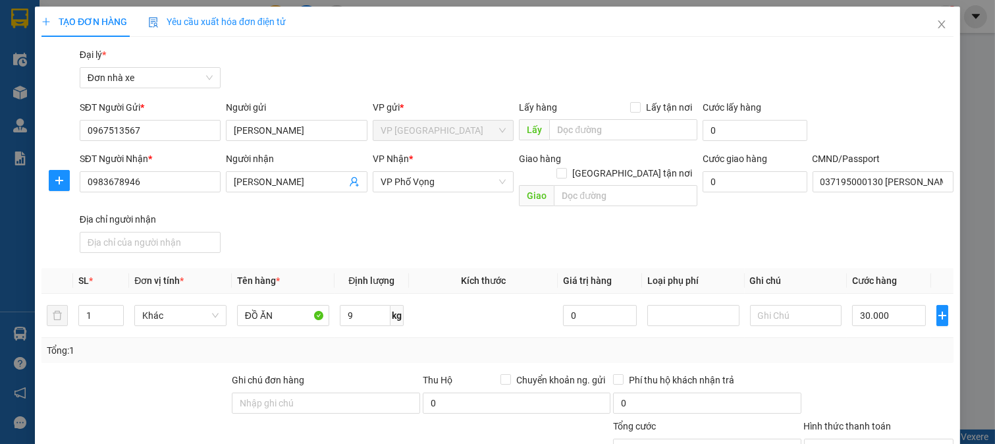
click at [881, 352] on div "Transit Pickup Surcharge Ids Transit Deliver Surcharge Ids Transit Deliver Surc…" at bounding box center [497, 331] width 912 height 568
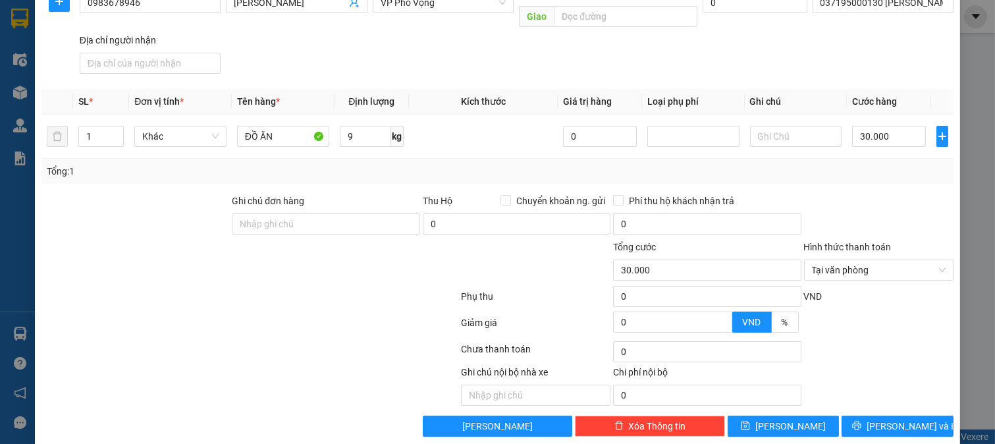
scroll to position [182, 0]
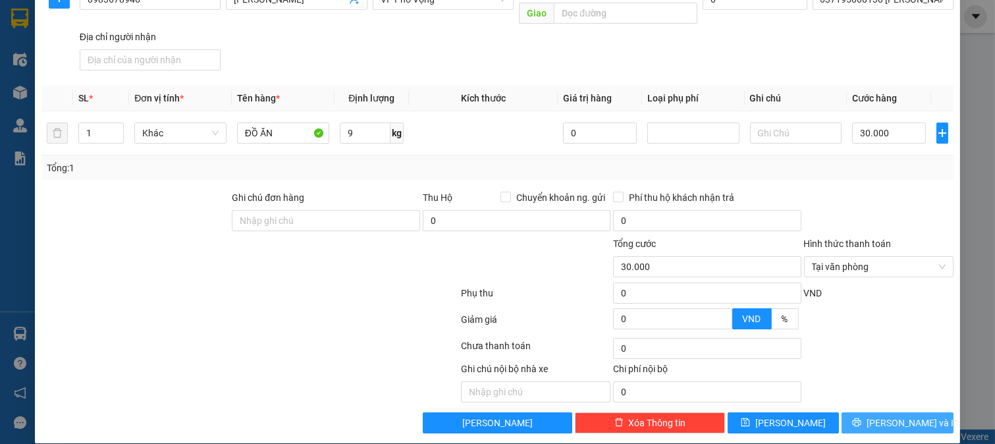
click at [888, 416] on span "[PERSON_NAME] và In" at bounding box center [913, 423] width 92 height 14
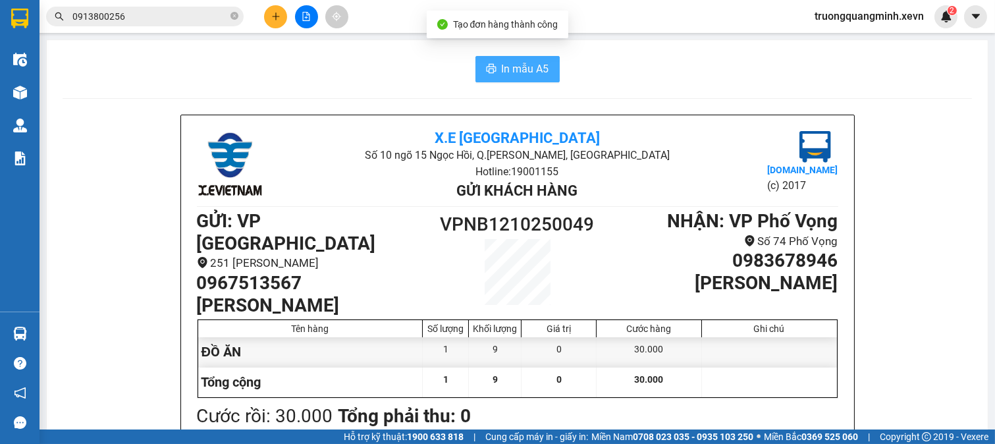
click at [502, 73] on span "In mẫu A5" at bounding box center [525, 69] width 47 height 16
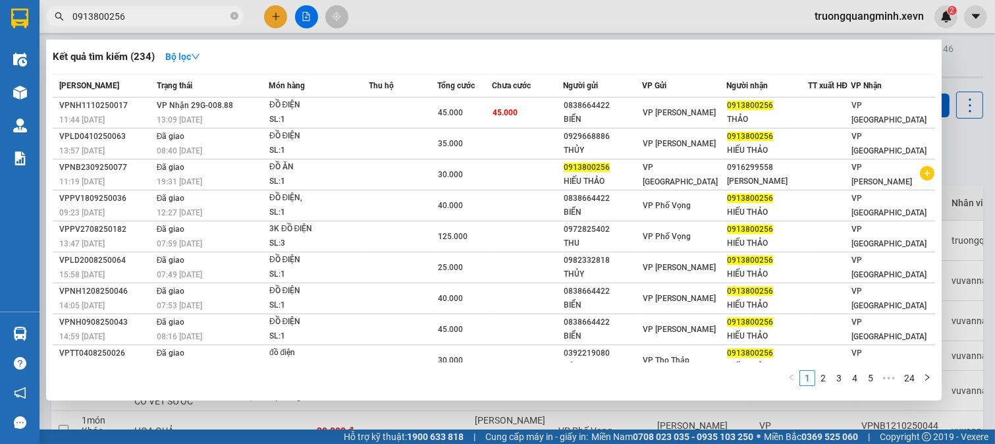
click at [169, 16] on input "0913800256" at bounding box center [149, 16] width 155 height 14
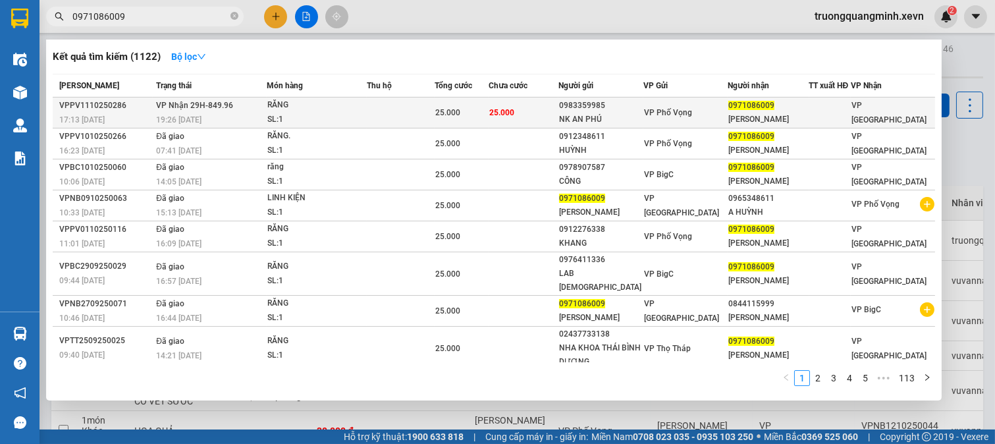
type input "0971086009"
click at [419, 108] on td at bounding box center [401, 112] width 68 height 31
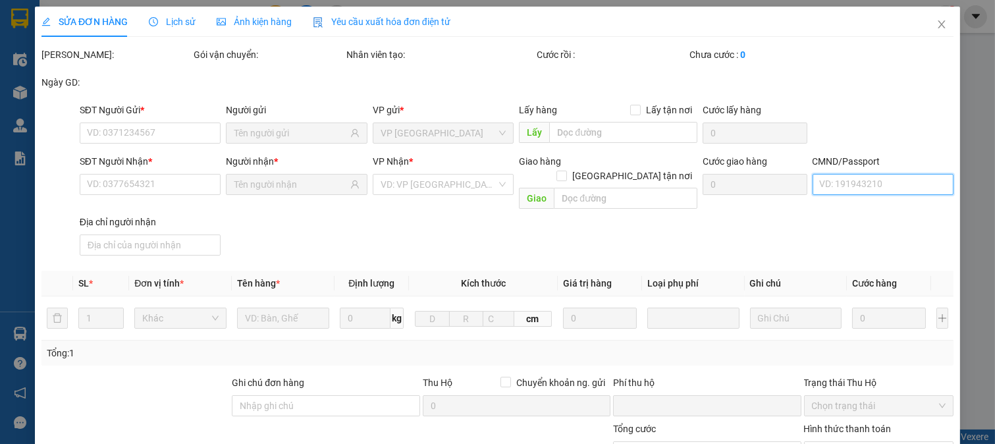
click at [885, 187] on input "CMND/Passport" at bounding box center [884, 184] width 142 height 21
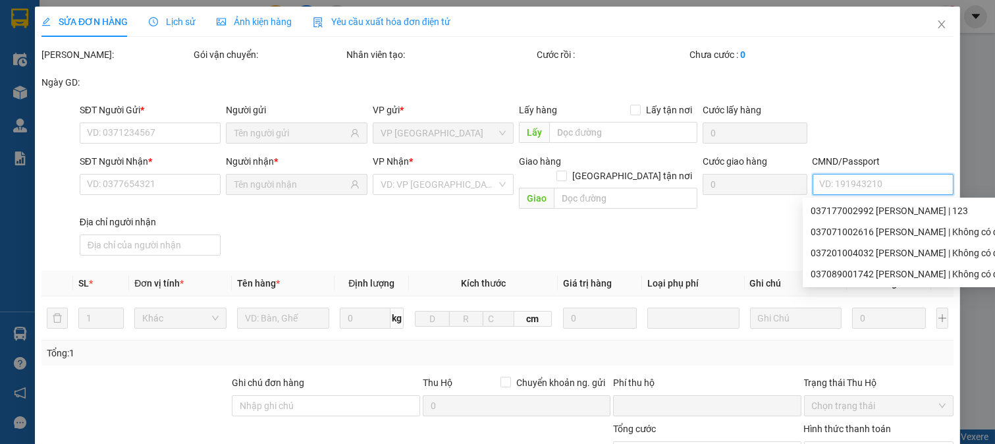
type input "0983359985"
type input "NK AN PHÚ"
type input "0971086009"
type input "MẠNH HƯNG"
type input "037097000850 VŨ QUANG ANH"
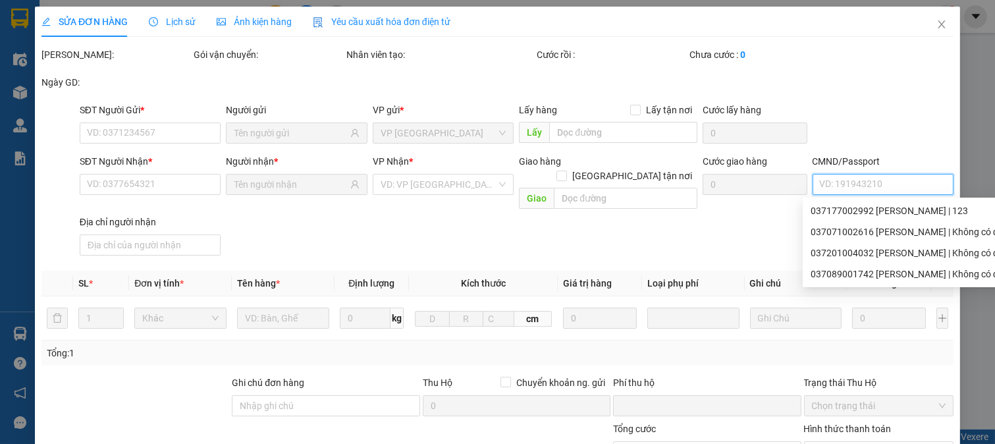
type input "0"
type input "25.000"
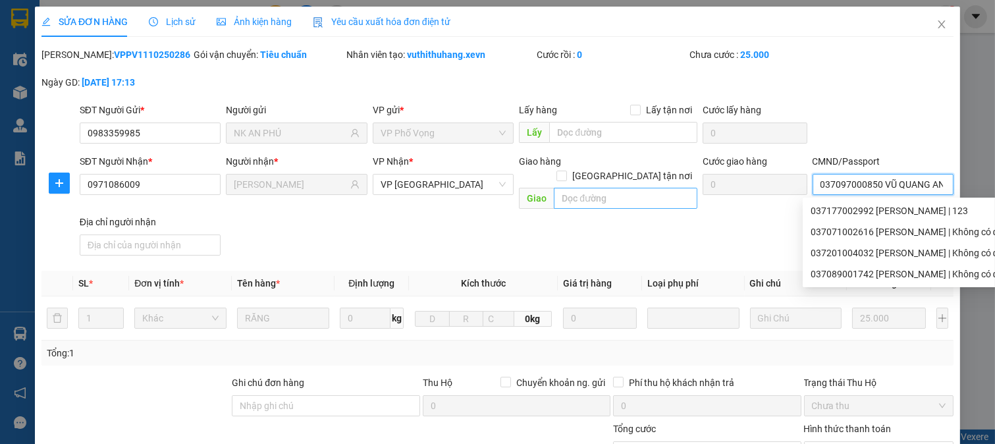
drag, startPoint x: 867, startPoint y: 182, endPoint x: 667, endPoint y: 182, distance: 199.6
click at [668, 182] on div "SĐT Người Nhận * 0971086009 Người nhận * MẠNH HƯNG VP Nhận * VP Ninh Bình Giao …" at bounding box center [516, 207] width 879 height 107
click at [925, 184] on input "0372030026689" at bounding box center [884, 184] width 142 height 21
type input "0372030026689 BÙI MINH TUẤN"
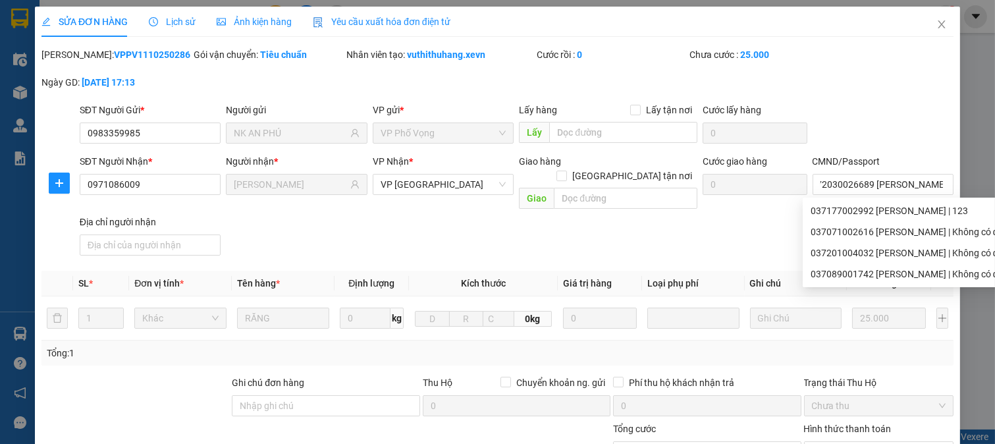
click at [733, 216] on div "SĐT Người Nhận * 0971086009 Người nhận * MẠNH HƯNG VP Nhận * VP Ninh Bình Giao …" at bounding box center [516, 207] width 879 height 107
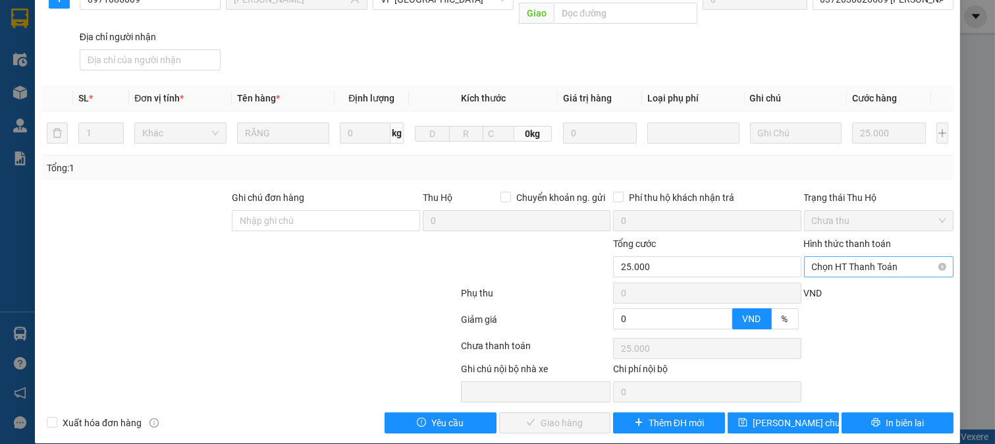
scroll to position [186, 0]
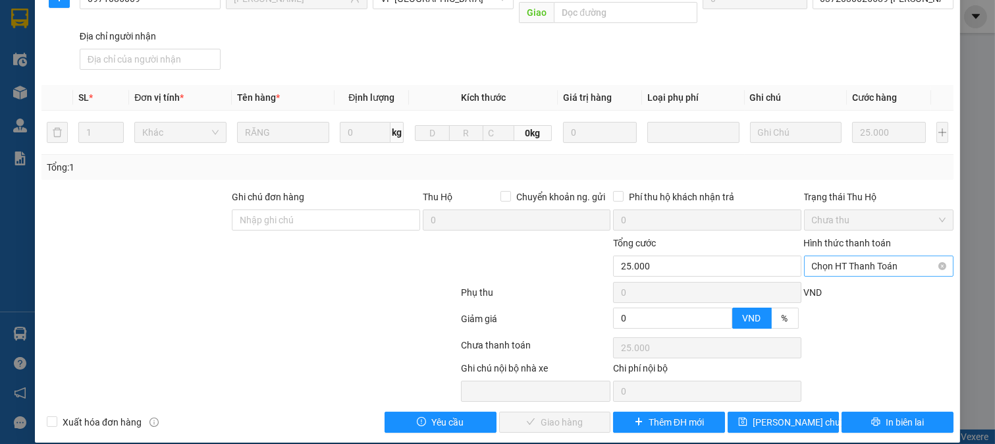
drag, startPoint x: 867, startPoint y: 252, endPoint x: 864, endPoint y: 261, distance: 9.2
click at [866, 256] on span "Chọn HT Thanh Toán" at bounding box center [879, 266] width 134 height 20
click at [839, 278] on div "Tại văn phòng" at bounding box center [869, 278] width 132 height 14
type input "0"
click at [526, 417] on icon "check" at bounding box center [530, 421] width 9 height 9
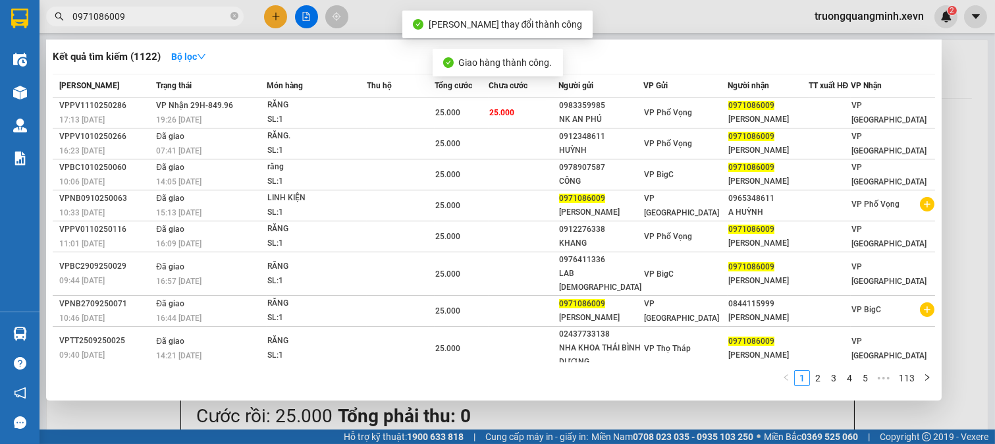
click at [132, 16] on input "0971086009" at bounding box center [149, 16] width 155 height 14
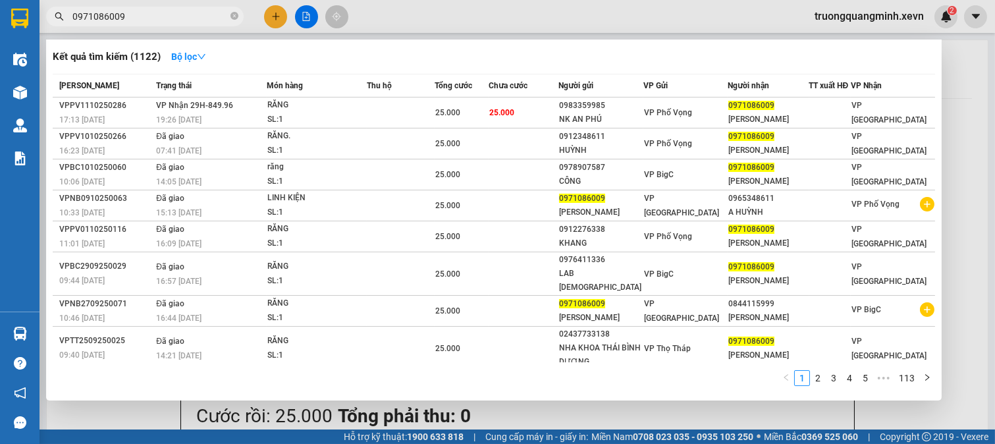
click at [160, 17] on input "0971086009" at bounding box center [149, 16] width 155 height 14
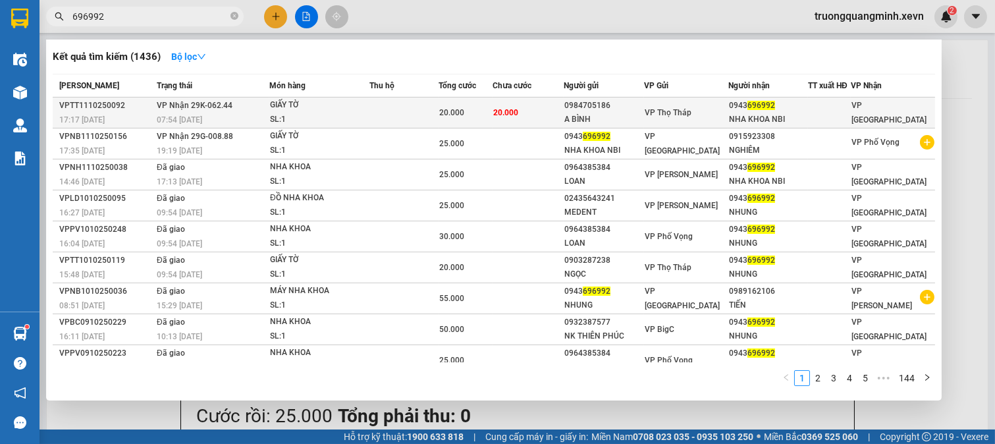
type input "696992"
click at [492, 119] on div "20.000" at bounding box center [465, 112] width 53 height 14
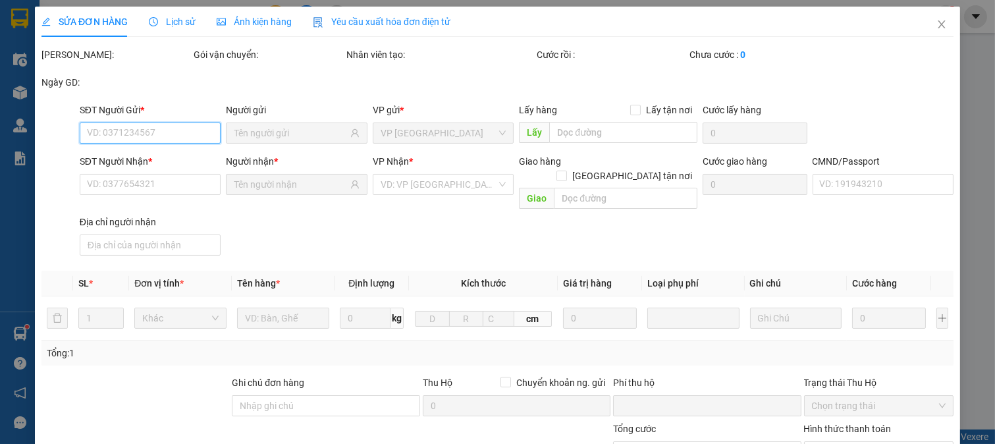
type input "0984705186"
type input "A BÌNH"
type input "0943696992"
type input "NHA KHOA NBI"
type input "037206003919 QUÁCH VĂN NGHĨA"
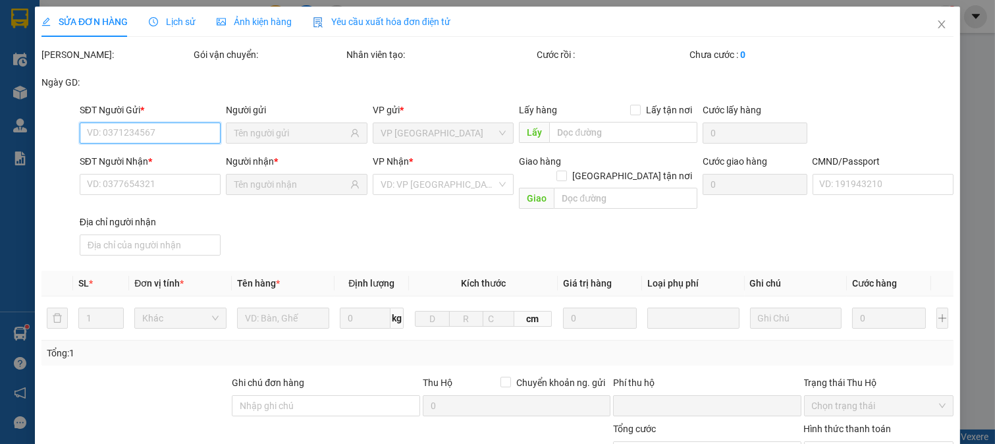
type input "0"
type input "20.000"
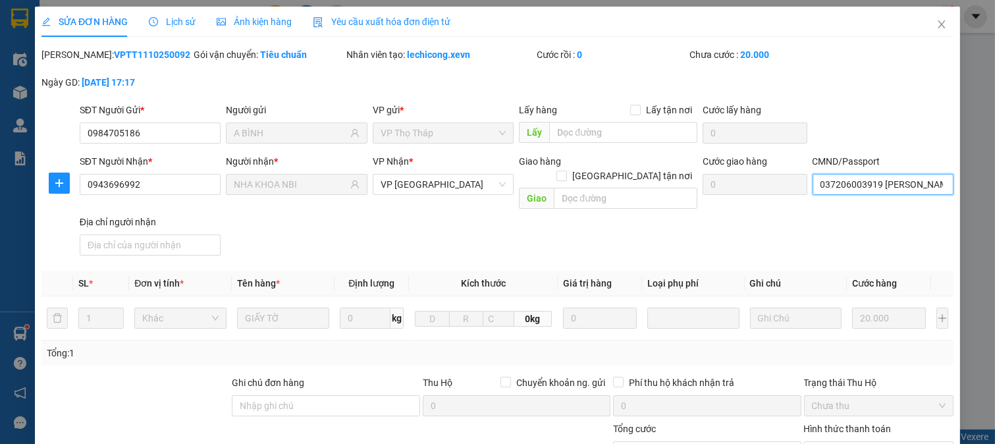
click at [865, 185] on input "037206003919 QUÁCH VĂN NGHĨA" at bounding box center [884, 184] width 142 height 21
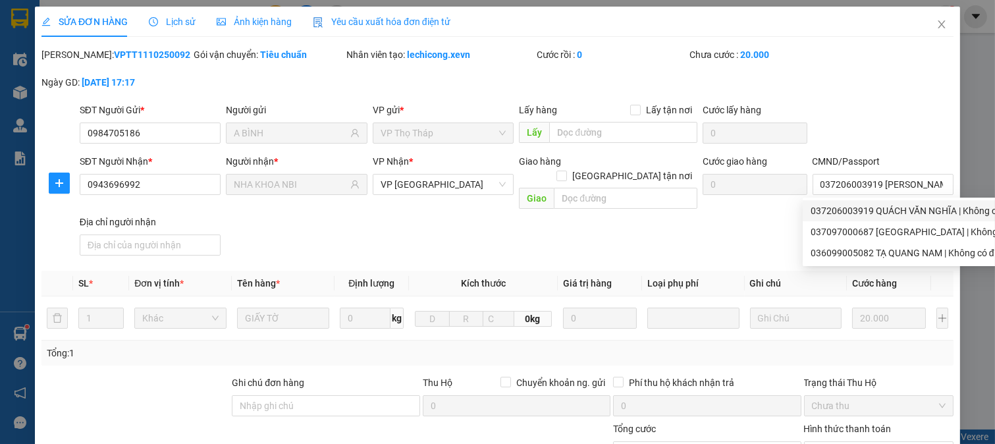
click at [689, 237] on div "SĐT Người Nhận * 0943696992 Người nhận * NHA KHOA NBI VP Nhận * VP Ninh Bình Gi…" at bounding box center [516, 207] width 879 height 107
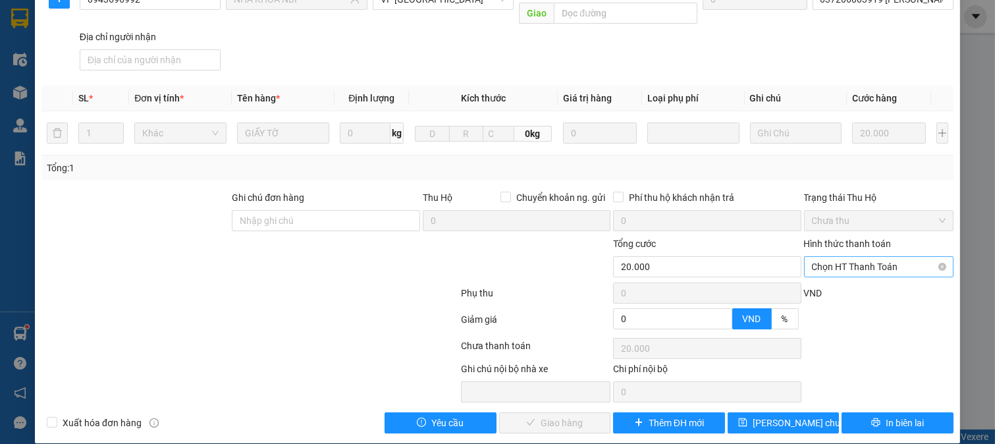
scroll to position [186, 0]
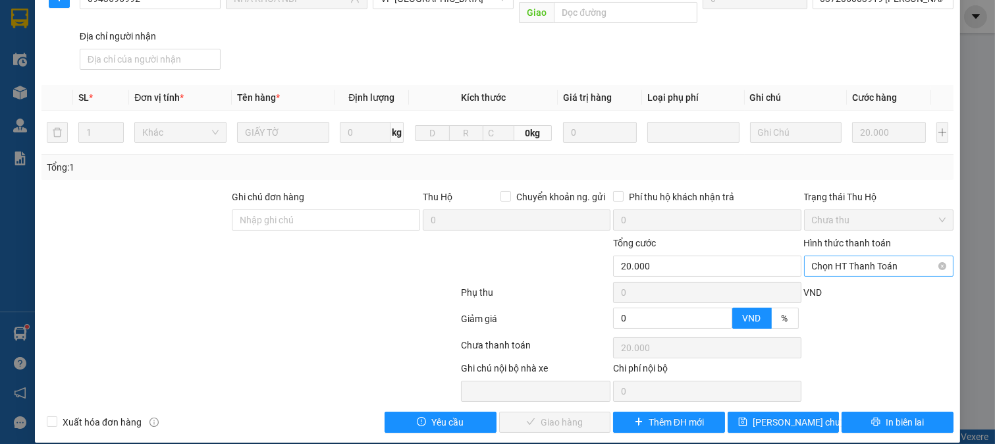
click at [864, 256] on span "Chọn HT Thanh Toán" at bounding box center [879, 266] width 134 height 20
click at [835, 279] on div "Tại văn phòng" at bounding box center [869, 278] width 132 height 14
type input "0"
click at [569, 415] on span "Giao hàng" at bounding box center [562, 422] width 42 height 14
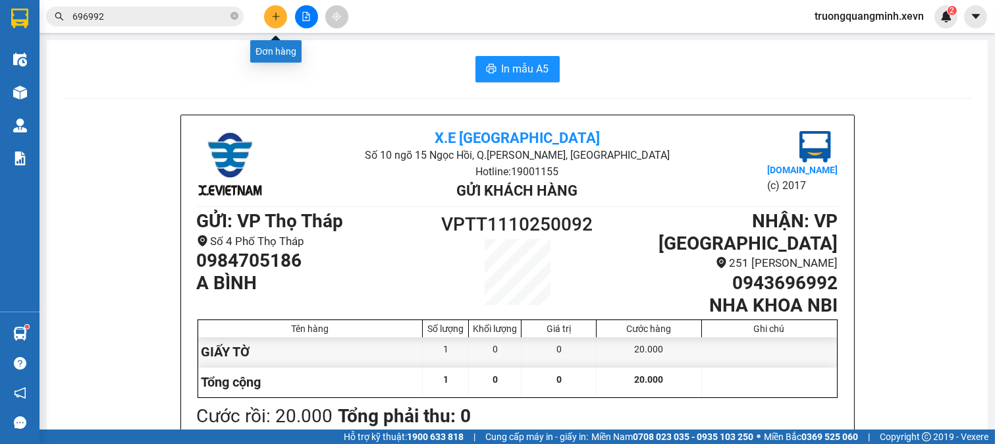
click at [271, 14] on icon "plus" at bounding box center [275, 16] width 9 height 9
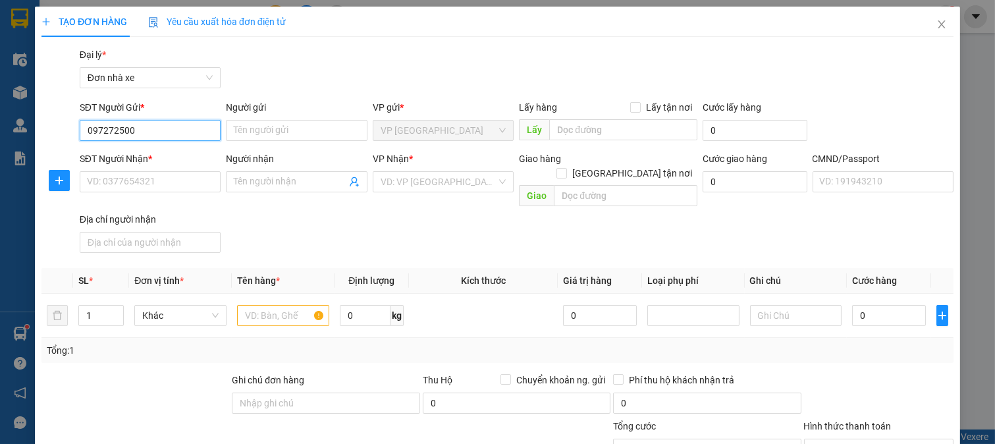
type input "0972725000"
click at [199, 153] on div "0972725000 - NGUYỄN THỊ THANH PHƯƠNG" at bounding box center [151, 157] width 130 height 14
type input "NGUYỄN THỊ THANH PHƯƠNG"
type input "0984668555"
type input "PHÍ VĂN TUẤN"
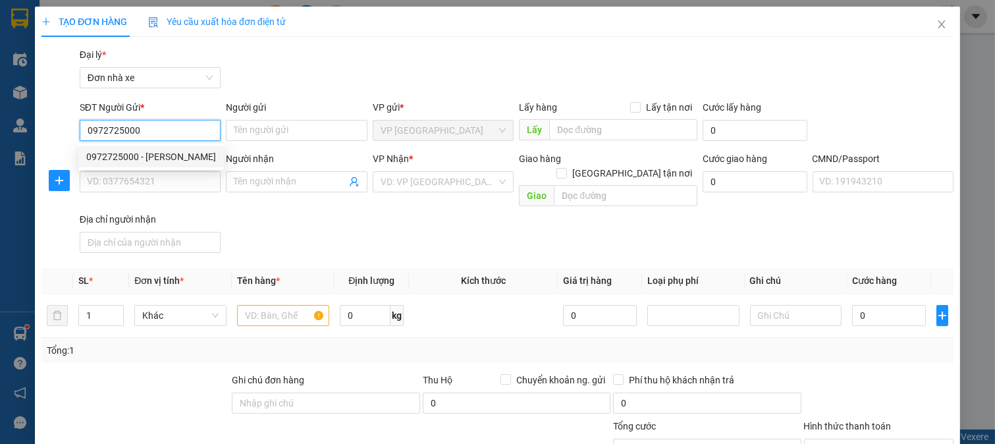
type input "1"
type input "thổ quan,đống đa,hà nội"
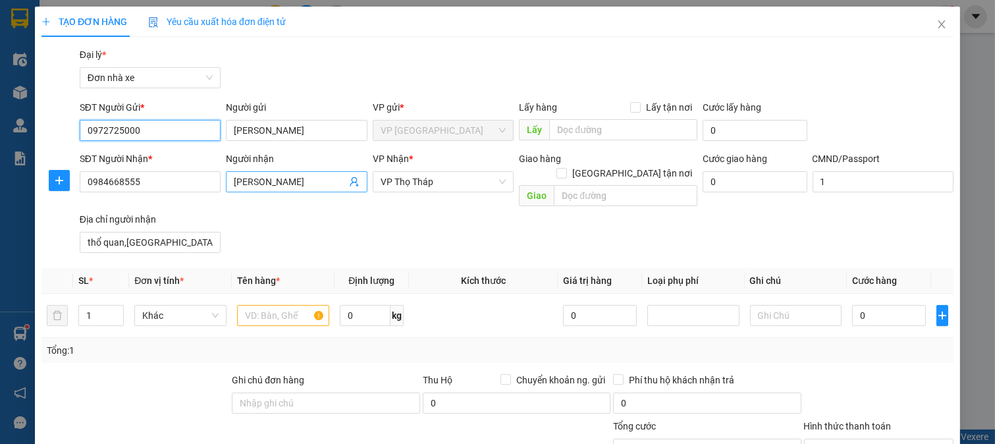
type input "0972725000"
click at [350, 180] on icon "user-add" at bounding box center [354, 182] width 11 height 11
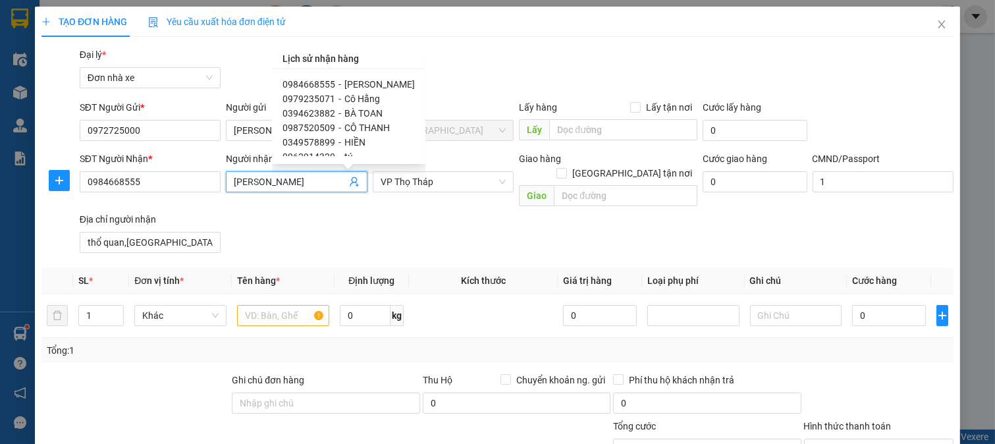
click at [344, 97] on span "Cô Hằng" at bounding box center [362, 99] width 36 height 11
type input "0979235071"
type input "Cô Hằng"
type input "036163003256 Vũ Thị Hằng"
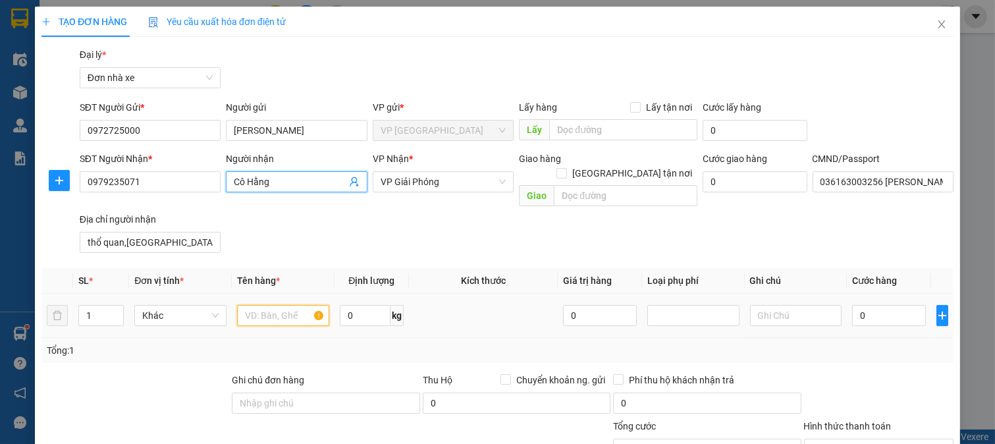
click at [277, 308] on input "text" at bounding box center [283, 315] width 92 height 21
type input "D"
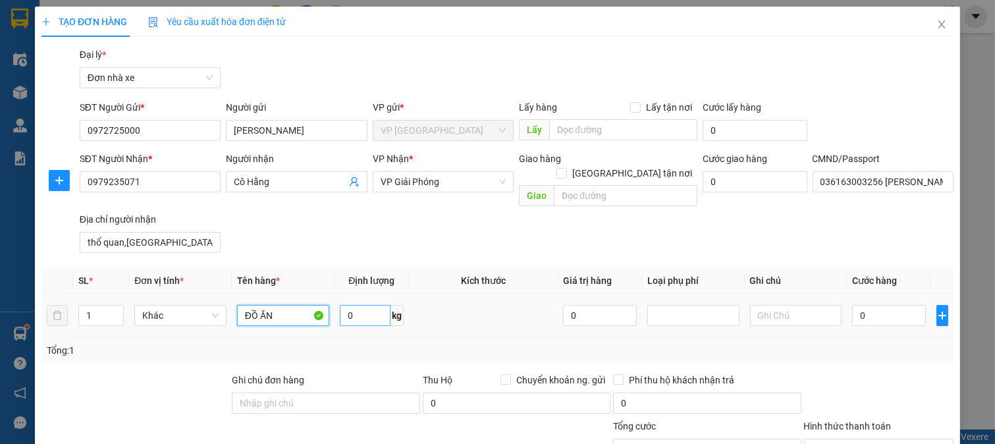
type input "ĐỒ ĂN"
click at [371, 305] on input "0" at bounding box center [365, 315] width 51 height 21
type input "2"
click at [865, 305] on input "0" at bounding box center [888, 315] width 73 height 21
type input "2"
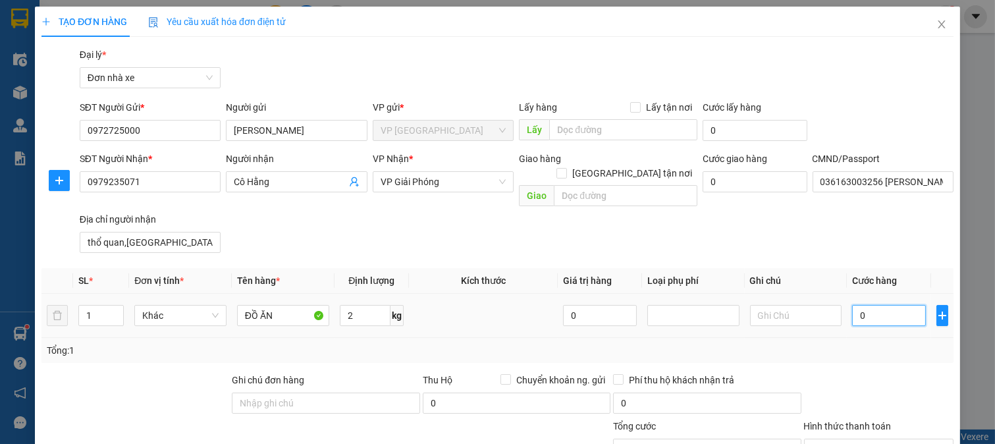
type input "2"
type input "25"
type input "25.000"
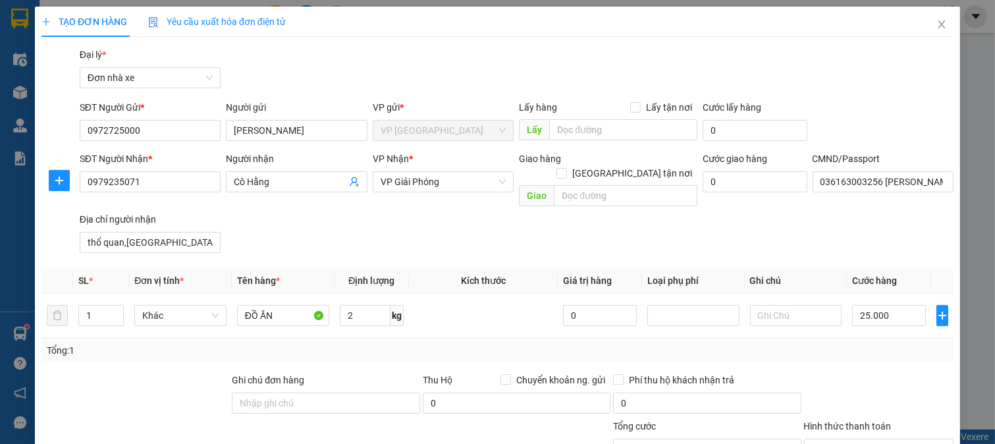
click at [873, 374] on div at bounding box center [879, 396] width 153 height 46
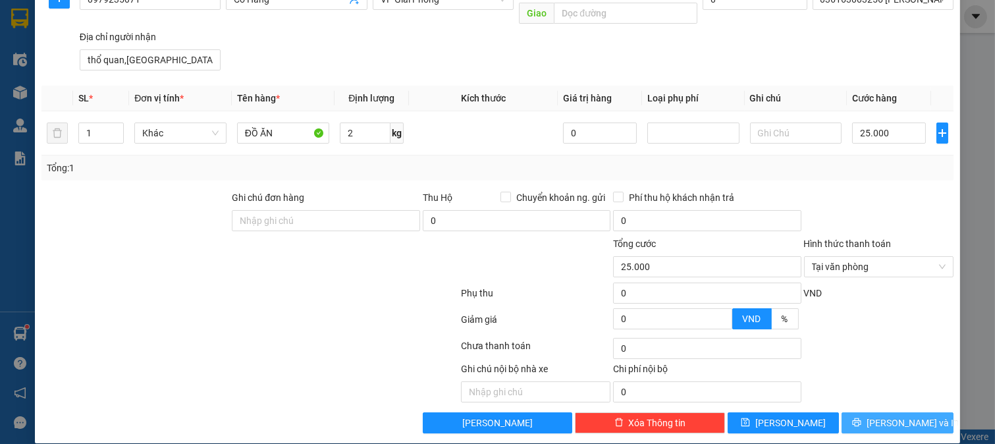
click at [876, 412] on button "[PERSON_NAME] và In" at bounding box center [898, 422] width 112 height 21
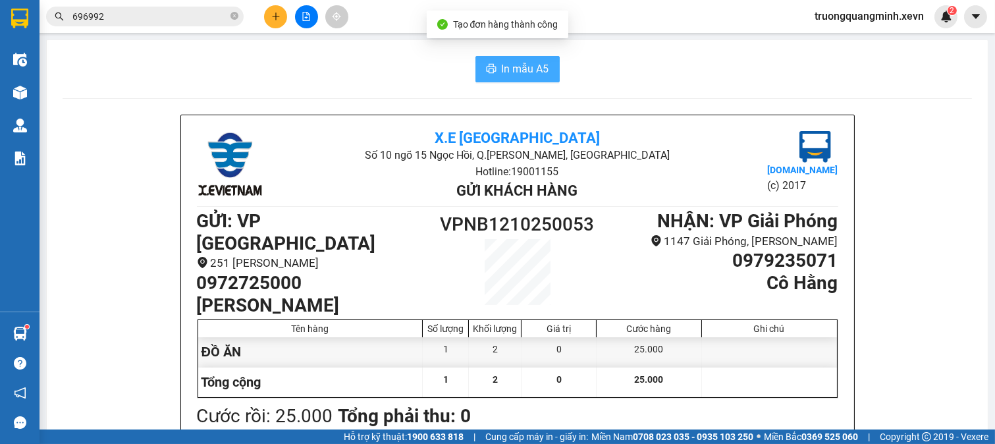
click at [495, 67] on button "In mẫu A5" at bounding box center [518, 69] width 84 height 26
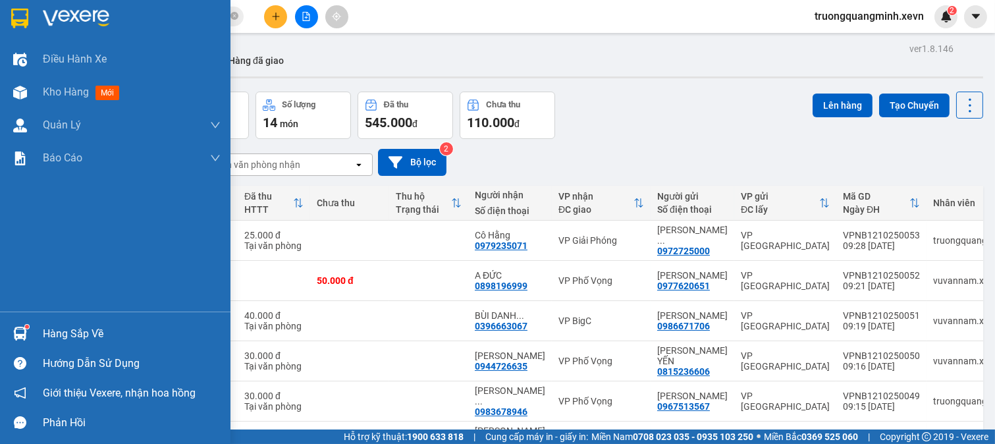
click at [33, 335] on div "Hàng sắp về" at bounding box center [115, 334] width 231 height 30
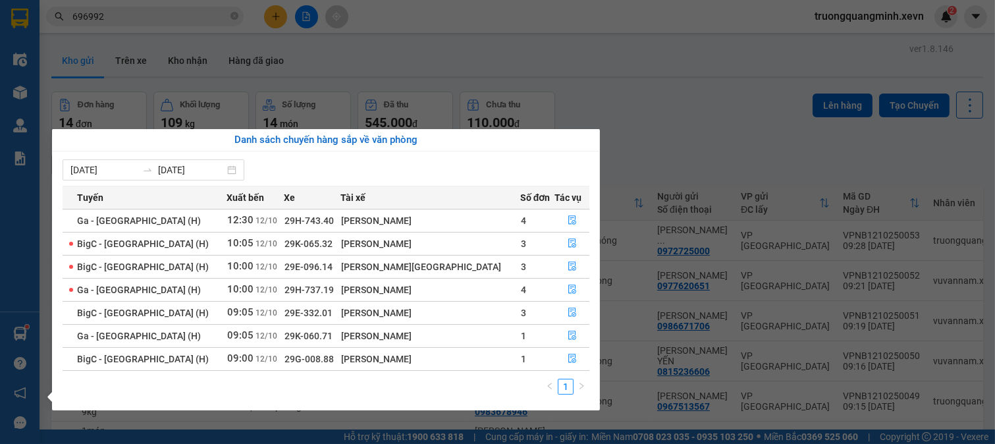
drag, startPoint x: 705, startPoint y: 115, endPoint x: 259, endPoint y: 114, distance: 446.6
click at [700, 113] on section "Kết quả tìm kiếm ( 1436 ) Bộ lọc Mã ĐH Trạng thái Món hàng Thu hộ Tổng cước Chư…" at bounding box center [497, 222] width 995 height 444
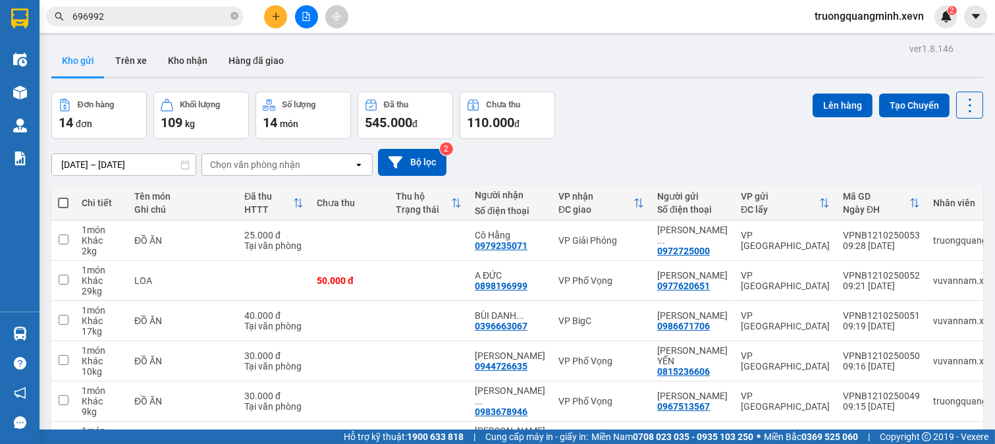
click at [141, 13] on input "696992" at bounding box center [149, 16] width 155 height 14
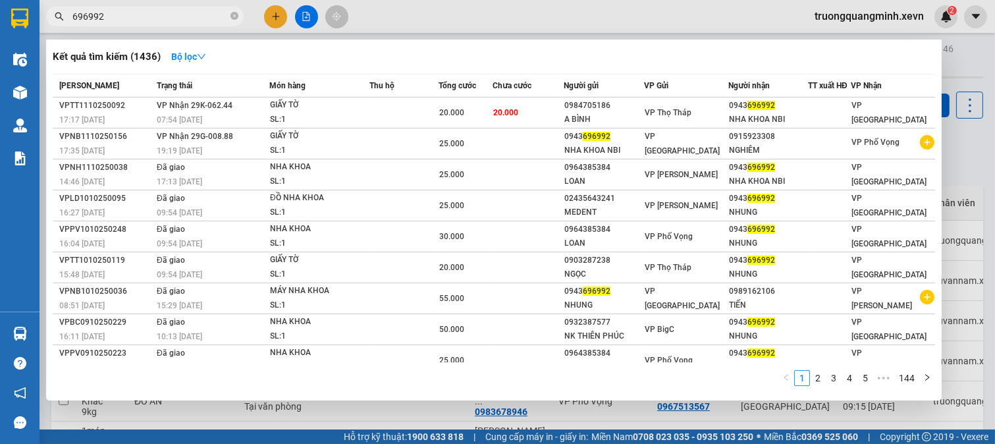
click at [141, 13] on input "696992" at bounding box center [149, 16] width 155 height 14
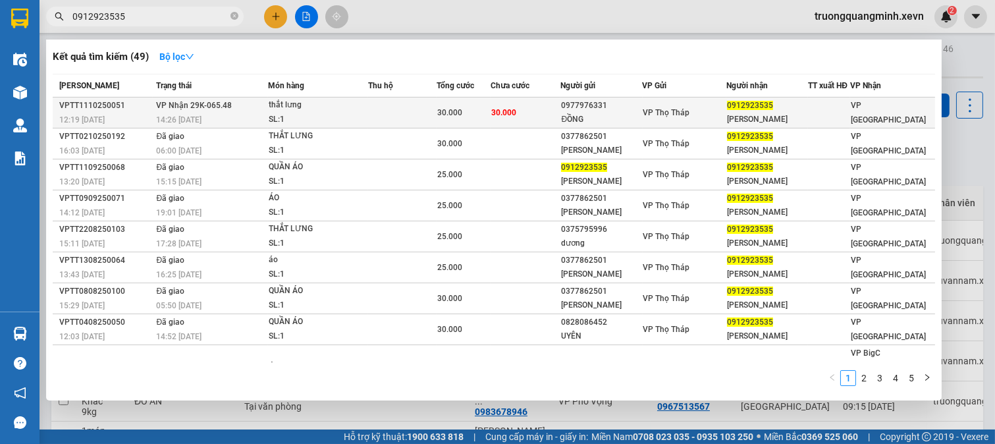
type input "0912923535"
click at [413, 106] on td at bounding box center [402, 112] width 69 height 31
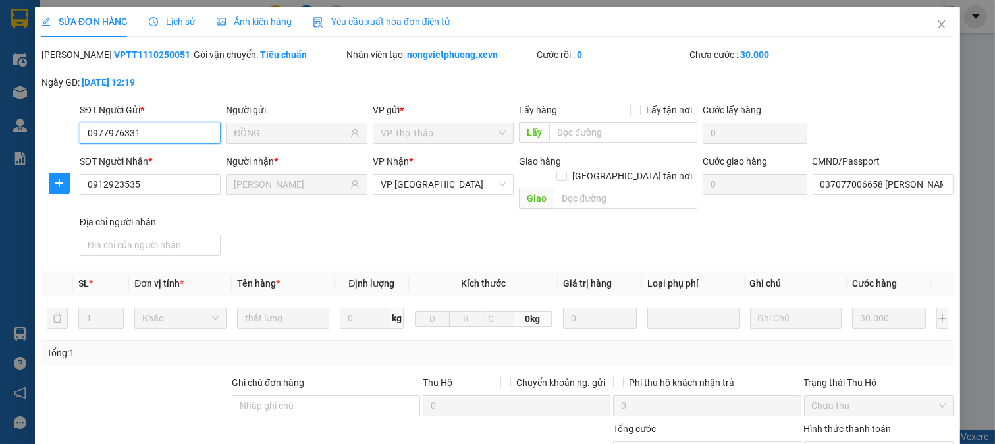
type input "0977976331"
type input "ĐỒNG"
type input "0912923535"
type input "BÙI ĐỨC HIỂN"
type input "037077006658 bùi đưc hiển"
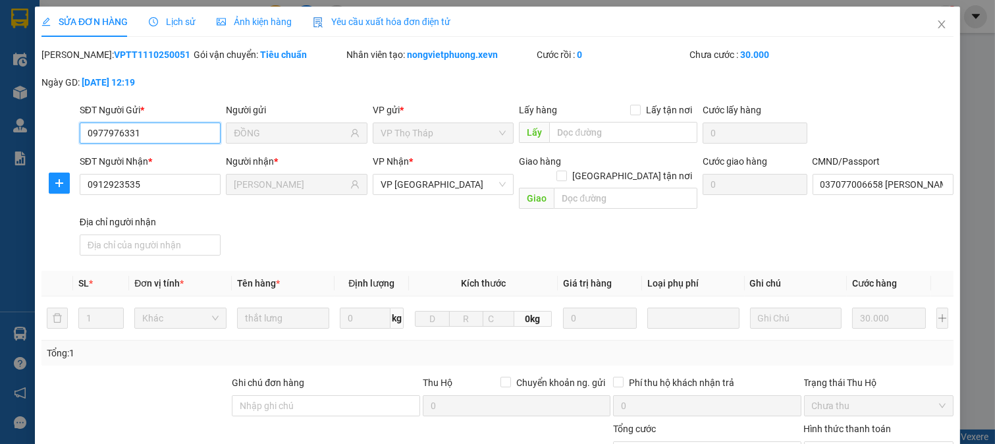
type input "0"
type input "30.000"
click at [877, 192] on input "037077006658 bùi đưc hiển" at bounding box center [884, 184] width 142 height 21
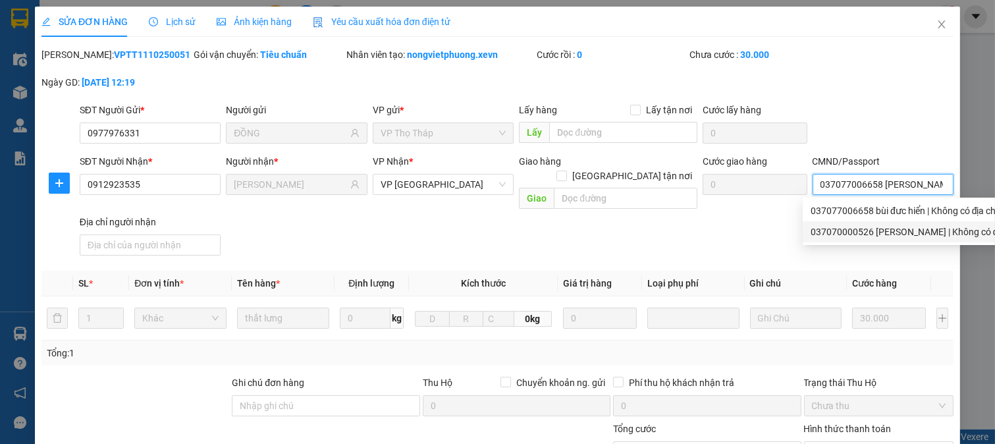
click at [827, 226] on div "037070000526 ĐỖ MẠNH THẮNG | Không có địa chỉ" at bounding box center [915, 232] width 209 height 14
type input "037070000526 ĐỖ MẠNH THẮNG"
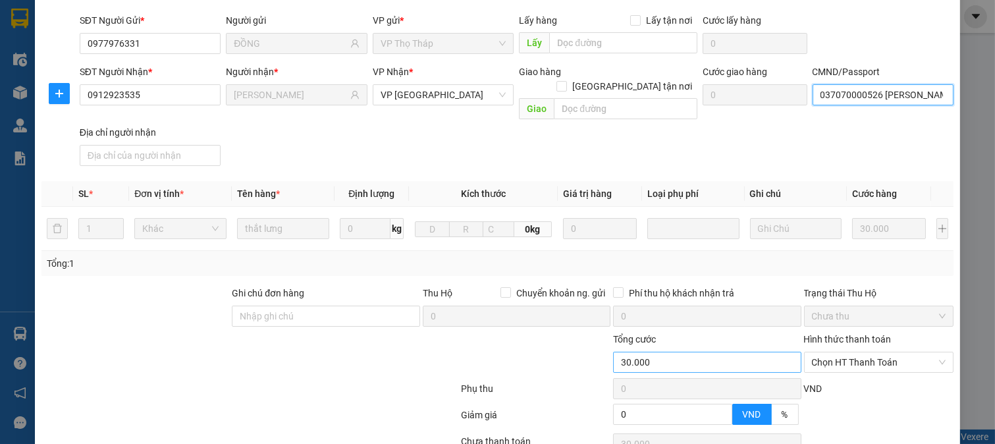
scroll to position [186, 0]
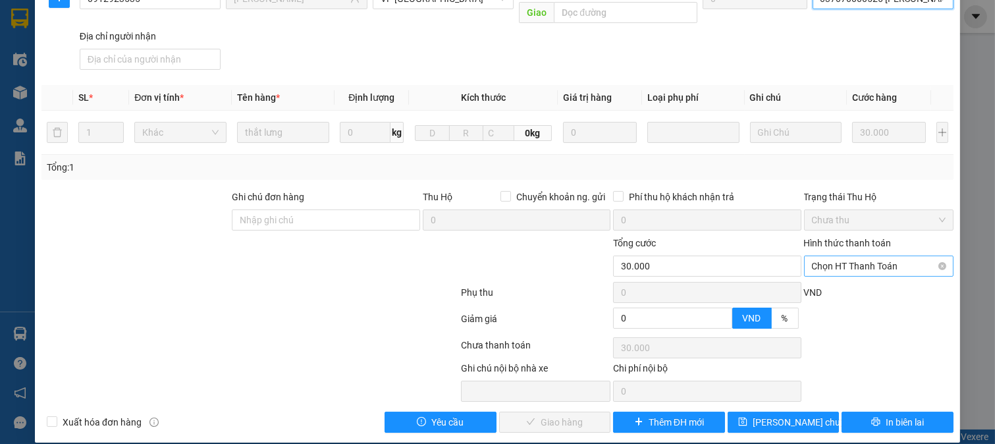
drag, startPoint x: 854, startPoint y: 248, endPoint x: 851, endPoint y: 260, distance: 12.3
click at [853, 256] on span "Chọn HT Thanh Toán" at bounding box center [879, 266] width 134 height 20
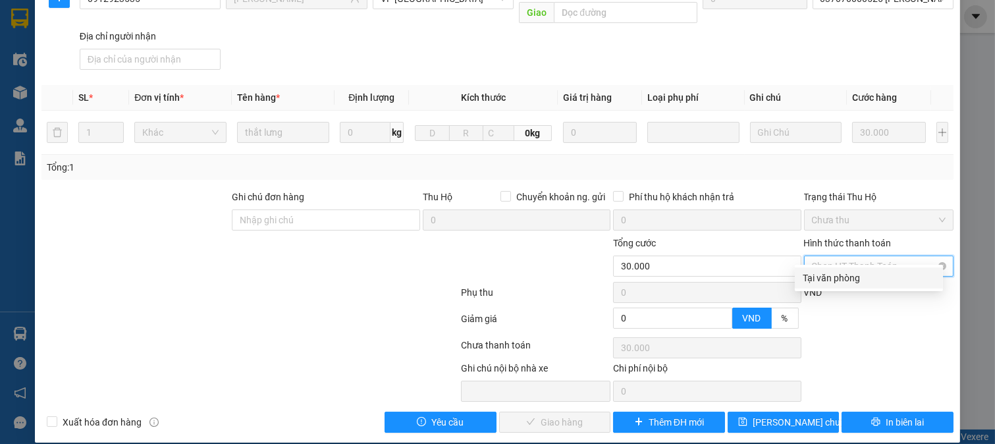
drag, startPoint x: 851, startPoint y: 260, endPoint x: 791, endPoint y: 298, distance: 70.7
click at [840, 274] on div "Tại văn phòng" at bounding box center [869, 278] width 132 height 14
type input "0"
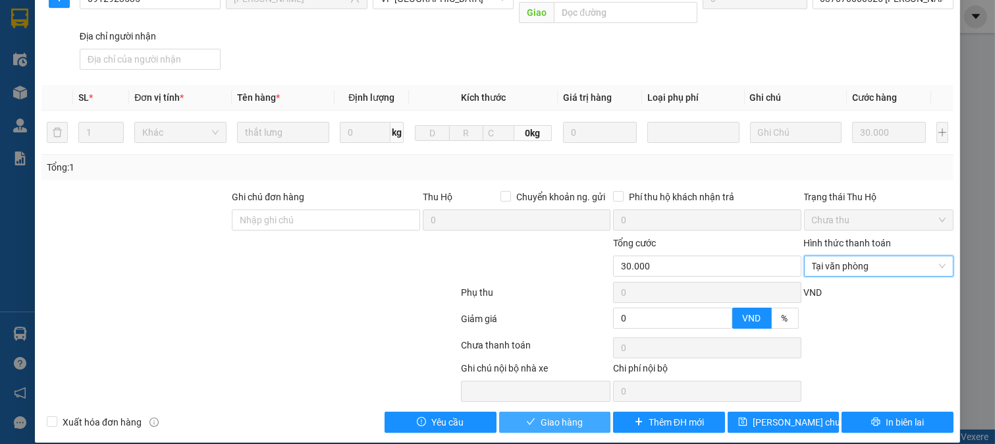
click at [544, 415] on span "Giao hàng" at bounding box center [562, 422] width 42 height 14
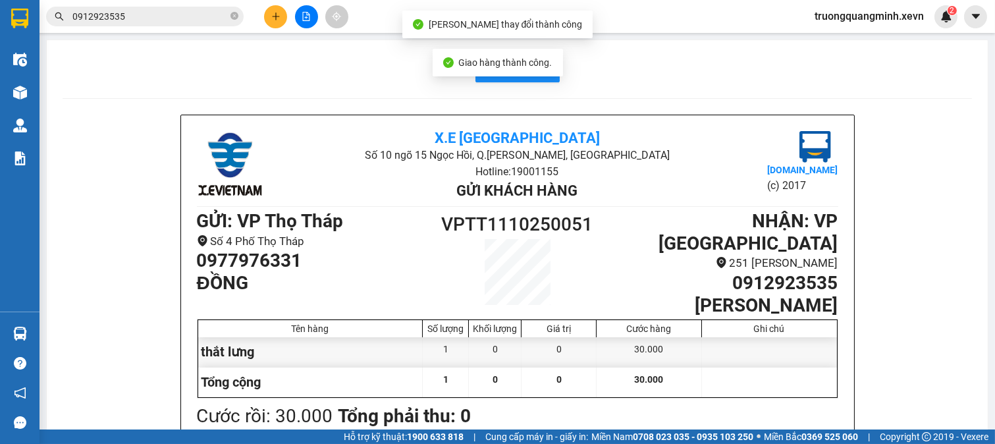
click at [136, 13] on input "0912923535" at bounding box center [149, 16] width 155 height 14
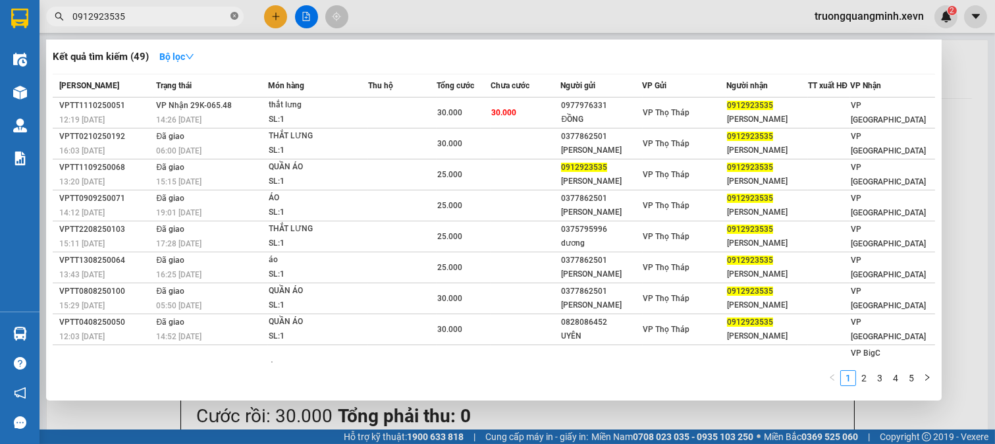
click at [235, 12] on icon "close-circle" at bounding box center [235, 16] width 8 height 8
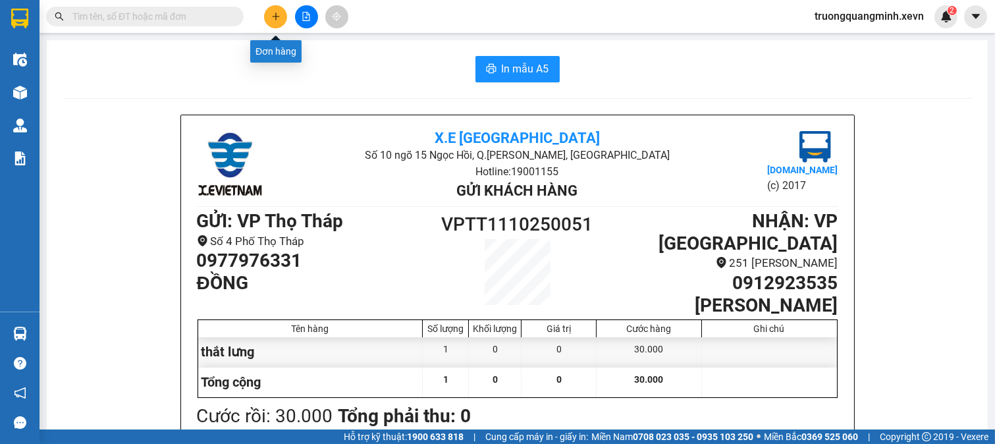
click at [281, 22] on button at bounding box center [275, 16] width 23 height 23
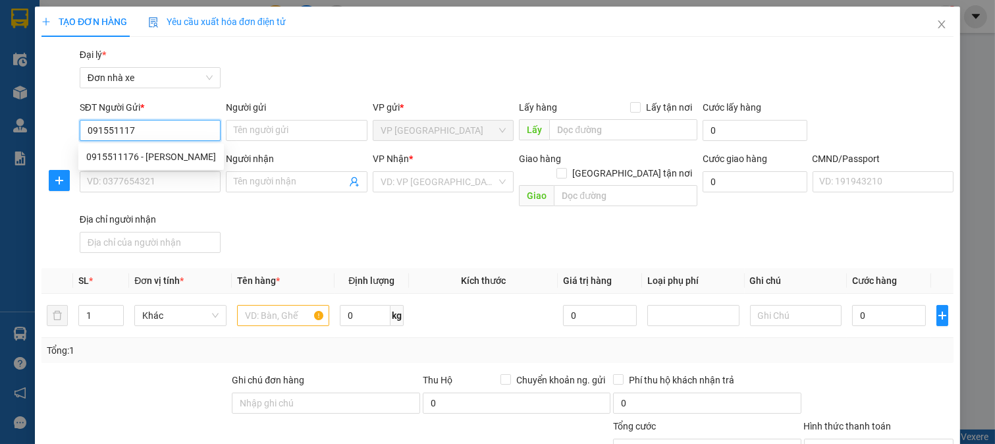
type input "0915511176"
drag, startPoint x: 176, startPoint y: 157, endPoint x: 391, endPoint y: 5, distance: 262.8
click at [175, 156] on div "0915511176 - NGUYỄN THỊ QUYÊN" at bounding box center [151, 157] width 130 height 14
type input "NGUYỄN THỊ QUYÊN"
type input "0913353643"
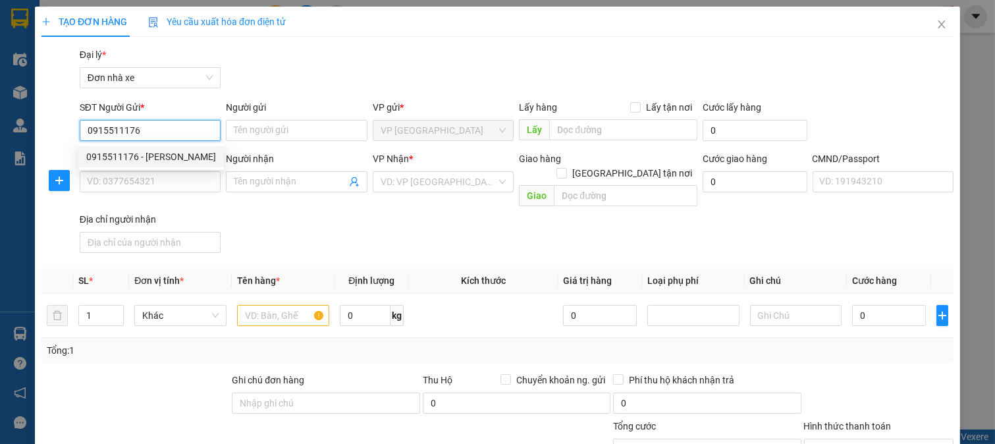
type input "NGÔ THỊ THÙY LINH"
type input "0986220359 PHONG"
type input "0915511176"
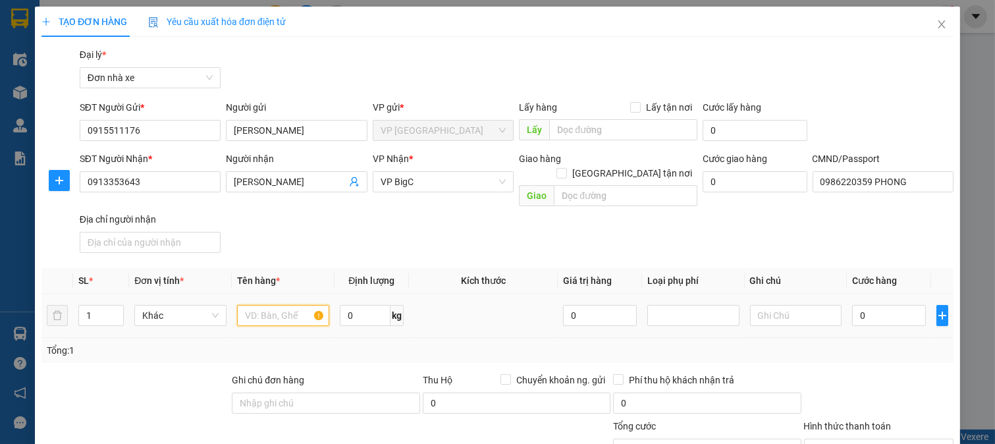
click at [297, 305] on input "text" at bounding box center [283, 315] width 92 height 21
type input "D"
type input "ĐỒ ĂN"
click at [366, 305] on input "0" at bounding box center [365, 315] width 51 height 21
type input "15"
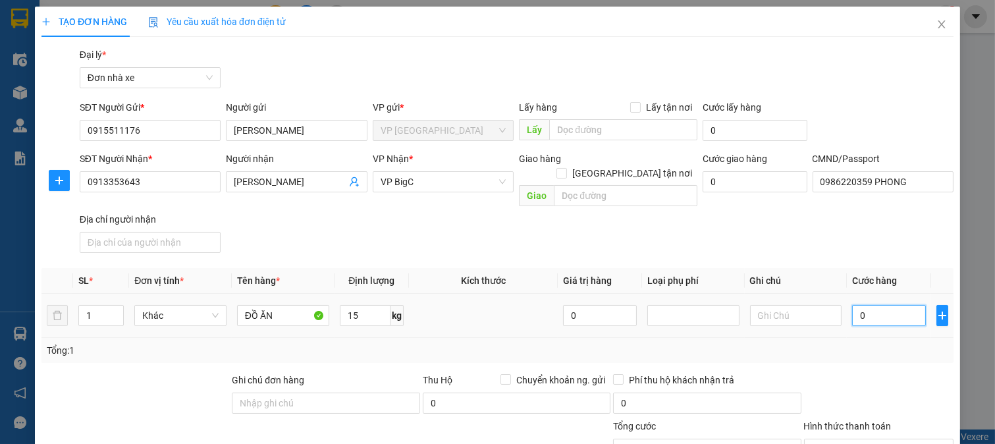
click at [881, 305] on input "0" at bounding box center [888, 315] width 73 height 21
type input "4"
type input "40"
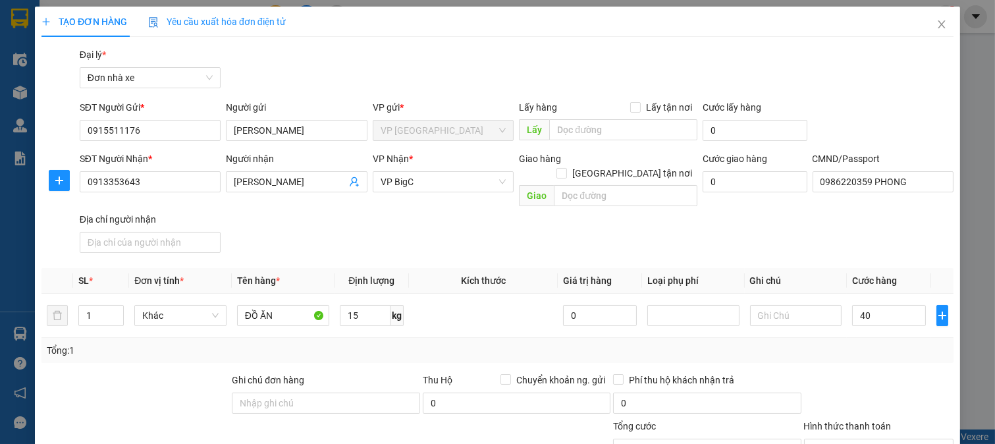
type input "40.000"
click at [867, 346] on div "Tổng: 1" at bounding box center [497, 350] width 912 height 25
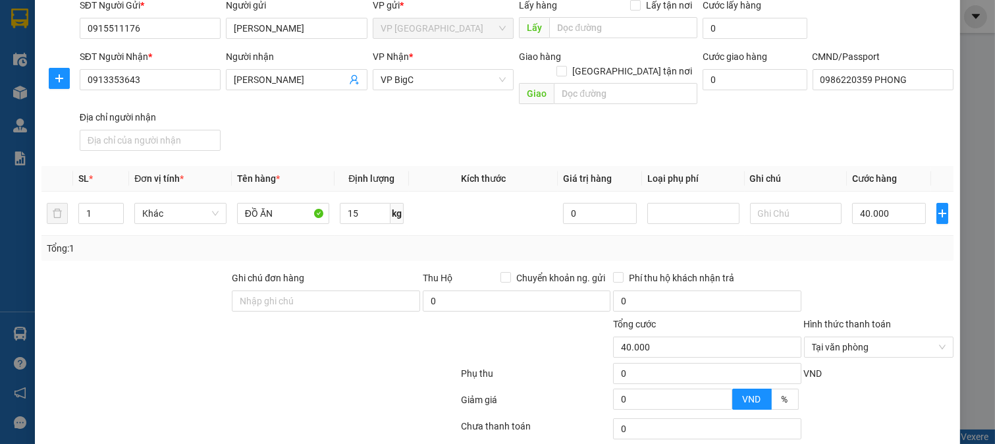
scroll to position [182, 0]
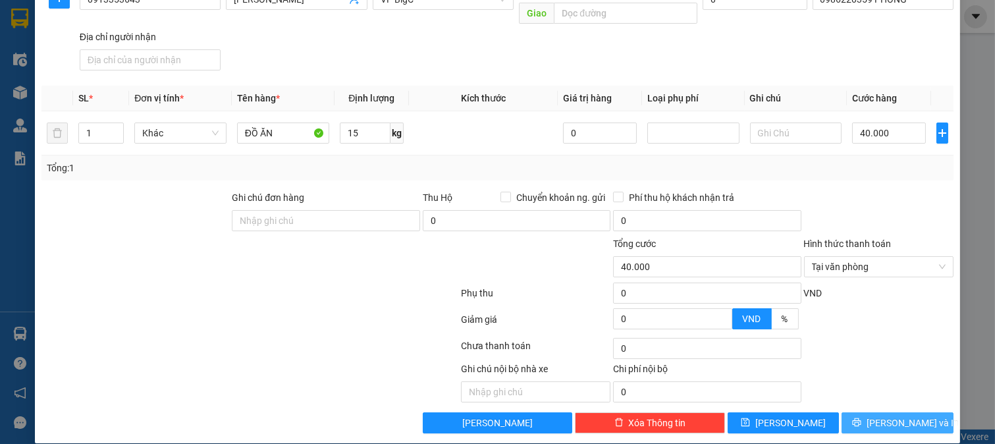
click at [878, 416] on span "[PERSON_NAME] và In" at bounding box center [913, 423] width 92 height 14
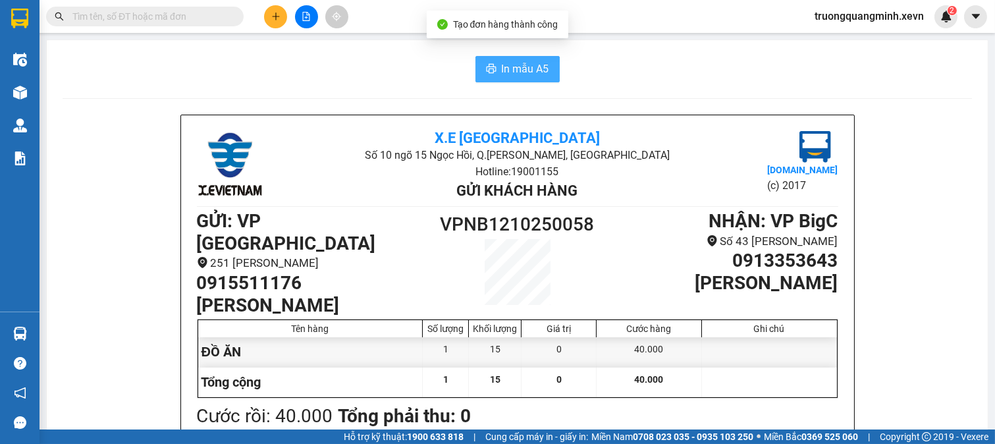
click at [526, 73] on span "In mẫu A5" at bounding box center [525, 69] width 47 height 16
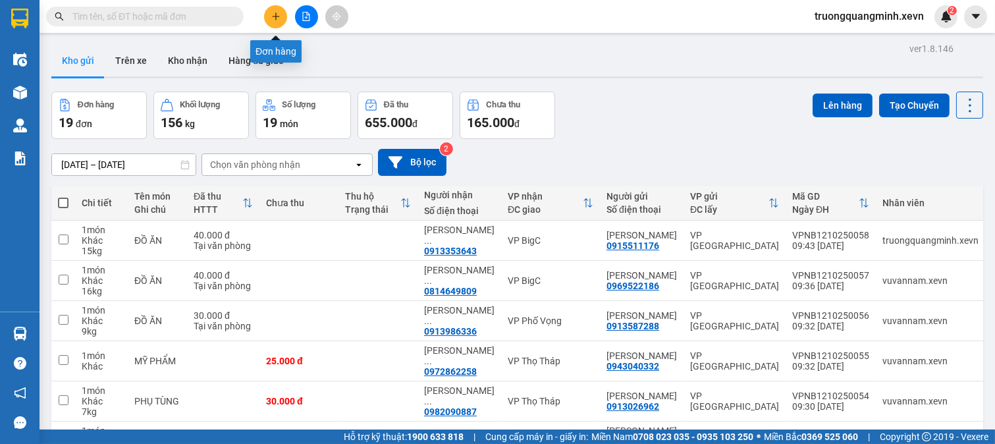
click at [282, 16] on button at bounding box center [275, 16] width 23 height 23
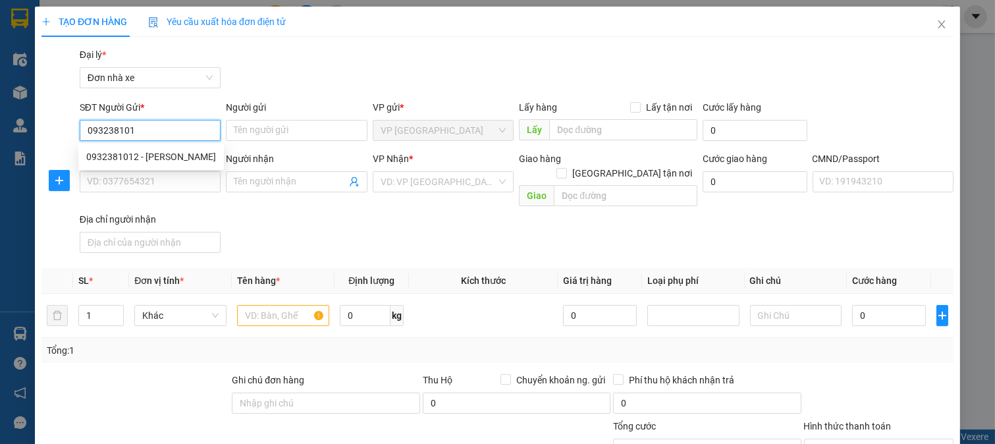
type input "0932381012"
click at [165, 150] on div "0932381012 - PHẠM THỊ SINH" at bounding box center [151, 157] width 130 height 14
type input "PHẠM THỊ SINH"
type input "0859888578"
type input "ĐẶNG THÀNH NAM"
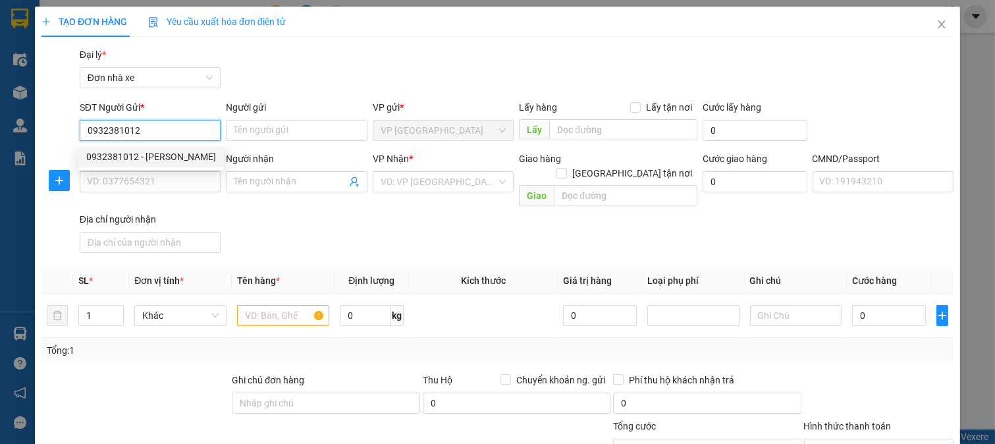
type input "ship 0372587683 long"
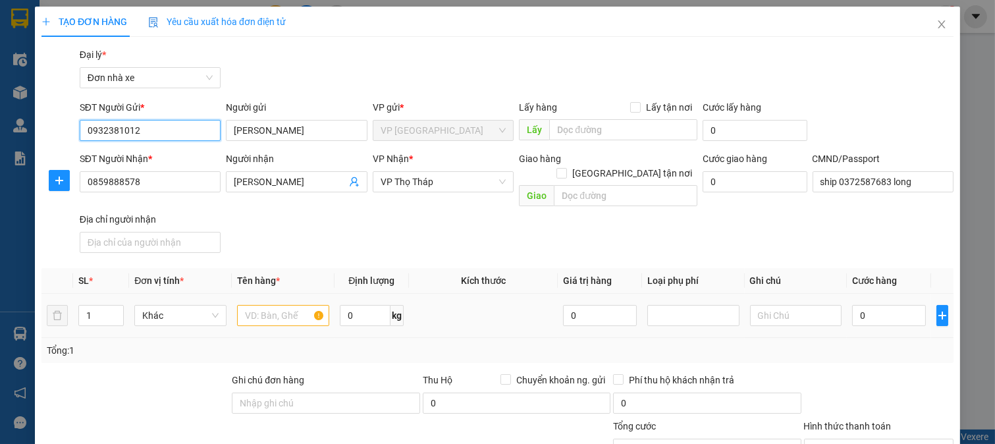
type input "0932381012"
click at [278, 310] on input "text" at bounding box center [283, 315] width 92 height 21
type input "D"
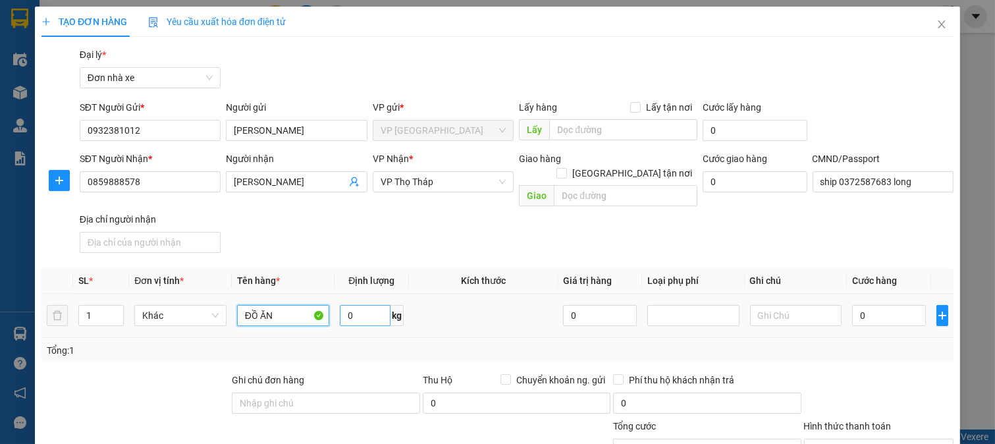
type input "ĐỒ ĂN"
click at [372, 305] on input "0" at bounding box center [365, 315] width 51 height 21
type input "22"
click at [885, 305] on input "0" at bounding box center [888, 315] width 73 height 21
type input "4"
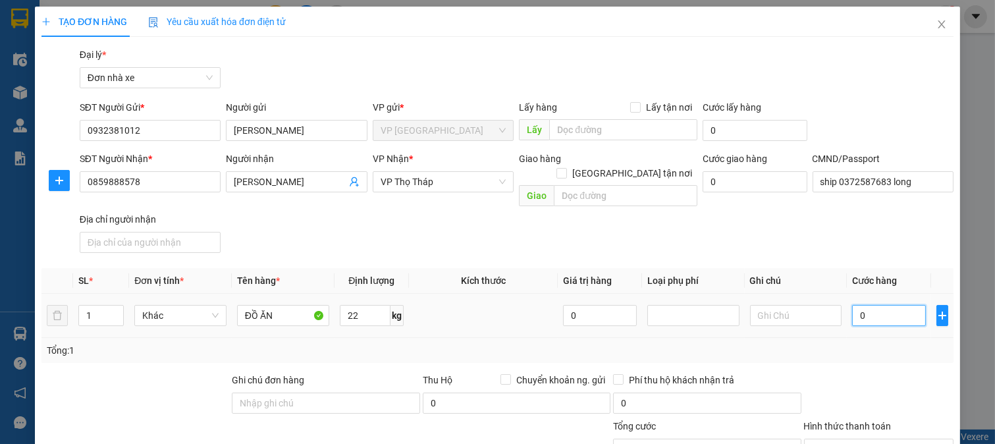
type input "4"
type input "45"
type input "45.000"
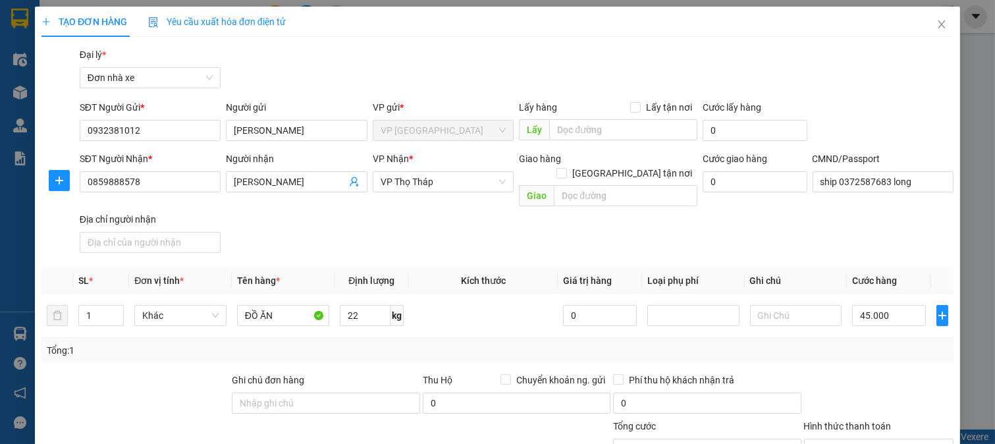
click at [885, 375] on div at bounding box center [879, 396] width 153 height 46
click at [892, 374] on div at bounding box center [879, 396] width 153 height 46
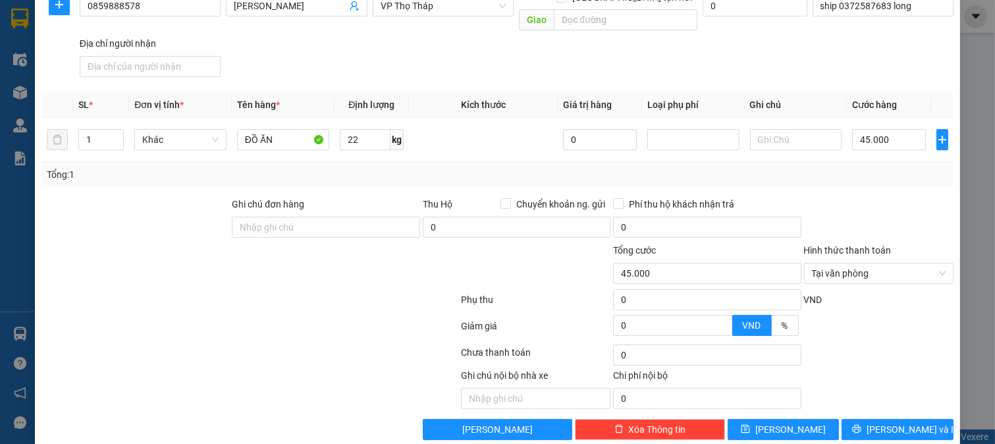
scroll to position [182, 0]
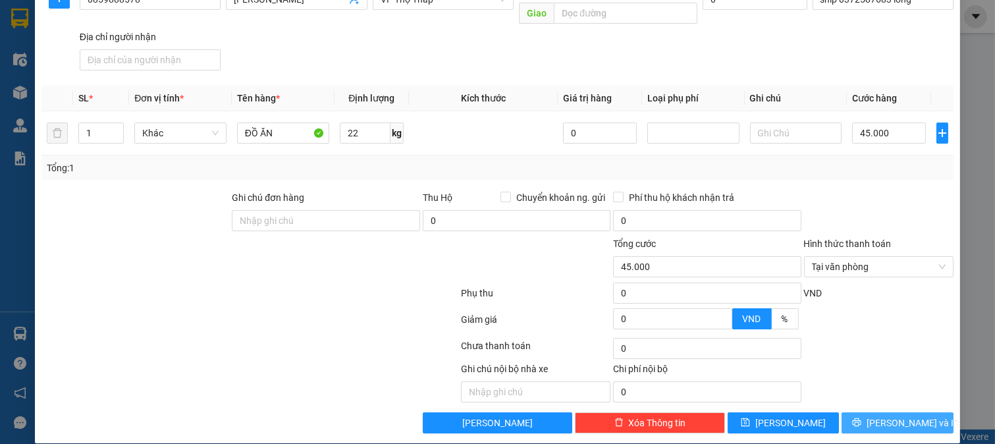
click at [877, 416] on span "[PERSON_NAME] và In" at bounding box center [913, 423] width 92 height 14
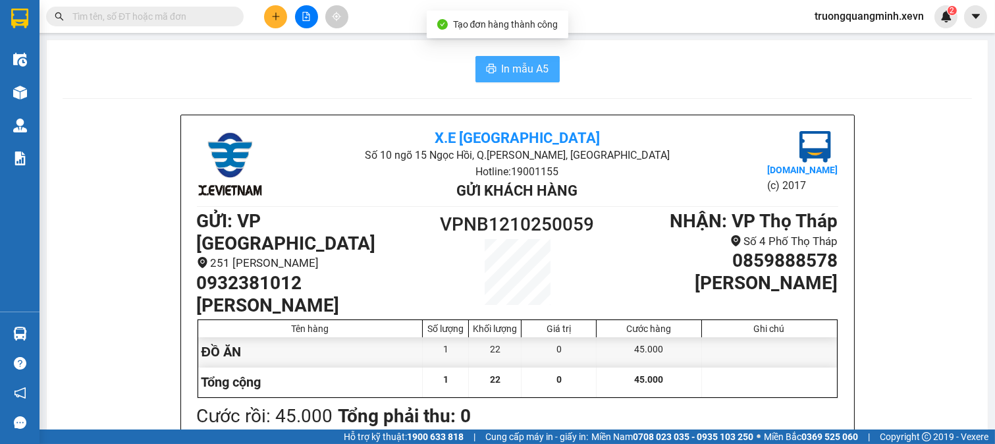
drag, startPoint x: 509, startPoint y: 72, endPoint x: 498, endPoint y: 84, distance: 16.3
click at [508, 75] on span "In mẫu A5" at bounding box center [525, 69] width 47 height 16
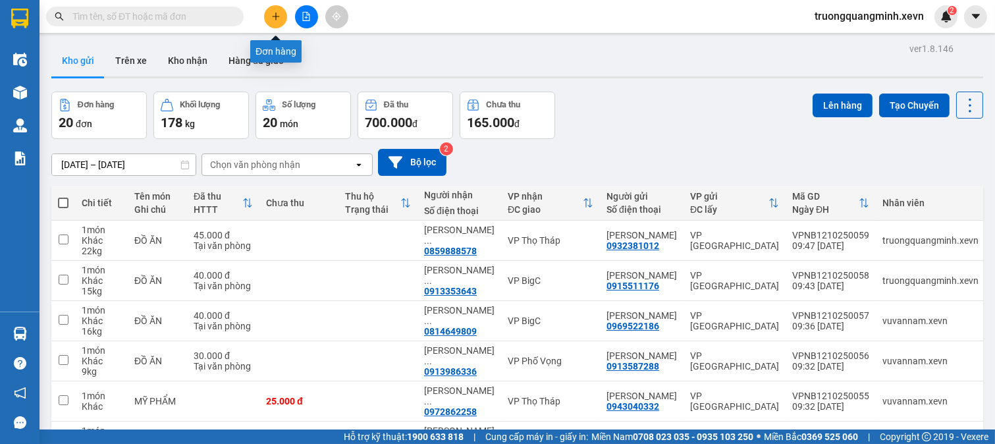
click at [272, 21] on button at bounding box center [275, 16] width 23 height 23
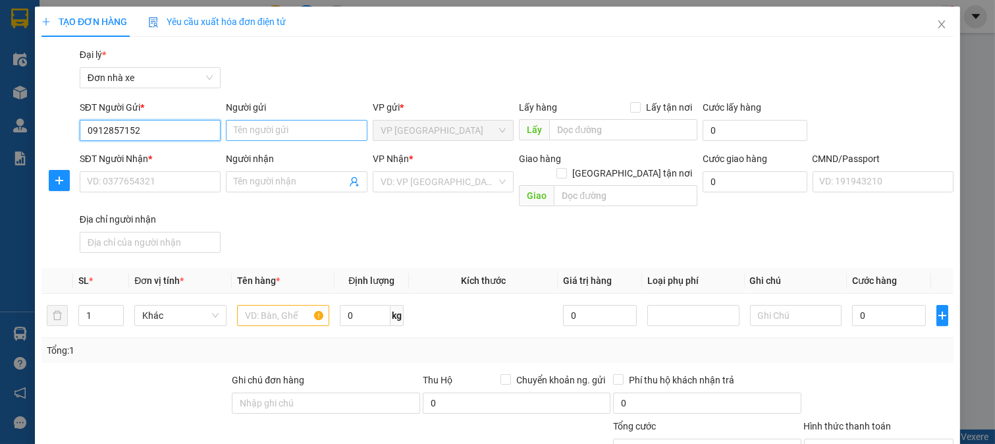
type input "0912857152"
click at [261, 130] on input "Người gửi" at bounding box center [297, 130] width 142 height 21
type input "D"
type input "ĐỖ THỊ HUỆ"
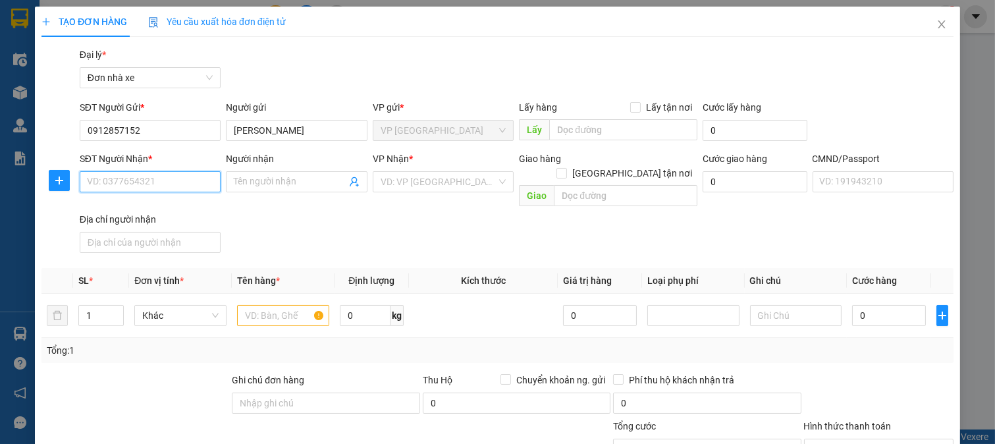
click at [142, 180] on input "SĐT Người Nhận *" at bounding box center [151, 181] width 142 height 21
click at [104, 180] on input "0865554510" at bounding box center [151, 181] width 142 height 21
type input "0865554510"
click at [270, 176] on input "Người nhận" at bounding box center [290, 182] width 113 height 14
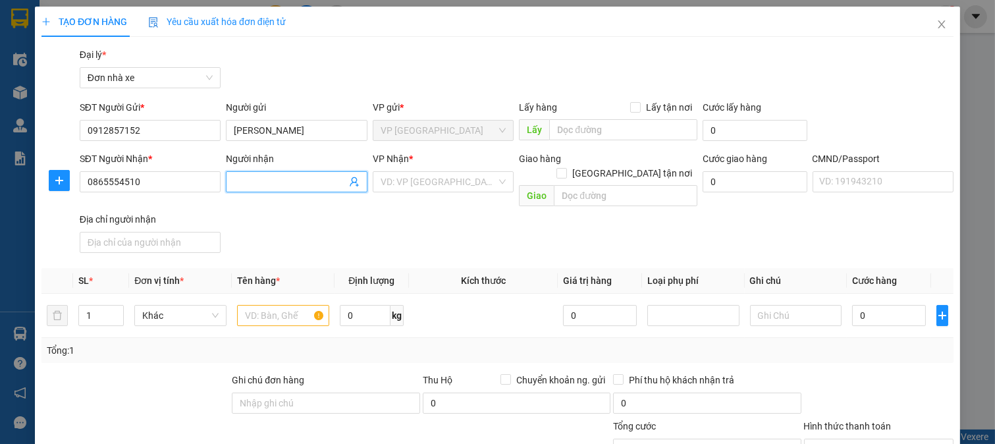
click at [270, 176] on input "Người nhận" at bounding box center [290, 182] width 113 height 14
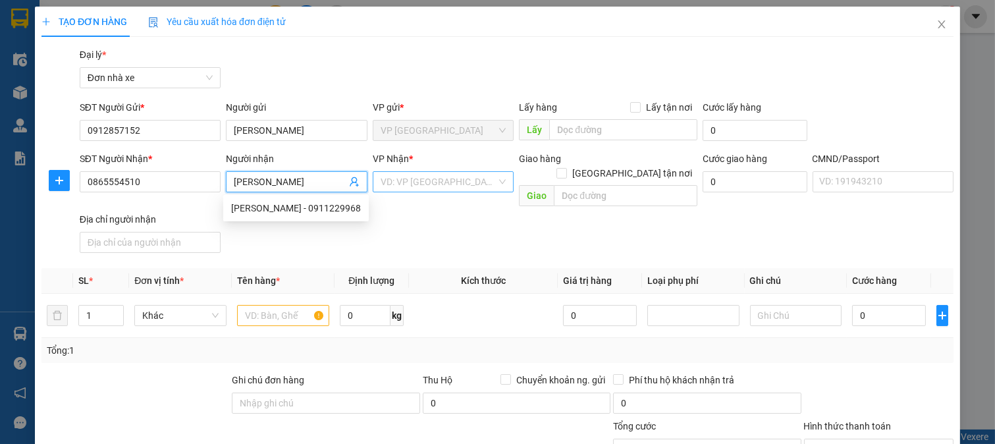
type input "NGUYỄN TRỌNG HUY"
click at [416, 178] on input "search" at bounding box center [439, 182] width 117 height 20
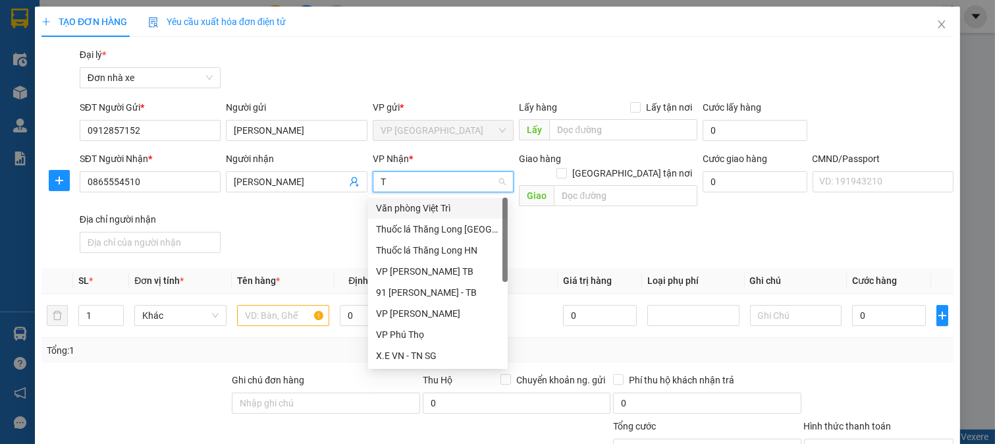
type input "TT"
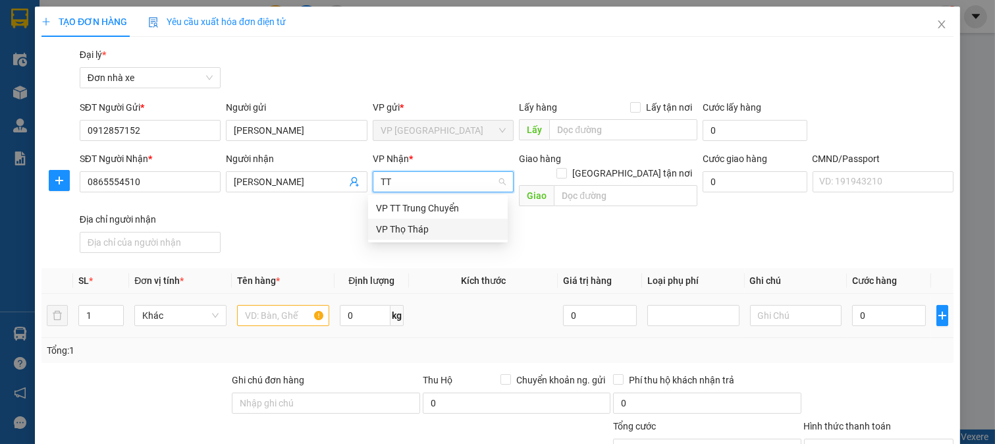
drag, startPoint x: 410, startPoint y: 227, endPoint x: 316, endPoint y: 296, distance: 117.2
click at [410, 226] on div "VP Thọ Tháp" at bounding box center [438, 229] width 124 height 14
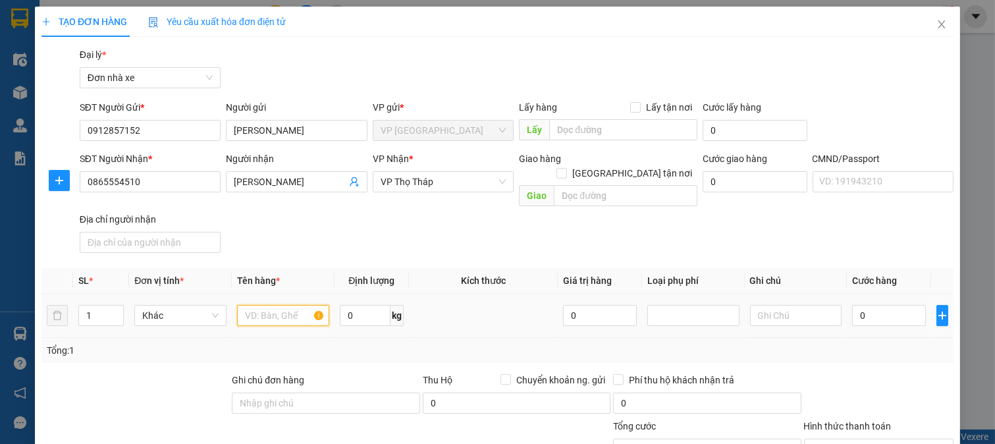
click at [267, 305] on input "text" at bounding box center [283, 315] width 92 height 21
type input "D"
type input "ĐỒ ĂN"
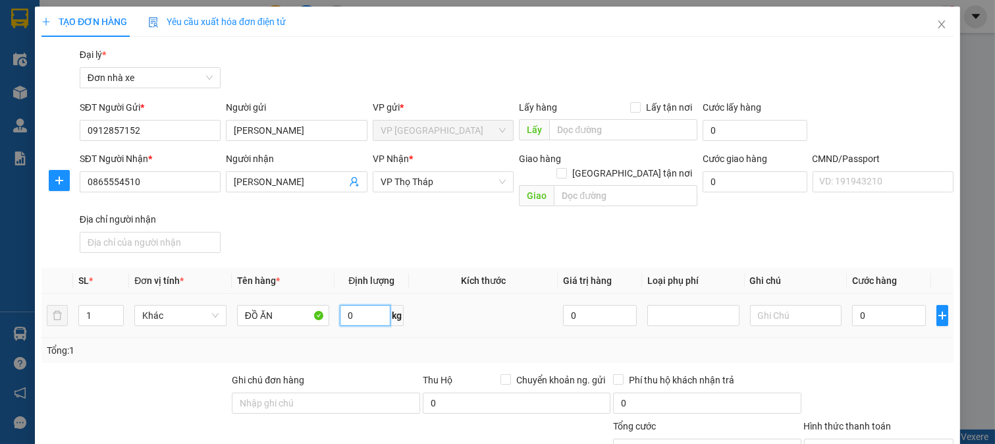
click at [362, 305] on input "0" at bounding box center [365, 315] width 51 height 21
type input "10"
click at [866, 305] on input "0" at bounding box center [888, 315] width 73 height 21
type input "3"
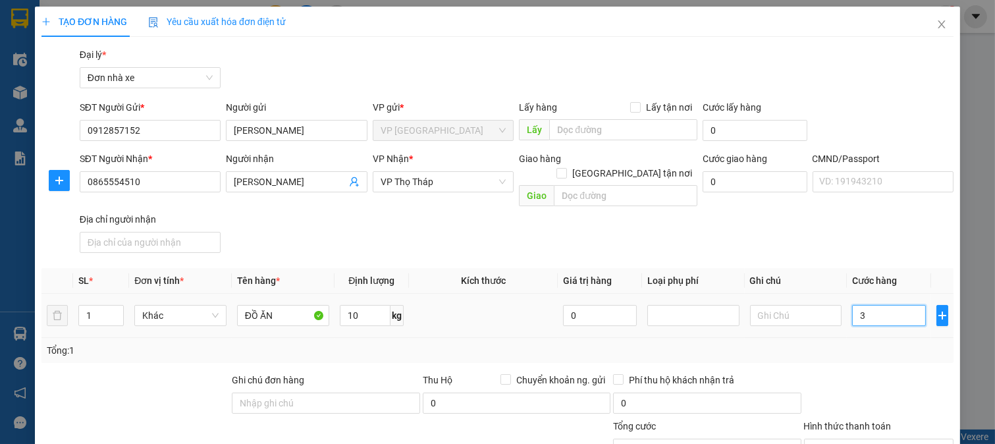
type input "35"
type input "35.000"
click at [871, 346] on div "Tổng: 1" at bounding box center [497, 350] width 912 height 25
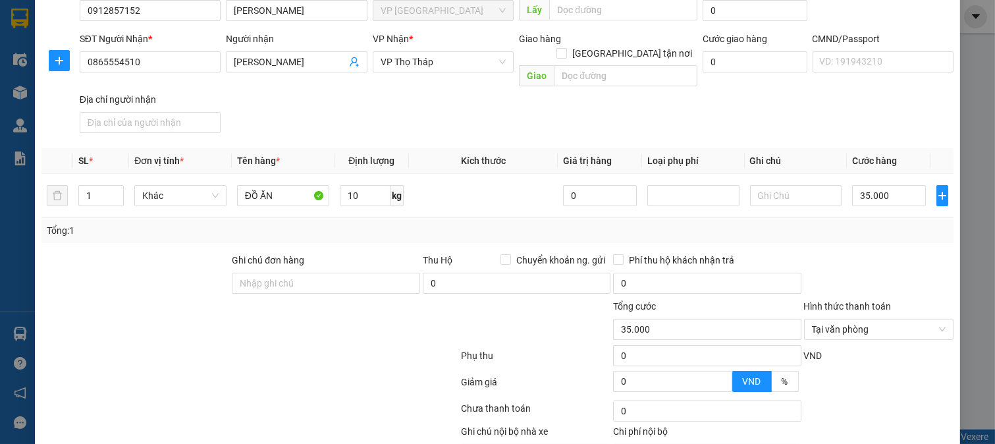
scroll to position [182, 0]
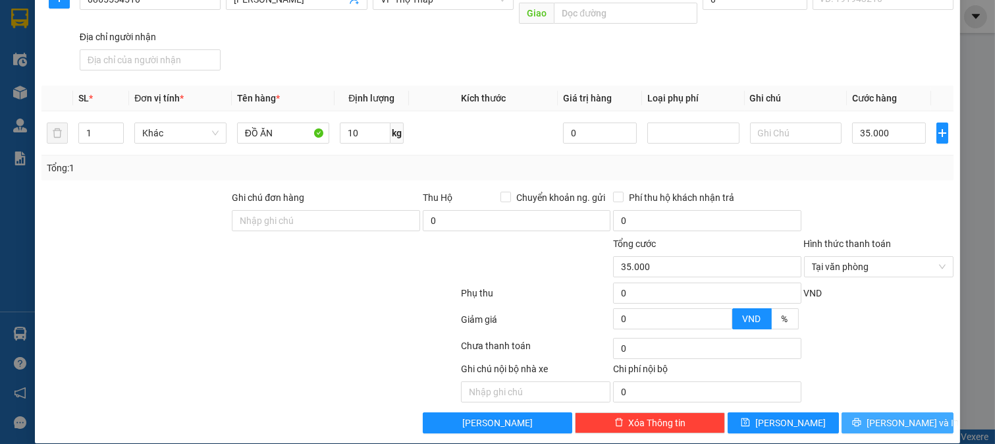
click at [883, 412] on button "[PERSON_NAME] và In" at bounding box center [898, 422] width 112 height 21
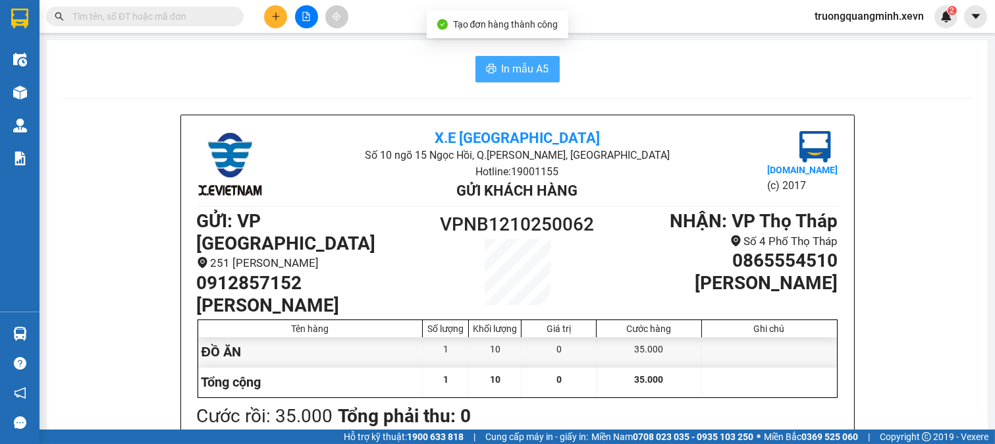
click at [532, 62] on span "In mẫu A5" at bounding box center [525, 69] width 47 height 16
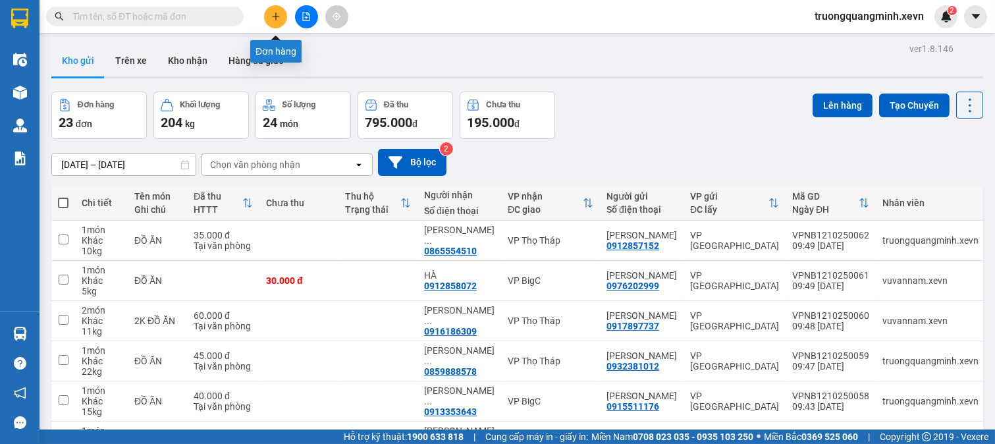
click at [275, 18] on icon "plus" at bounding box center [275, 16] width 1 height 7
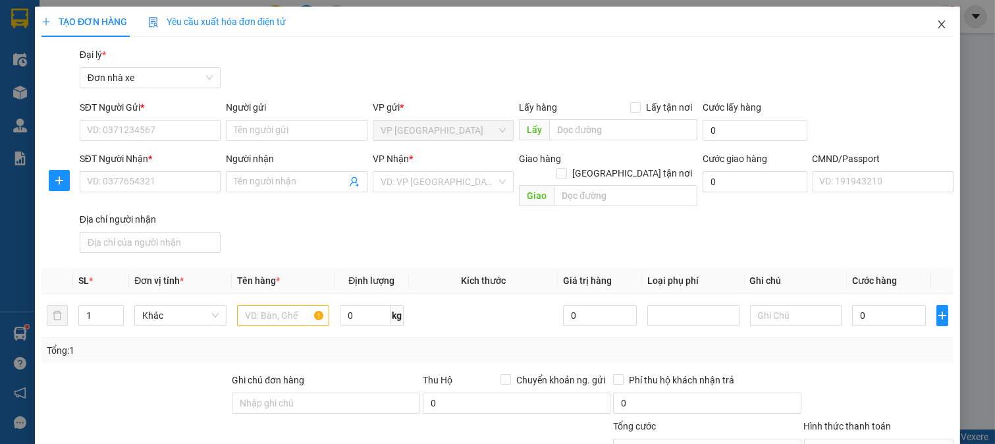
drag, startPoint x: 936, startPoint y: 28, endPoint x: 129, endPoint y: 440, distance: 905.8
click at [932, 28] on span "Close" at bounding box center [941, 25] width 37 height 37
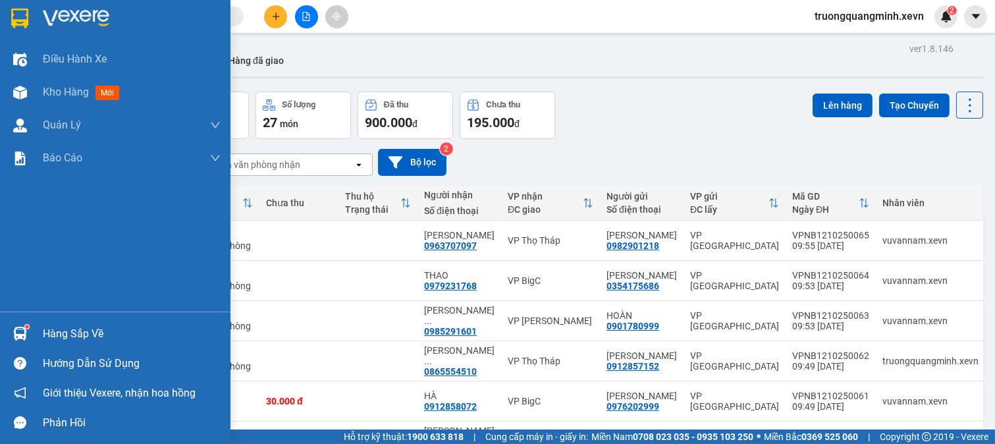
click at [14, 331] on img at bounding box center [20, 334] width 14 height 14
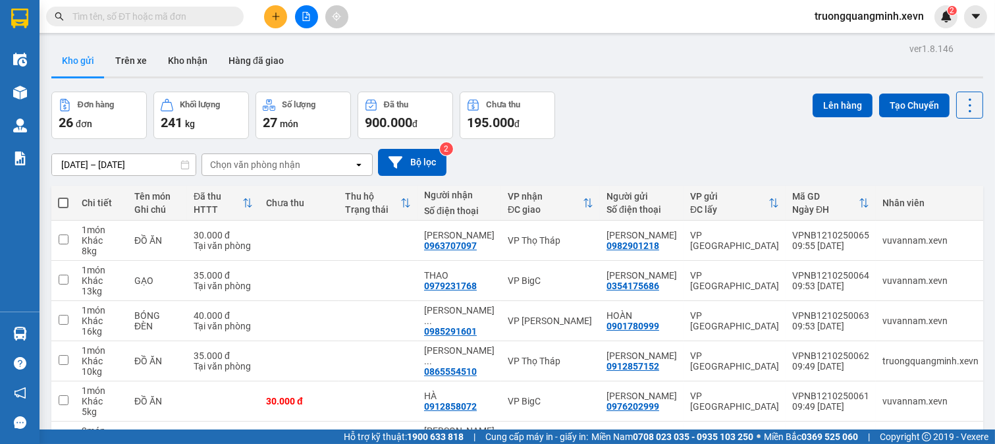
click at [701, 110] on section "Kết quả tìm kiếm ( 49 ) Bộ lọc Mã ĐH Trạng thái Món hàng Thu hộ Tổng cước Chưa …" at bounding box center [497, 222] width 995 height 444
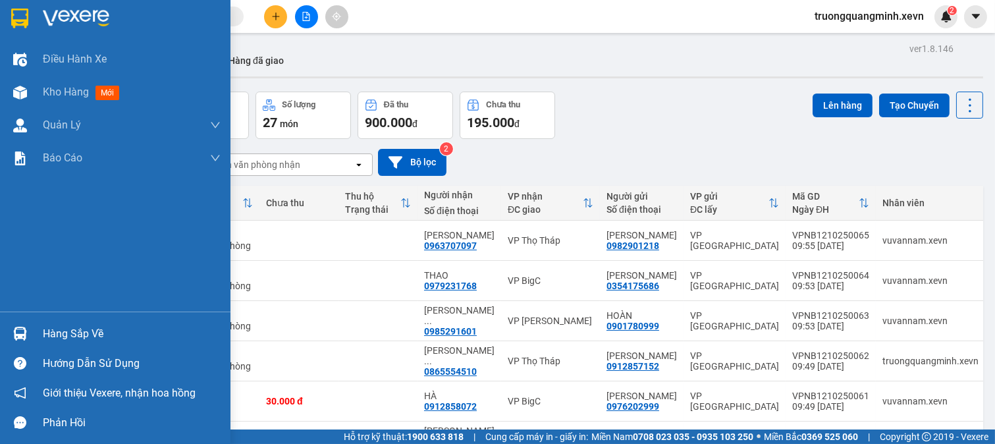
click at [18, 327] on img at bounding box center [20, 334] width 14 height 14
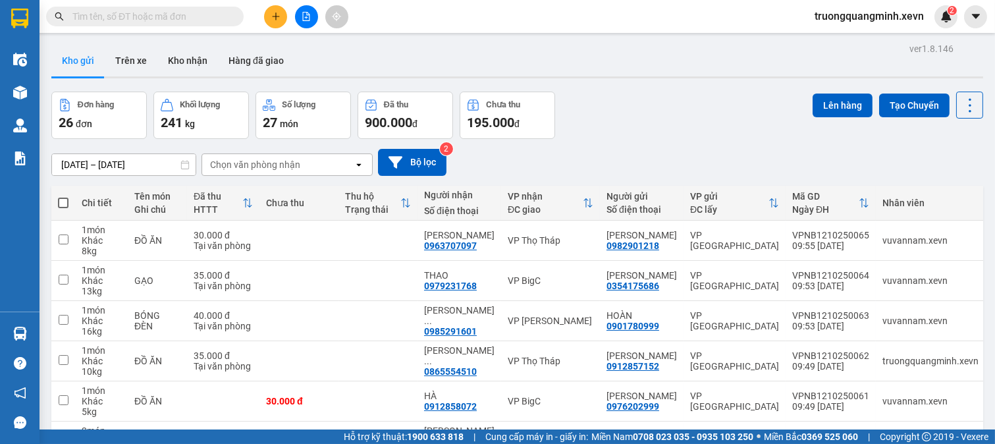
click at [630, 72] on section "Kết quả tìm kiếm ( 49 ) Bộ lọc Mã ĐH Trạng thái Món hàng Thu hộ Tổng cước Chưa …" at bounding box center [497, 222] width 995 height 444
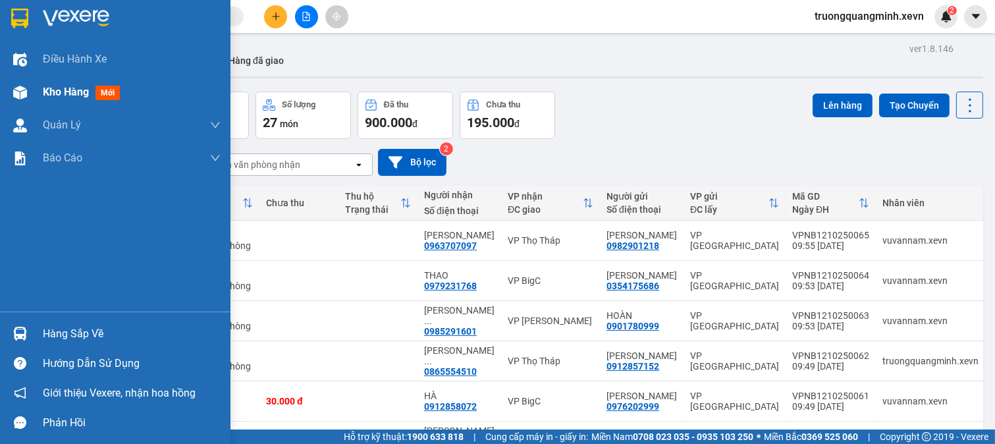
drag, startPoint x: 20, startPoint y: 89, endPoint x: 433, endPoint y: 25, distance: 417.2
click at [21, 89] on img at bounding box center [20, 93] width 14 height 14
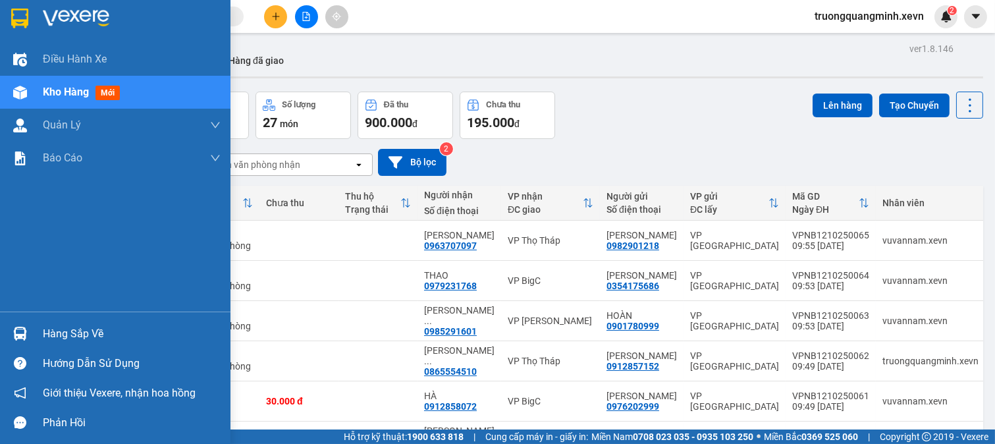
click at [20, 323] on div at bounding box center [20, 333] width 23 height 23
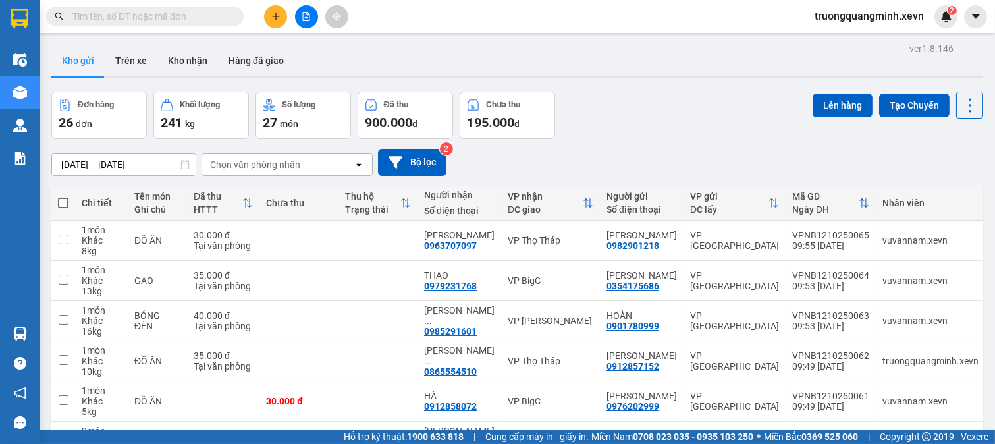
click at [665, 146] on section "Kết quả tìm kiếm ( 49 ) Bộ lọc Mã ĐH Trạng thái Món hàng Thu hộ Tổng cước Chưa …" at bounding box center [497, 222] width 995 height 444
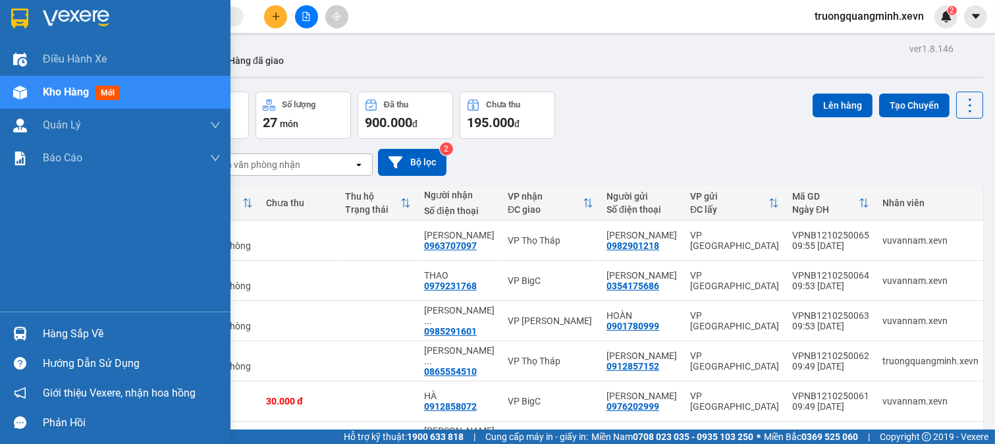
click at [13, 329] on img at bounding box center [20, 334] width 14 height 14
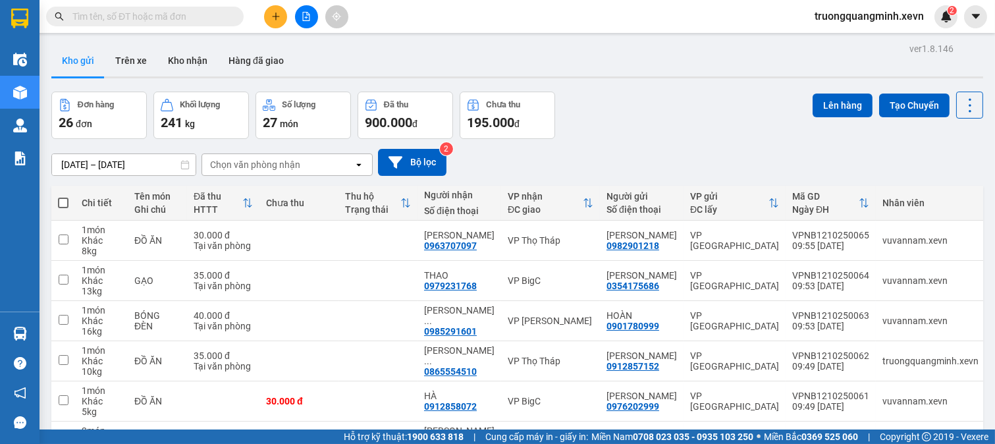
click at [151, 15] on section "Kết quả tìm kiếm ( 49 ) Bộ lọc Mã ĐH Trạng thái Món hàng Thu hộ Tổng cước Chưa …" at bounding box center [497, 222] width 995 height 444
click at [151, 15] on input "text" at bounding box center [149, 16] width 155 height 14
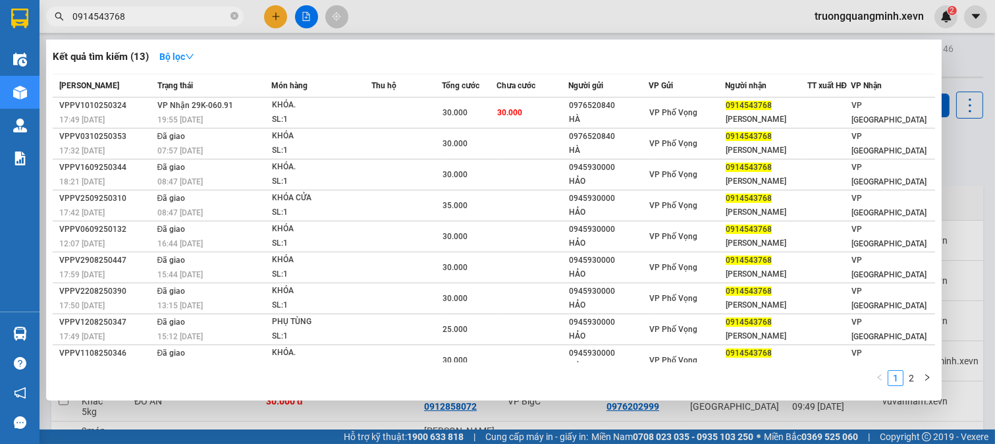
type input "0914543768"
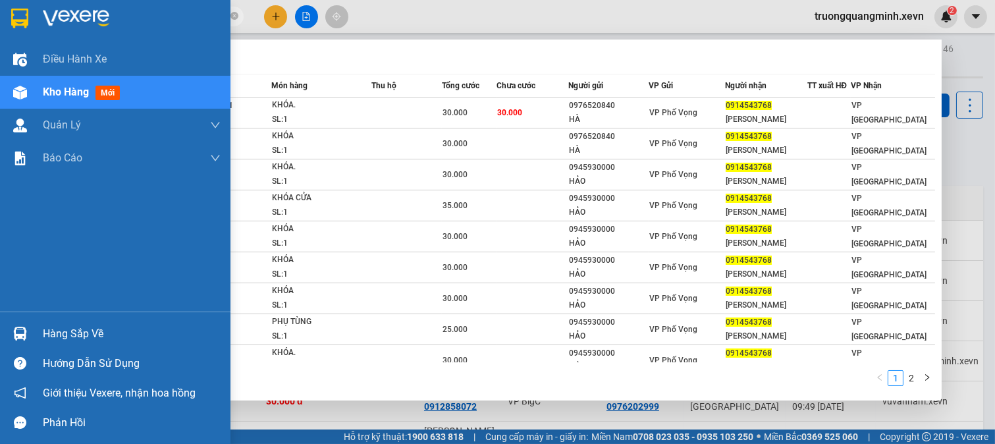
drag, startPoint x: 14, startPoint y: 335, endPoint x: 46, endPoint y: 327, distance: 32.4
click at [14, 334] on img at bounding box center [20, 334] width 14 height 14
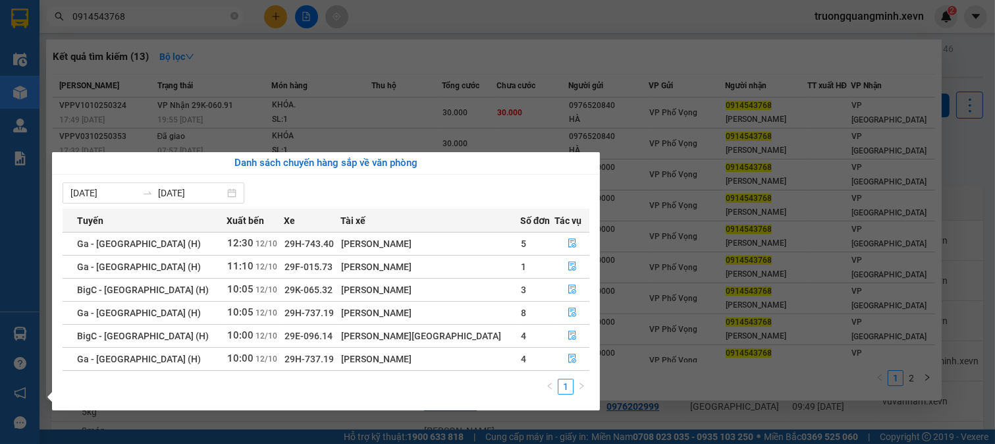
click at [406, 117] on section "Kết quả tìm kiếm ( 13 ) Bộ lọc Mã ĐH Trạng thái Món hàng Thu hộ Tổng cước Chưa …" at bounding box center [497, 222] width 995 height 444
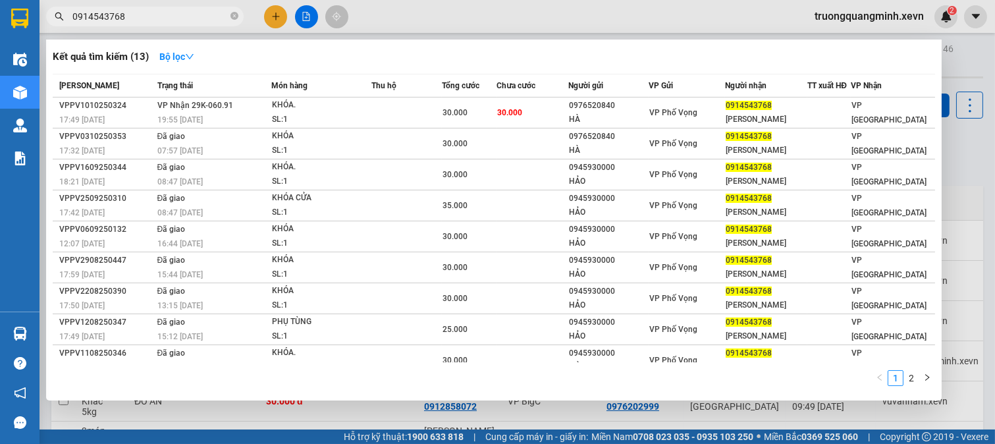
click at [406, 117] on td at bounding box center [406, 112] width 70 height 31
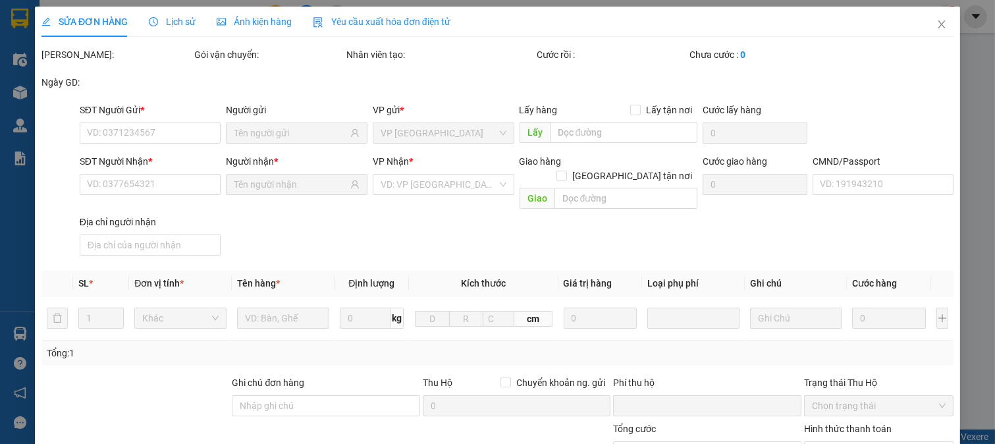
click at [406, 117] on div "VP gửi *" at bounding box center [444, 113] width 142 height 20
type input "0976520840"
type input "HÀ"
type input "0914543768"
type input "dương văn quân"
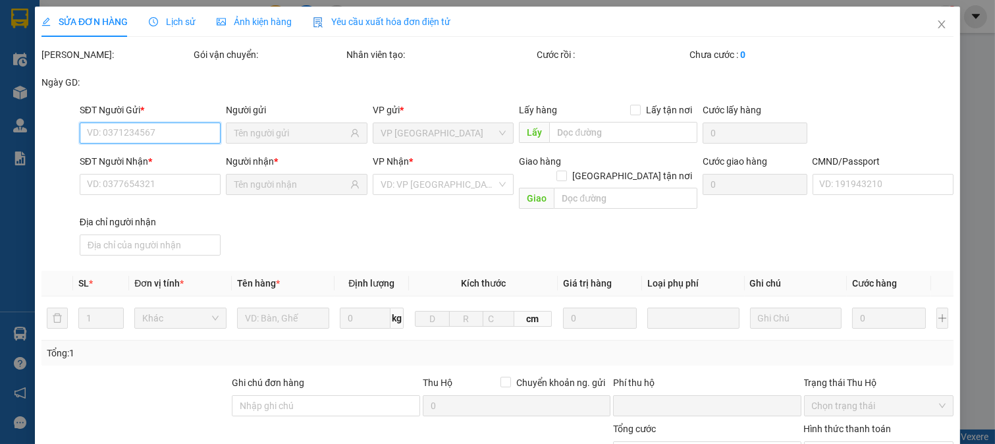
type input "037083022431 DƯƠNG VĂN QUÂN"
type input "0"
type input "30.000"
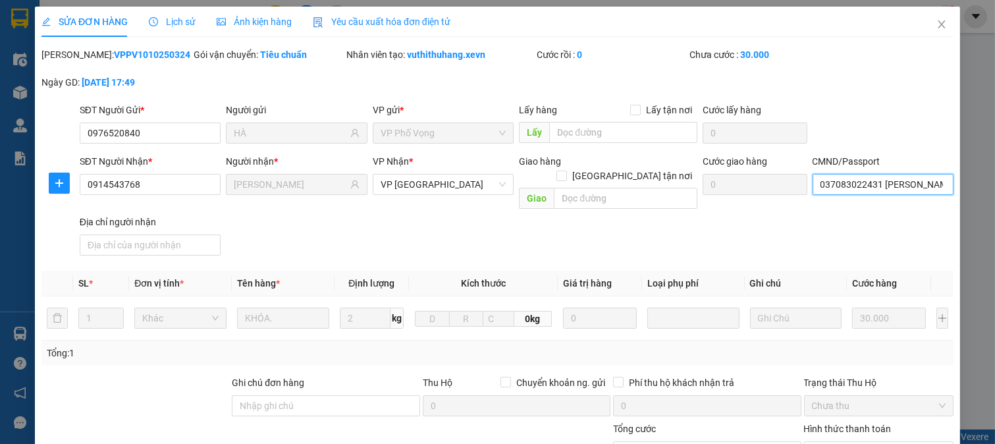
click at [828, 184] on input "037083022431 DƯƠNG VĂN QUÂN" at bounding box center [884, 184] width 142 height 21
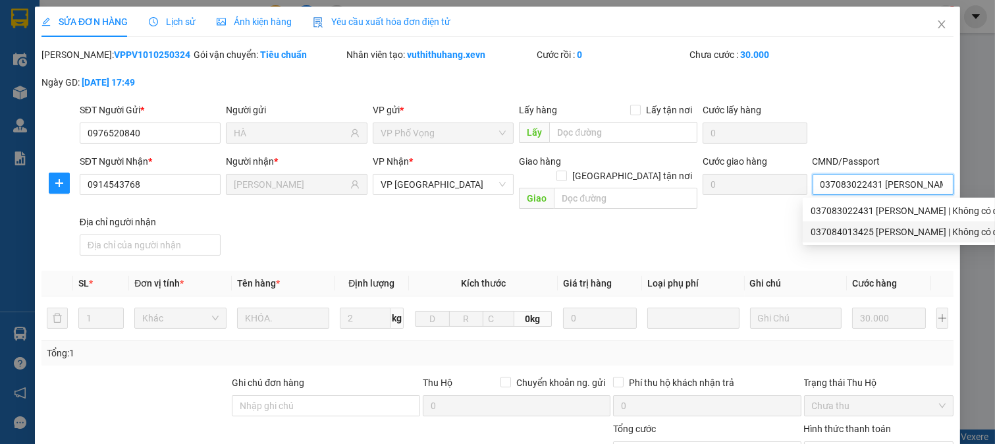
click at [877, 233] on div "037084013425 ĐẶNG CẨM NGỌC | Không có địa chỉ" at bounding box center [915, 232] width 209 height 14
type input "037084013425 ĐẶNG CẨM NGỌC"
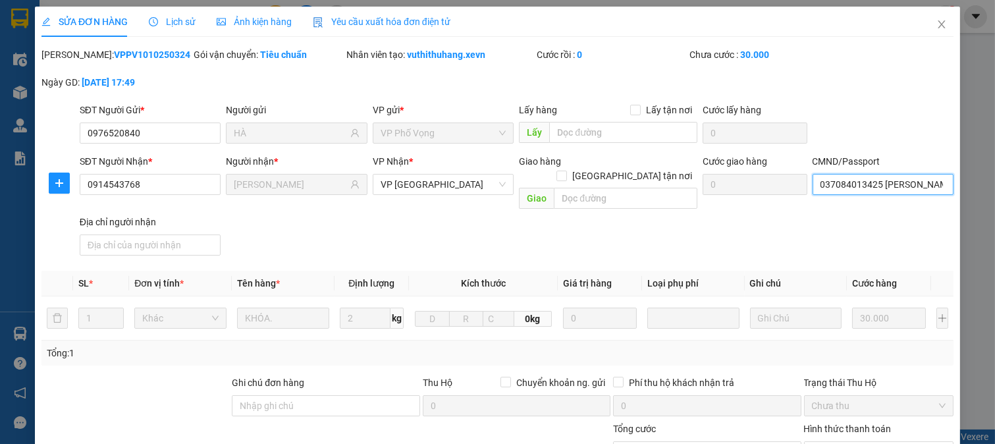
scroll to position [186, 0]
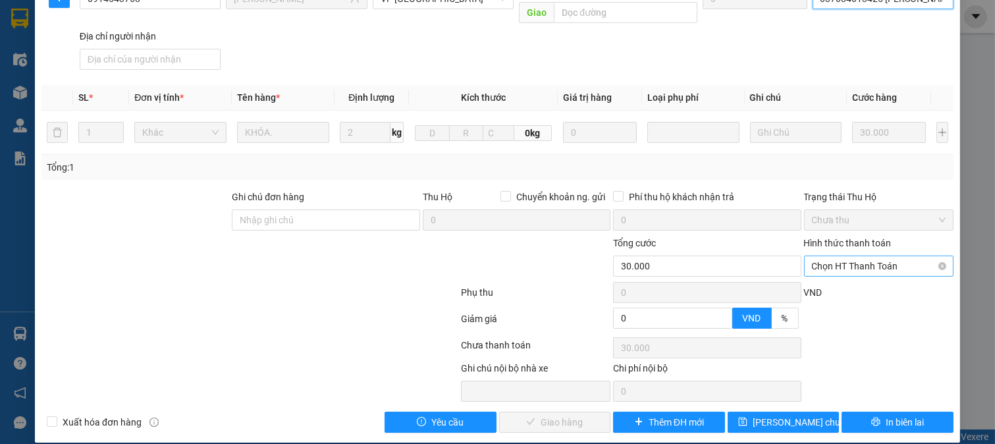
click at [854, 256] on span "Chọn HT Thanh Toán" at bounding box center [879, 266] width 134 height 20
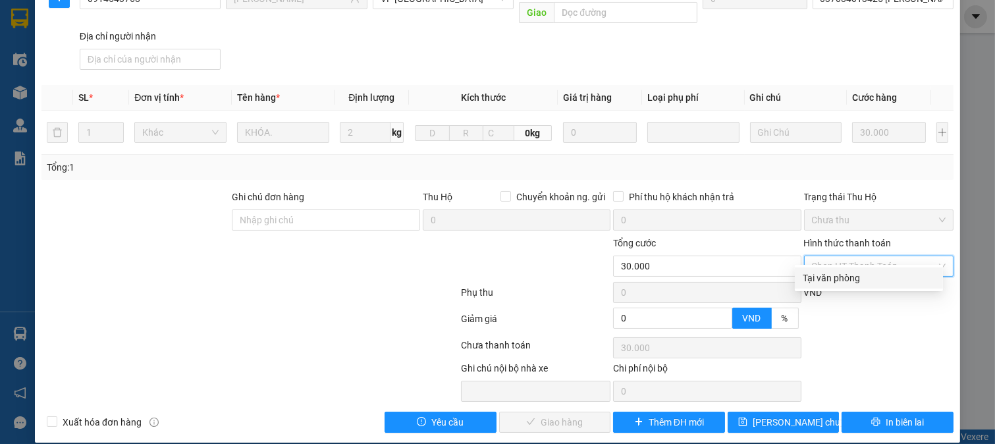
click at [839, 284] on div "Tại văn phòng" at bounding box center [869, 278] width 132 height 14
type input "0"
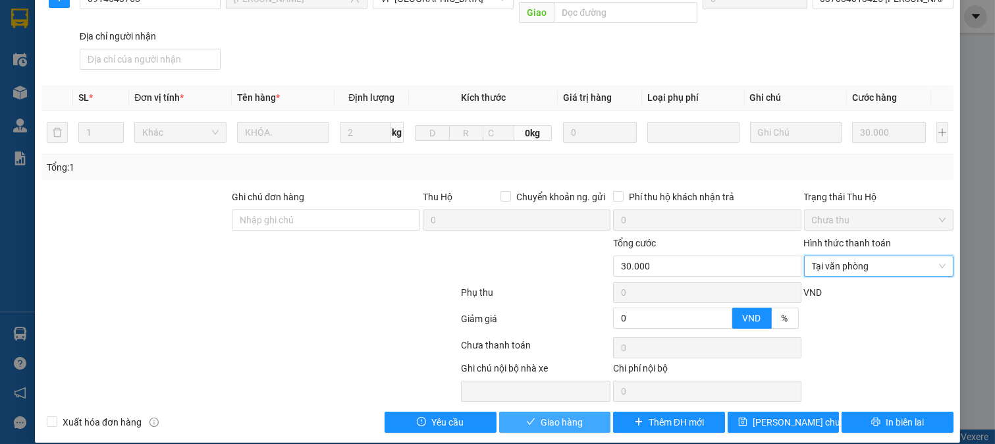
drag, startPoint x: 571, startPoint y: 402, endPoint x: 587, endPoint y: 398, distance: 16.3
click at [570, 415] on span "Giao hàng" at bounding box center [562, 422] width 42 height 14
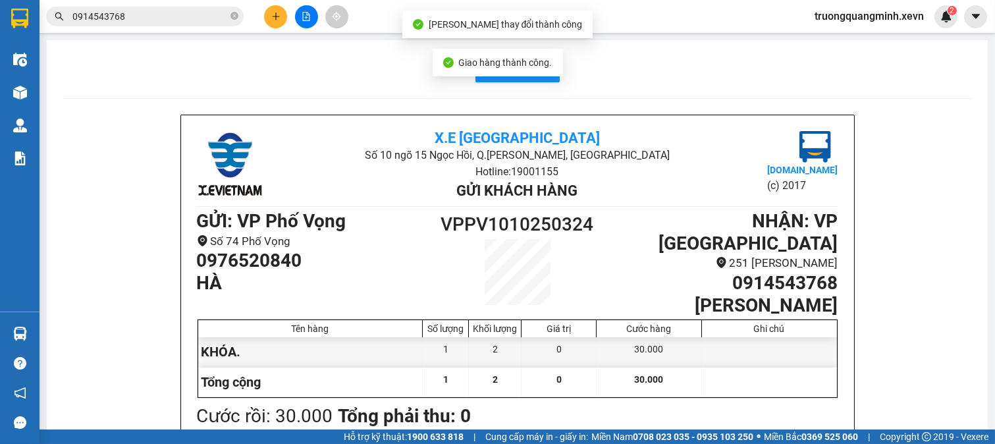
click at [145, 14] on input "0914543768" at bounding box center [149, 16] width 155 height 14
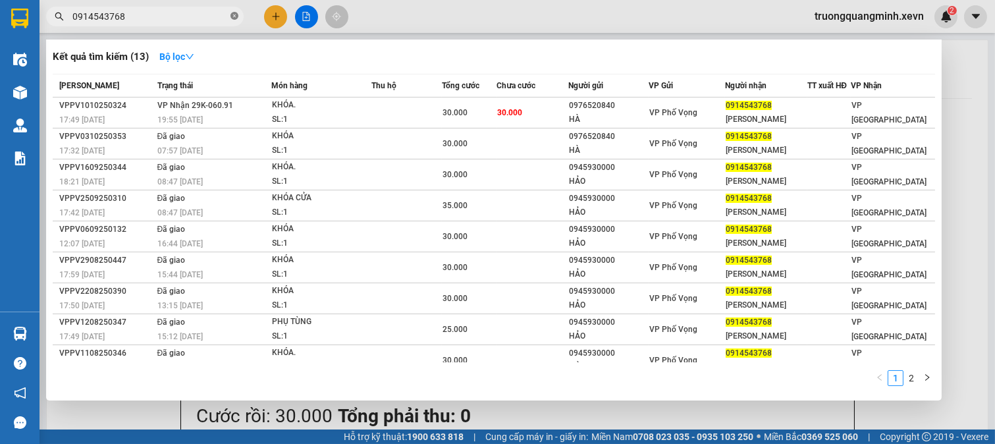
click at [232, 12] on icon "close-circle" at bounding box center [235, 16] width 8 height 8
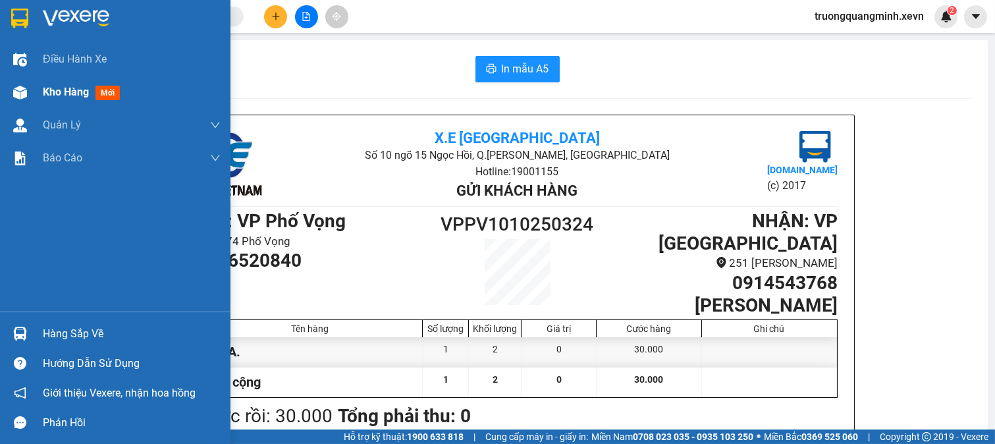
click at [0, 88] on div "Kho hàng mới" at bounding box center [115, 92] width 231 height 33
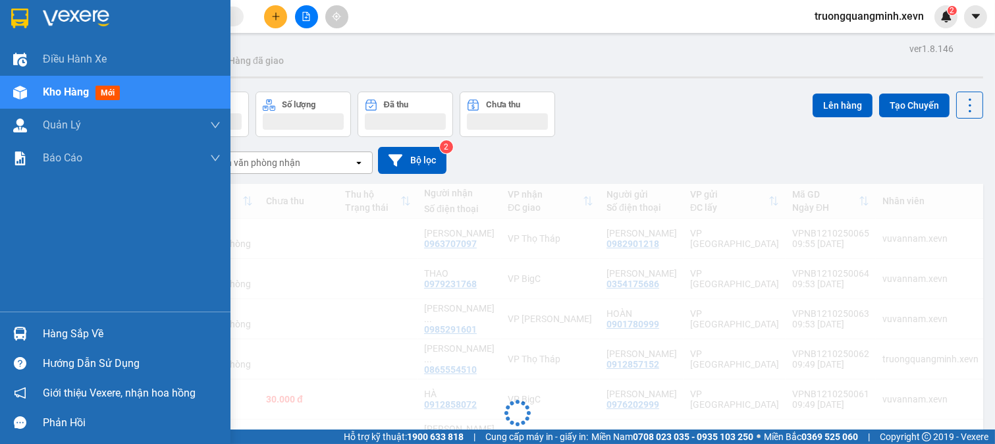
click at [56, 88] on span "Kho hàng" at bounding box center [66, 92] width 46 height 13
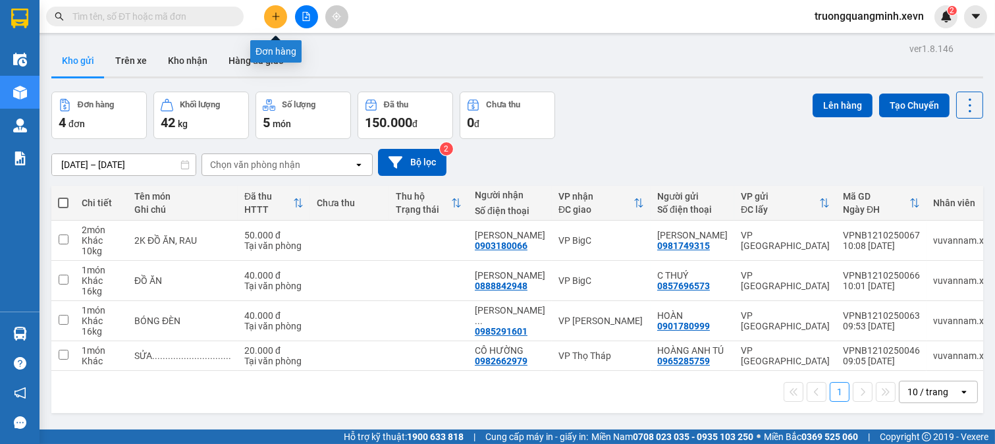
click at [277, 25] on button at bounding box center [275, 16] width 23 height 23
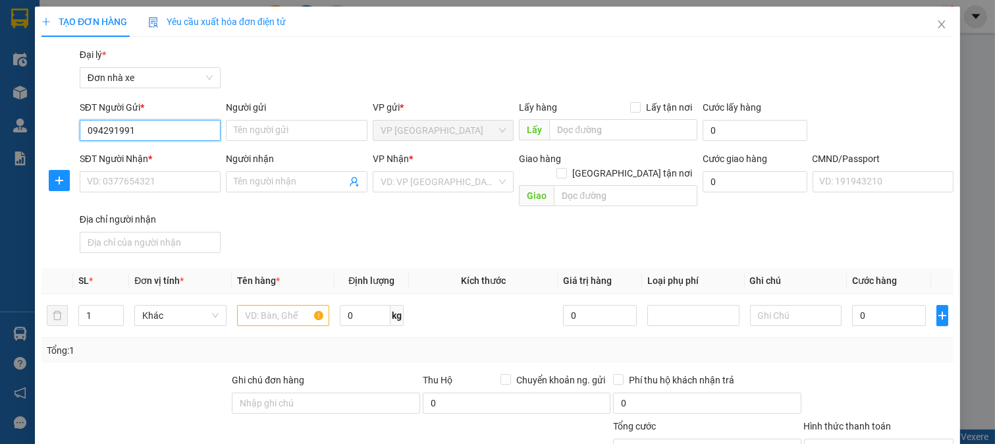
type input "0942919913"
click at [170, 159] on div "0942919913 - C TUYẾT" at bounding box center [148, 157] width 124 height 14
type input "C TUYẾT"
type input "0982039992"
type input "DƯ"
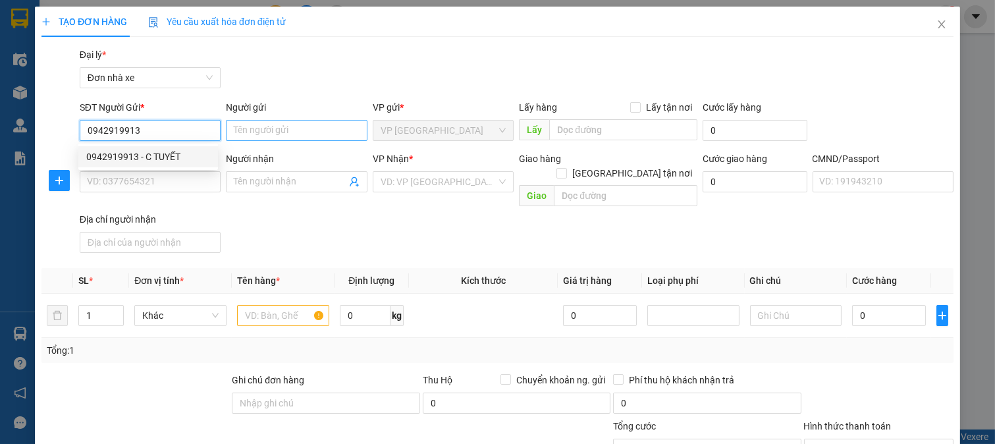
type input "013357706-DU"
type input "0942919913"
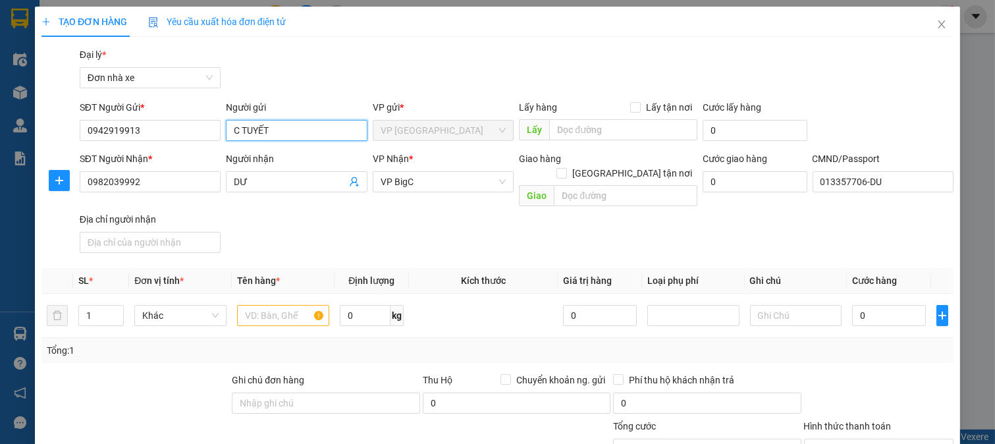
click at [236, 120] on input "C TUYẾT" at bounding box center [297, 130] width 142 height 21
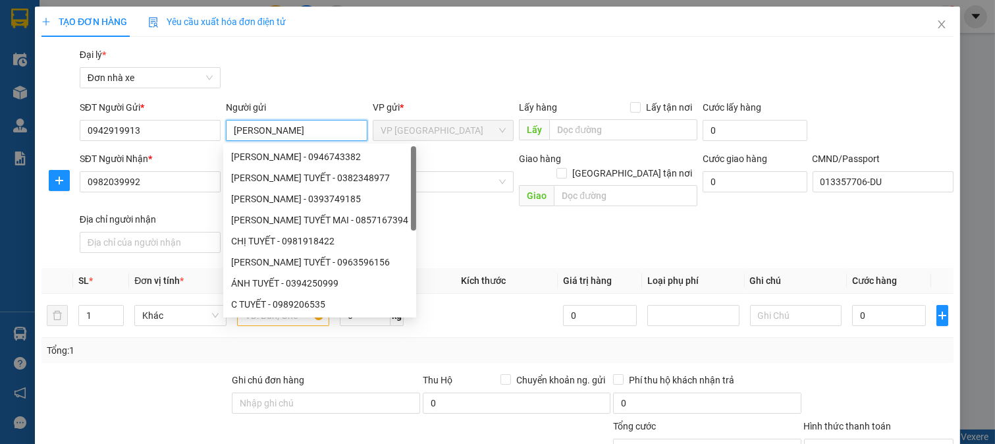
type input "[PERSON_NAME]"
click at [260, 58] on div "Gói vận chuyển * Tiêu chuẩn Đại lý * Đơn nhà xe" at bounding box center [516, 70] width 879 height 46
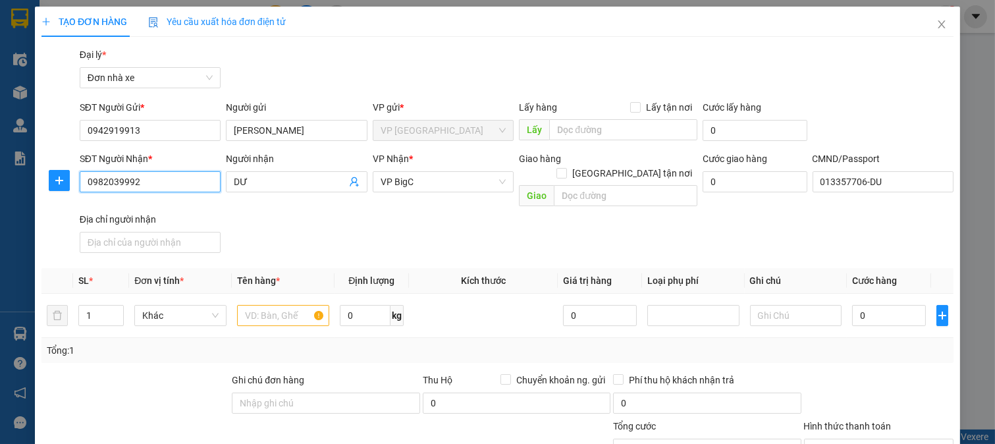
click at [152, 179] on input "0982039992" at bounding box center [151, 181] width 142 height 21
click at [198, 206] on div "0982039992 - DƯ" at bounding box center [148, 208] width 124 height 14
click at [234, 180] on input "DƯ" at bounding box center [290, 182] width 113 height 14
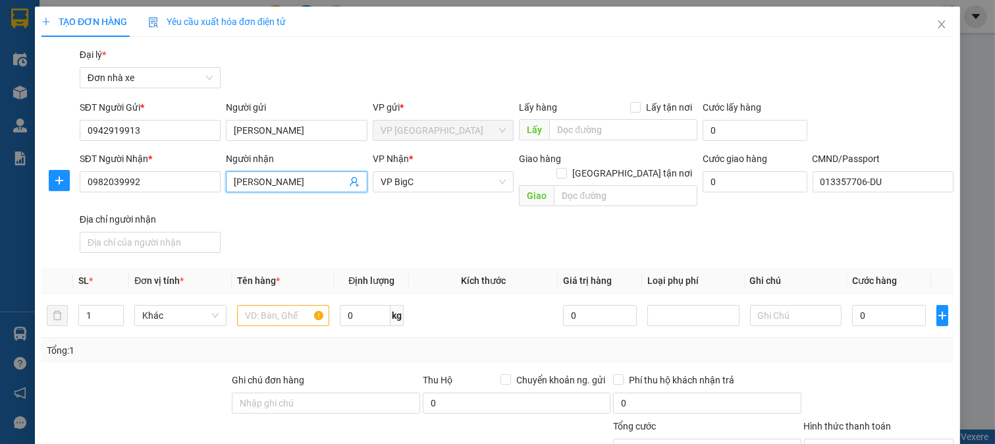
type input "ĐẶNG THU DƯ"
click at [456, 228] on div "SĐT Người Nhận * 0982039992 Người nhận ĐẶNG THU DƯ ĐẶNG THU DƯ VP Nhận * VP Big…" at bounding box center [516, 204] width 879 height 107
click at [268, 305] on input "text" at bounding box center [283, 315] width 92 height 21
type input "D"
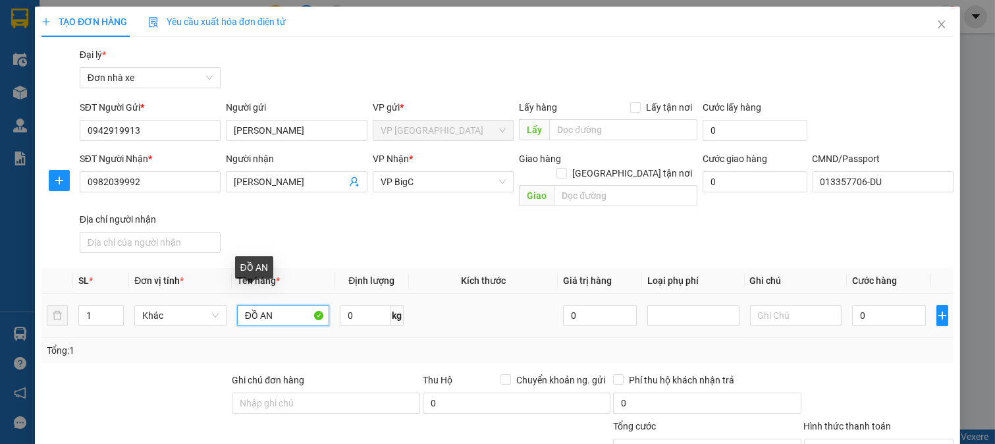
click at [130, 305] on tr "1 Khác ĐỒ AN 0 kg 0 0" at bounding box center [497, 316] width 912 height 44
type input "DẦU GỘI"
click at [352, 305] on input "0" at bounding box center [365, 315] width 51 height 21
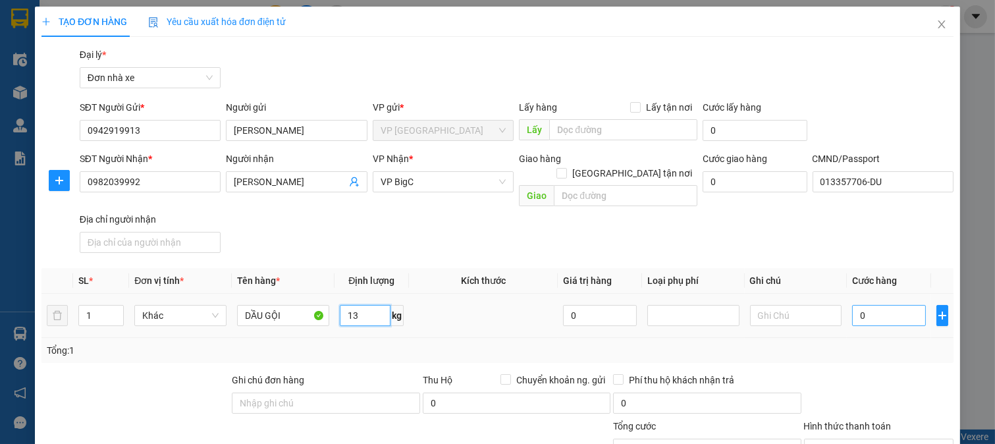
type input "13"
click at [887, 305] on input "0" at bounding box center [888, 315] width 73 height 21
type input "3"
type input "35"
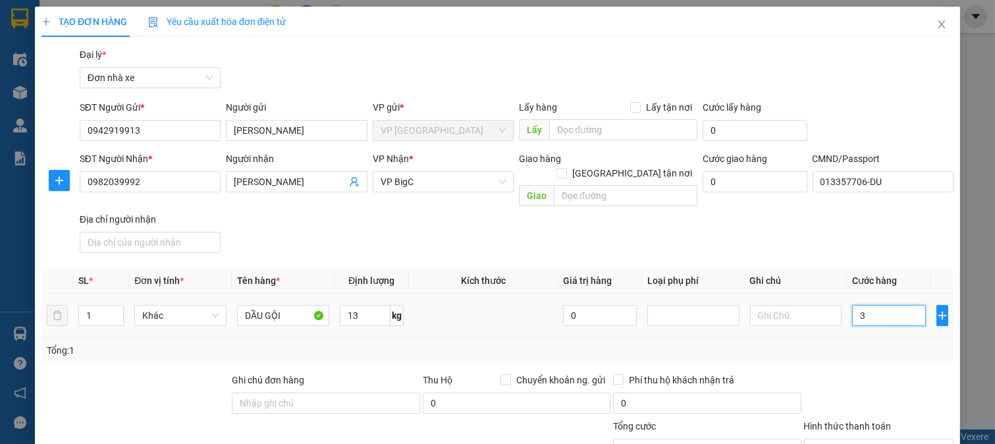
type input "35"
type input "35.000"
click at [879, 338] on div "Tổng: 1" at bounding box center [497, 350] width 912 height 25
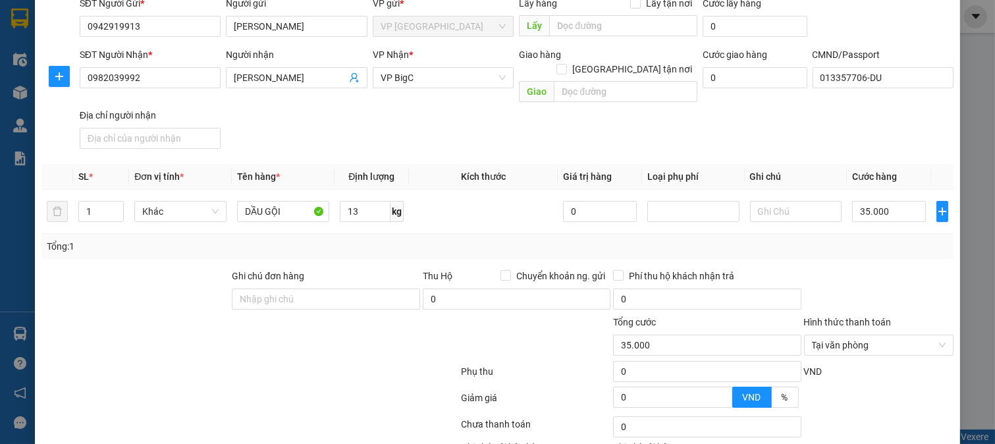
scroll to position [182, 0]
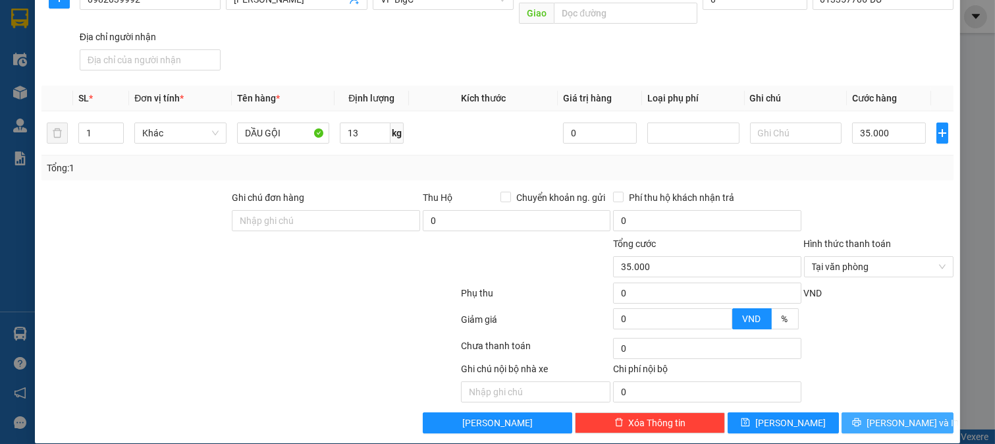
drag, startPoint x: 881, startPoint y: 389, endPoint x: 881, endPoint y: 403, distance: 13.8
click at [881, 394] on div "Transit Pickup Surcharge Ids Transit Deliver Surcharge Ids Transit Deliver Surc…" at bounding box center [497, 149] width 912 height 568
click at [881, 416] on span "[PERSON_NAME] và In" at bounding box center [913, 423] width 92 height 14
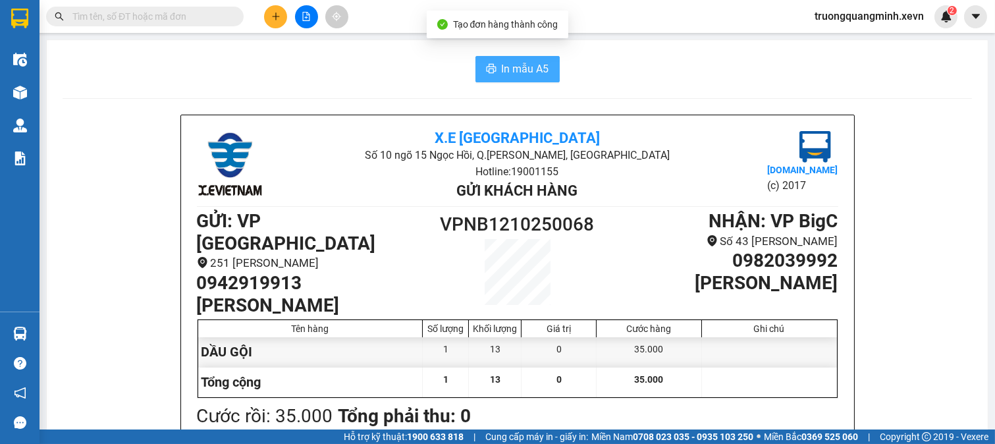
click at [520, 70] on span "In mẫu A5" at bounding box center [525, 69] width 47 height 16
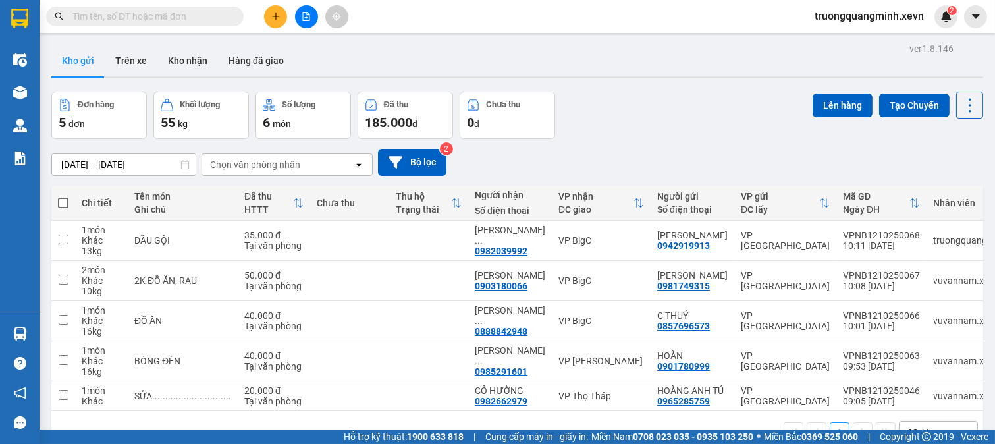
click at [280, 17] on icon "plus" at bounding box center [275, 16] width 9 height 9
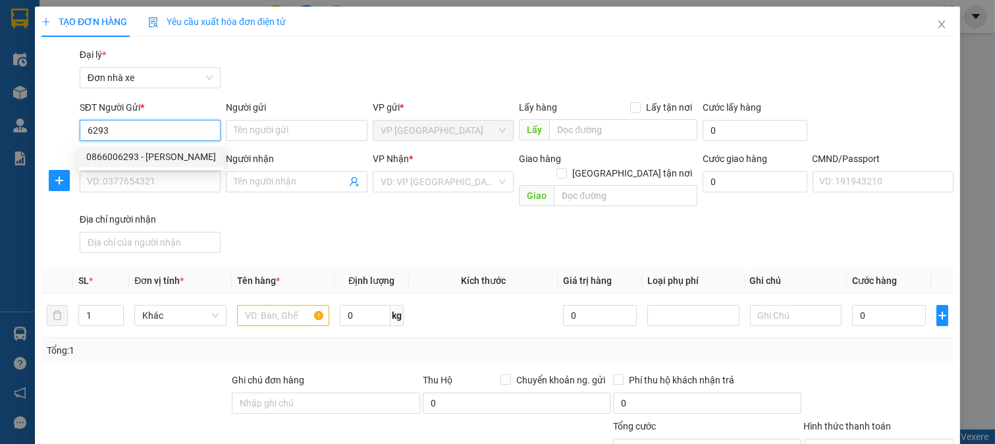
click at [189, 151] on div "0866006293 - LƯU ĐỨC BINH" at bounding box center [151, 157] width 130 height 14
type input "0866006293"
type input "[PERSON_NAME]"
type input "0975176482"
type input "HOÀNG VĂN HOÁ"
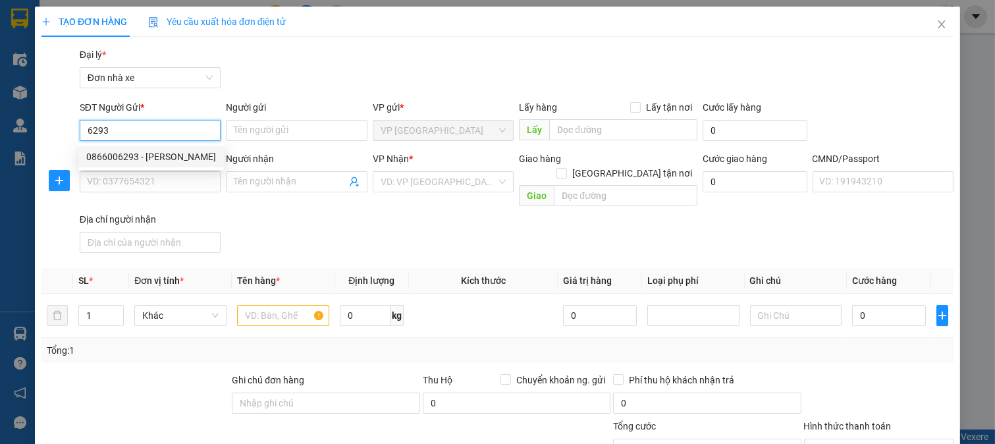
type input "001092016996 hoàng tuấn ngọc"
type input "RĂNG"
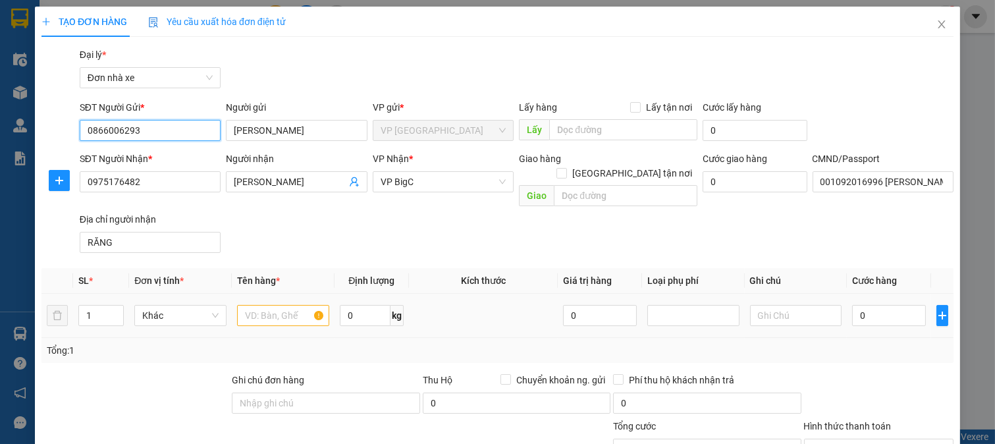
type input "0866006293"
click at [255, 305] on input "text" at bounding box center [283, 315] width 92 height 21
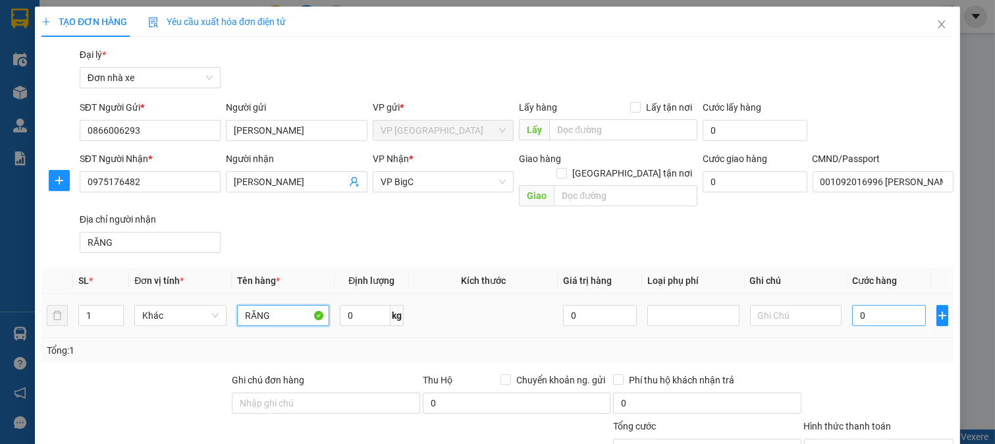
type input "RĂNG"
click at [870, 306] on input "0" at bounding box center [888, 315] width 73 height 21
type input "2"
type input "25"
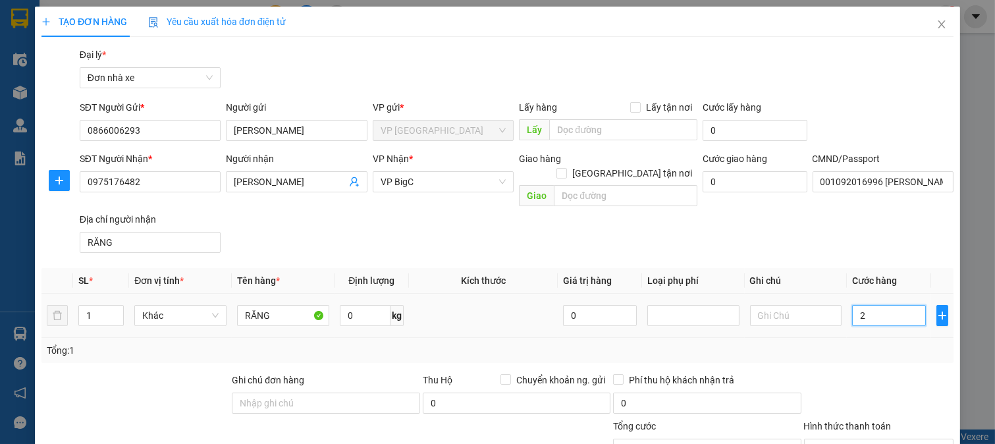
type input "25"
type input "25.000"
click at [865, 373] on div at bounding box center [879, 396] width 153 height 46
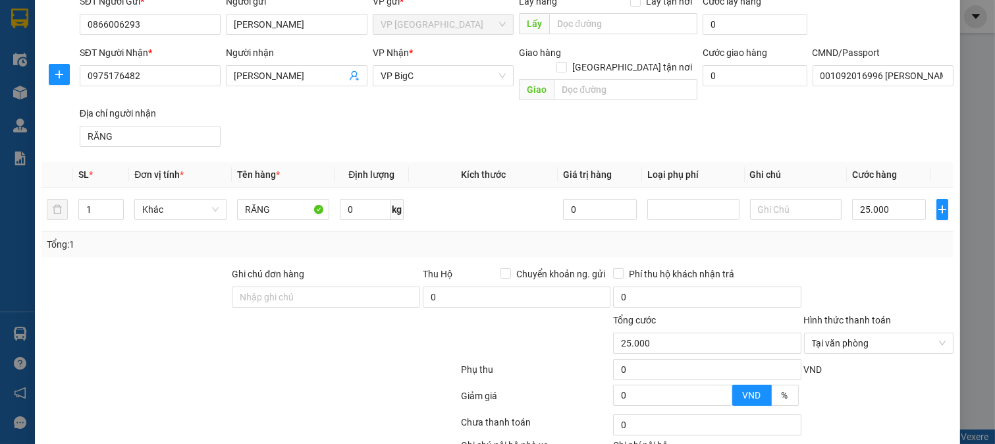
scroll to position [182, 0]
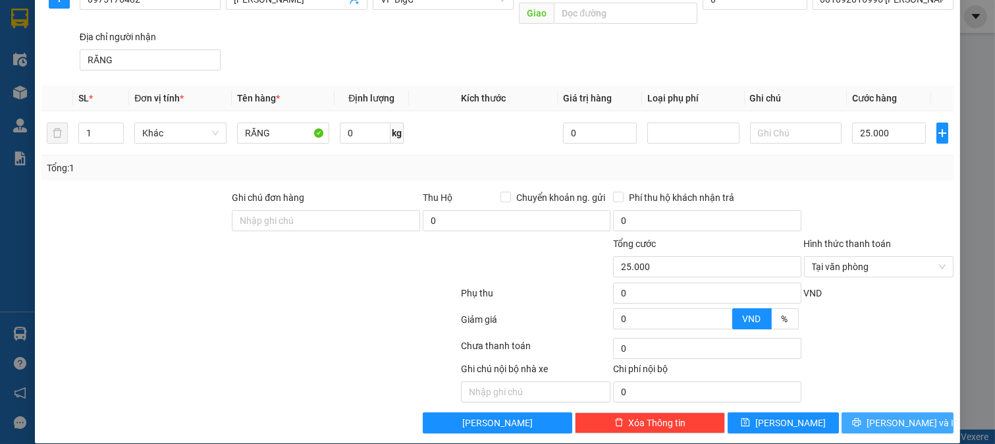
click at [886, 416] on span "[PERSON_NAME] và In" at bounding box center [913, 423] width 92 height 14
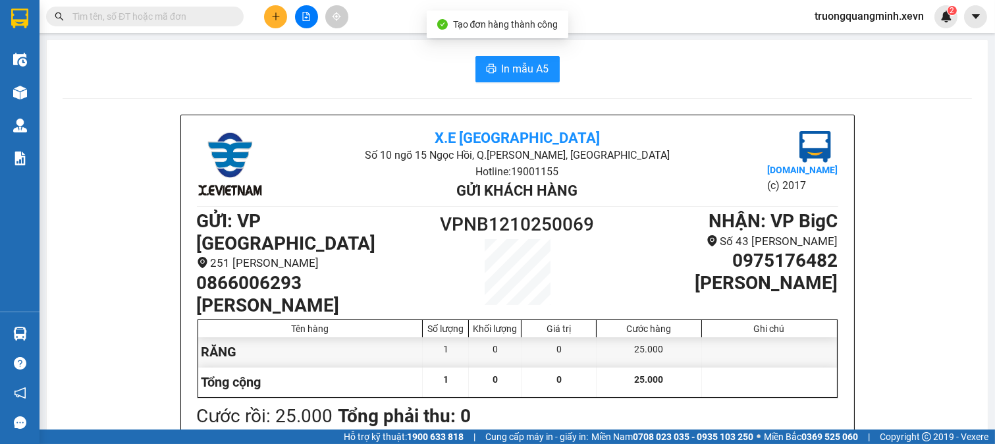
click at [524, 74] on span "In mẫu A5" at bounding box center [525, 69] width 47 height 16
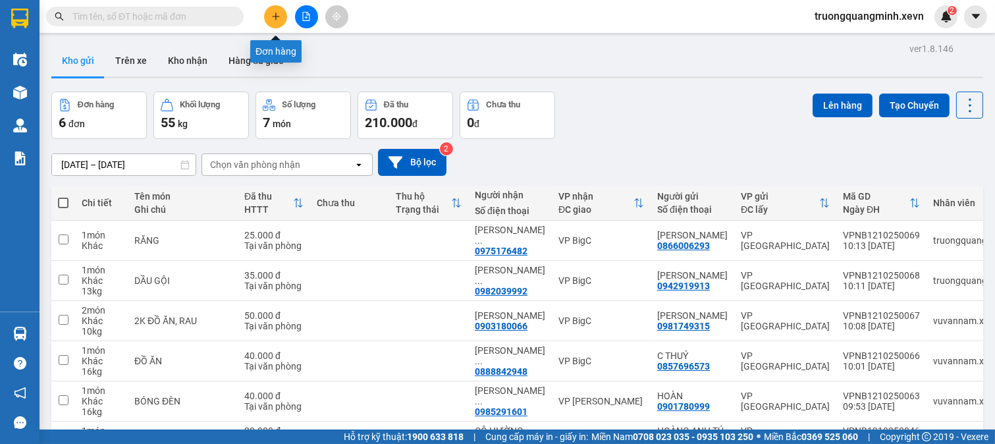
click at [281, 11] on button at bounding box center [275, 16] width 23 height 23
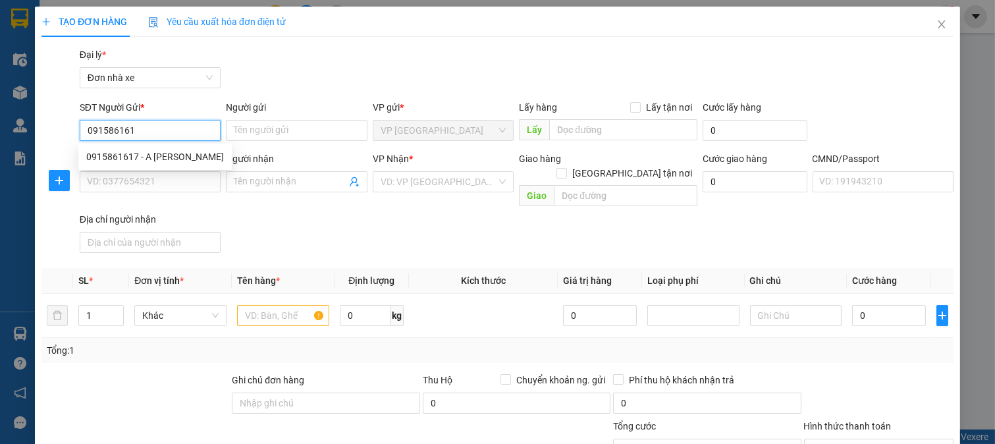
type input "0915861617"
click at [184, 157] on div "0915861617 - A ĐINH VĂN KHA" at bounding box center [155, 157] width 138 height 14
type input "A [PERSON_NAME]"
type input "0917910486"
type input "ĐINH KHÁNH LINH"
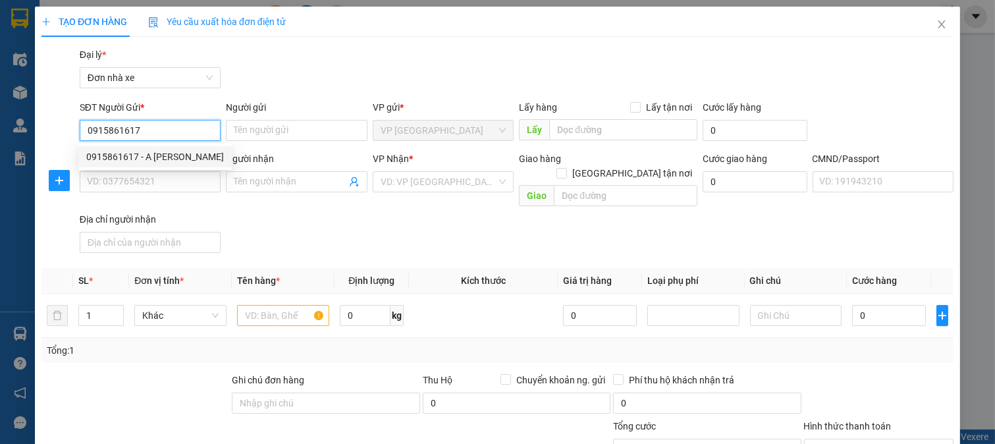
type input "037306005054 ĐINH KHÁNH LINH"
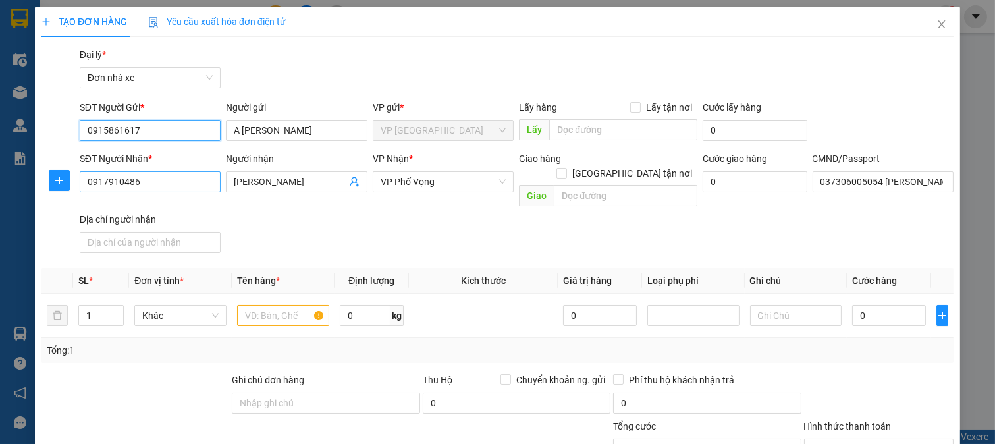
type input "0915861617"
click at [186, 184] on input "0917910486" at bounding box center [151, 181] width 142 height 21
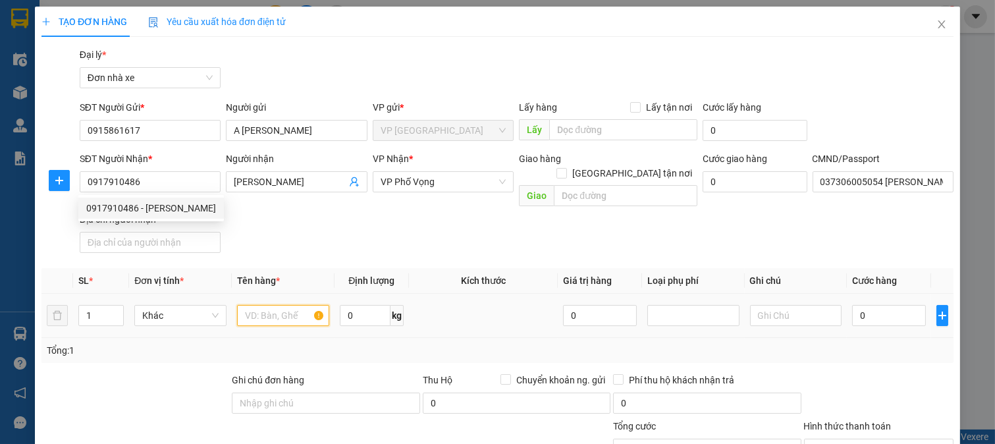
click at [275, 305] on input "text" at bounding box center [283, 315] width 92 height 21
type input "A"
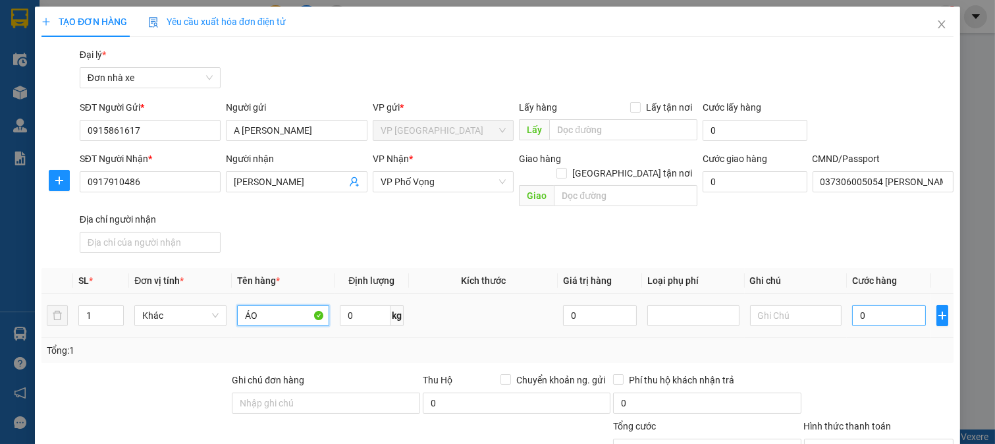
type input "ÁO"
click at [881, 305] on input "0" at bounding box center [888, 315] width 73 height 21
type input "2"
type input "25"
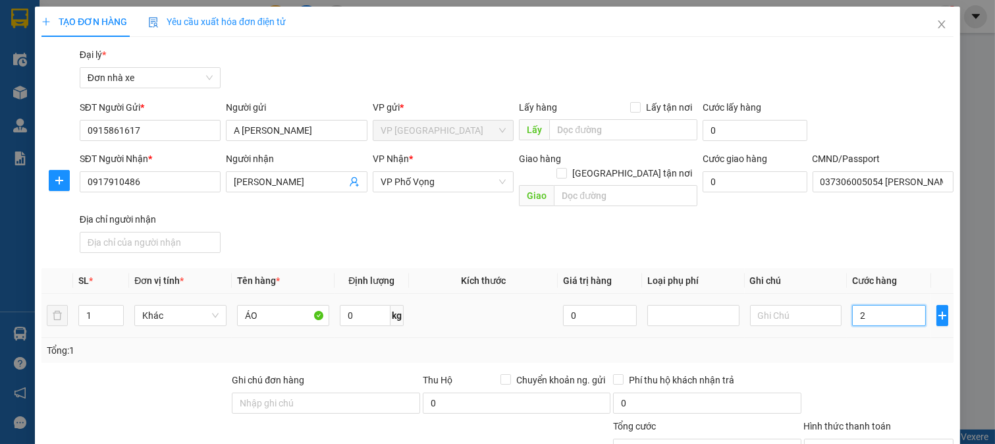
type input "25"
type input "25.000"
click at [870, 357] on div "Transit Pickup Surcharge Ids Transit Deliver Surcharge Ids Transit Deliver Surc…" at bounding box center [497, 331] width 912 height 568
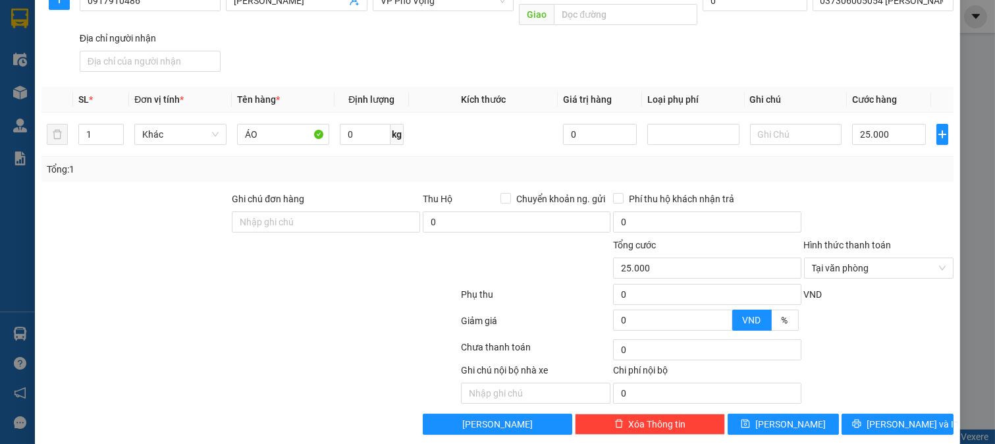
scroll to position [182, 0]
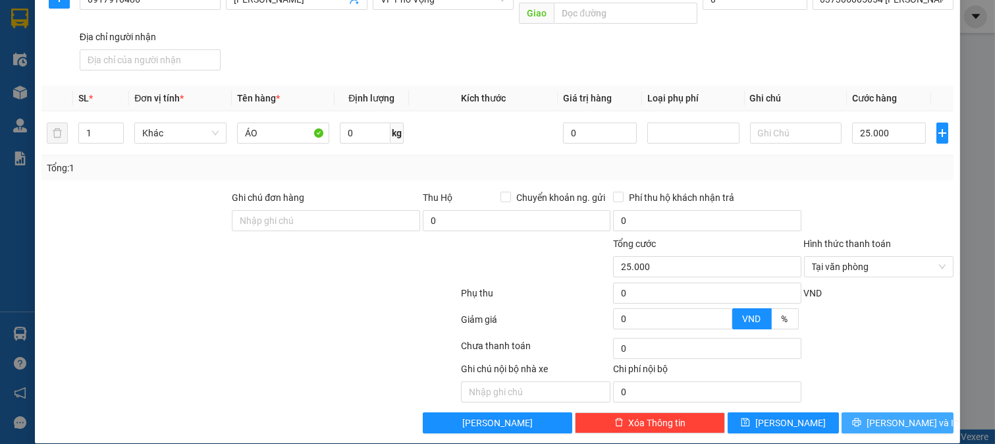
click at [874, 412] on button "[PERSON_NAME] và In" at bounding box center [898, 422] width 112 height 21
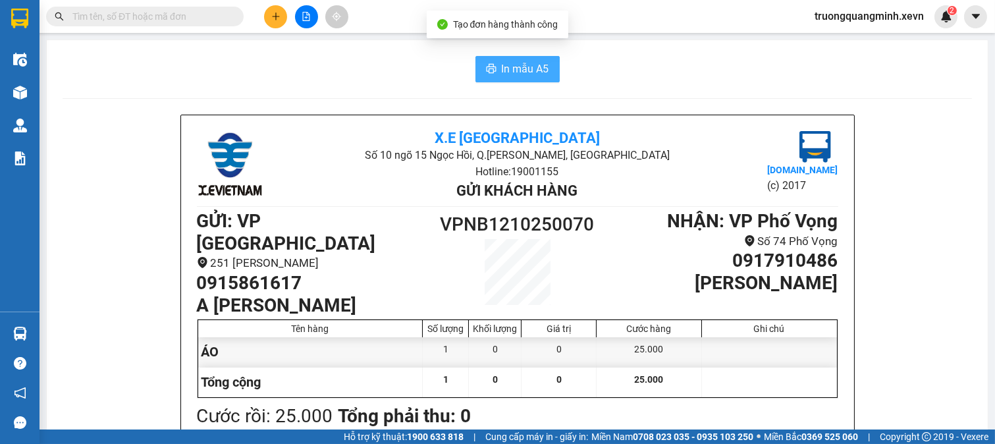
click at [476, 63] on button "In mẫu A5" at bounding box center [518, 69] width 84 height 26
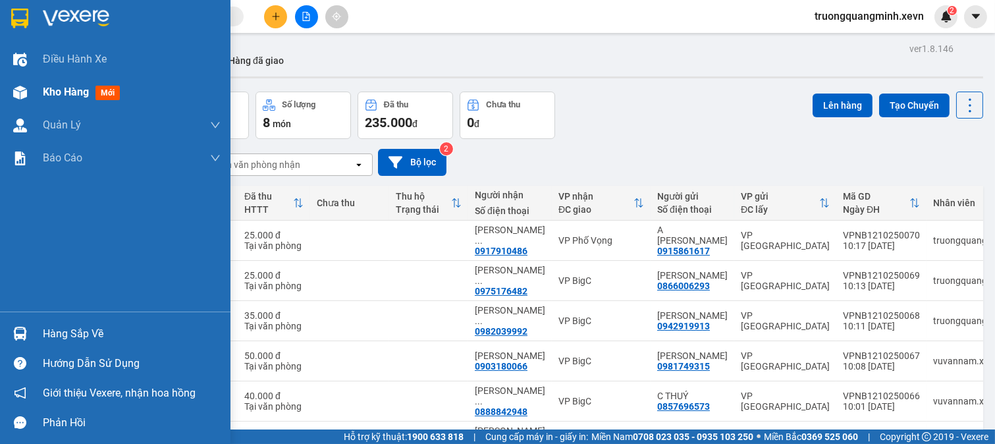
click at [24, 96] on img at bounding box center [20, 93] width 14 height 14
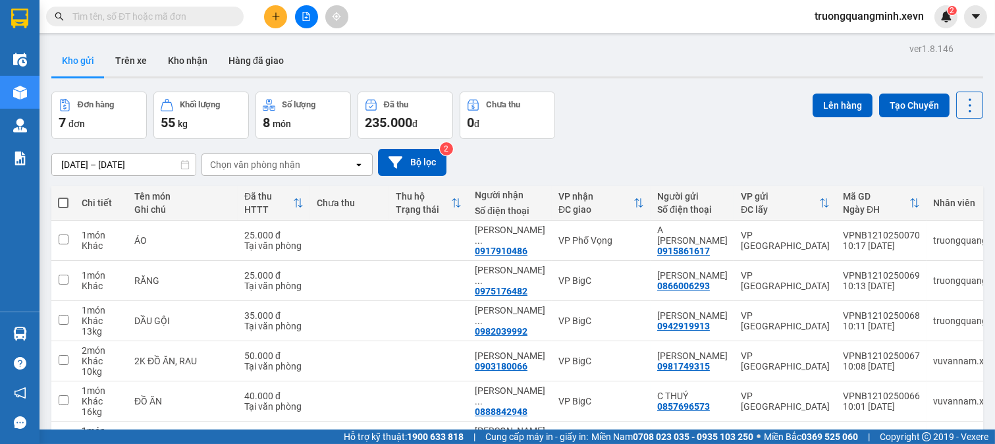
click at [175, 23] on input "text" at bounding box center [149, 16] width 155 height 14
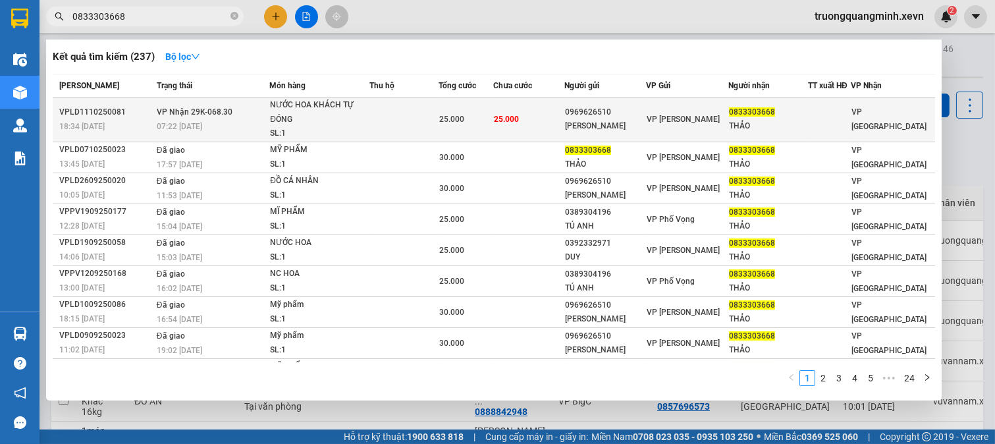
type input "0833303668"
click at [462, 117] on span "25.000" at bounding box center [452, 119] width 25 height 9
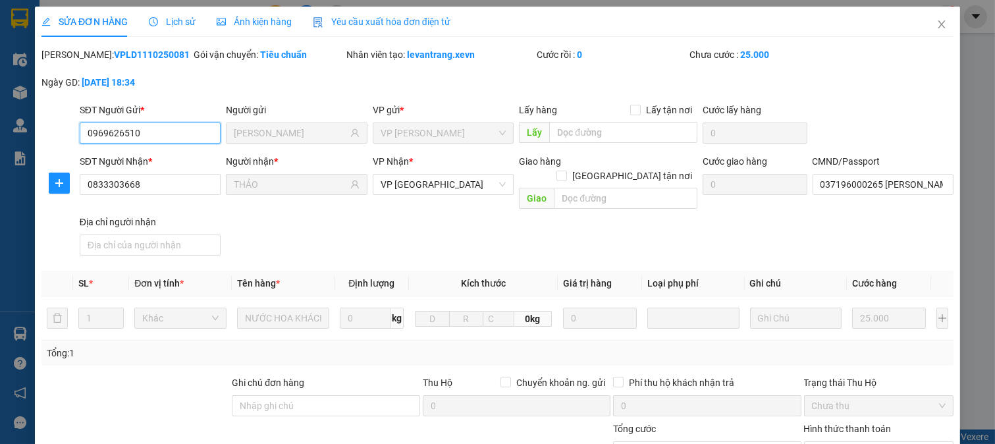
type input "0969626510"
type input "VÂN ANH"
type input "0833303668"
type input "THẢO"
type input "037196000265 CHU THỊ THU THẢO"
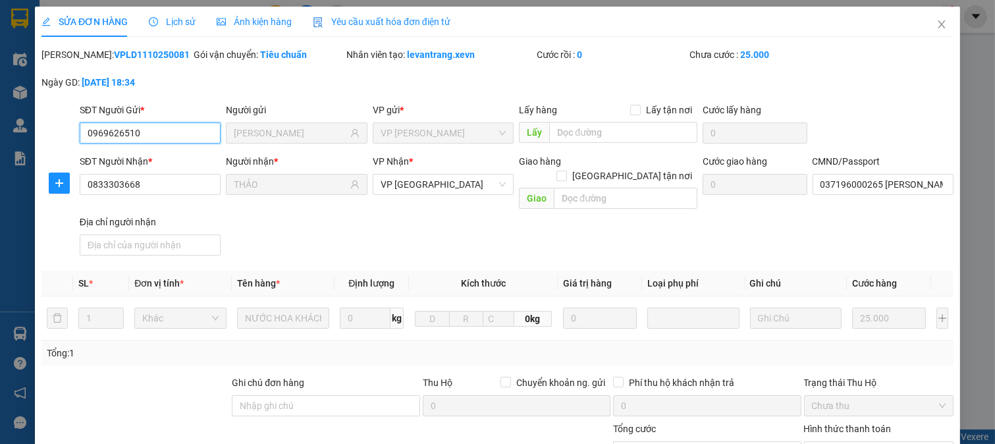
type input "0"
type input "25.000"
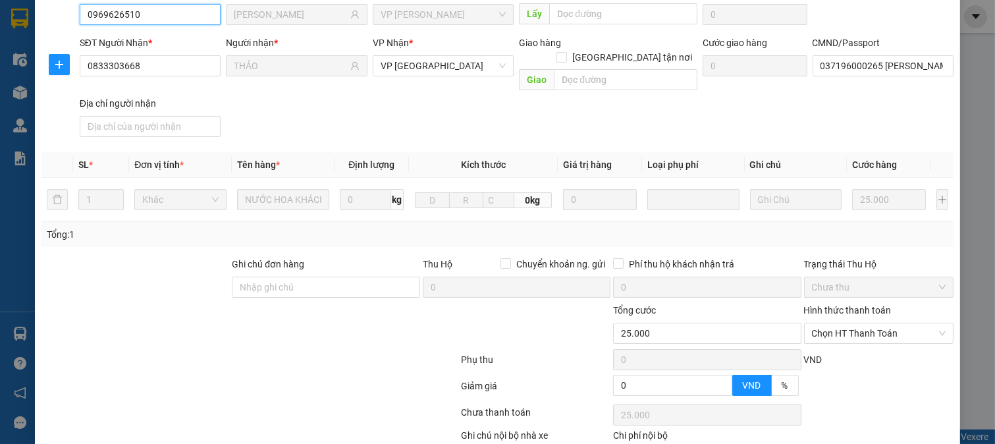
scroll to position [186, 0]
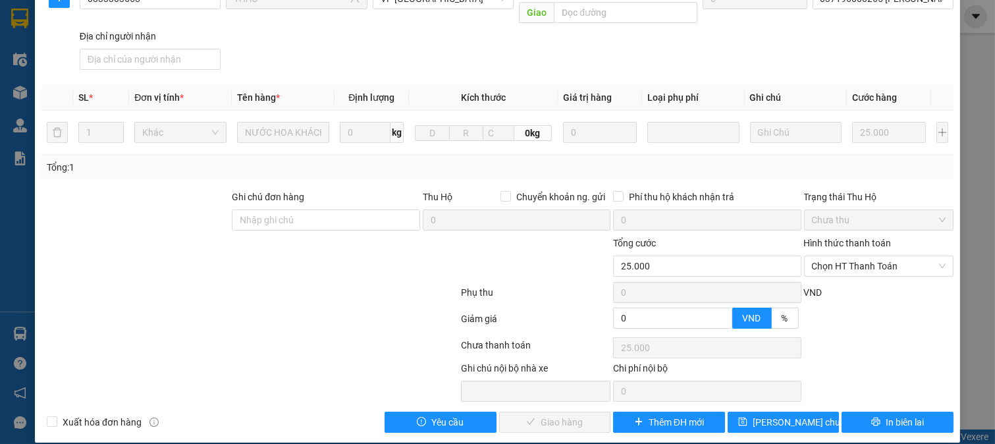
drag, startPoint x: 834, startPoint y: 249, endPoint x: 837, endPoint y: 263, distance: 14.7
click at [835, 256] on span "Chọn HT Thanh Toán" at bounding box center [879, 266] width 134 height 20
click at [563, 415] on span "Giao hàng" at bounding box center [562, 422] width 42 height 14
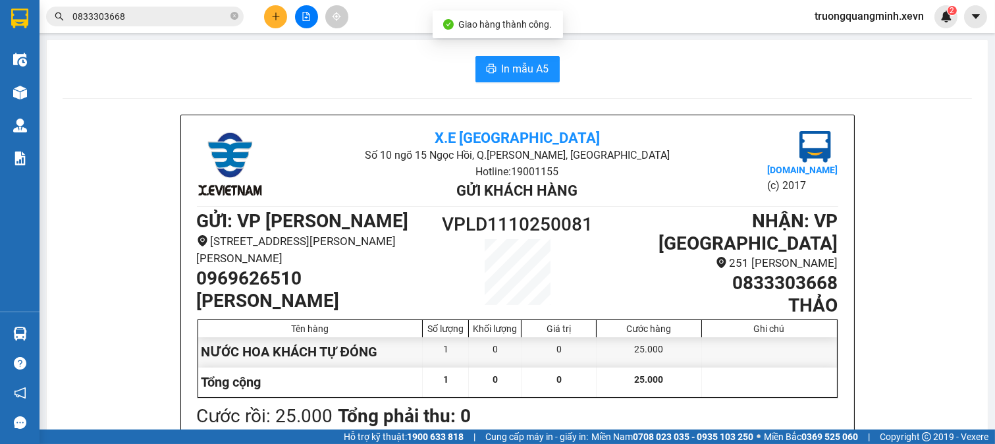
click at [167, 30] on div "Kết quả tìm kiếm ( 237 ) Bộ lọc Mã ĐH Trạng thái Món hàng Thu hộ Tổng cước Chưa…" at bounding box center [497, 16] width 995 height 33
click at [161, 21] on input "0833303668" at bounding box center [149, 16] width 155 height 14
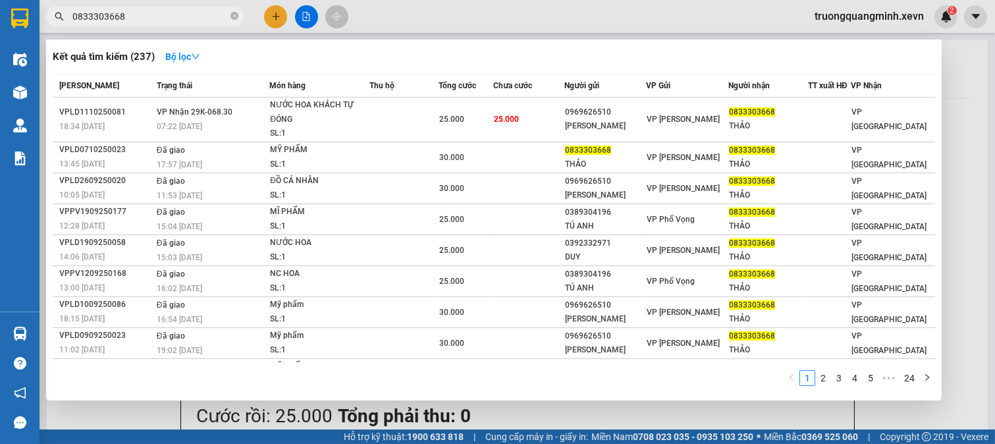
click at [272, 17] on div at bounding box center [497, 222] width 995 height 444
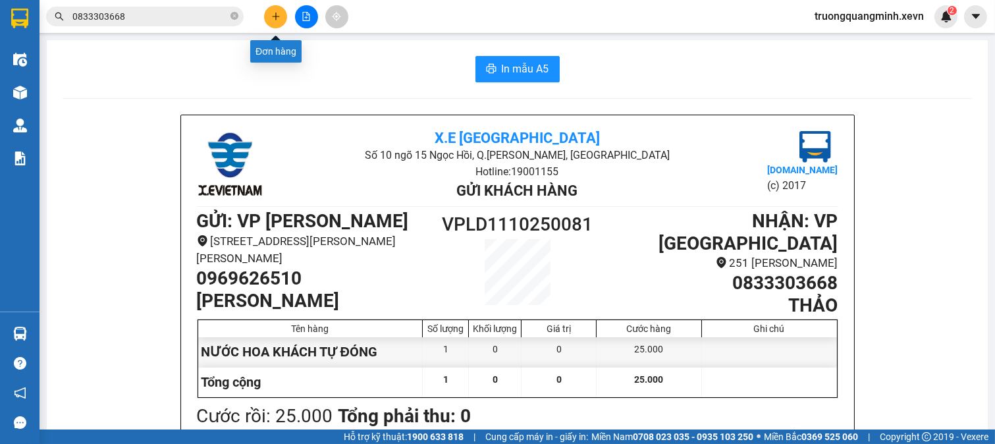
click at [272, 17] on icon "plus" at bounding box center [275, 16] width 9 height 9
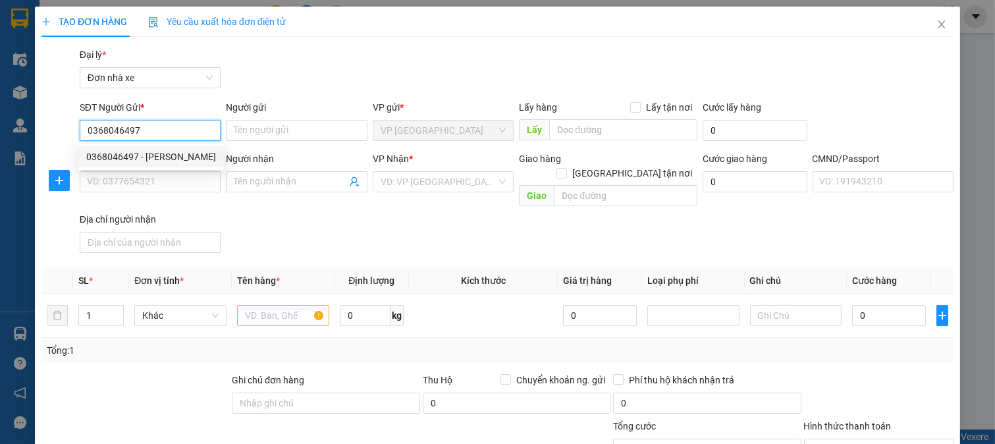
click at [184, 156] on div "0368046497 - PHẠM THỊ THANH Thuỷ" at bounding box center [151, 157] width 130 height 14
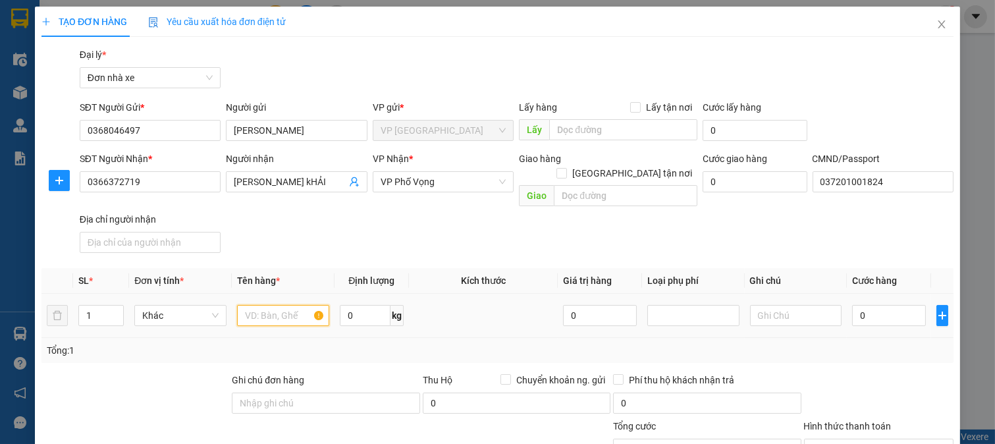
click at [277, 305] on input "text" at bounding box center [283, 315] width 92 height 21
click at [353, 305] on input "0" at bounding box center [365, 315] width 51 height 21
click at [875, 305] on input "0" at bounding box center [888, 315] width 73 height 21
click at [869, 373] on div at bounding box center [879, 396] width 153 height 46
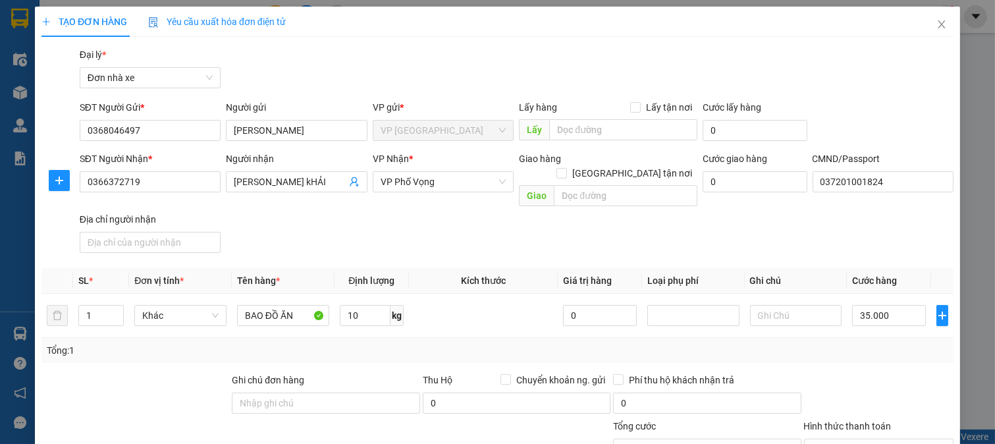
scroll to position [182, 0]
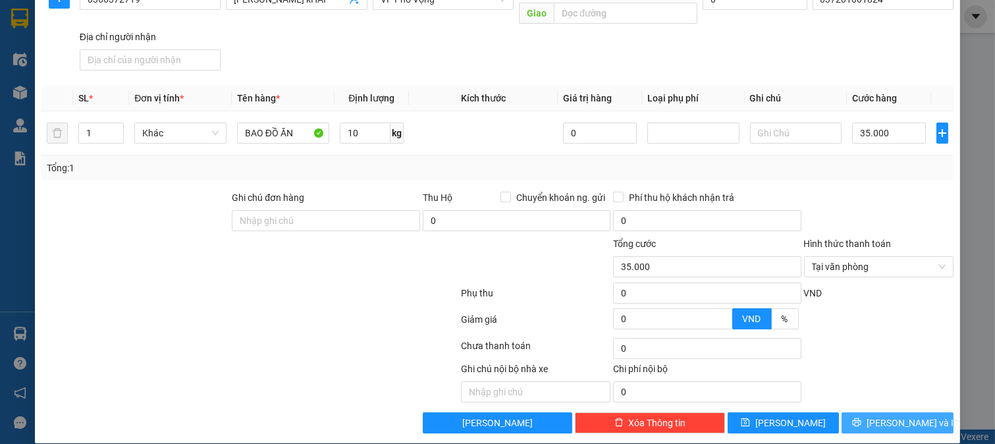
click at [880, 416] on span "[PERSON_NAME] và In" at bounding box center [913, 423] width 92 height 14
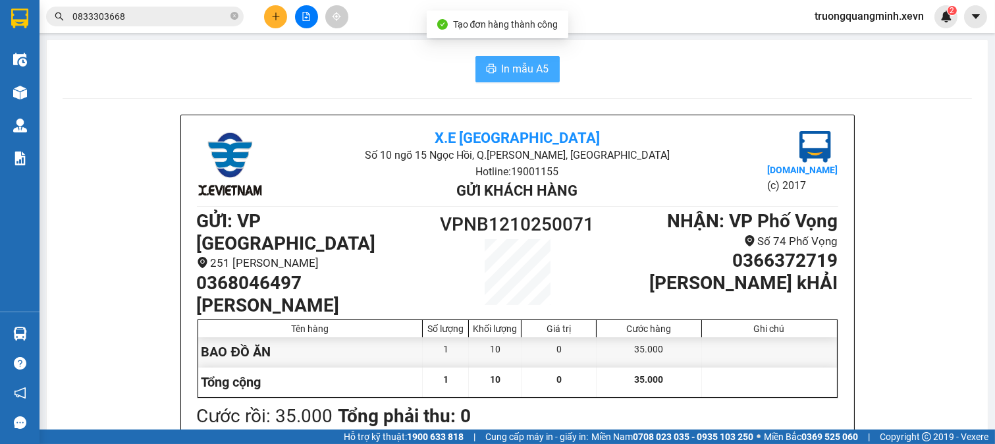
click at [516, 70] on span "In mẫu A5" at bounding box center [525, 69] width 47 height 16
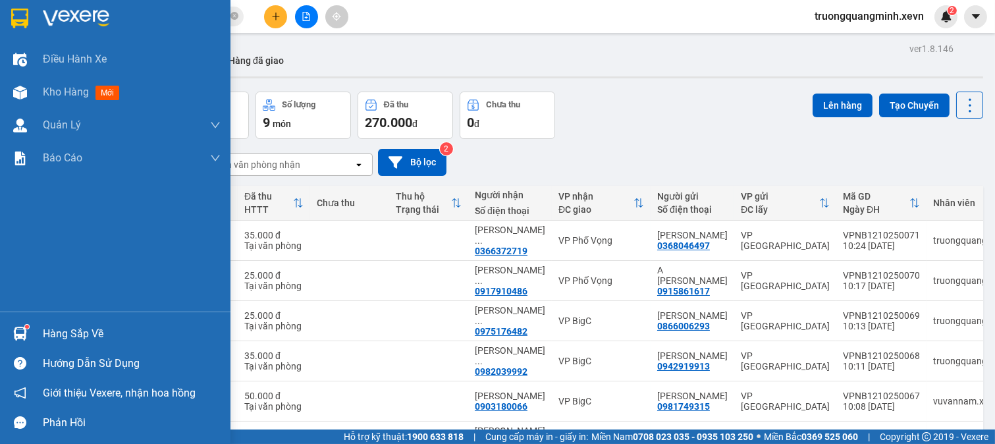
click at [47, 331] on div "Hàng sắp về" at bounding box center [132, 334] width 178 height 20
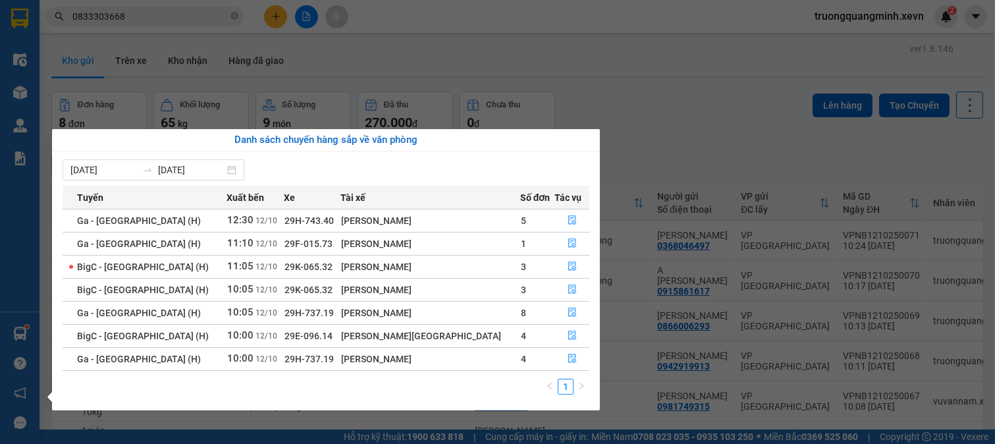
click at [136, 16] on section "Kết quả tìm kiếm ( 237 ) Bộ lọc Mã ĐH Trạng thái Món hàng Thu hộ Tổng cước Chưa…" at bounding box center [497, 222] width 995 height 444
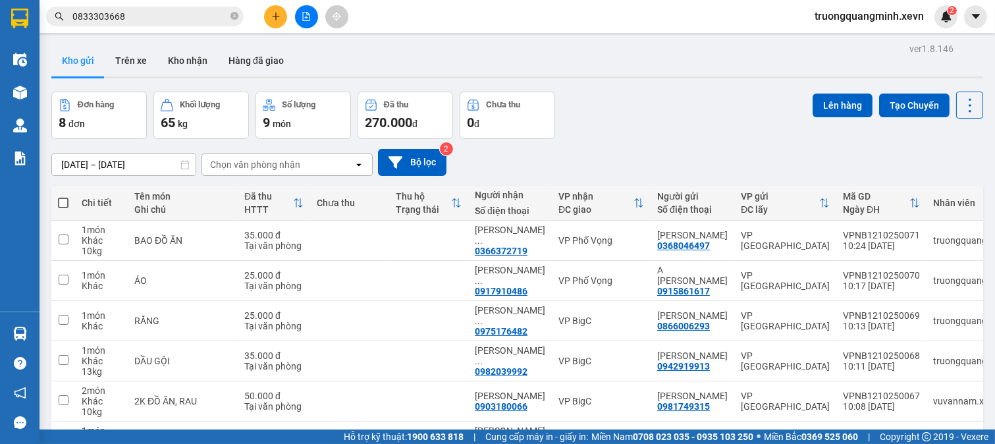
click at [136, 16] on input "0833303668" at bounding box center [149, 16] width 155 height 14
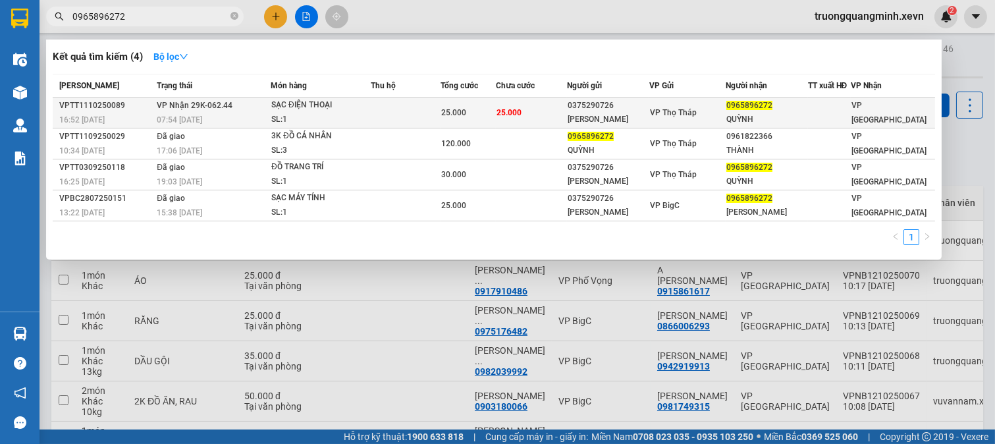
click at [456, 110] on span "25.000" at bounding box center [453, 112] width 25 height 9
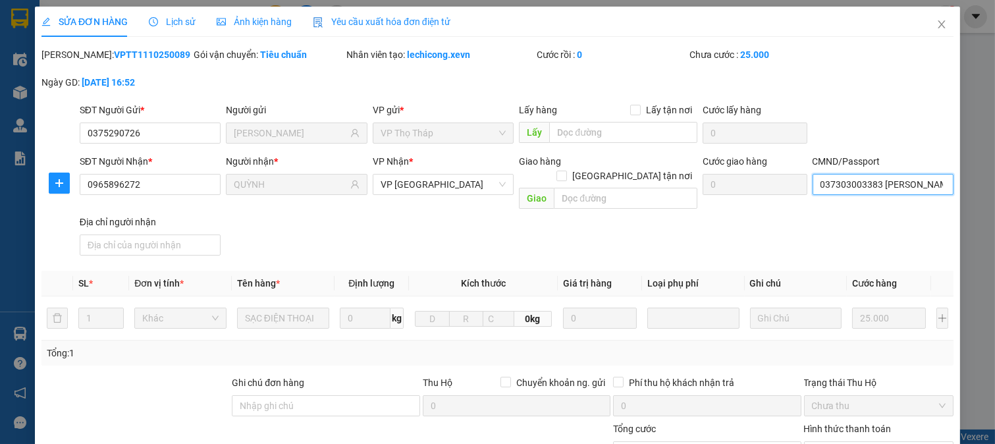
click at [865, 179] on input "037303003383 [PERSON_NAME]" at bounding box center [884, 184] width 142 height 21
click at [634, 242] on div "SĐT Người Nhận * 0965896272 Người nhận * QUỲNH VP Nhận * VP Ninh Bình Giao hàng…" at bounding box center [516, 207] width 879 height 107
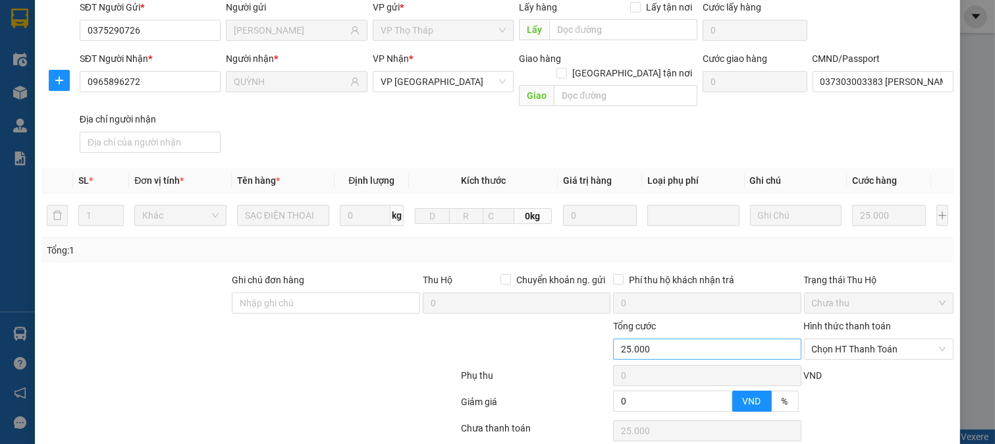
scroll to position [186, 0]
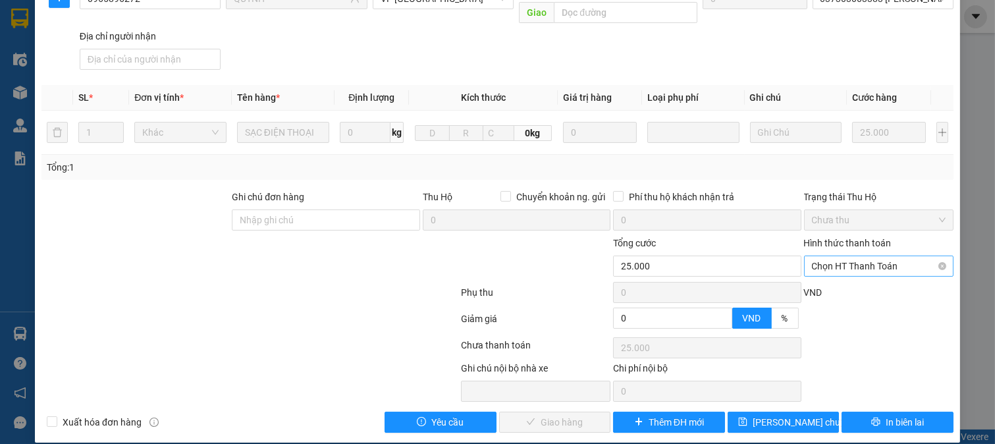
drag, startPoint x: 840, startPoint y: 253, endPoint x: 840, endPoint y: 262, distance: 9.2
click at [840, 256] on span "Chọn HT Thanh Toán" at bounding box center [879, 266] width 134 height 20
drag, startPoint x: 835, startPoint y: 282, endPoint x: 809, endPoint y: 288, distance: 26.4
click at [833, 282] on div "Tại văn phòng" at bounding box center [869, 278] width 132 height 14
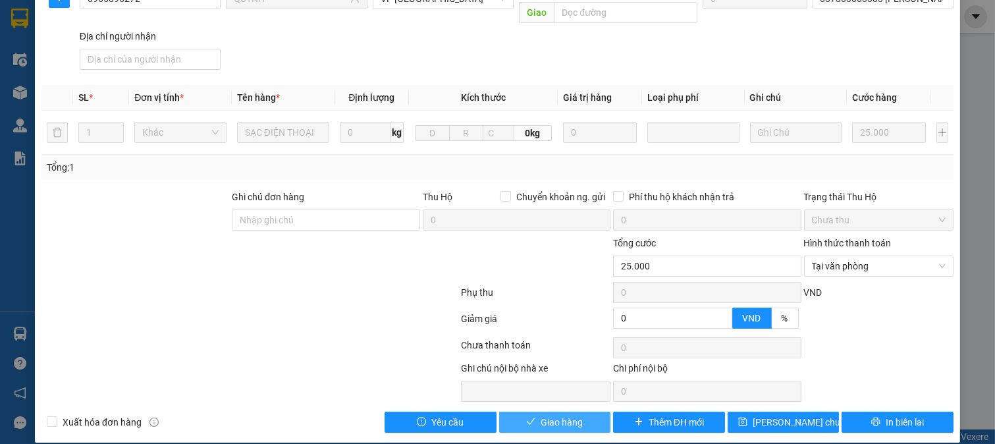
click at [543, 415] on span "Giao hàng" at bounding box center [562, 422] width 42 height 14
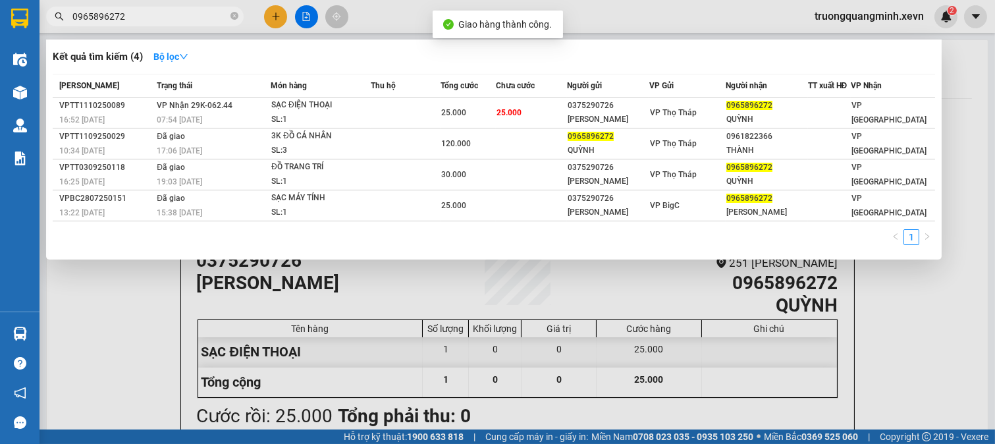
click at [184, 18] on input "0965896272" at bounding box center [149, 16] width 155 height 14
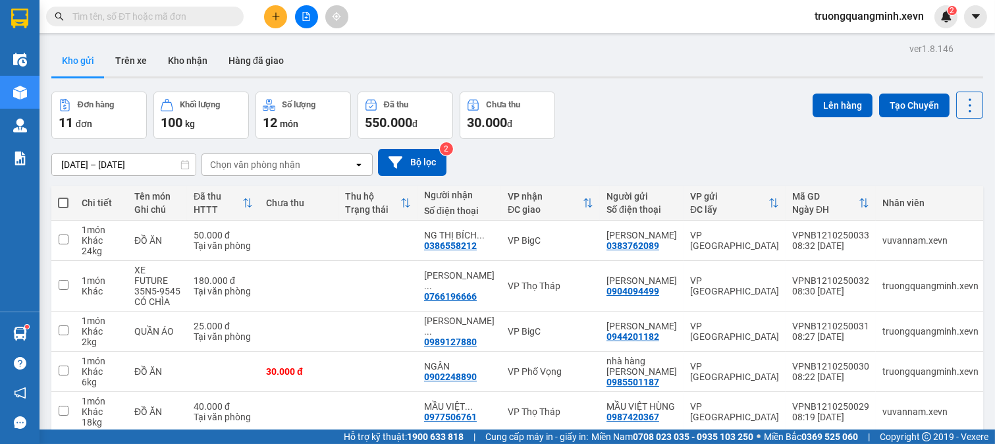
click at [167, 17] on input "text" at bounding box center [149, 16] width 155 height 14
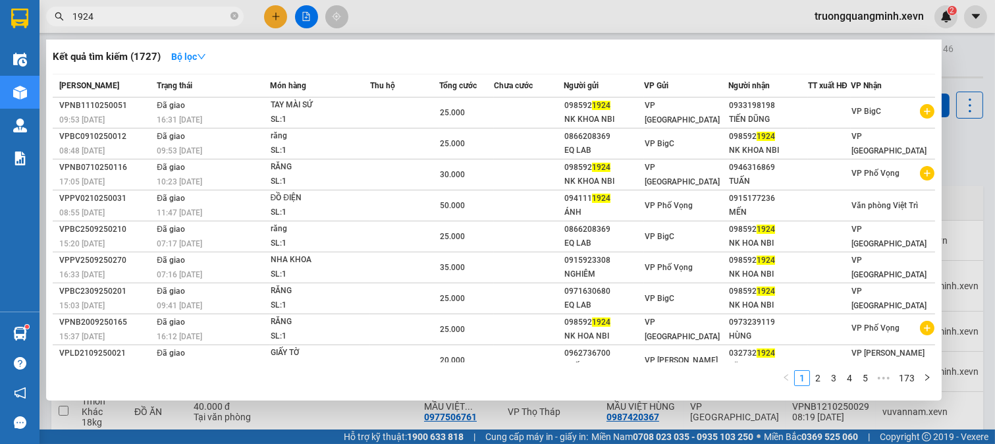
type input "1924"
click at [234, 17] on icon "close-circle" at bounding box center [235, 16] width 8 height 8
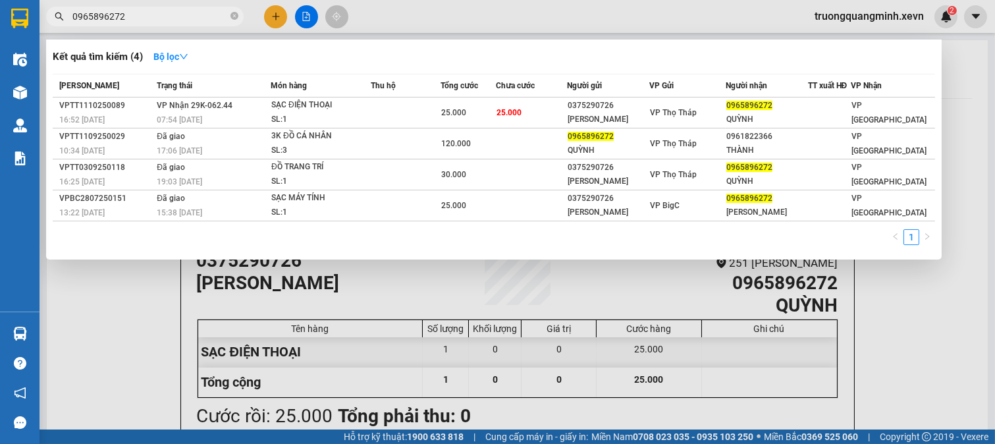
click at [277, 17] on div at bounding box center [497, 222] width 995 height 444
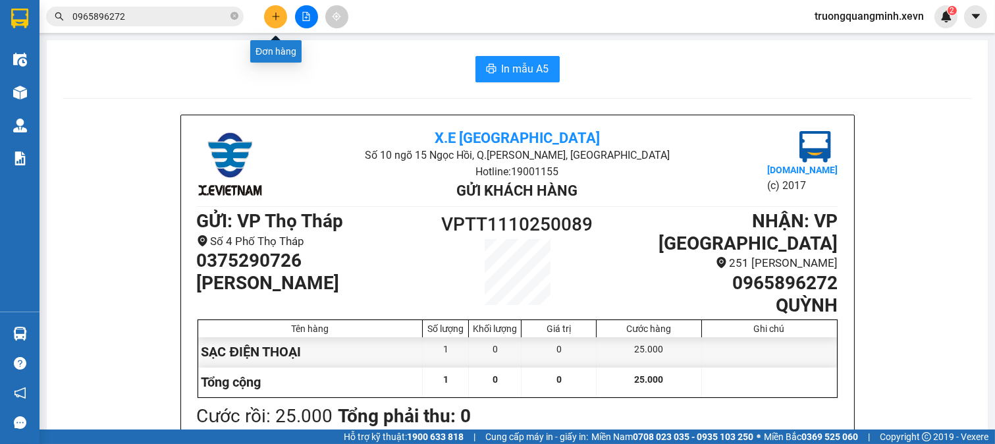
click at [277, 17] on icon "plus" at bounding box center [275, 16] width 9 height 9
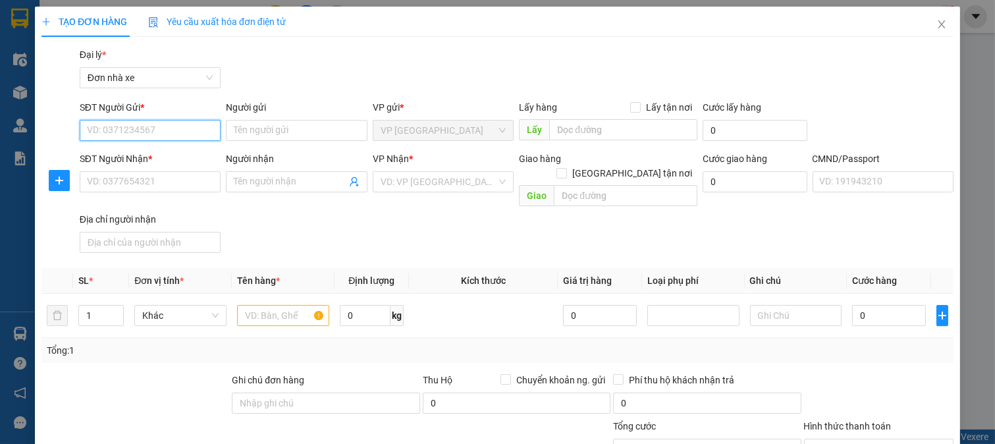
click at [139, 126] on input "SĐT Người Gửi *" at bounding box center [151, 130] width 142 height 21
drag, startPoint x: 158, startPoint y: 146, endPoint x: 167, endPoint y: 149, distance: 9.6
click at [159, 147] on div "0947403798 - [PERSON_NAME]" at bounding box center [151, 156] width 146 height 21
type input "0947403798"
type input "[PERSON_NAME]"
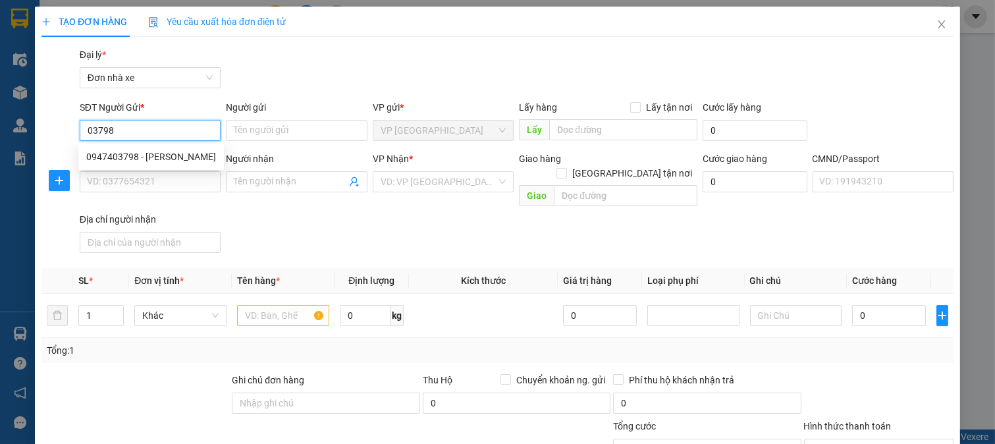
type input "0942388447"
type input "[PERSON_NAME]"
type input "NGUYÊN 0912831374"
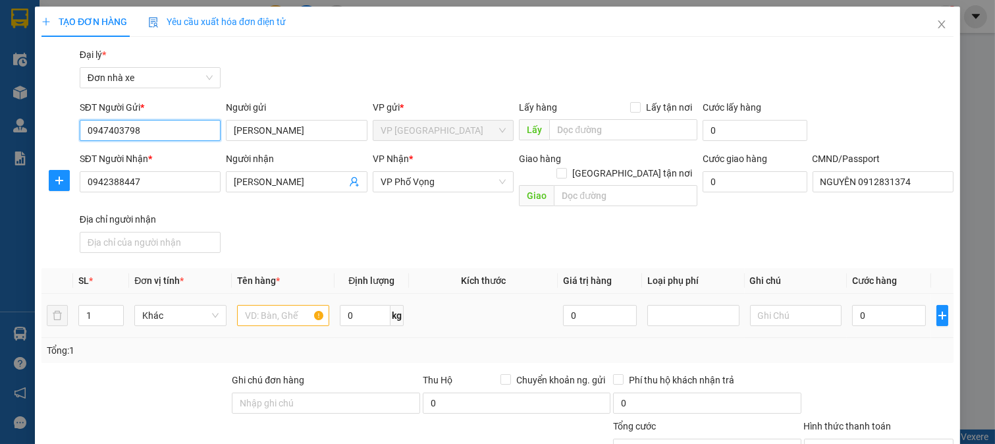
type input "0947403798"
click at [279, 308] on input "text" at bounding box center [283, 315] width 92 height 21
type input "D"
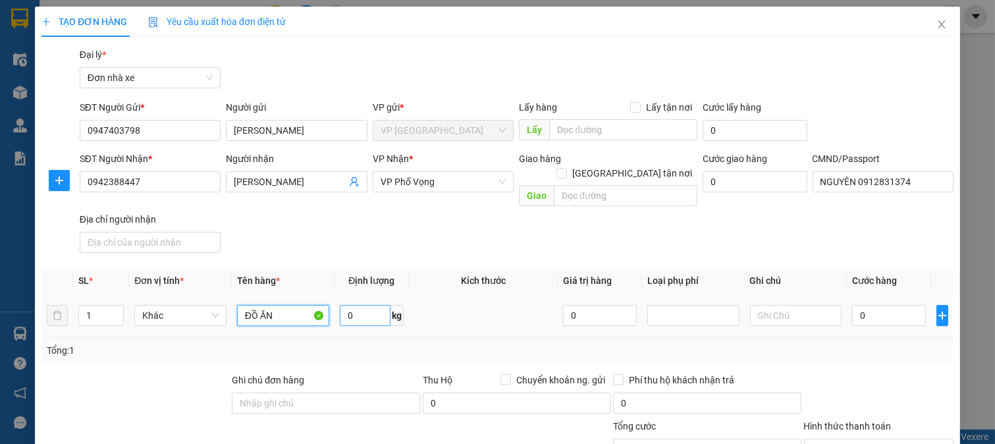
type input "ĐỒ ĂN"
click at [379, 305] on input "0" at bounding box center [365, 315] width 51 height 21
type input "9"
click at [896, 305] on input "0" at bounding box center [888, 315] width 73 height 21
type input "3"
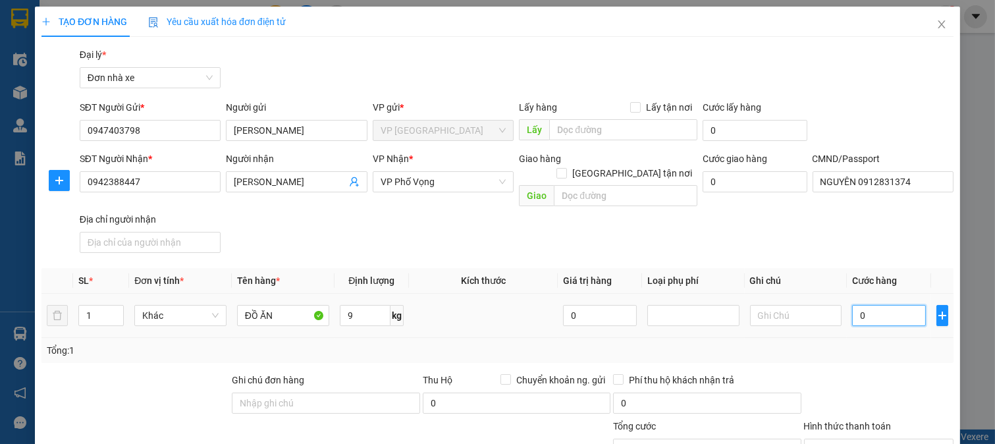
type input "3"
type input "30"
type input "30.000"
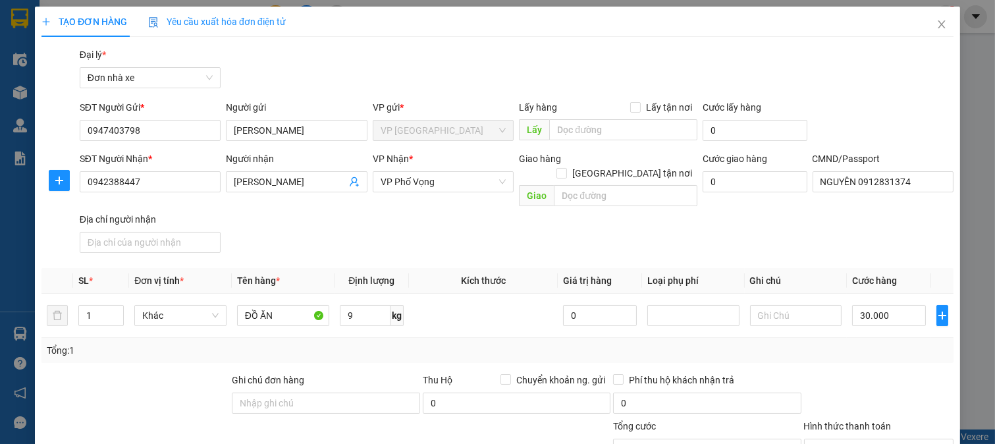
click at [858, 343] on div "Tổng: 1" at bounding box center [498, 350] width 902 height 14
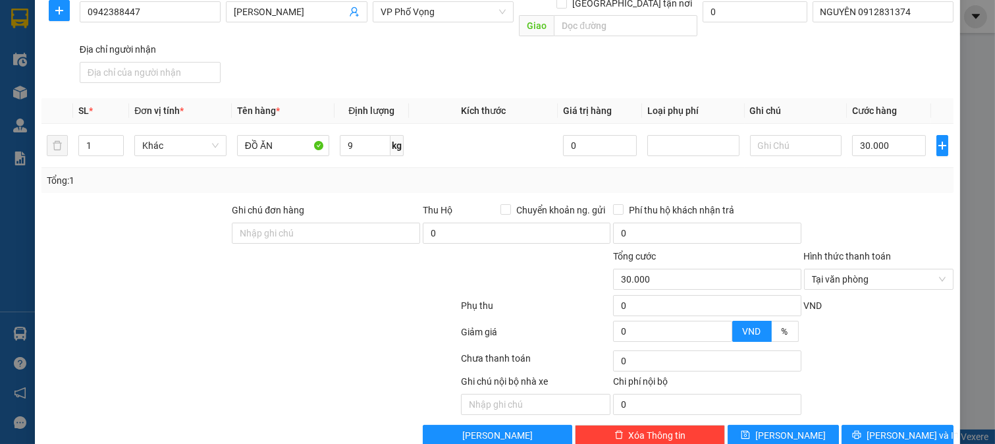
scroll to position [182, 0]
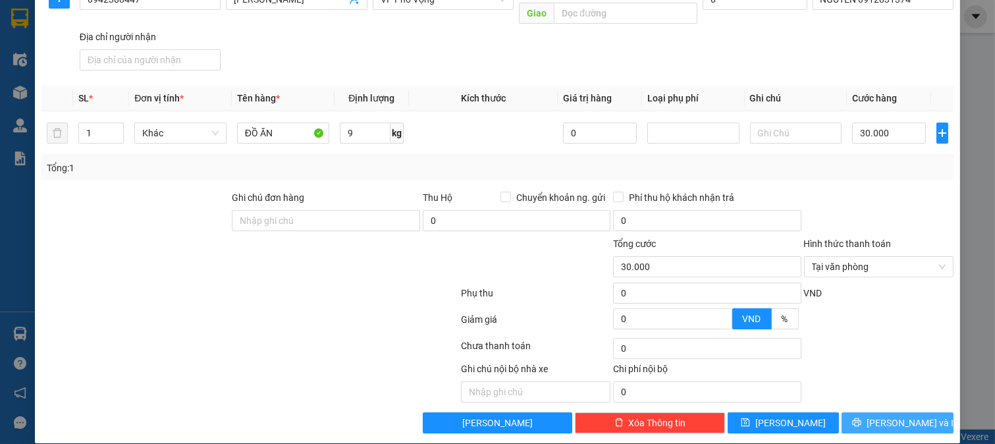
click at [884, 416] on span "[PERSON_NAME] và In" at bounding box center [913, 423] width 92 height 14
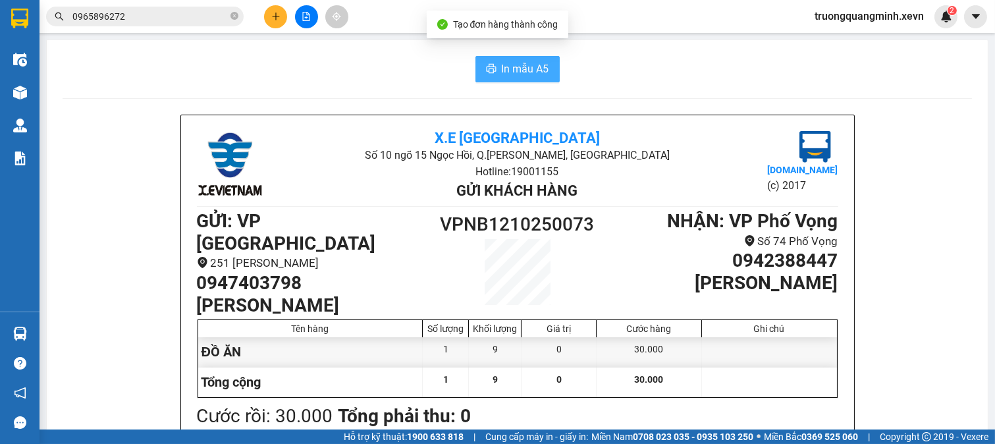
click at [490, 61] on button "In mẫu A5" at bounding box center [518, 69] width 84 height 26
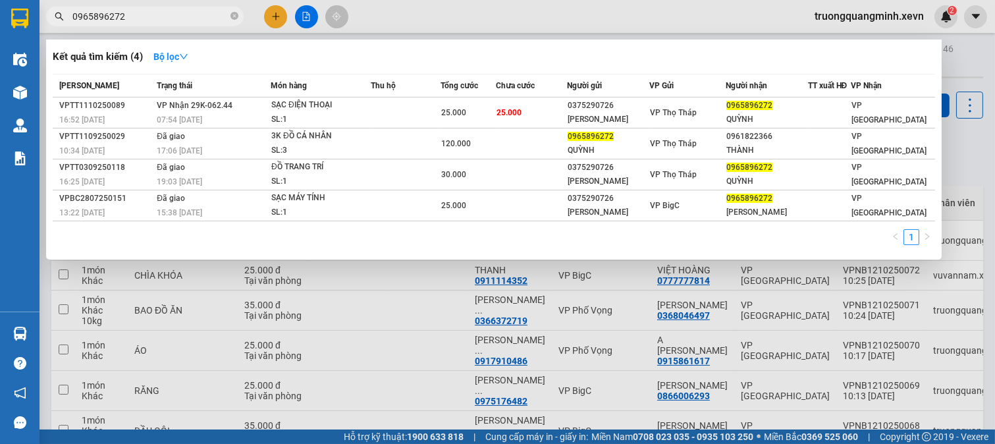
click at [173, 20] on input "0965896272" at bounding box center [149, 16] width 155 height 14
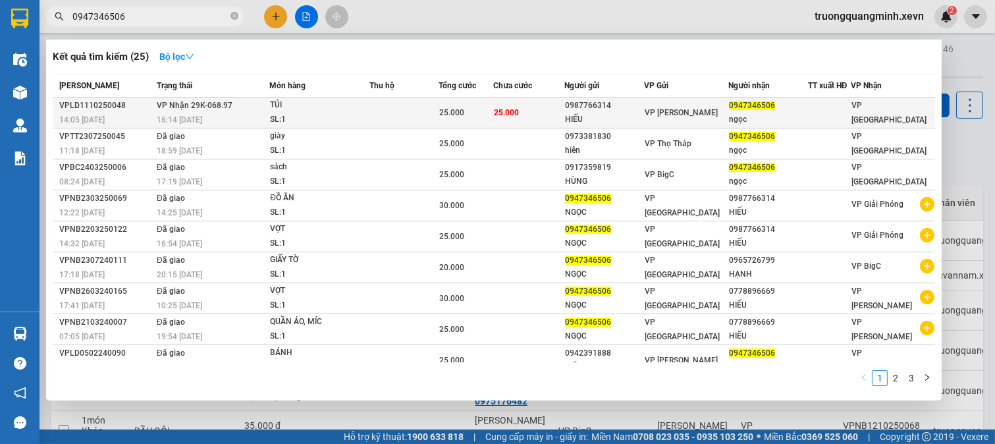
type input "0947346506"
click at [512, 115] on span "25.000" at bounding box center [506, 112] width 25 height 9
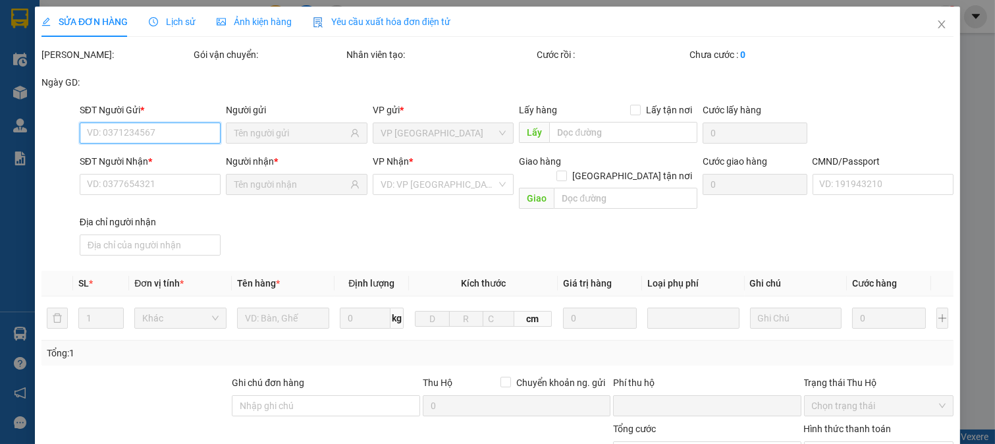
type input "0987766314"
type input "HIẾU"
type input "0947346506"
type input "ngọc"
type input "037199001375 AN THỊ [PERSON_NAME]"
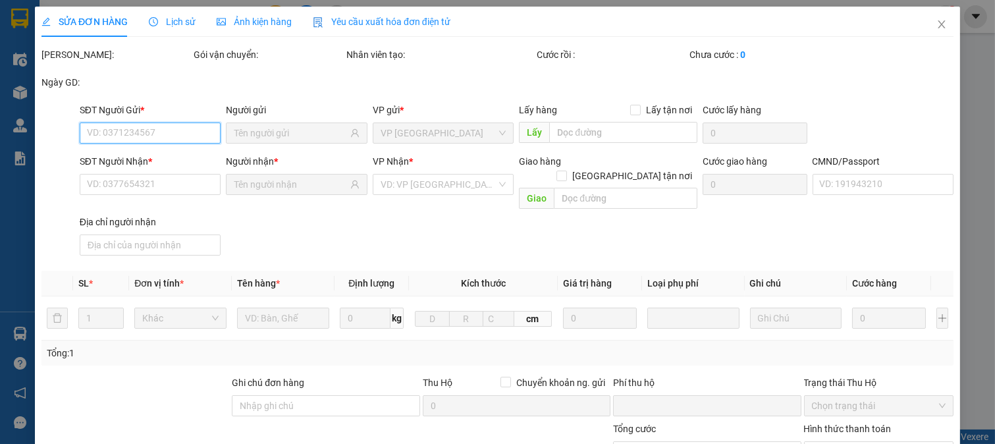
type input "0"
type input "25.000"
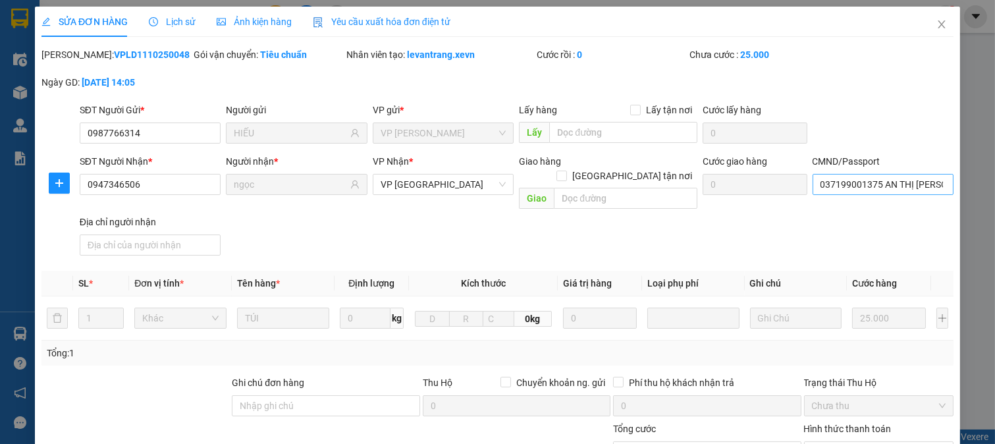
click at [887, 194] on div "CMND/Passport 037199001375 AN THỊ BÍCH NGỌC" at bounding box center [884, 177] width 142 height 46
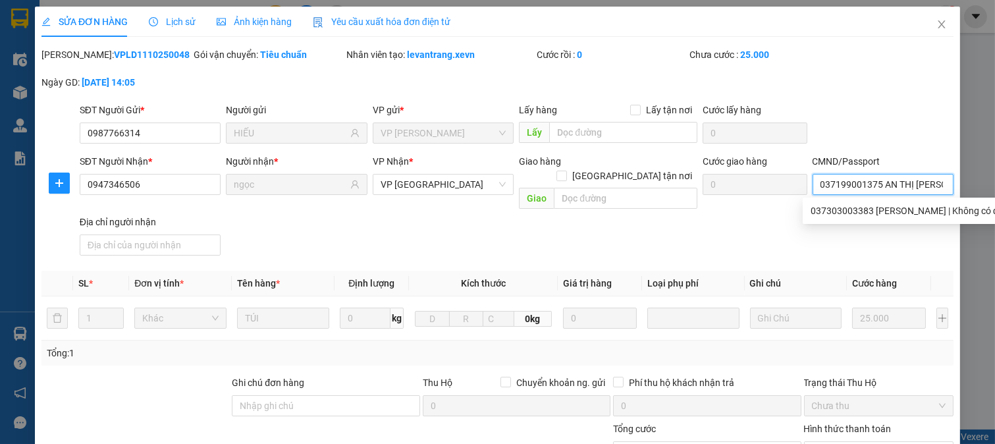
click at [885, 180] on input "037199001375 AN THỊ [PERSON_NAME]" at bounding box center [884, 184] width 142 height 21
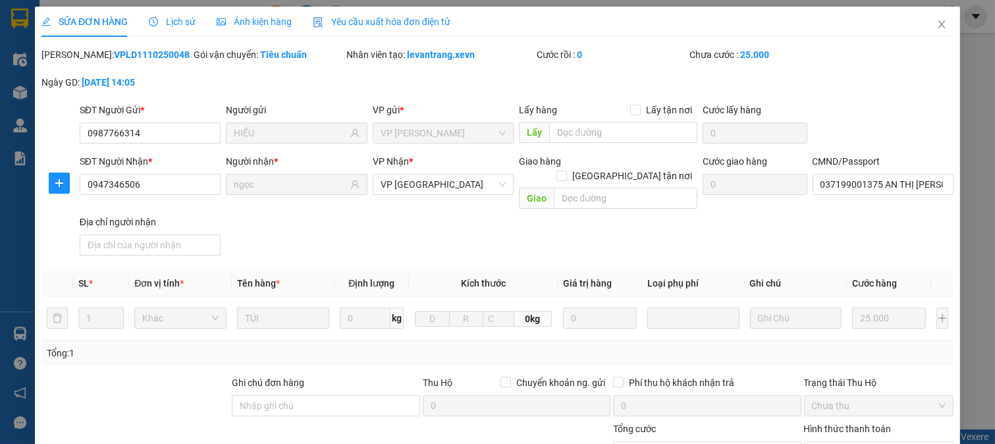
click at [673, 252] on div "Total Paid Fee 0 Total UnPaid Fee 25.000 Cash Collection Total Fee Mã ĐH: VPLD1…" at bounding box center [497, 332] width 912 height 571
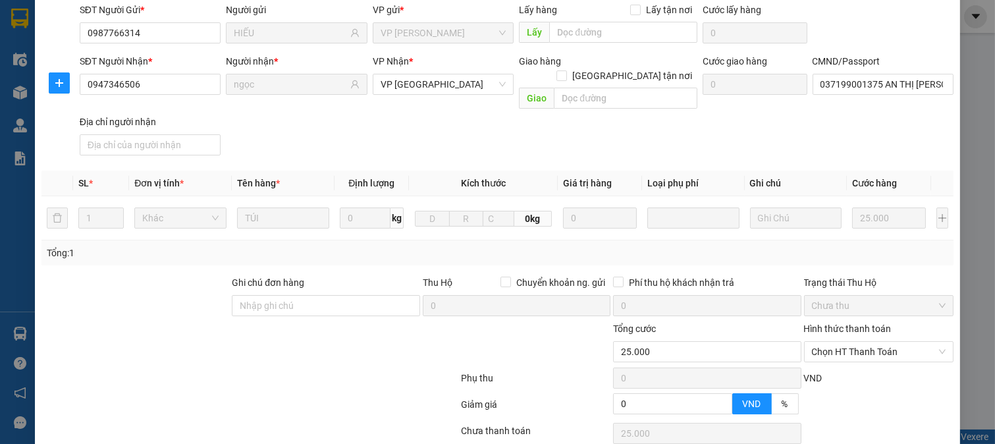
scroll to position [186, 0]
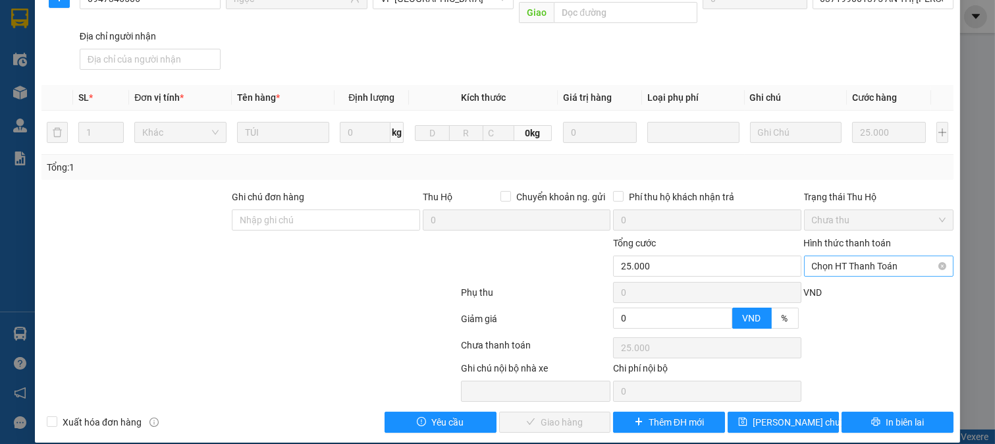
click at [877, 256] on span "Chọn HT Thanh Toán" at bounding box center [879, 266] width 134 height 20
drag, startPoint x: 854, startPoint y: 275, endPoint x: 830, endPoint y: 287, distance: 26.5
click at [853, 275] on div "Tại văn phòng" at bounding box center [869, 278] width 132 height 14
type input "0"
click at [557, 415] on span "Giao hàng" at bounding box center [562, 422] width 42 height 14
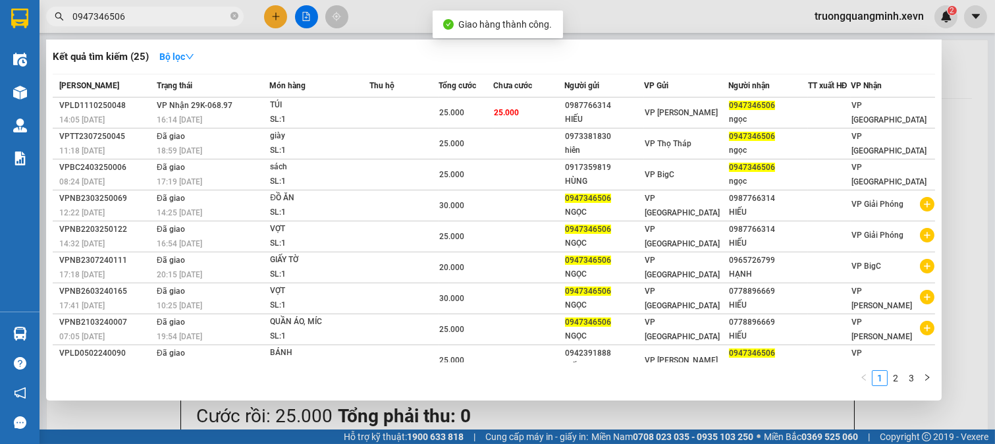
click at [147, 17] on input "0947346506" at bounding box center [149, 16] width 155 height 14
click at [270, 18] on div at bounding box center [497, 222] width 995 height 444
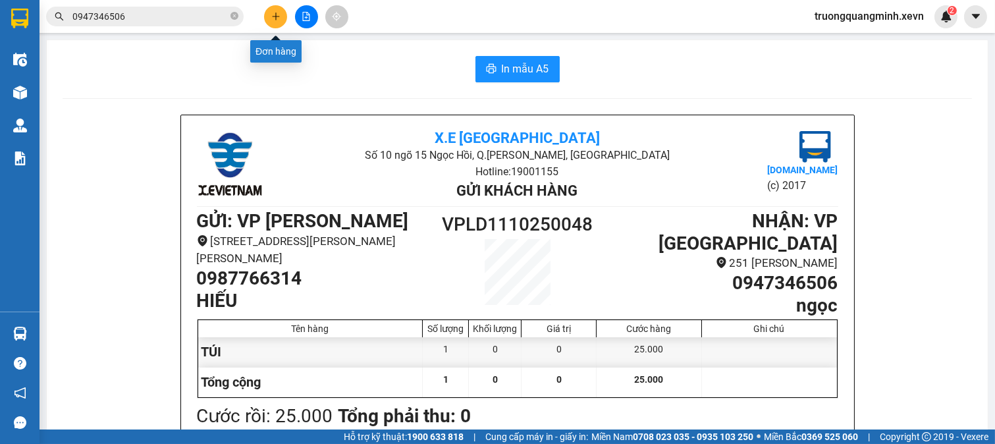
click at [269, 24] on button at bounding box center [275, 16] width 23 height 23
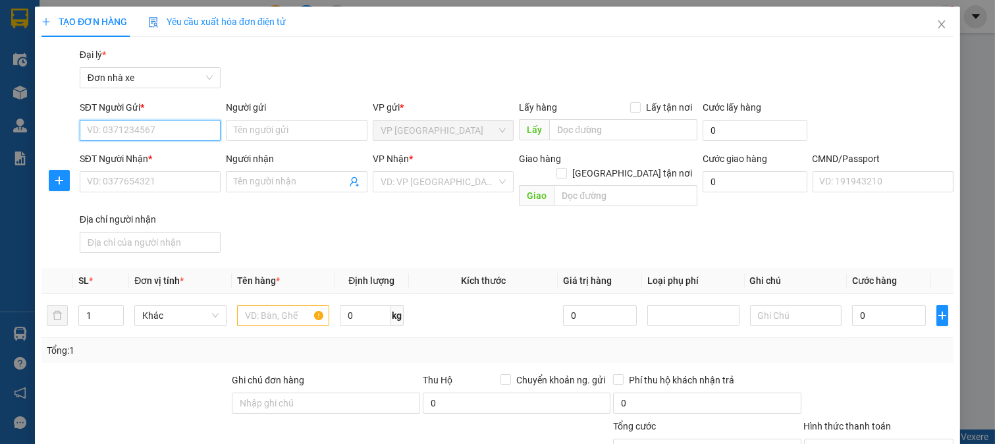
click at [160, 129] on input "SĐT Người Gửi *" at bounding box center [151, 130] width 142 height 21
type input "0949820358"
click at [185, 158] on div "0949820358 - [PERSON_NAME]" at bounding box center [151, 157] width 130 height 14
type input "[PERSON_NAME]"
type input "0832625681"
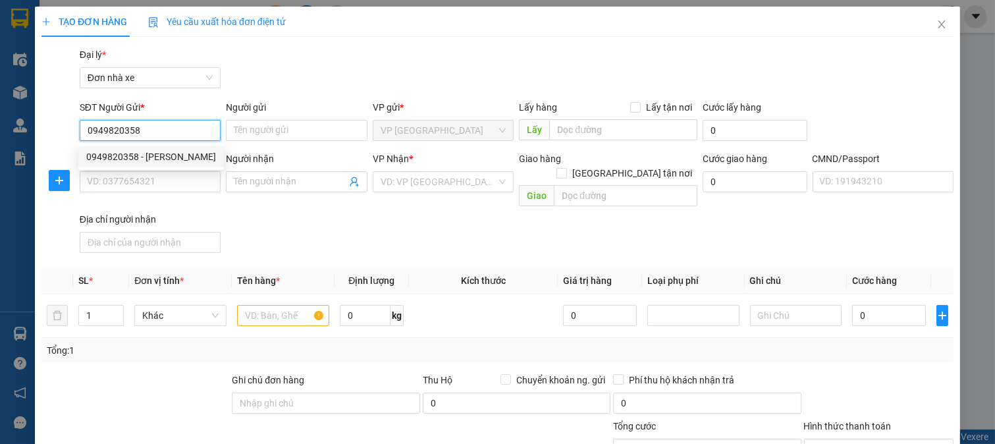
type input "HOÀNG"
type input "010193400972 [PERSON_NAME] 1999"
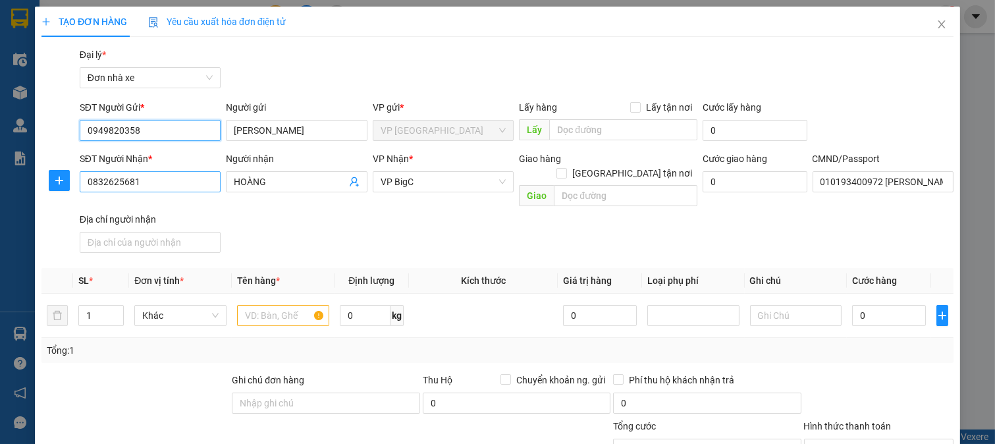
type input "0949820358"
click at [177, 180] on input "0832625681" at bounding box center [151, 181] width 142 height 21
type input "0832625681"
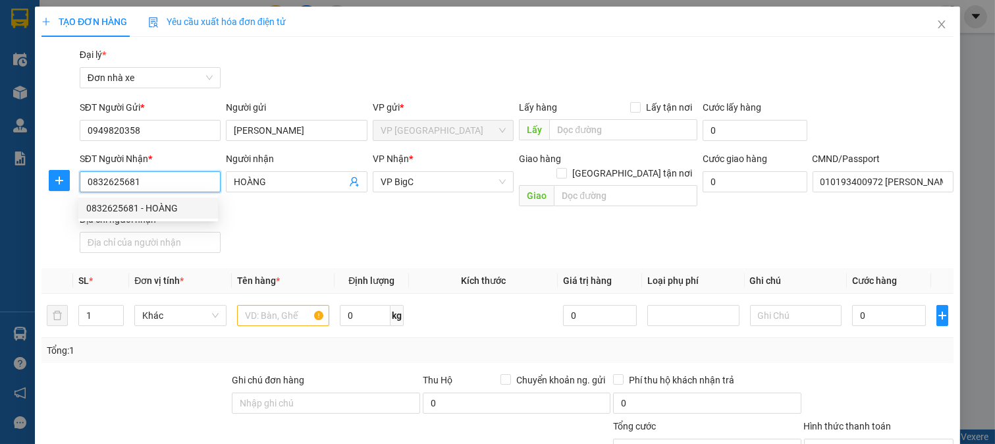
click at [163, 202] on div "0832625681 - HOÀNG" at bounding box center [148, 208] width 124 height 14
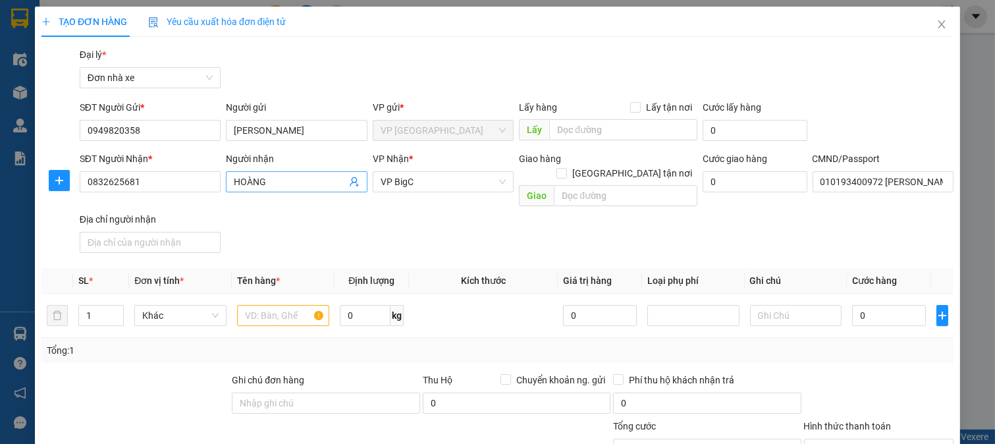
click at [238, 178] on input "HOÀNG" at bounding box center [290, 182] width 113 height 14
click at [254, 305] on input "text" at bounding box center [283, 315] width 92 height 21
type input "D"
type input "ĐỒ ĂN"
click at [360, 306] on input "0" at bounding box center [365, 315] width 51 height 21
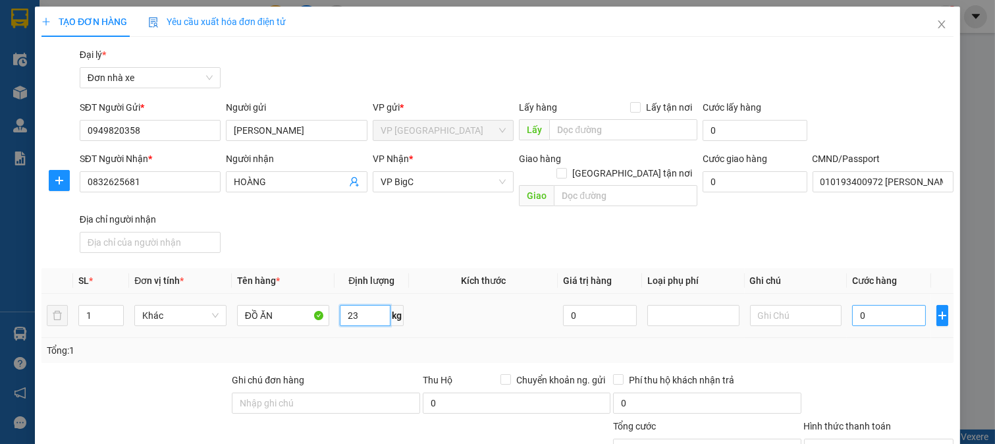
type input "23"
click at [883, 305] on input "0" at bounding box center [888, 315] width 73 height 21
type input "4"
type input "45"
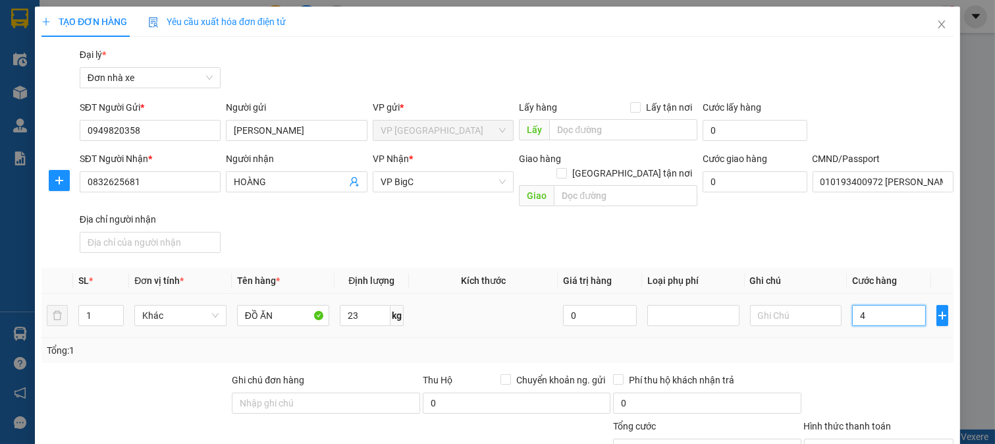
type input "45"
type input "45.000"
click at [881, 373] on div at bounding box center [879, 396] width 153 height 46
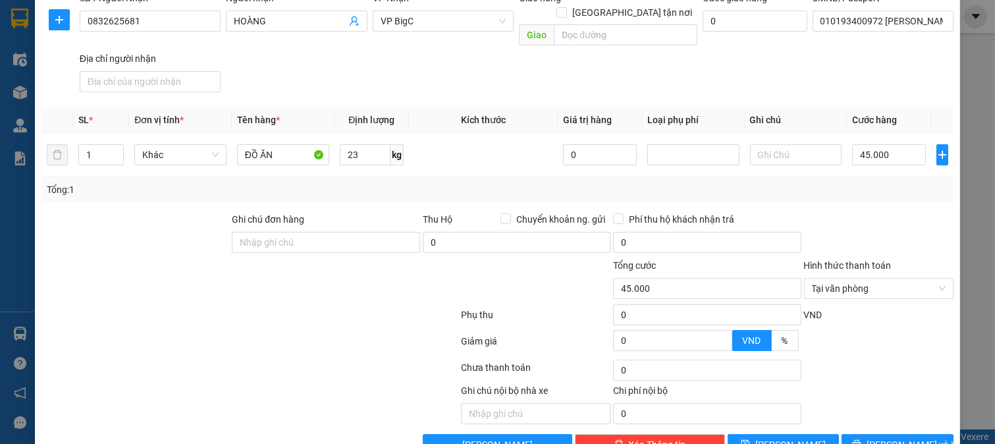
scroll to position [182, 0]
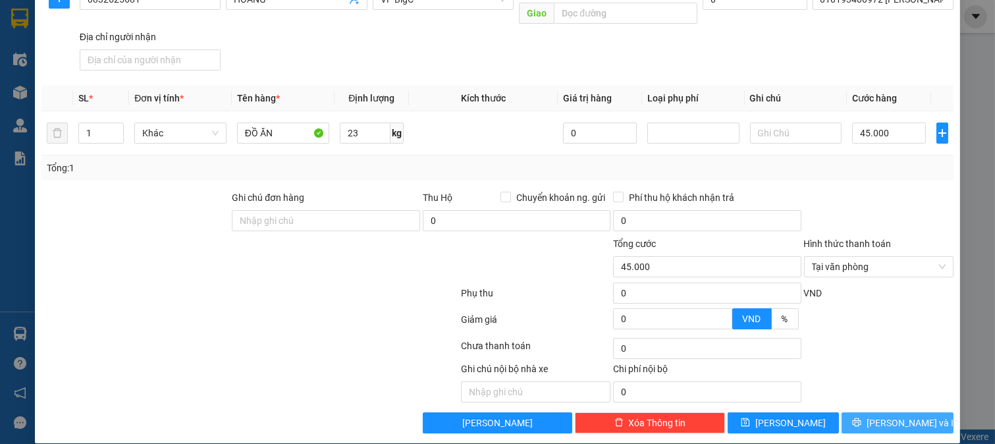
click at [875, 412] on button "[PERSON_NAME] và In" at bounding box center [898, 422] width 112 height 21
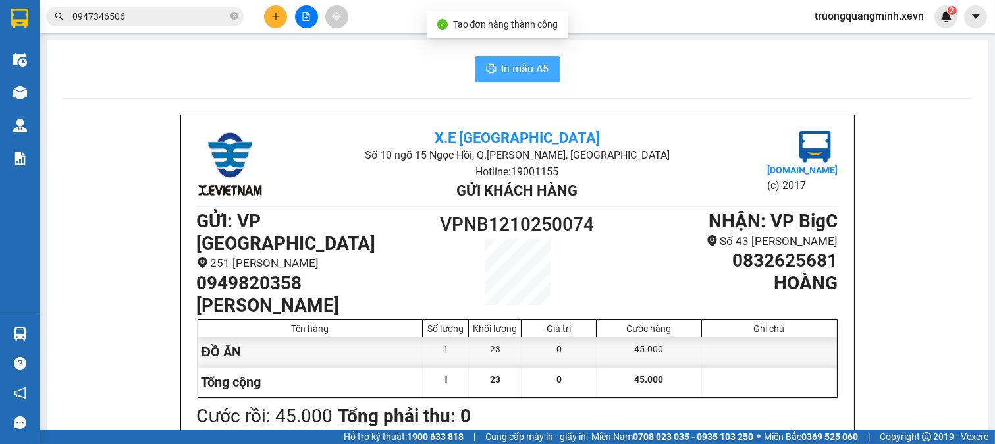
click at [529, 63] on span "In mẫu A5" at bounding box center [525, 69] width 47 height 16
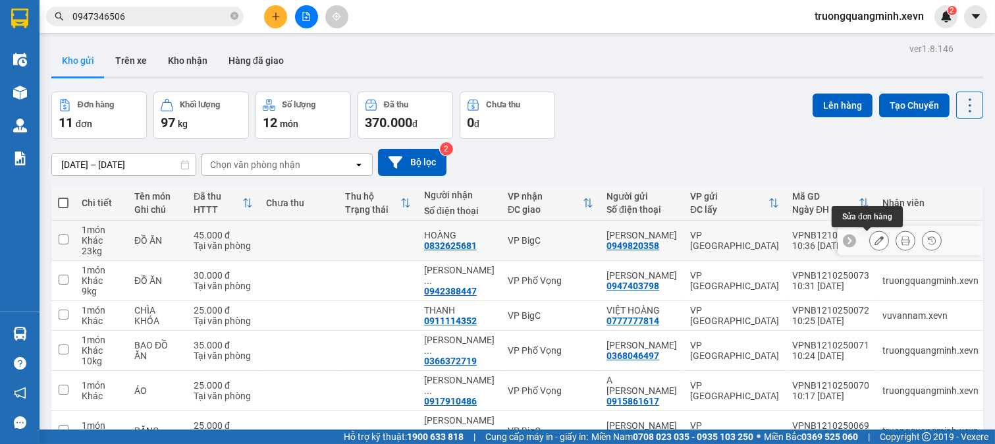
click at [870, 241] on button at bounding box center [879, 240] width 18 height 23
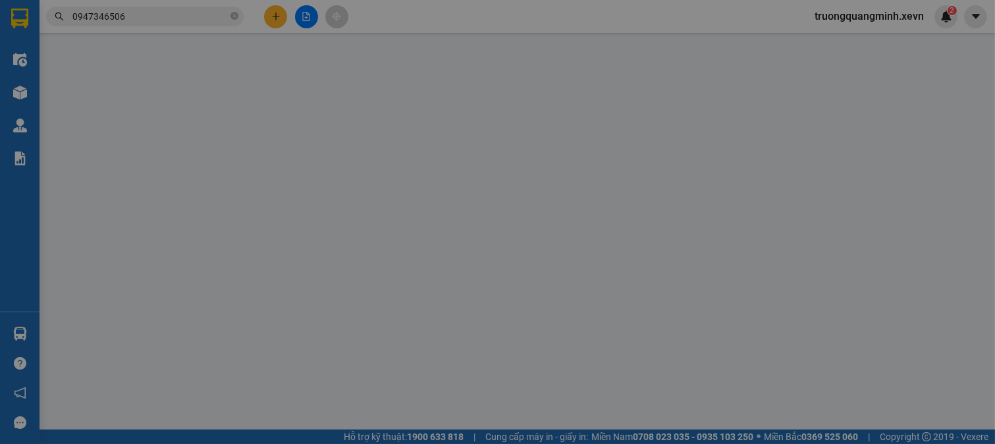
type input "0949820358"
type input "0832625681"
type input "010193400972 [PERSON_NAME] 1999"
type input "0"
type input "45.000"
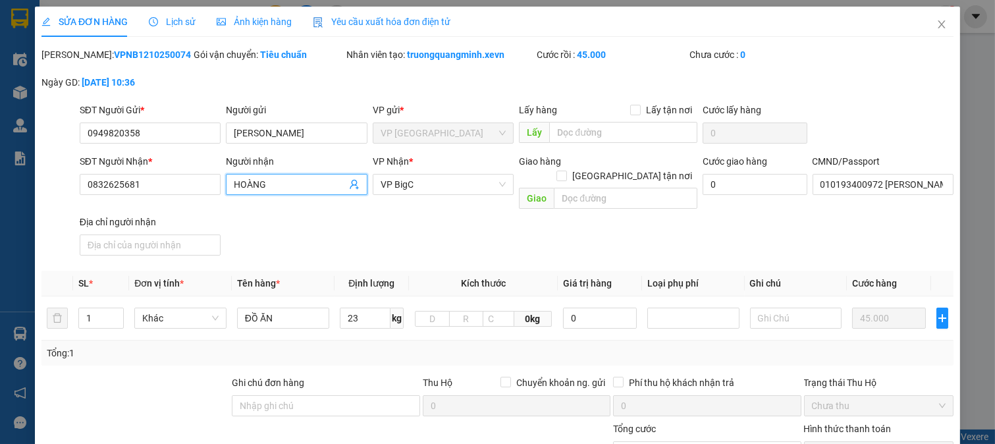
click at [235, 177] on input "HOÀNG" at bounding box center [290, 184] width 113 height 14
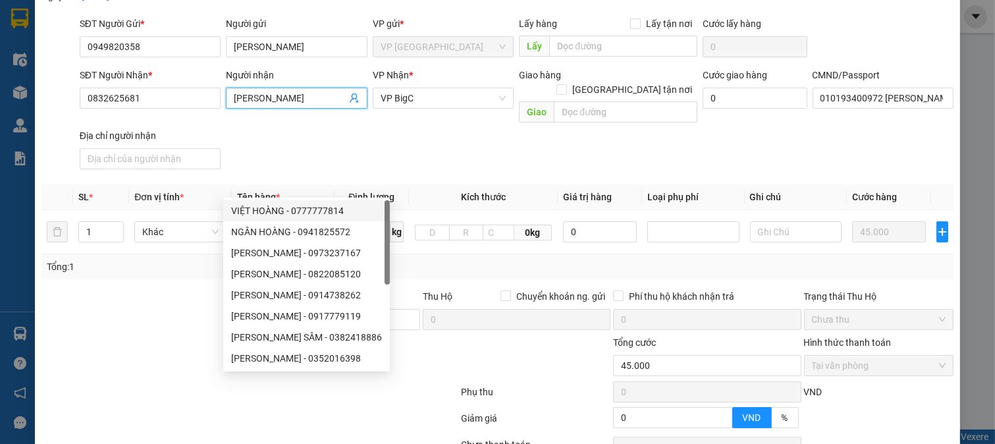
scroll to position [186, 0]
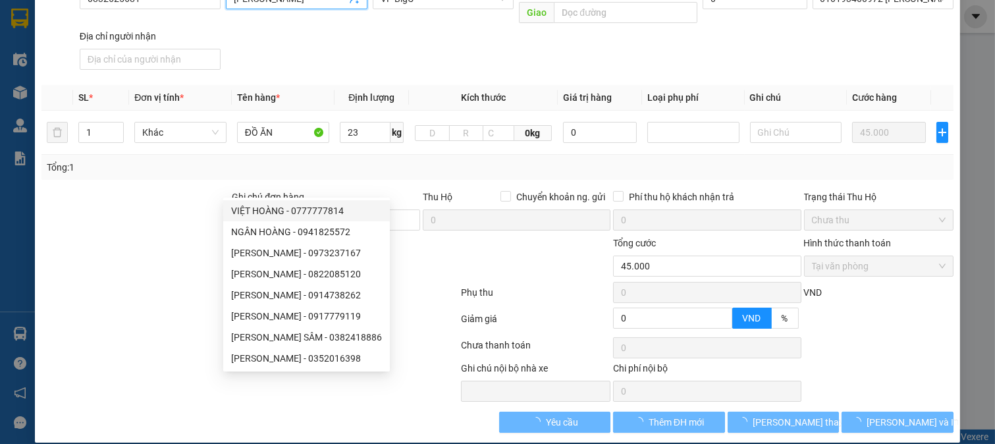
type input "[PERSON_NAME]"
drag, startPoint x: 891, startPoint y: 349, endPoint x: 898, endPoint y: 387, distance: 38.4
click at [891, 361] on div "Ghi chú nội bộ nhà xe Chi phí nội bộ 0" at bounding box center [497, 381] width 915 height 41
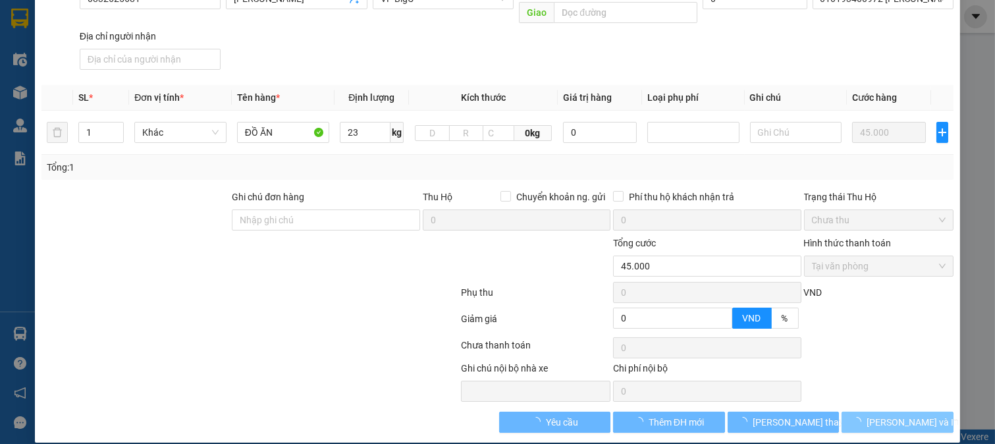
click at [896, 415] on span "[PERSON_NAME] và In" at bounding box center [913, 422] width 92 height 14
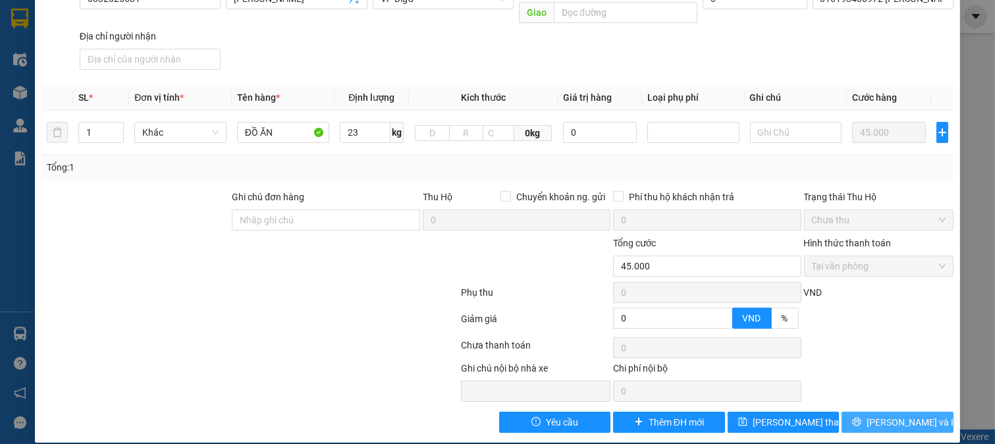
click at [896, 415] on span "[PERSON_NAME] và In" at bounding box center [913, 422] width 92 height 14
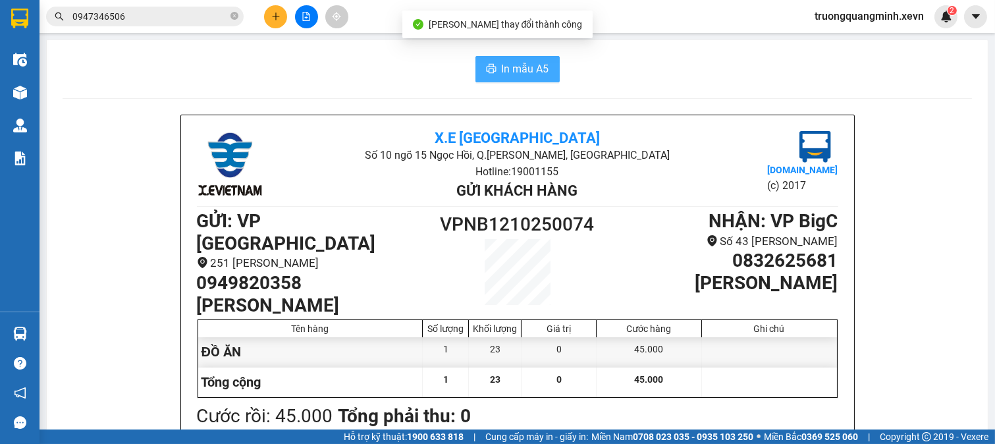
click at [524, 69] on span "In mẫu A5" at bounding box center [525, 69] width 47 height 16
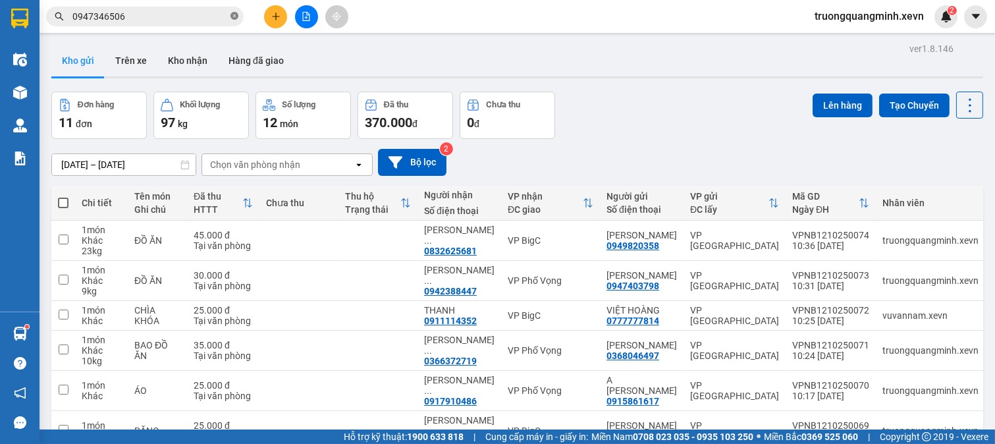
click at [234, 15] on icon "close-circle" at bounding box center [235, 16] width 8 height 8
click at [270, 14] on button at bounding box center [275, 16] width 23 height 23
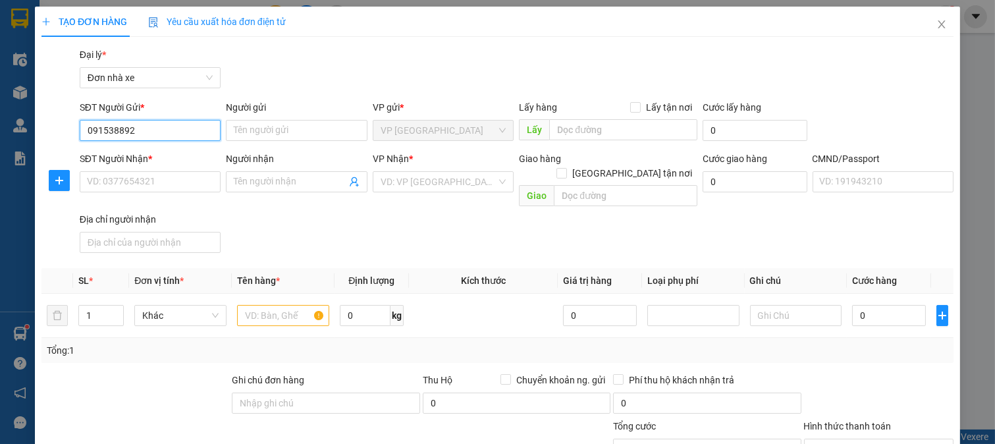
type input "0915388922"
drag, startPoint x: 175, startPoint y: 161, endPoint x: 231, endPoint y: 140, distance: 60.1
click at [178, 161] on div "0915388922 - THÀNH" at bounding box center [148, 157] width 124 height 14
type input "THÀNH"
type input "0906281258"
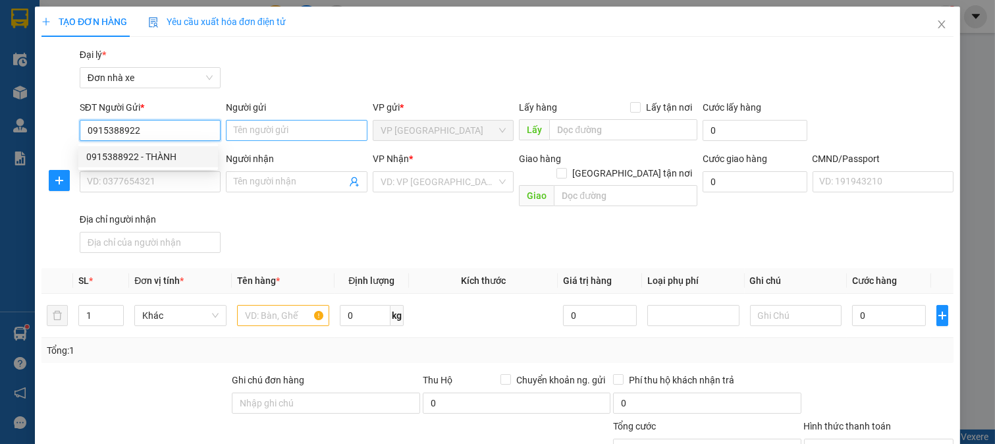
type input "THỦY"
checkbox input "true"
type input "8 NgÕ 379 P. Đội Cấn, Liễu Giai, [GEOGRAPHIC_DATA], [GEOGRAPHIC_DATA], [GEOGRAP…"
type input "0906281258"
type input "50.000"
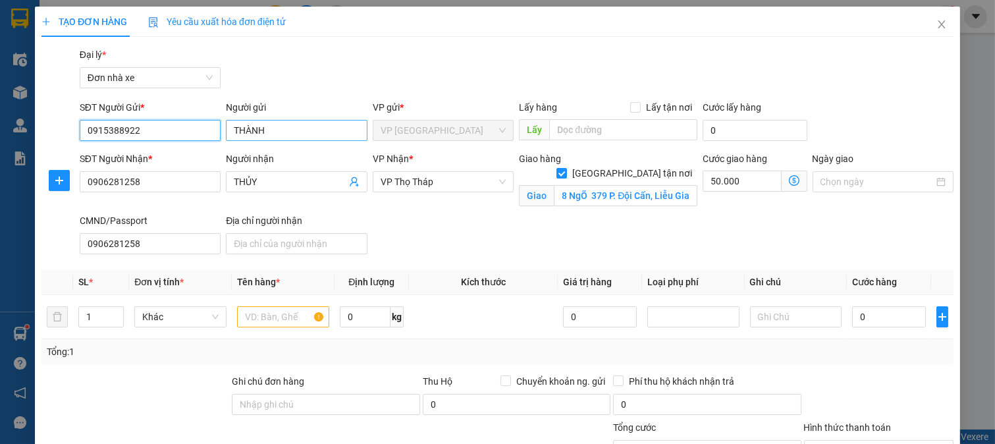
type input "0915388922"
click at [233, 130] on input "THÀNH" at bounding box center [297, 130] width 142 height 21
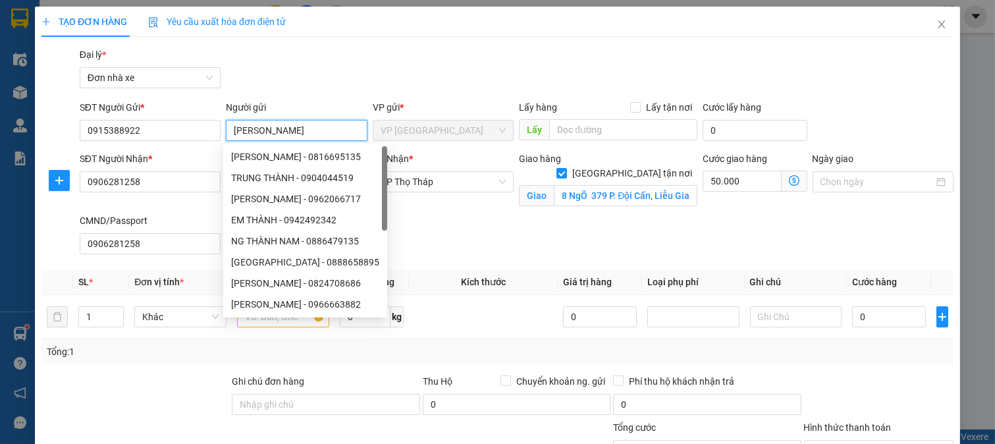
type input "[PERSON_NAME]"
click at [302, 63] on div "Gói vận chuyển * Tiêu chuẩn Đại lý * Đơn nhà xe" at bounding box center [516, 70] width 879 height 46
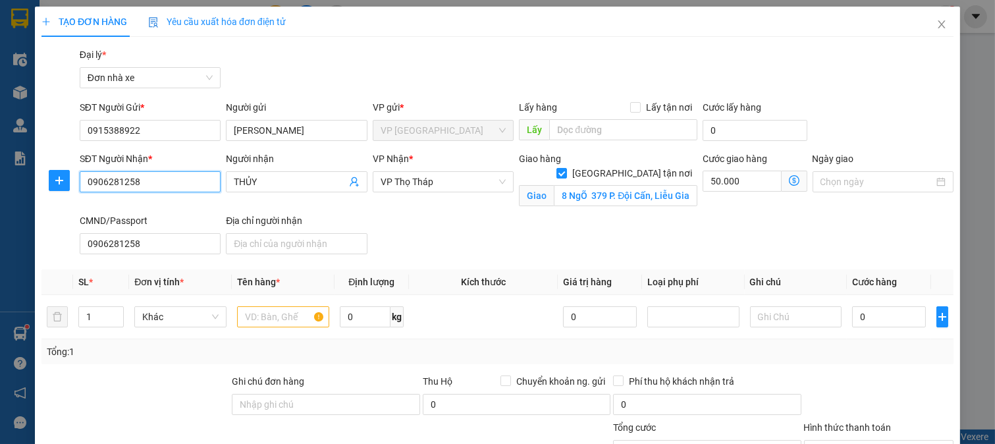
click at [179, 177] on input "0906281258" at bounding box center [151, 181] width 142 height 21
click at [177, 177] on input "0906281258" at bounding box center [151, 181] width 142 height 21
type input "0904669906"
click at [182, 213] on div "0904669906 - [PERSON_NAME]" at bounding box center [151, 208] width 130 height 14
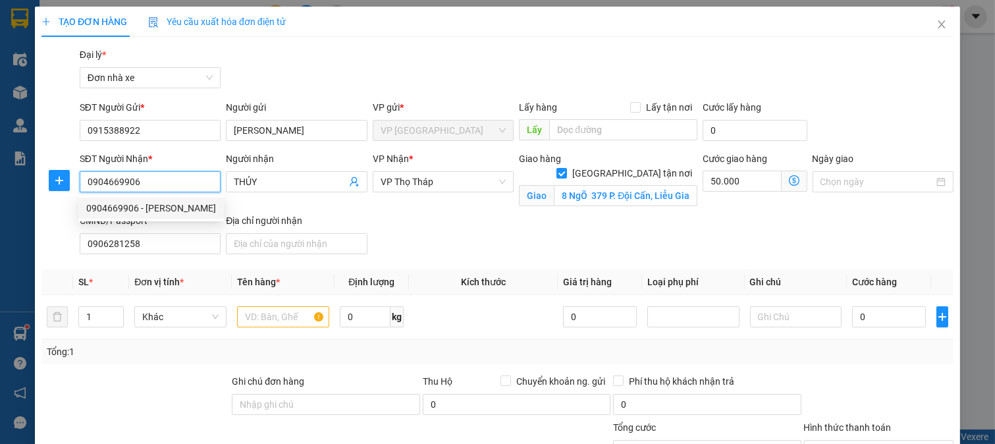
type input "[PERSON_NAME]"
checkbox input "false"
type input "SMS"
type input "0"
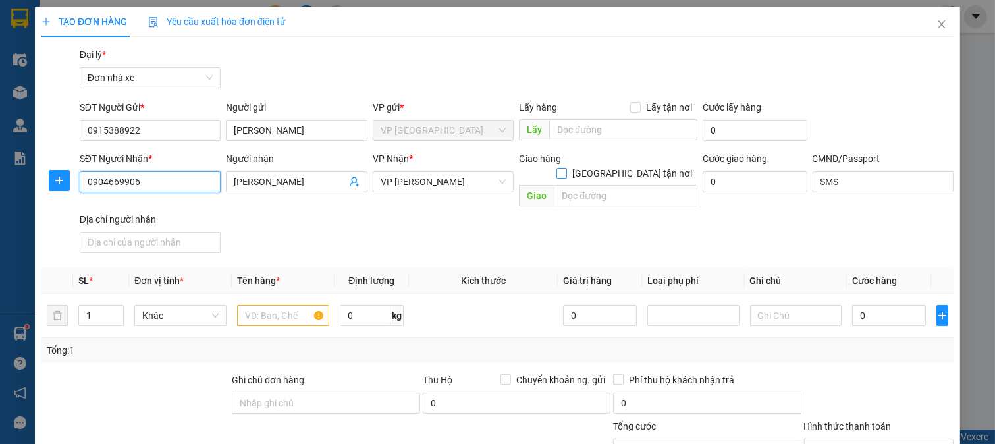
type input "0904669906"
click at [566, 168] on input "[GEOGRAPHIC_DATA] tận nơi" at bounding box center [561, 172] width 9 height 9
checkbox input "true"
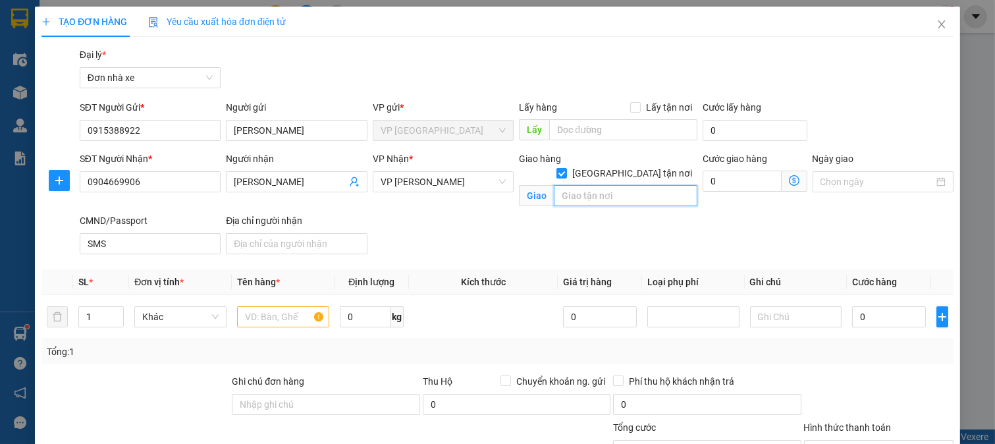
click at [581, 185] on input "text" at bounding box center [625, 195] width 143 height 21
click at [581, 185] on input "180 THÁI THỊNH" at bounding box center [625, 195] width 143 height 21
paste input "P. [GEOGRAPHIC_DATA], [GEOGRAPHIC_DATA], [GEOGRAPHIC_DATA], [GEOGRAPHIC_DATA], …"
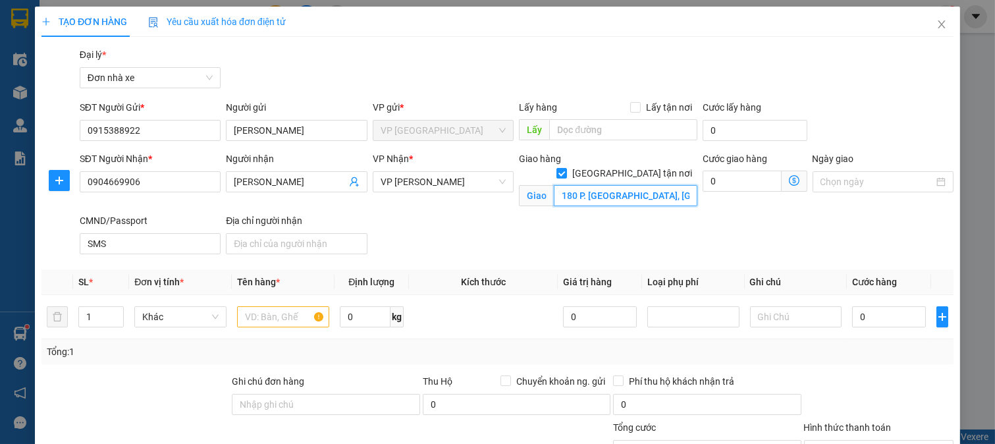
scroll to position [0, 103]
click at [448, 188] on span "VP [PERSON_NAME]" at bounding box center [444, 182] width 126 height 20
type input "180 P. [GEOGRAPHIC_DATA], [GEOGRAPHIC_DATA], [GEOGRAPHIC_DATA], [GEOGRAPHIC_DAT…"
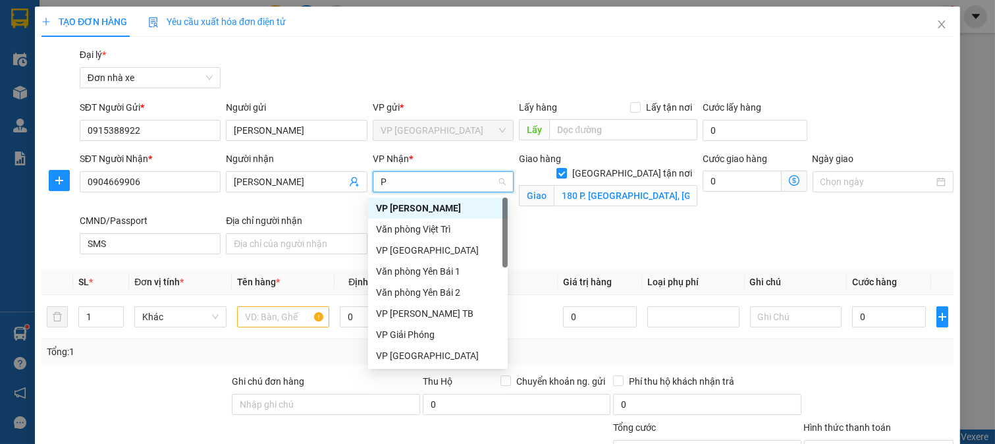
type input "PV"
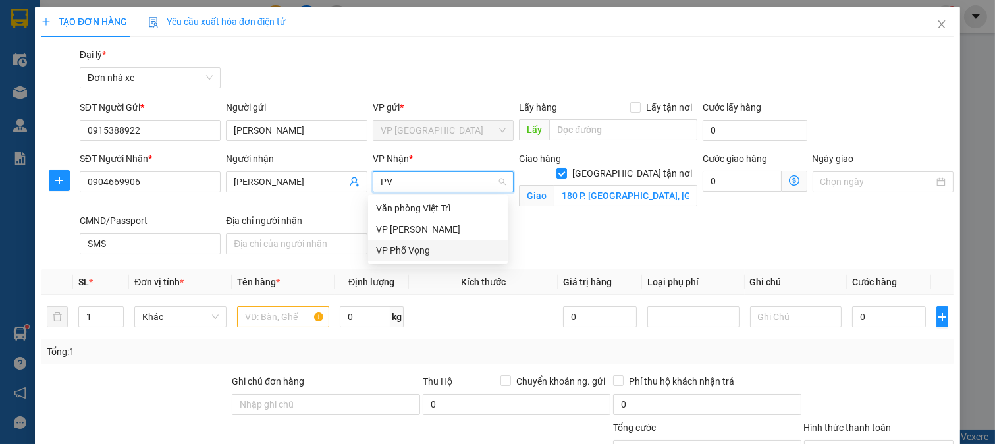
click at [444, 248] on div "VP Phố Vọng" at bounding box center [438, 250] width 124 height 14
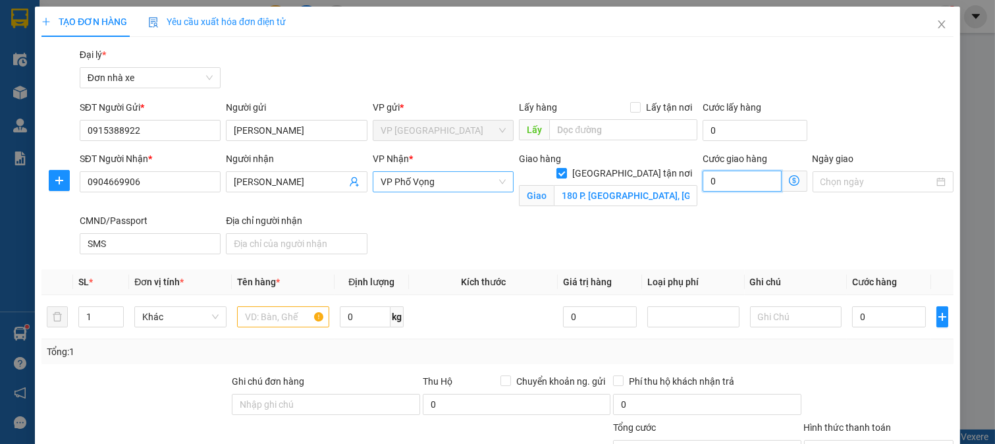
click at [738, 184] on input "0" at bounding box center [742, 181] width 79 height 21
type input "5"
type input "50"
type input "50.000"
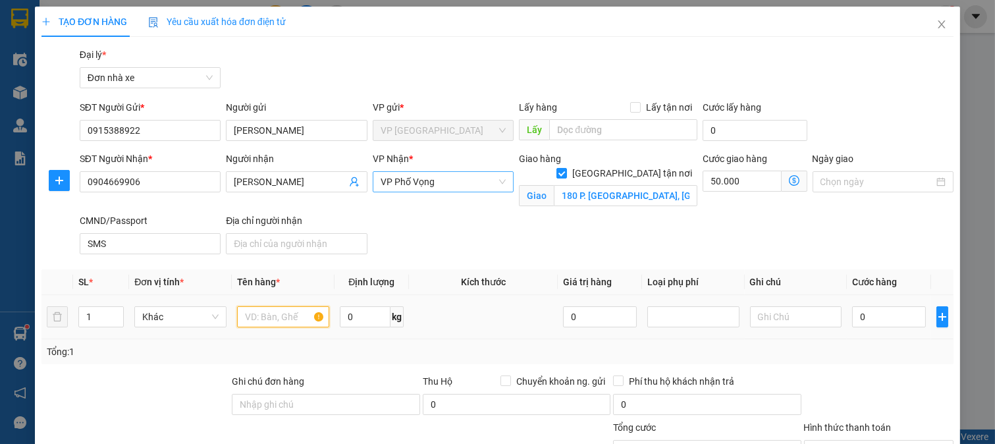
click at [260, 317] on input "text" at bounding box center [283, 316] width 92 height 21
type input "GIÁY TỜ"
click at [869, 319] on input "0" at bounding box center [888, 316] width 73 height 21
type input "2"
type input "50.002"
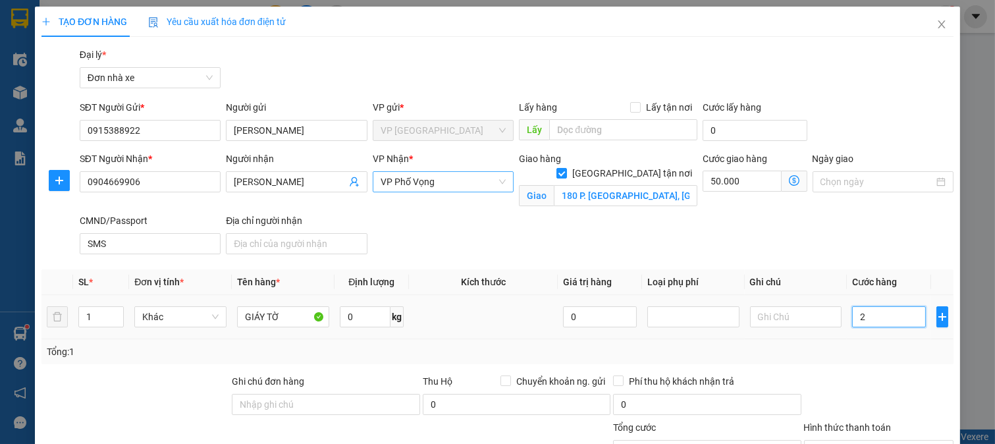
type input "25"
type input "50.025"
type input "25.000"
type input "75.000"
click at [866, 328] on div "25.000" at bounding box center [888, 317] width 73 height 26
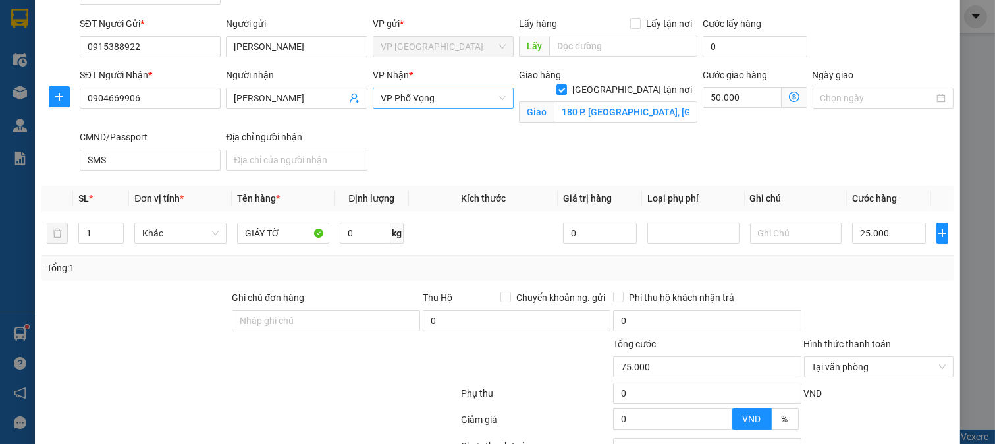
scroll to position [199, 0]
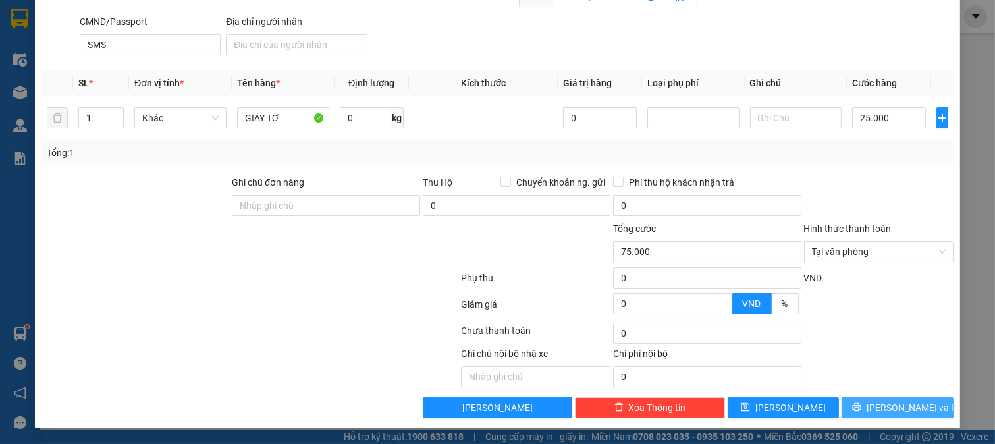
click at [885, 403] on span "[PERSON_NAME] và In" at bounding box center [913, 407] width 92 height 14
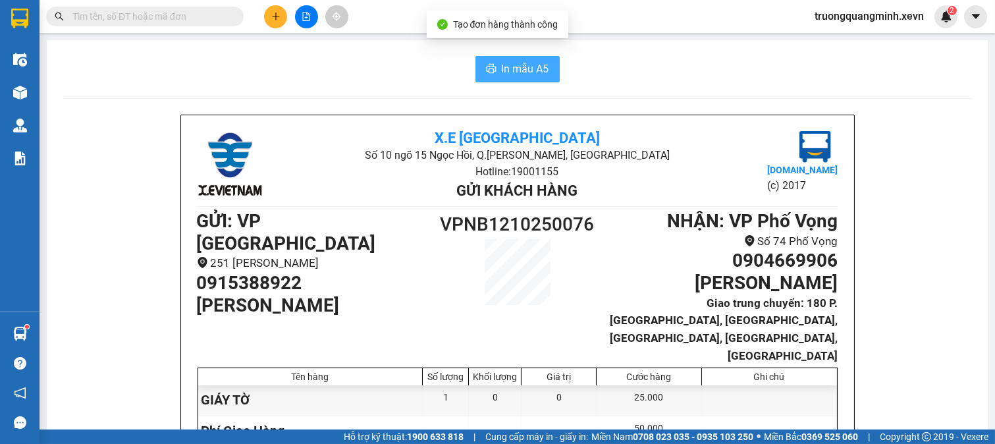
click at [503, 69] on span "In mẫu A5" at bounding box center [525, 69] width 47 height 16
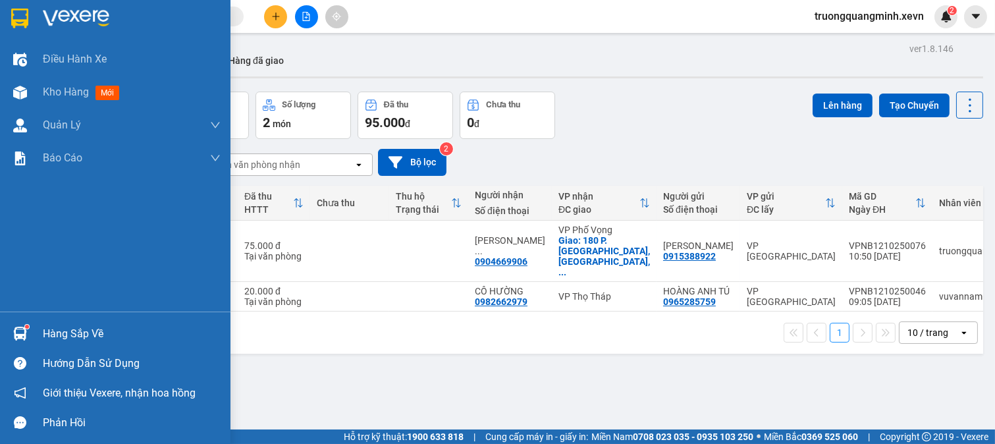
click at [30, 328] on div at bounding box center [20, 333] width 23 height 23
